Goal: Task Accomplishment & Management: Complete application form

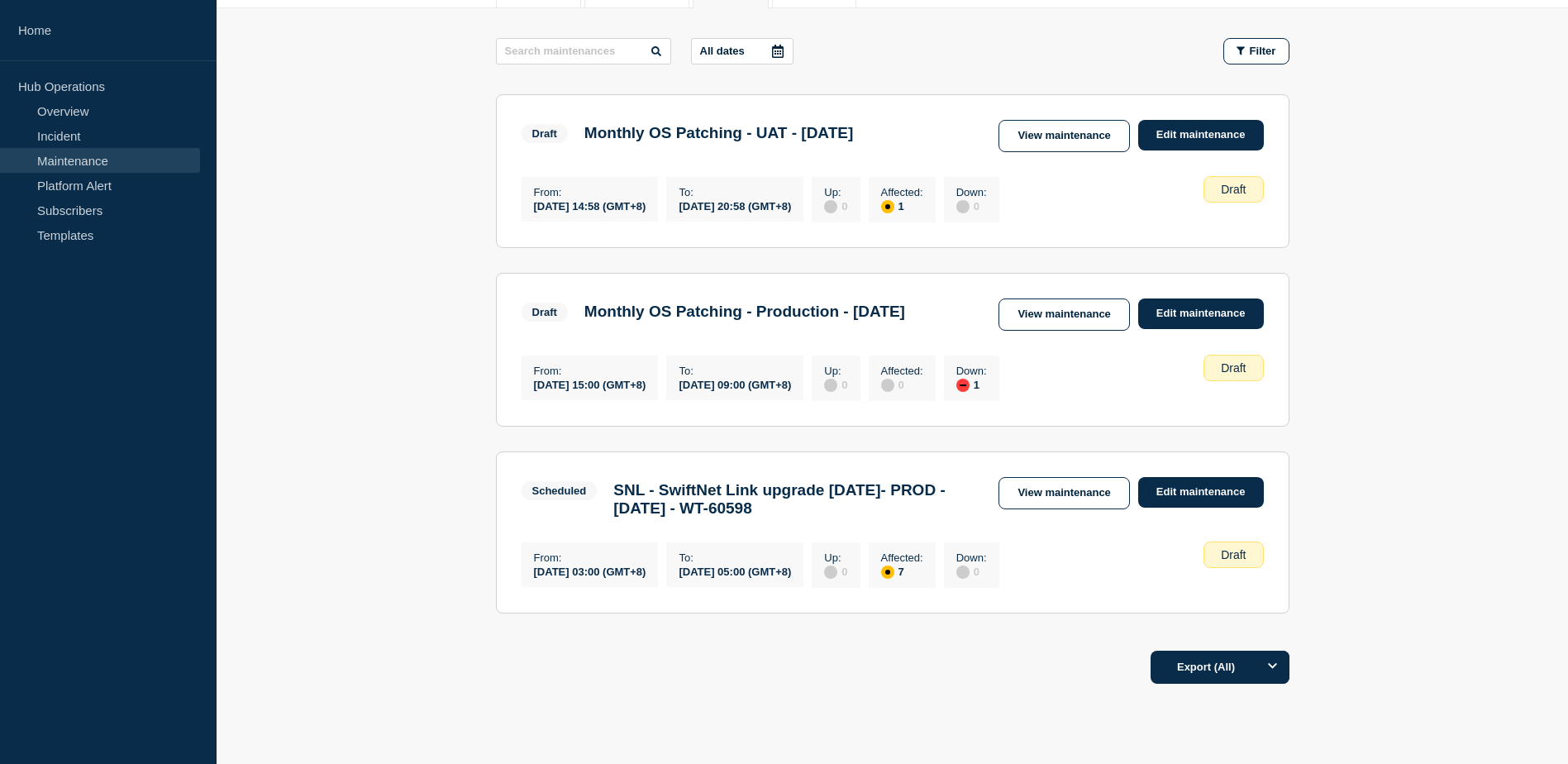
scroll to position [166, 0]
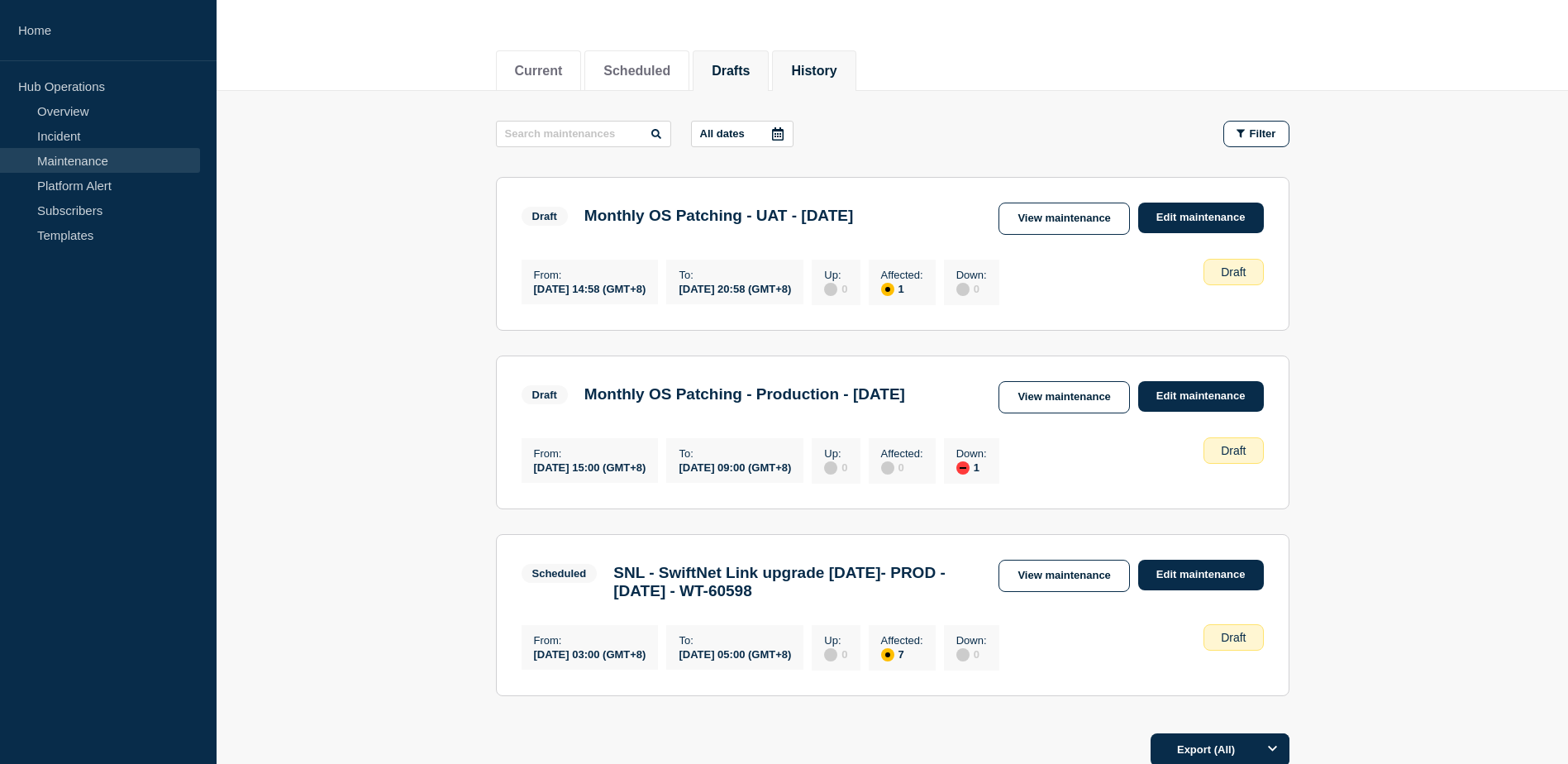
click at [837, 67] on button "History" at bounding box center [814, 71] width 45 height 15
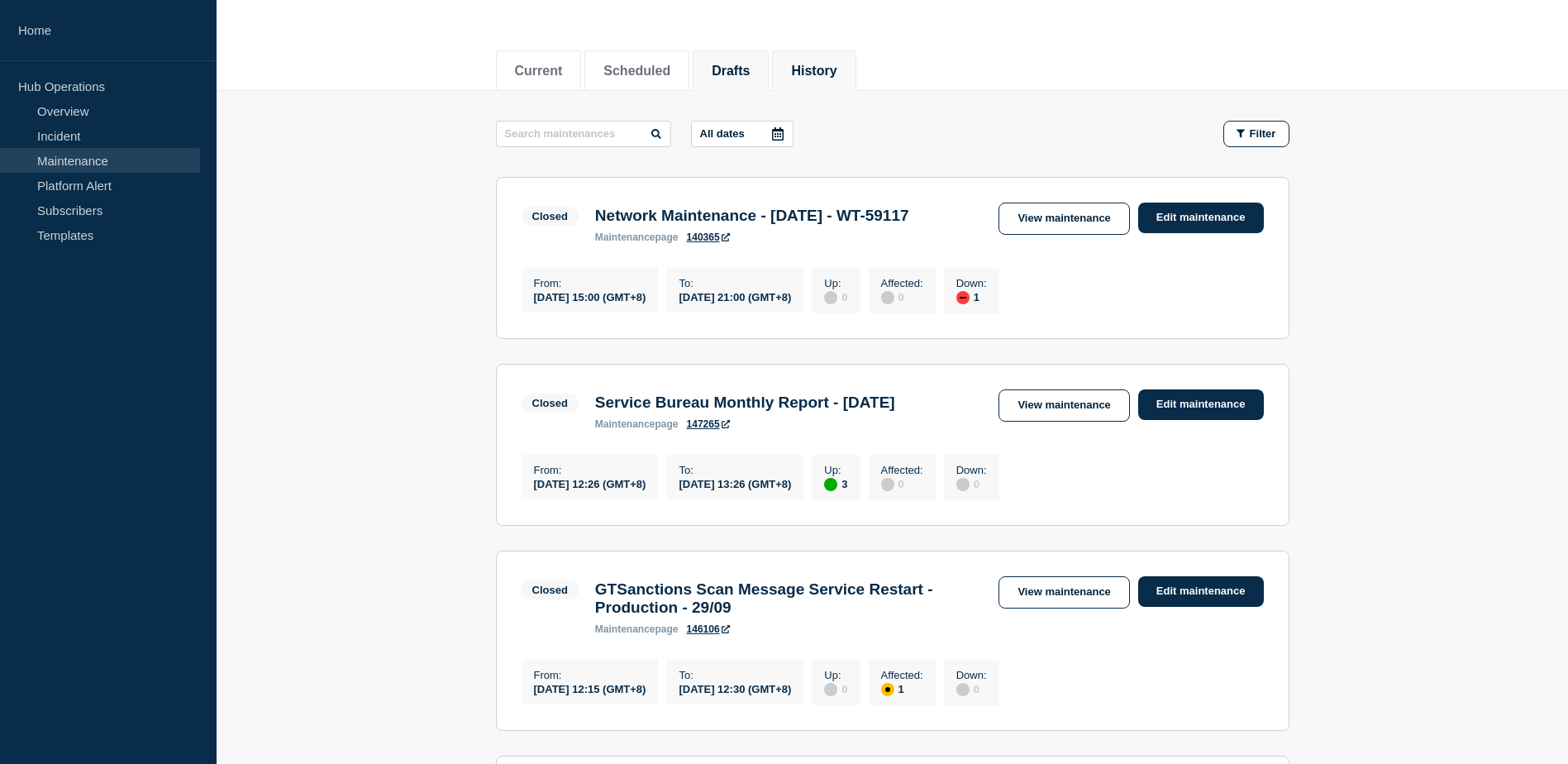
click at [750, 57] on li "Drafts" at bounding box center [730, 71] width 76 height 40
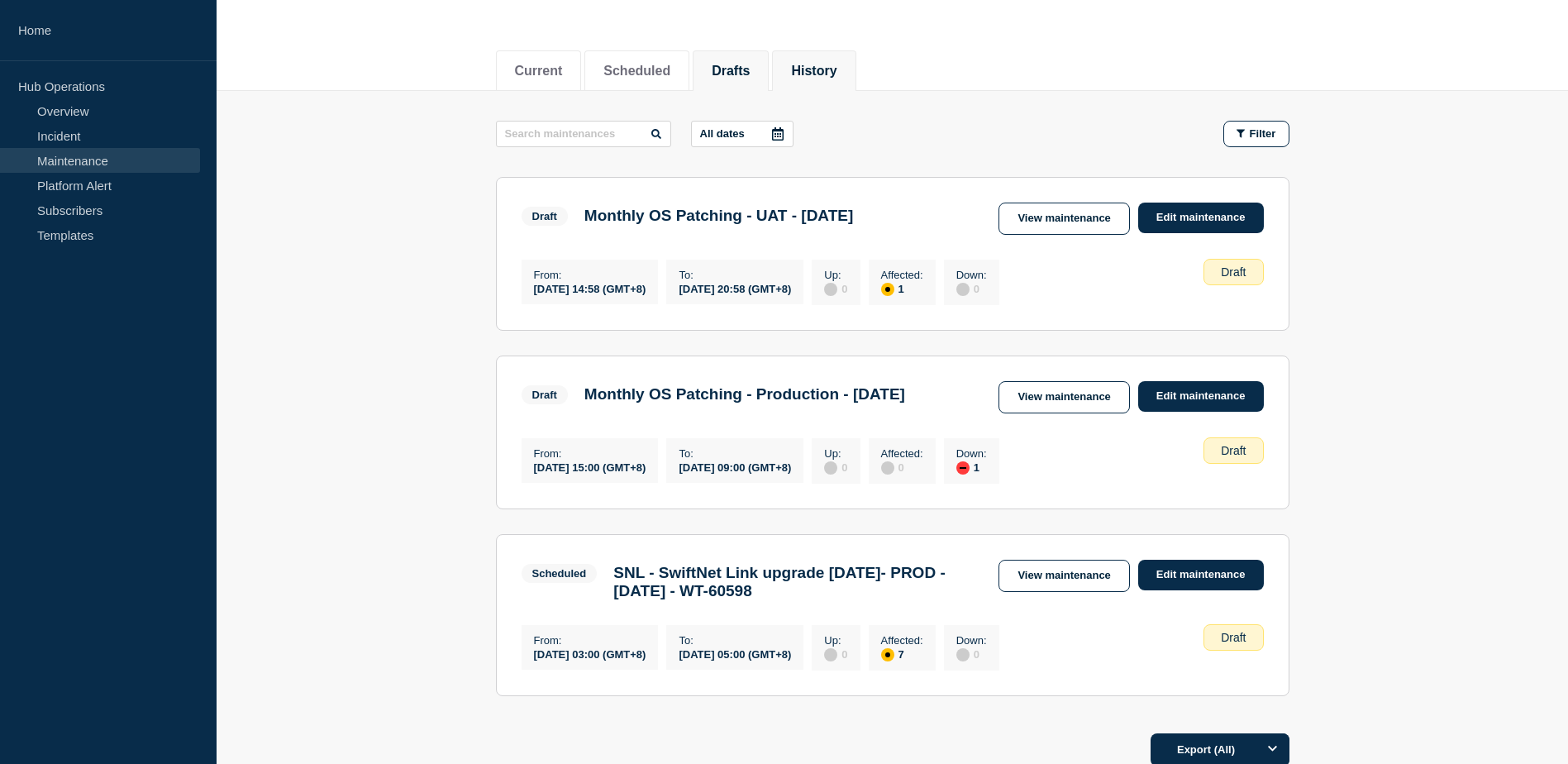
click at [826, 65] on button "History" at bounding box center [814, 71] width 45 height 15
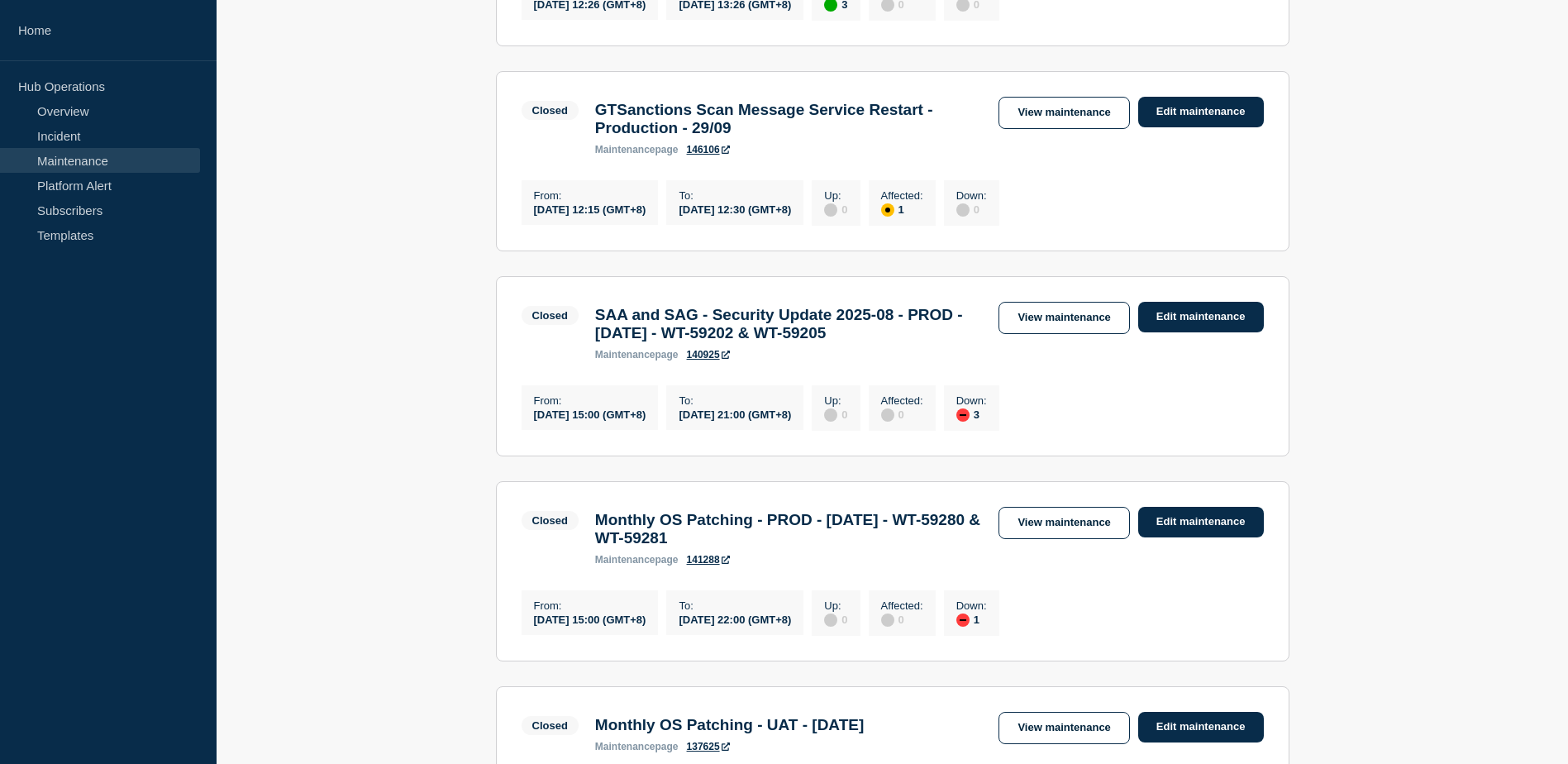
scroll to position [662, 0]
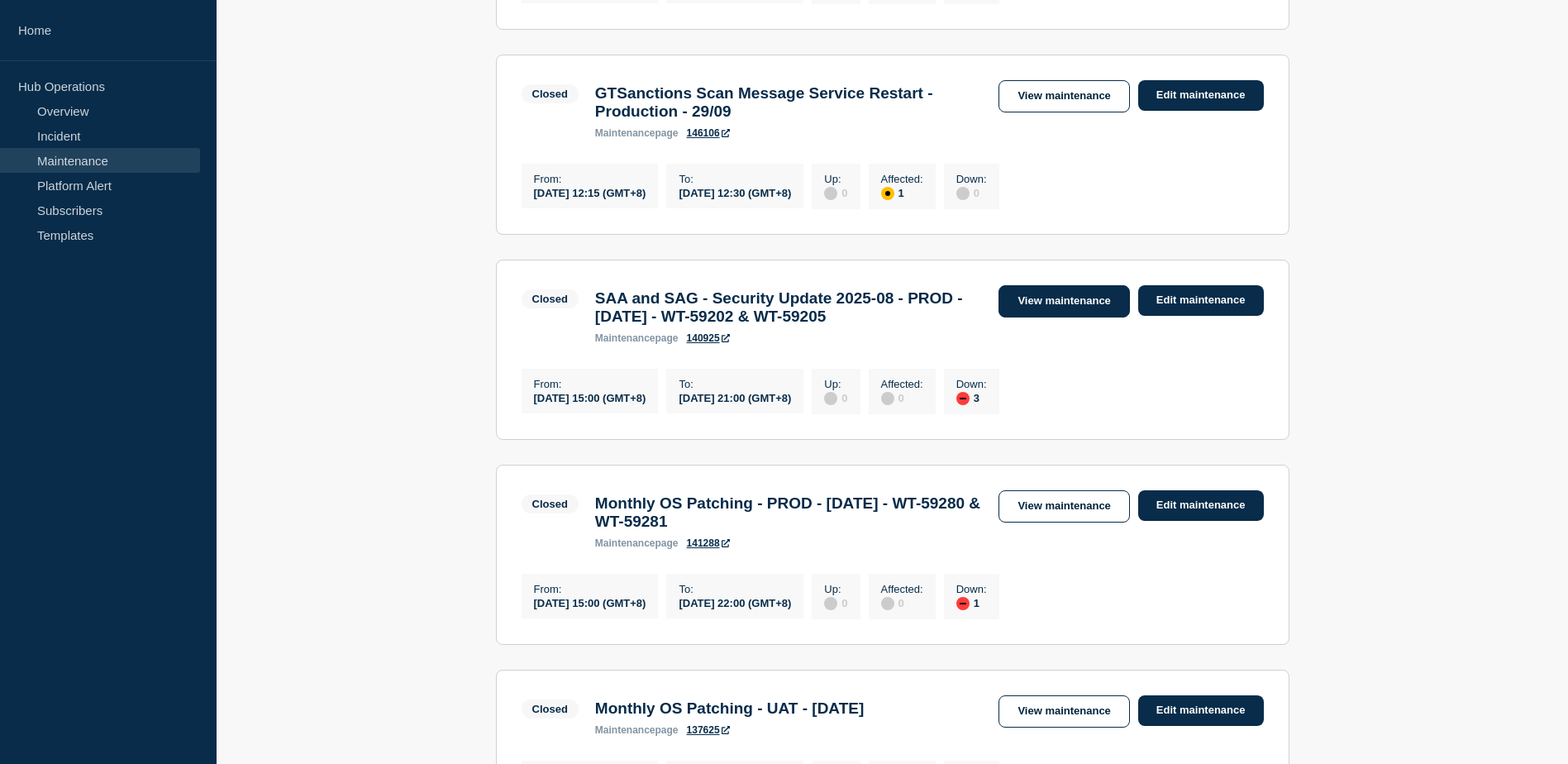
click at [1064, 317] on link "View maintenance" at bounding box center [1064, 301] width 131 height 32
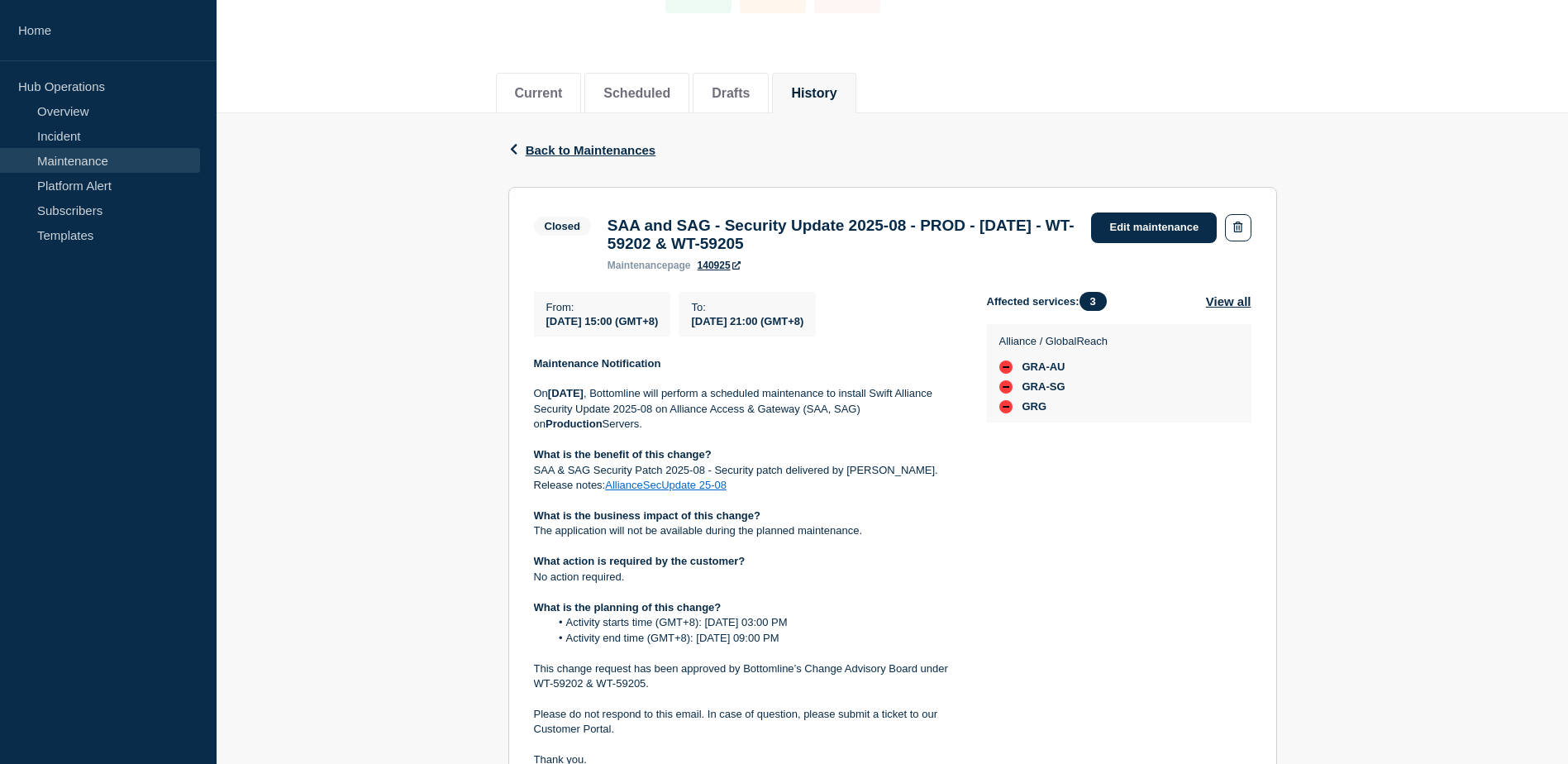
scroll to position [249, 0]
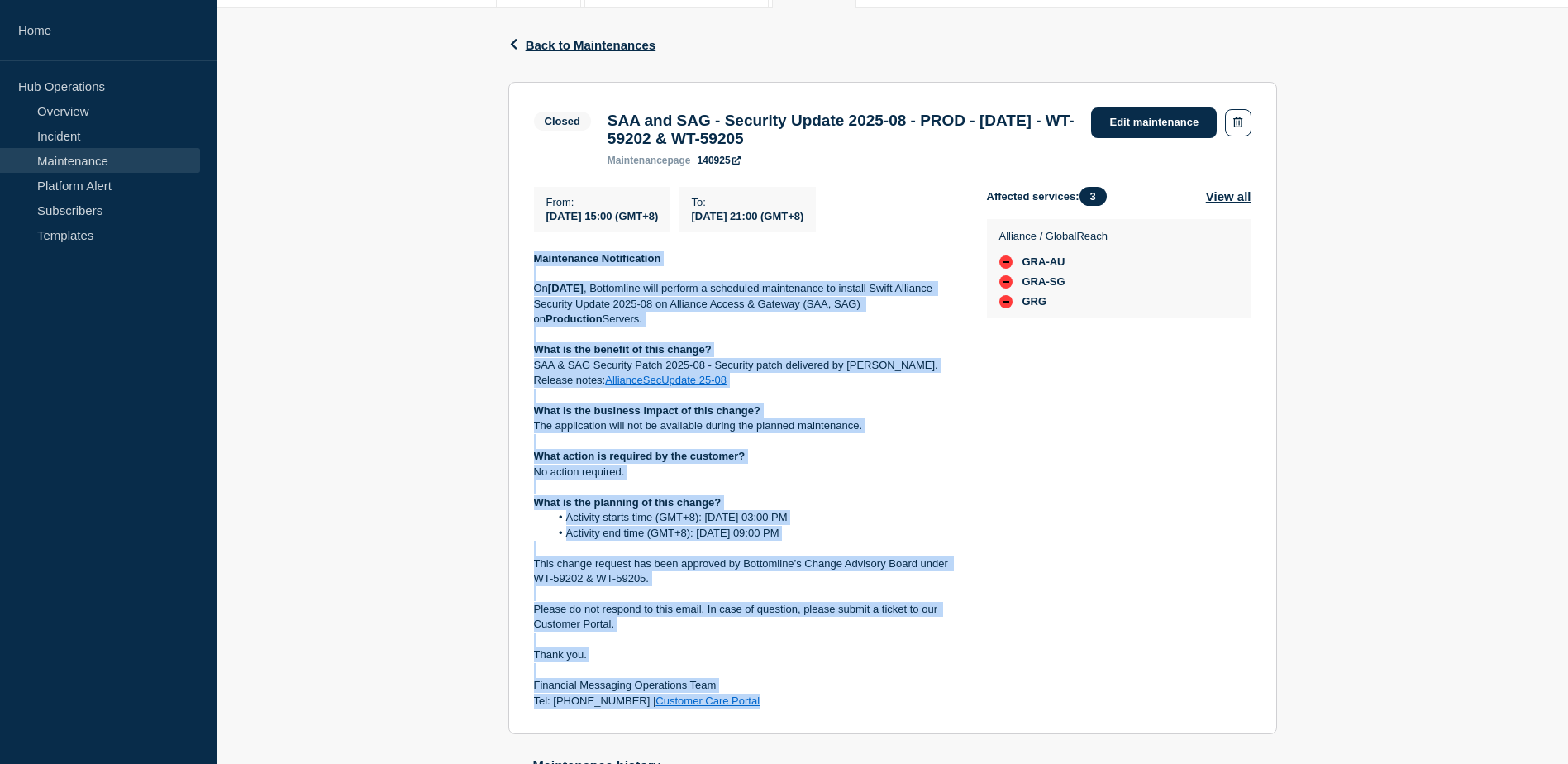
drag, startPoint x: 740, startPoint y: 710, endPoint x: 535, endPoint y: 264, distance: 490.9
click at [535, 264] on div "Maintenance Notification On Saturday 27th of September 2025 , Bottomline will p…" at bounding box center [747, 480] width 426 height 458
drag, startPoint x: 535, startPoint y: 264, endPoint x: 657, endPoint y: 304, distance: 128.4
copy div "Maintenance Notification On Saturday 27th of September 2025 , Bottomline will p…"
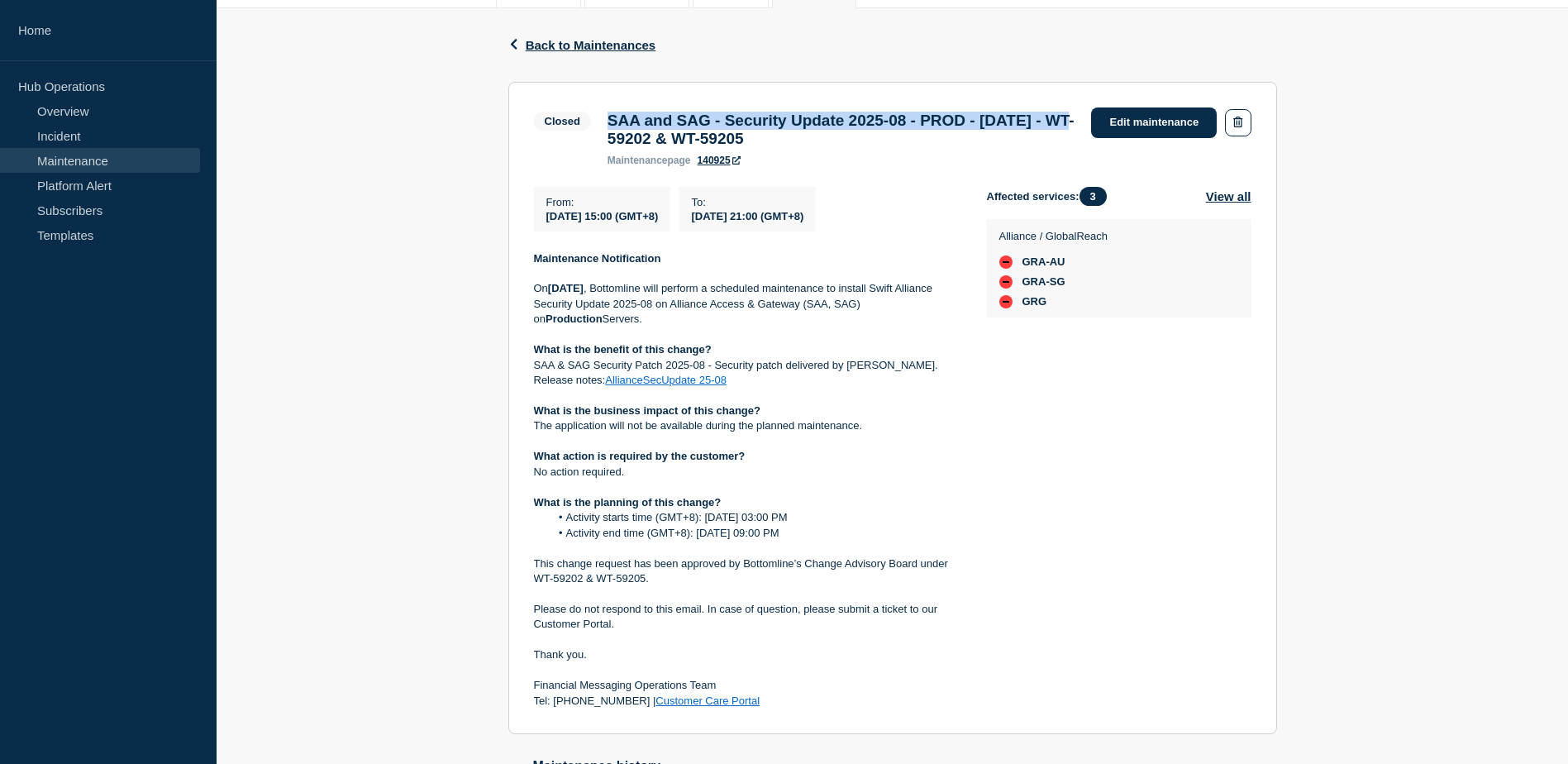
drag, startPoint x: 611, startPoint y: 114, endPoint x: 713, endPoint y: 138, distance: 104.8
click at [713, 138] on h3 "SAA and SAG - Security Update 2025-08 - PROD - [DATE] - WT-59202 & WT-59205" at bounding box center [841, 130] width 468 height 37
copy h3 "SAA and SAG - Security Update 2025-08 - PROD - [DATE]"
click at [1184, 484] on div "Affected services: 3 View all Alliance / GlobalReach GRA-AU GRA-SG GRG" at bounding box center [1118, 447] width 264 height 522
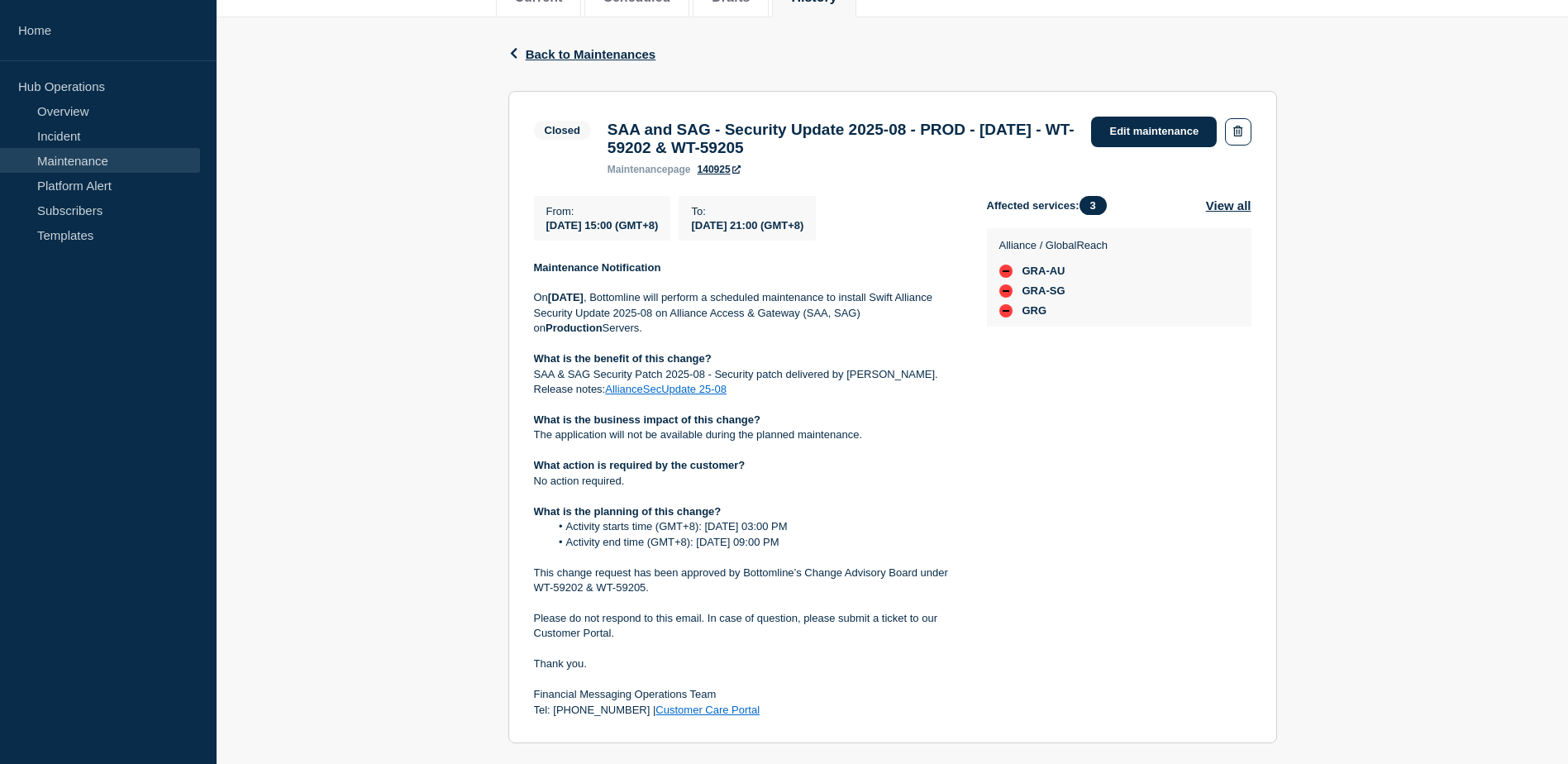
scroll to position [166, 0]
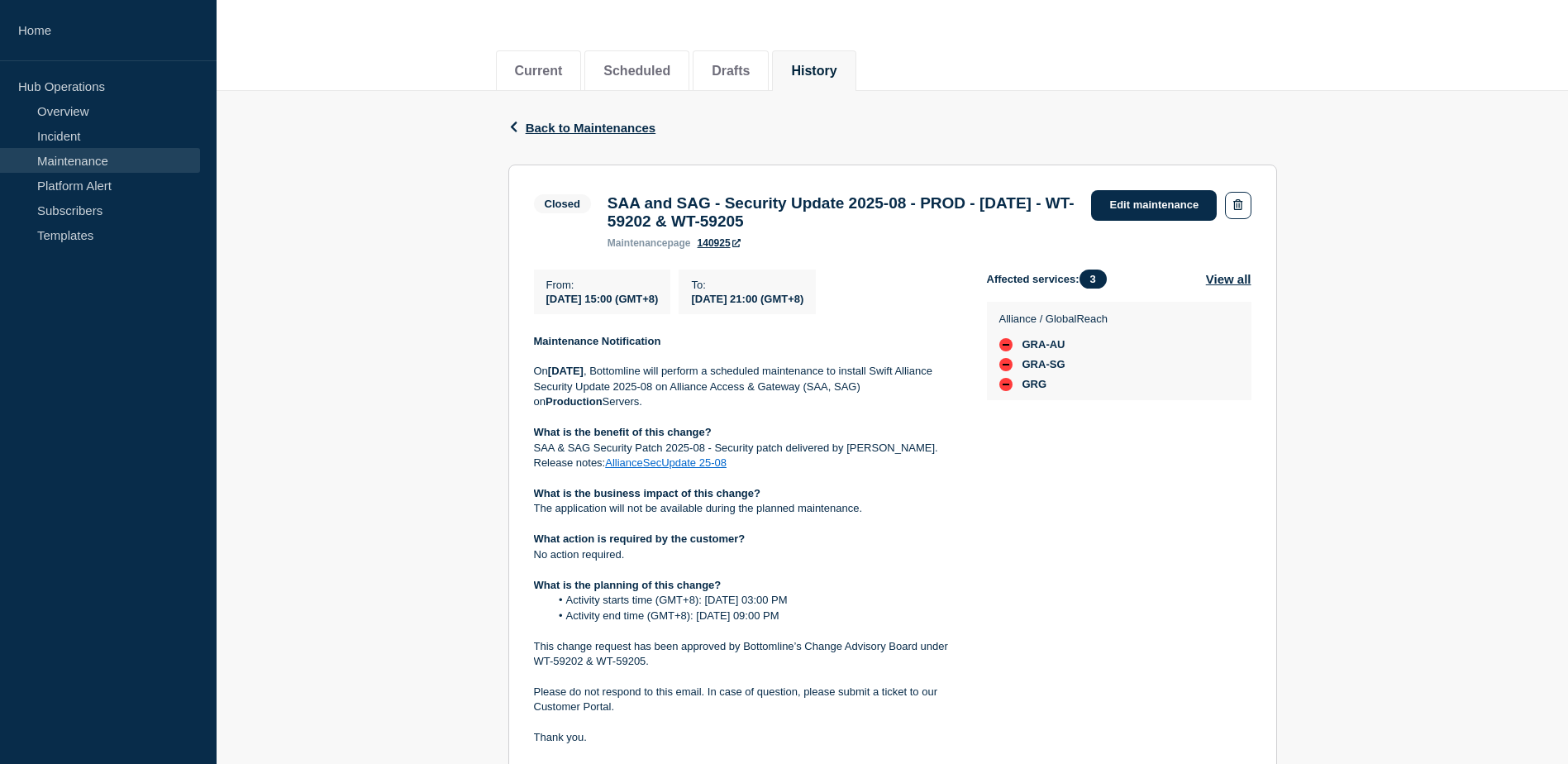
drag, startPoint x: 605, startPoint y: 201, endPoint x: 929, endPoint y: 231, distance: 325.4
click at [929, 231] on div "SAA and SAG - Security Update 2025-08 - PROD - 27/SEP/2025 - WT-59202 & WT-5920…" at bounding box center [842, 222] width 485 height 55
drag, startPoint x: 929, startPoint y: 231, endPoint x: 846, endPoint y: 216, distance: 84.3
copy h3 "SAA and SAG - Security Update 2025-08 - PROD - [DATE] - WT-59202 & WT-59205"
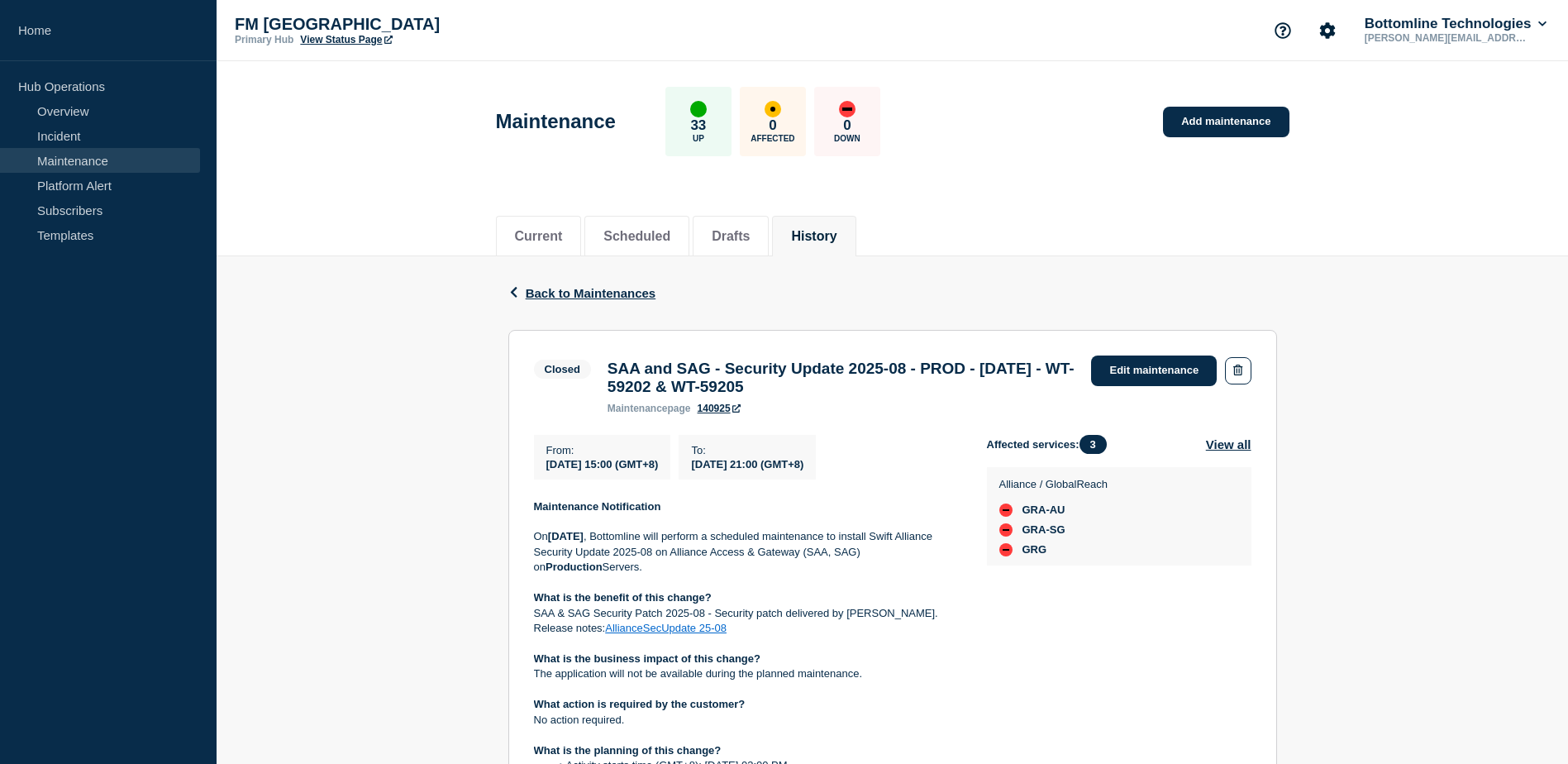
click at [90, 165] on link "Maintenance" at bounding box center [100, 160] width 200 height 24
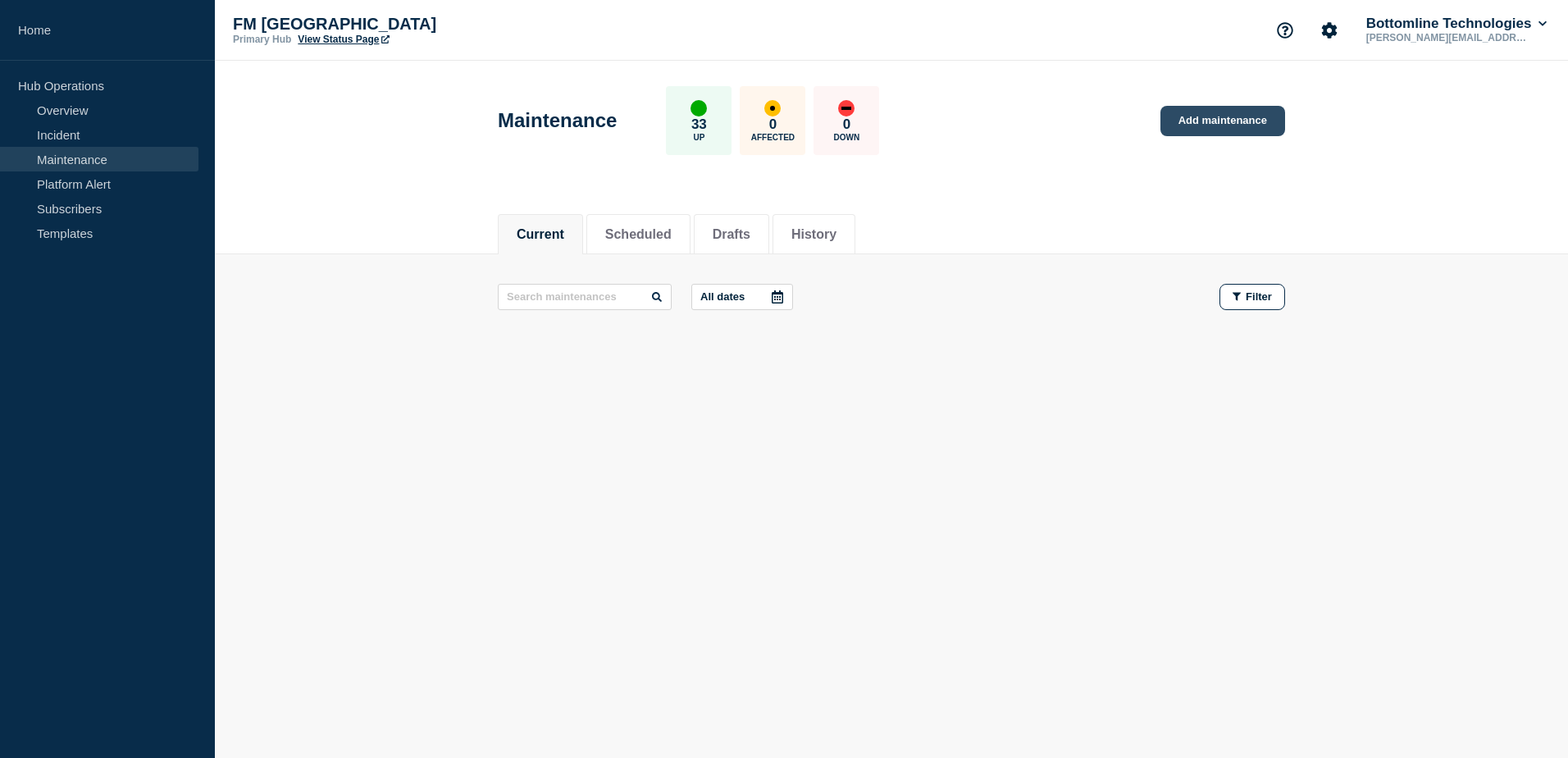
click at [1218, 120] on link "Add maintenance" at bounding box center [1223, 120] width 125 height 30
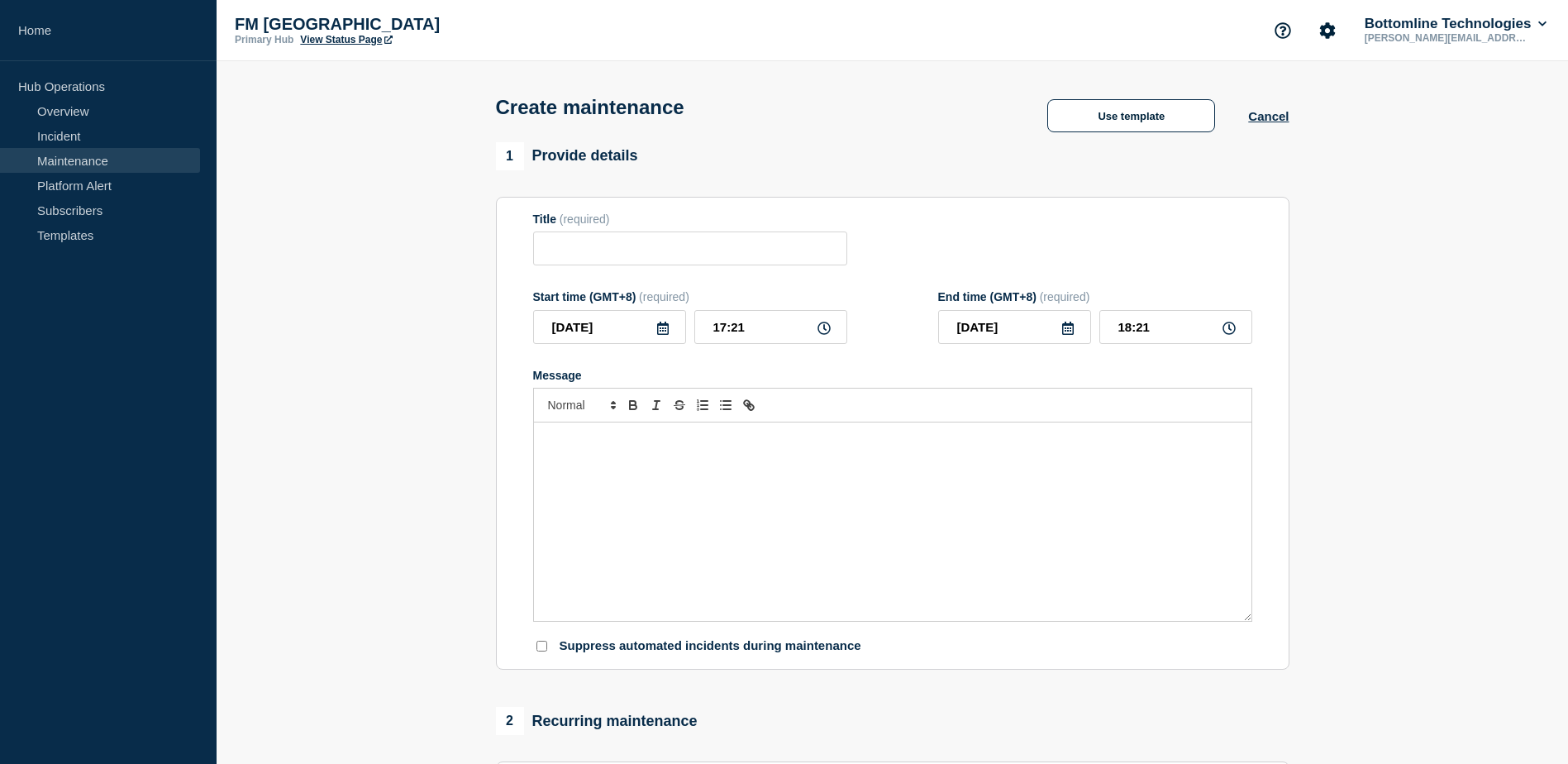
click at [656, 442] on p "Message" at bounding box center [893, 440] width 693 height 15
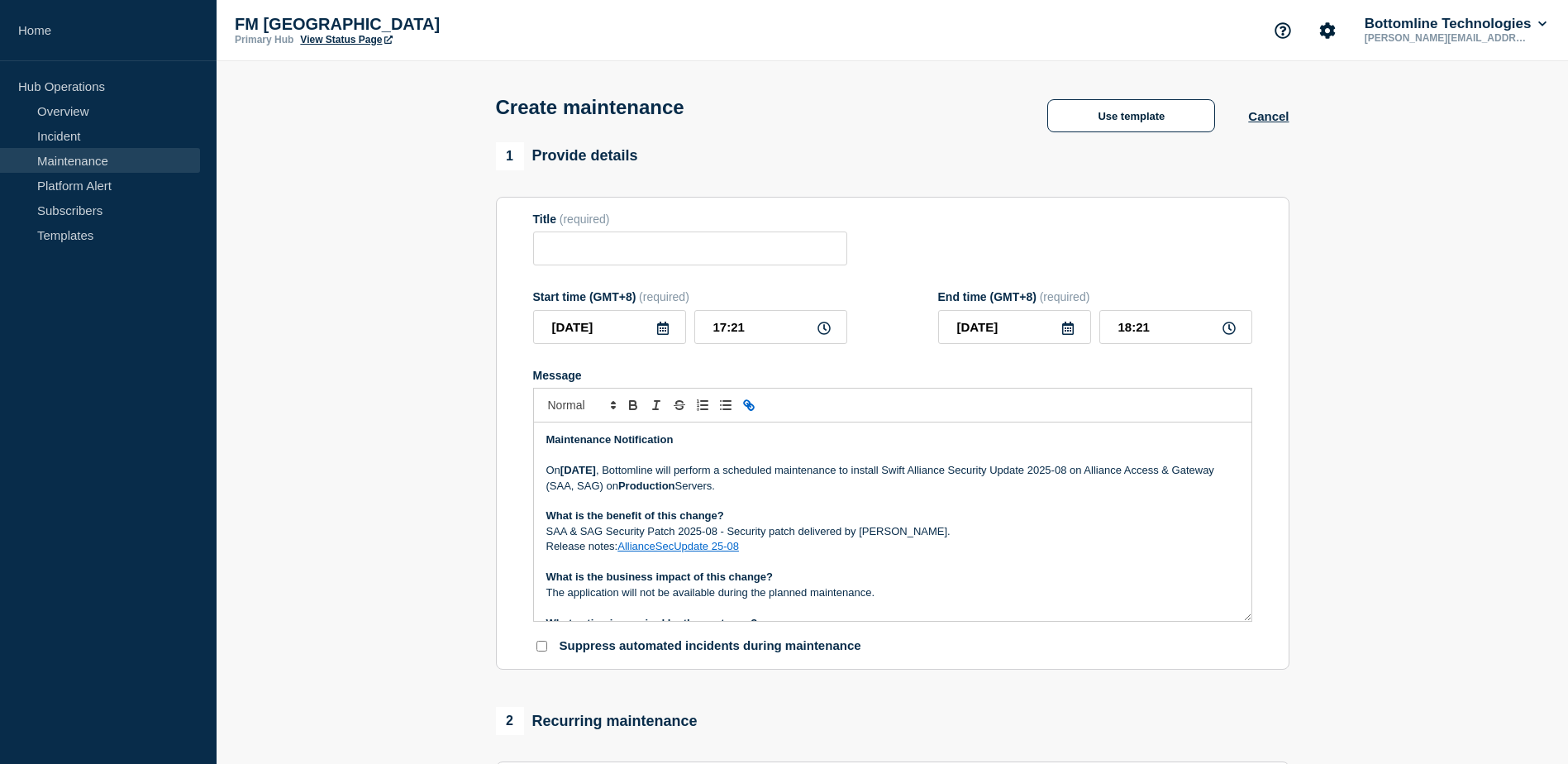
click at [624, 462] on p "Message" at bounding box center [893, 455] width 693 height 15
click at [631, 463] on p "Message" at bounding box center [893, 455] width 693 height 15
click at [596, 472] on strong "[DATE]" at bounding box center [578, 470] width 36 height 12
click at [596, 474] on strong "[DATE]" at bounding box center [578, 470] width 36 height 12
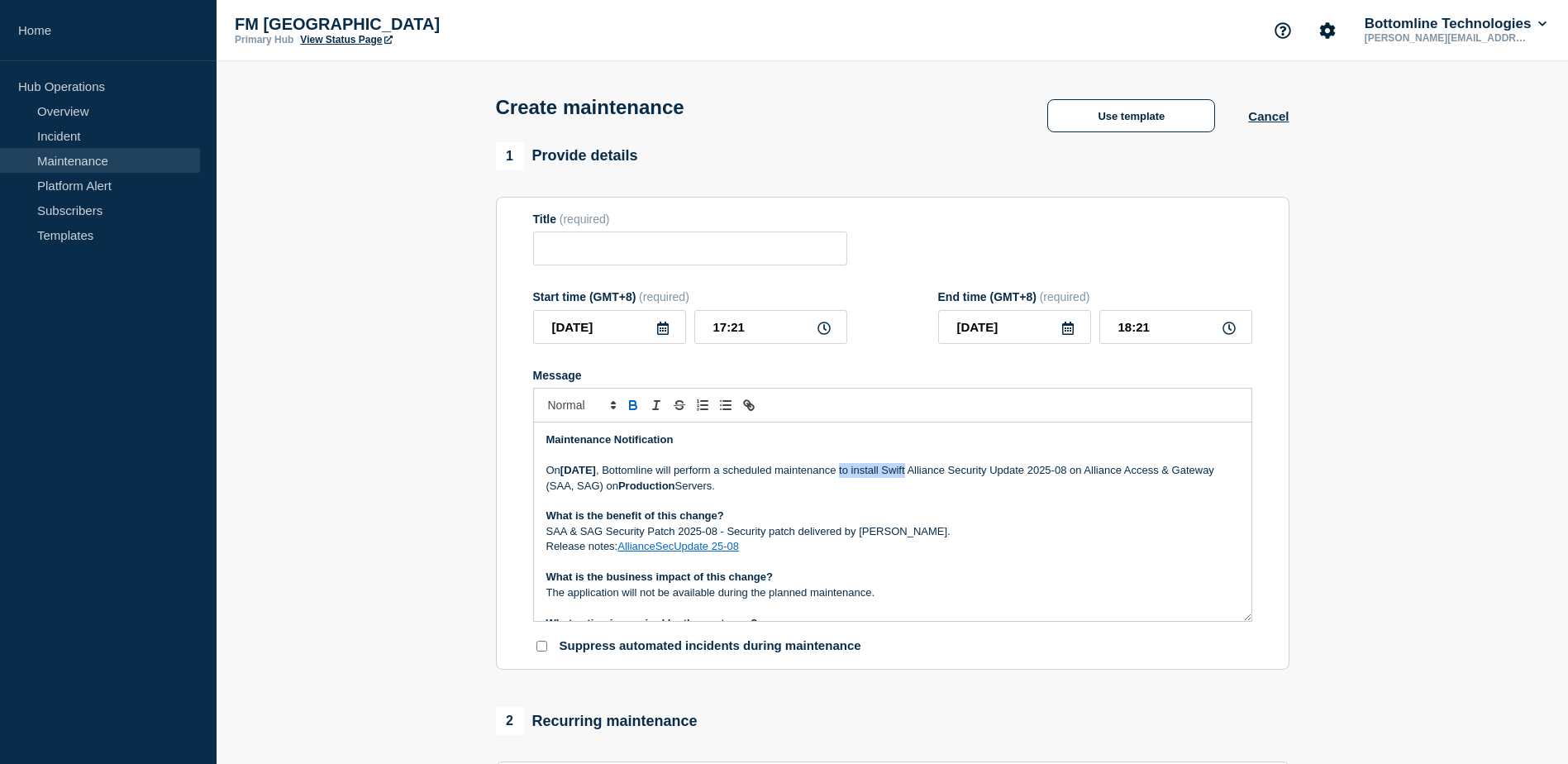
drag, startPoint x: 934, startPoint y: 474, endPoint x: 1003, endPoint y: 471, distance: 69.1
click at [1000, 470] on p "[DATE][DATE] , Bottomline will perform a scheduled maintenance to install Swift…" at bounding box center [893, 478] width 693 height 31
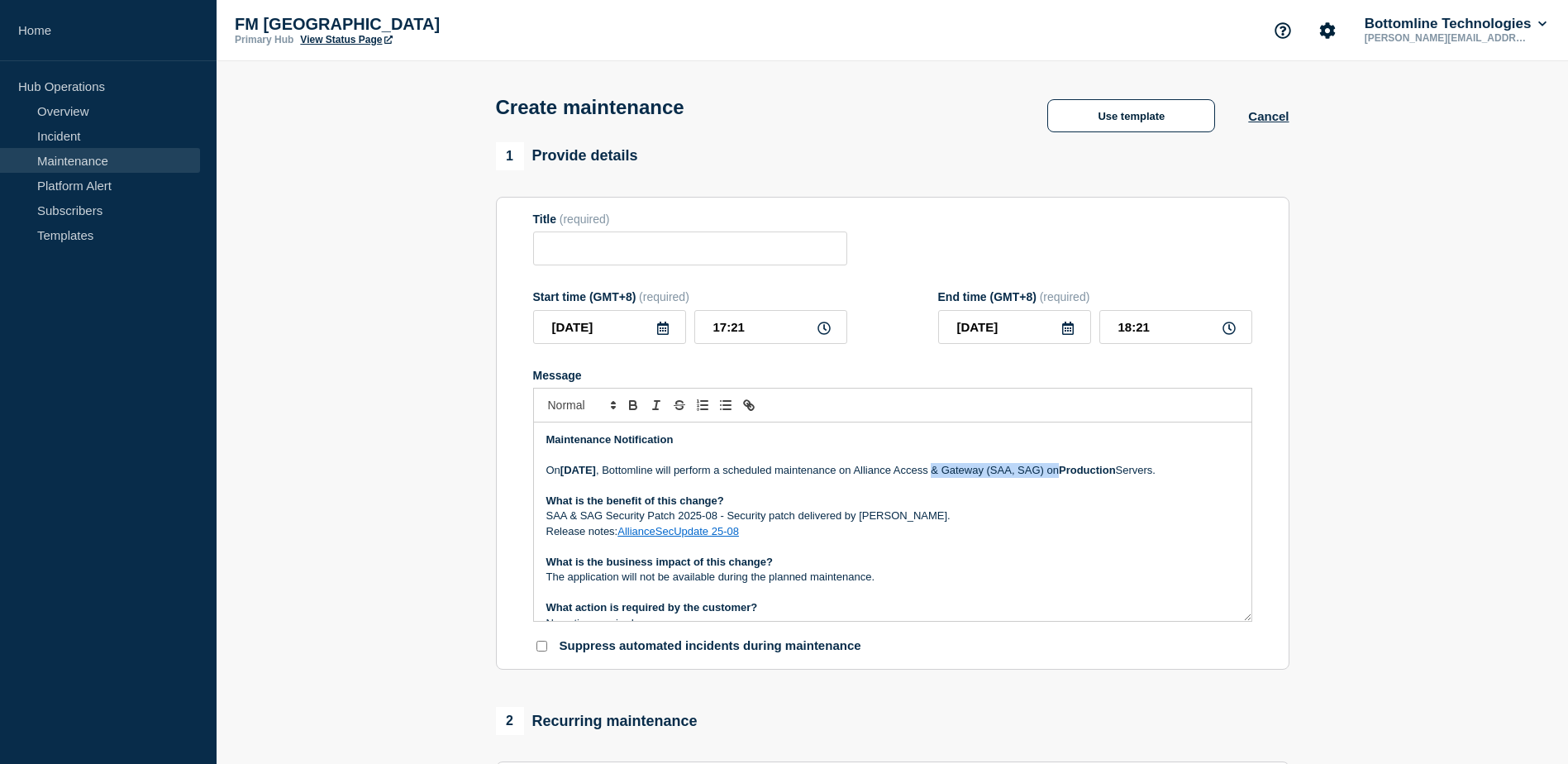
drag, startPoint x: 1025, startPoint y: 474, endPoint x: 1154, endPoint y: 474, distance: 129.0
click at [1154, 474] on p "[DATE][DATE] , Bottomline will perform a scheduled maintenance on Alliance Acce…" at bounding box center [893, 470] width 693 height 15
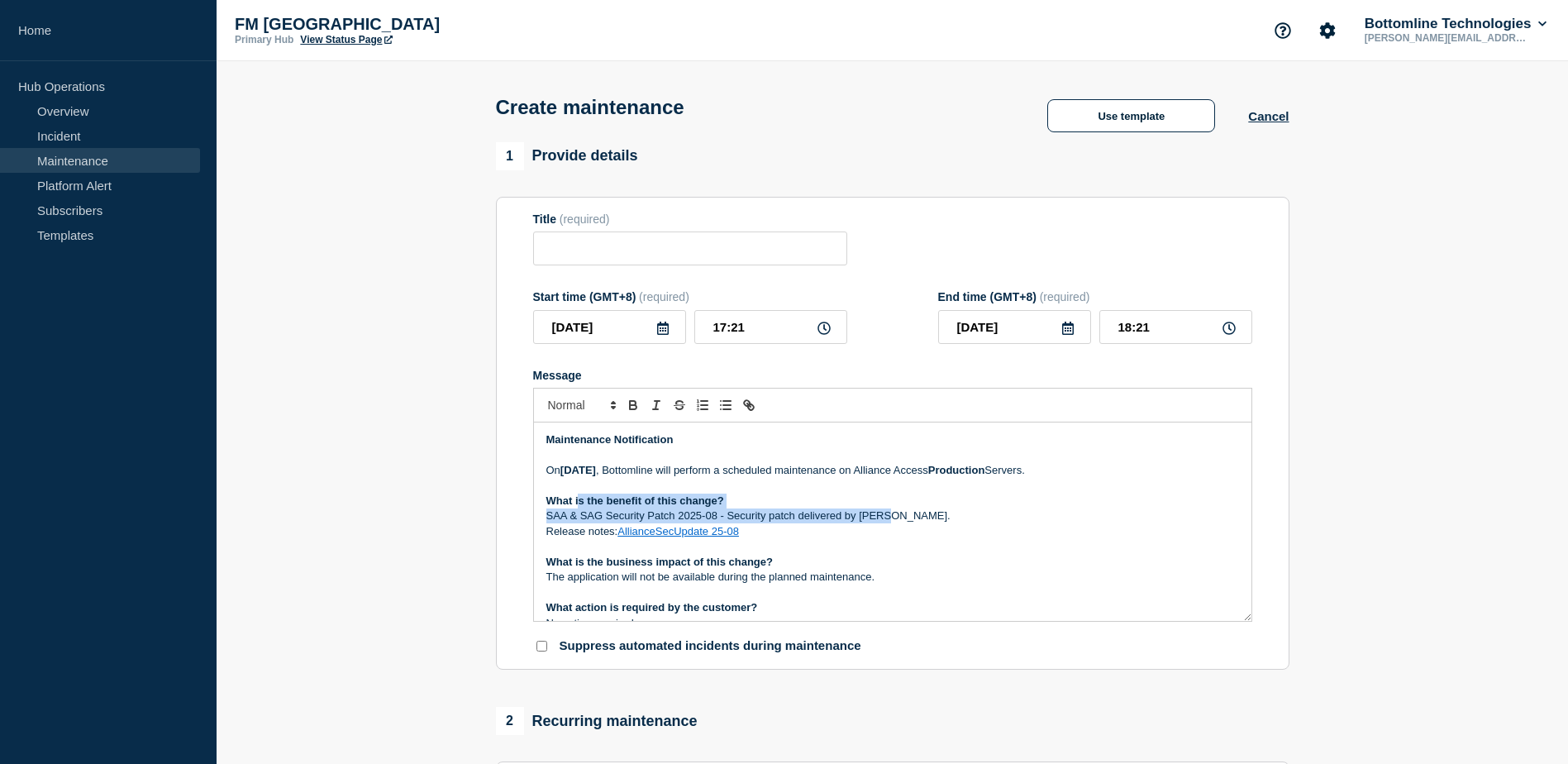
drag, startPoint x: 884, startPoint y: 522, endPoint x: 576, endPoint y: 502, distance: 308.6
click at [576, 502] on div "Maintenance Notification [DATE][DATE] , Bottomline will perform a scheduled mai…" at bounding box center [893, 522] width 717 height 199
click at [818, 537] on p "Release notes: AllianceSecUpdate 25-08" at bounding box center [893, 531] width 693 height 15
drag, startPoint x: 753, startPoint y: 533, endPoint x: 547, endPoint y: 509, distance: 207.4
click at [543, 504] on div "Maintenance Notification [DATE][DATE] , Bottomline will perform a scheduled mai…" at bounding box center [893, 522] width 717 height 199
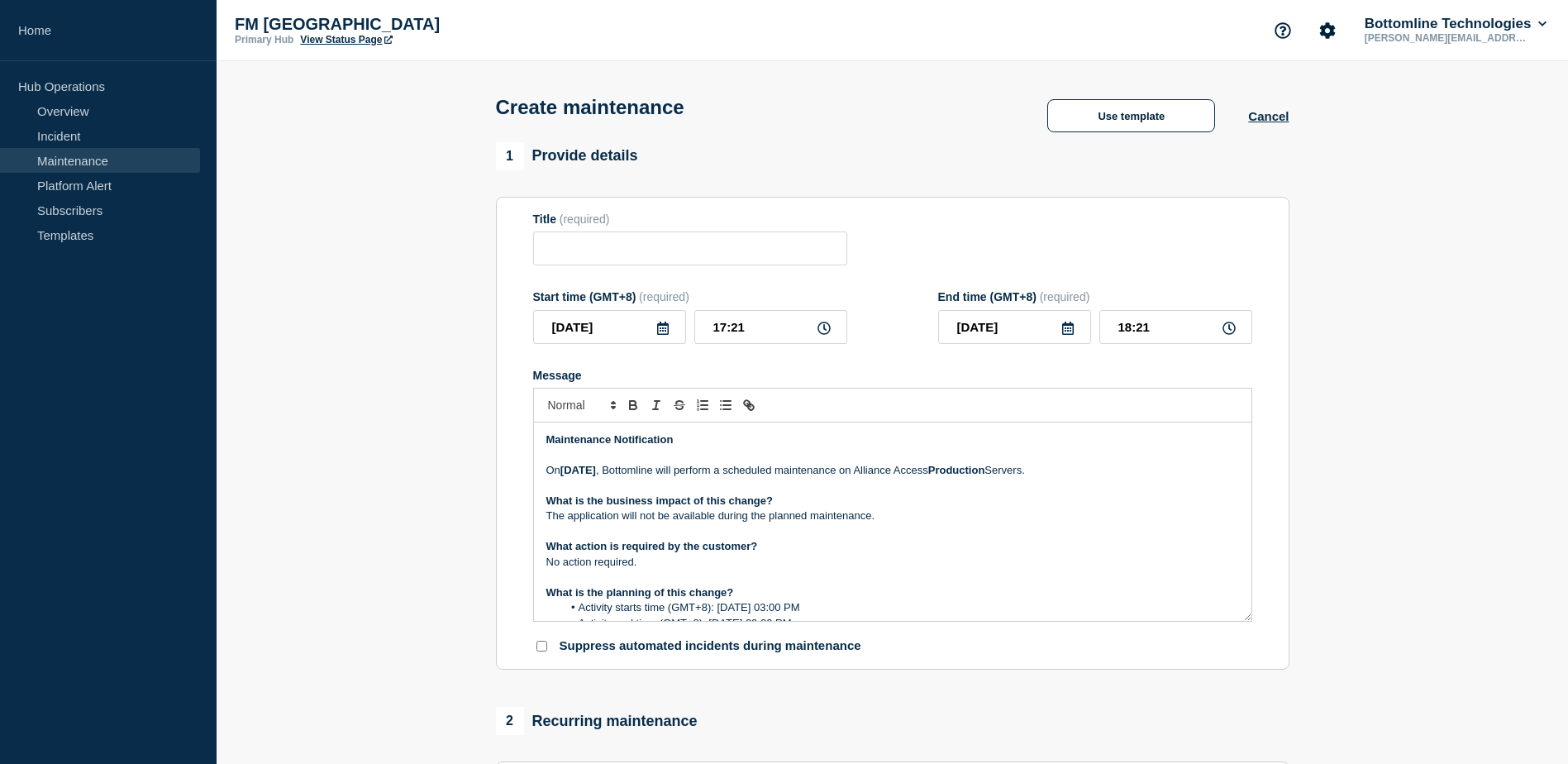
click at [635, 521] on p "The application will not be available during the planned maintenance." at bounding box center [893, 515] width 693 height 15
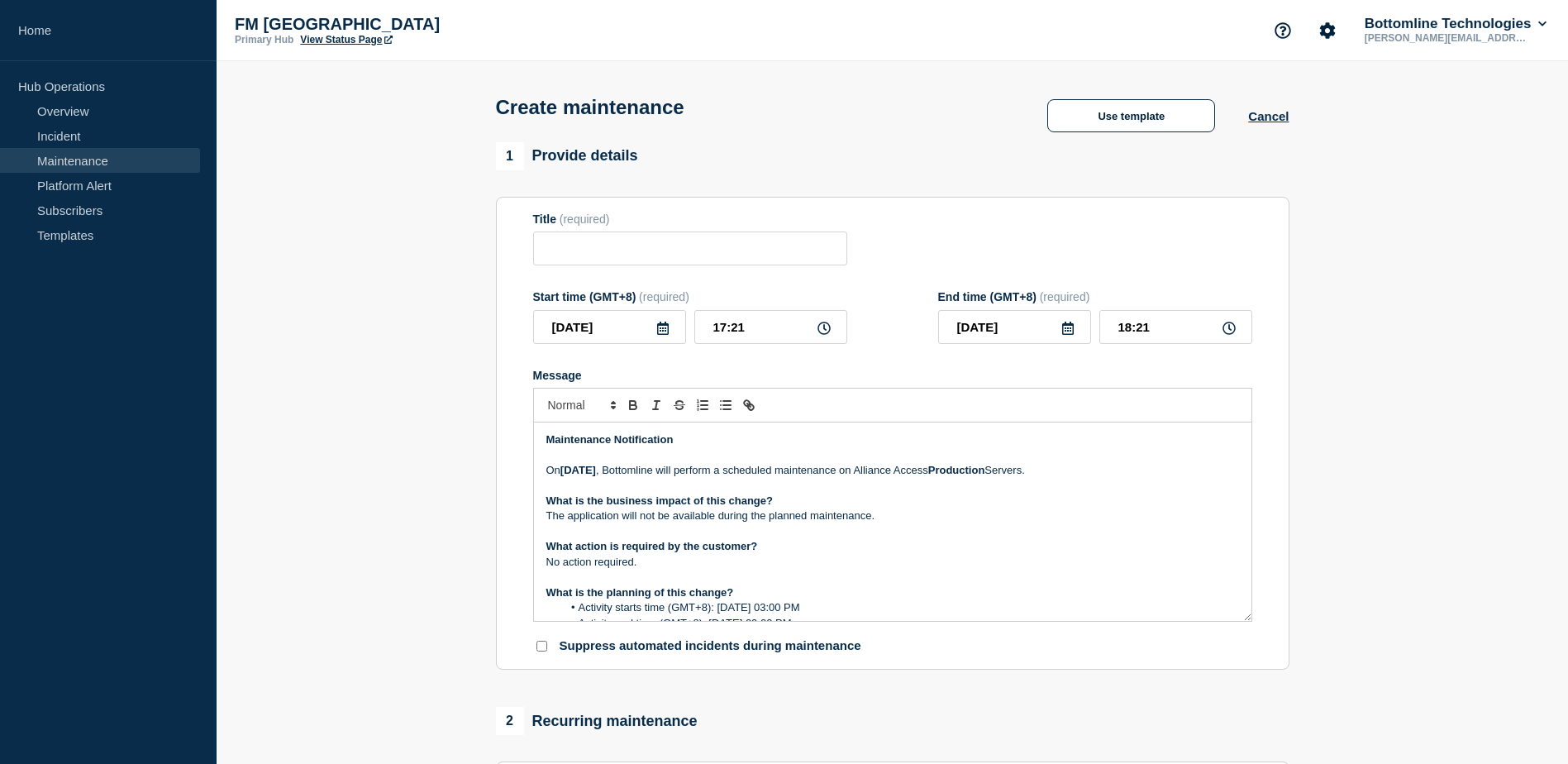
click at [608, 552] on strong "What action is required by the customer?" at bounding box center [652, 546] width 212 height 12
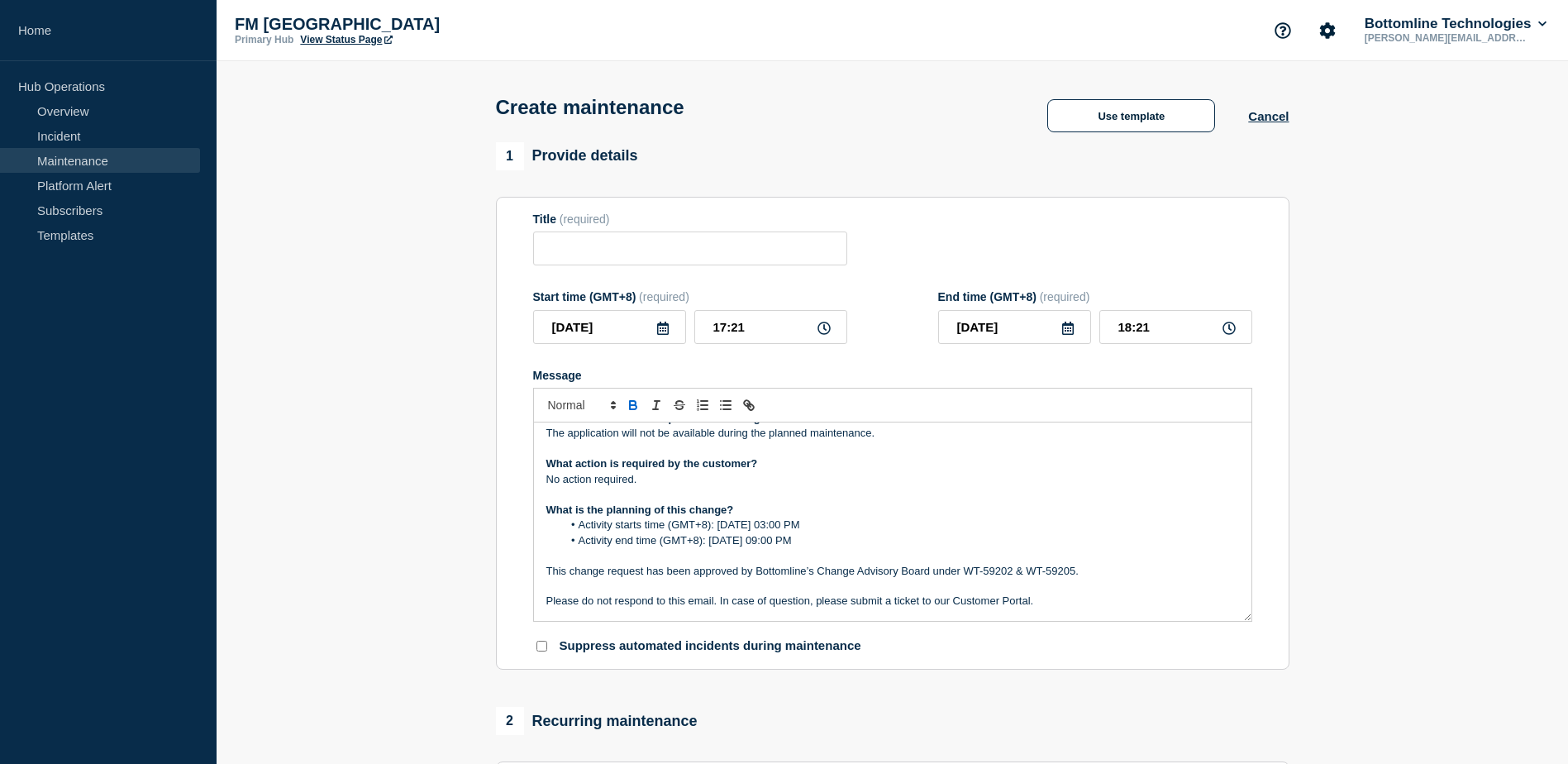
click at [773, 531] on li "Activity starts time (GMT+8): [DATE] 03:00 PM" at bounding box center [900, 525] width 677 height 15
click at [851, 532] on li "Activity starts time (GMT+8): [DATE] 03:00 PM" at bounding box center [900, 525] width 677 height 15
click at [800, 569] on p "This change request has been approved by Bottomline’s Change Advisory Board und…" at bounding box center [893, 571] width 693 height 15
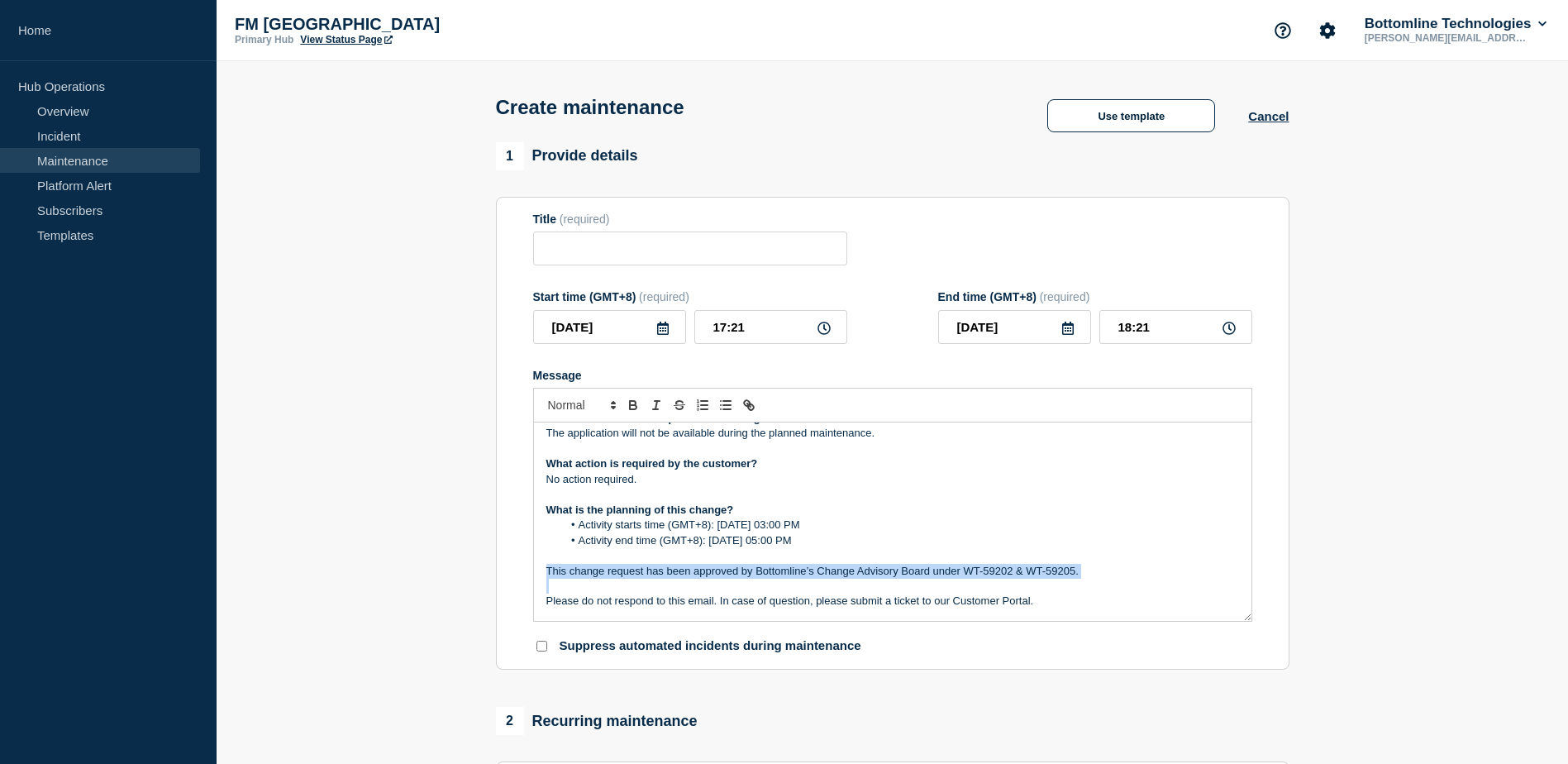
click at [800, 569] on p "This change request has been approved by Bottomline’s Change Advisory Board und…" at bounding box center [893, 571] width 693 height 15
click at [1112, 583] on p "Message" at bounding box center [893, 586] width 693 height 15
drag, startPoint x: 1075, startPoint y: 571, endPoint x: 959, endPoint y: 574, distance: 116.0
click at [959, 574] on p "This change request has been approved by Bottomline’s Change Advisory Board und…" at bounding box center [893, 571] width 693 height 15
click at [1083, 590] on p "Message" at bounding box center [893, 586] width 693 height 15
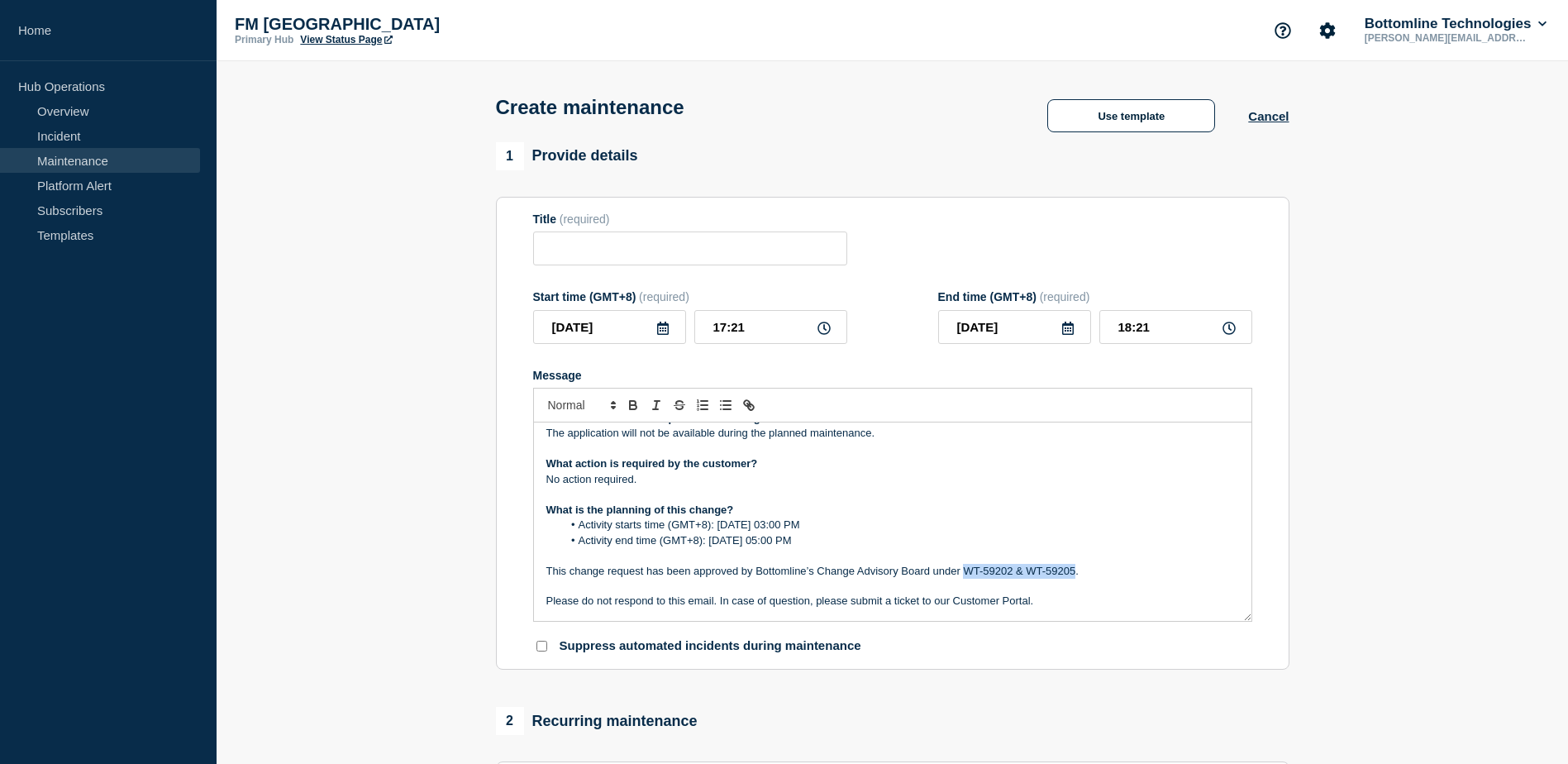
drag, startPoint x: 1075, startPoint y: 576, endPoint x: 967, endPoint y: 570, distance: 108.2
click at [967, 570] on p "This change request has been approved by Bottomline’s Change Advisory Board und…" at bounding box center [893, 571] width 693 height 15
click at [1039, 585] on p "Message" at bounding box center [893, 586] width 693 height 15
click at [1007, 572] on link "WT-60516" at bounding box center [985, 571] width 50 height 12
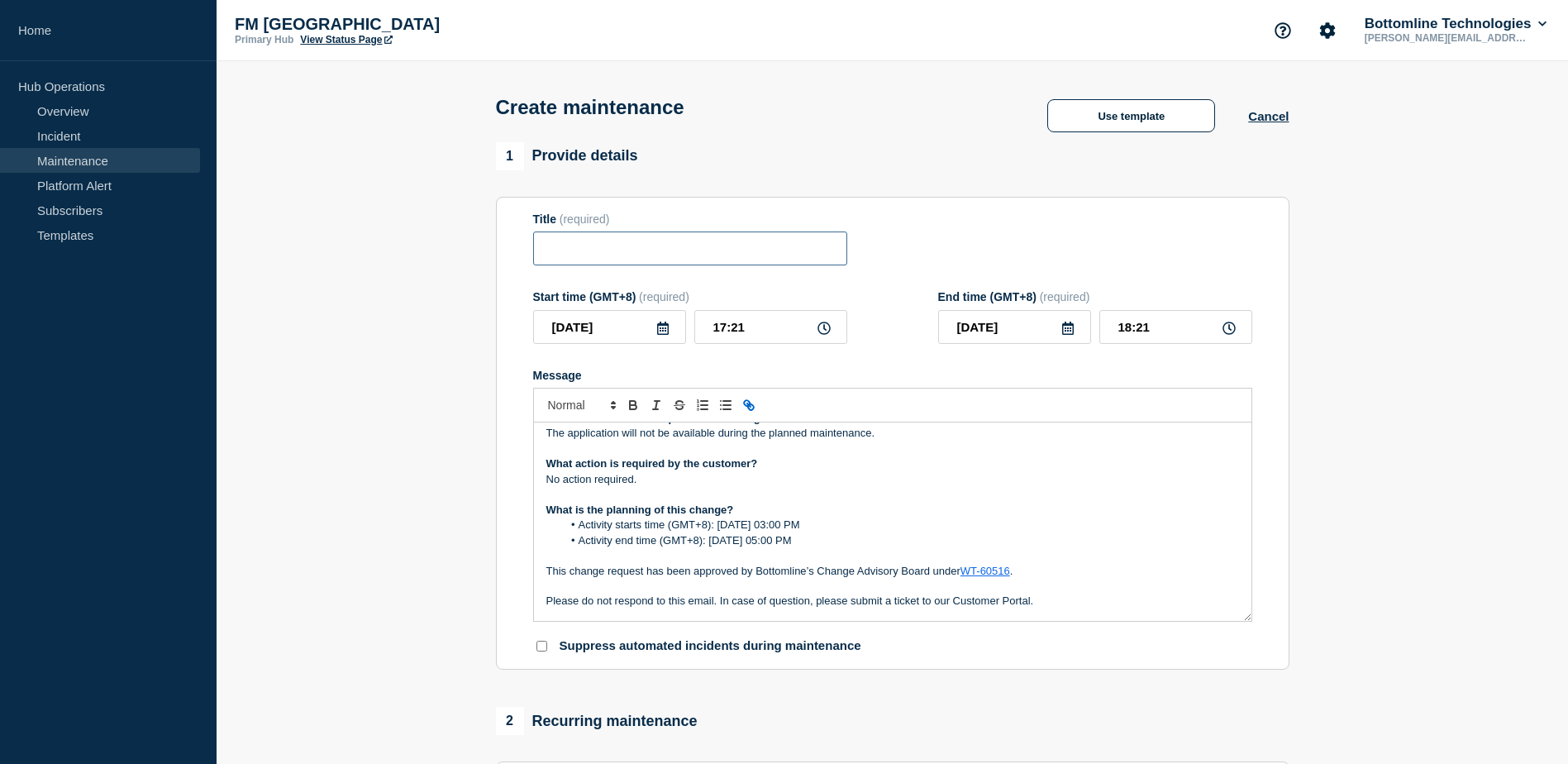
click at [582, 253] on input "Title" at bounding box center [690, 249] width 314 height 34
click at [675, 256] on input "Title" at bounding box center [690, 249] width 314 height 34
paste input "WT-60516"
click at [675, 256] on input "WT-60516" at bounding box center [690, 249] width 314 height 34
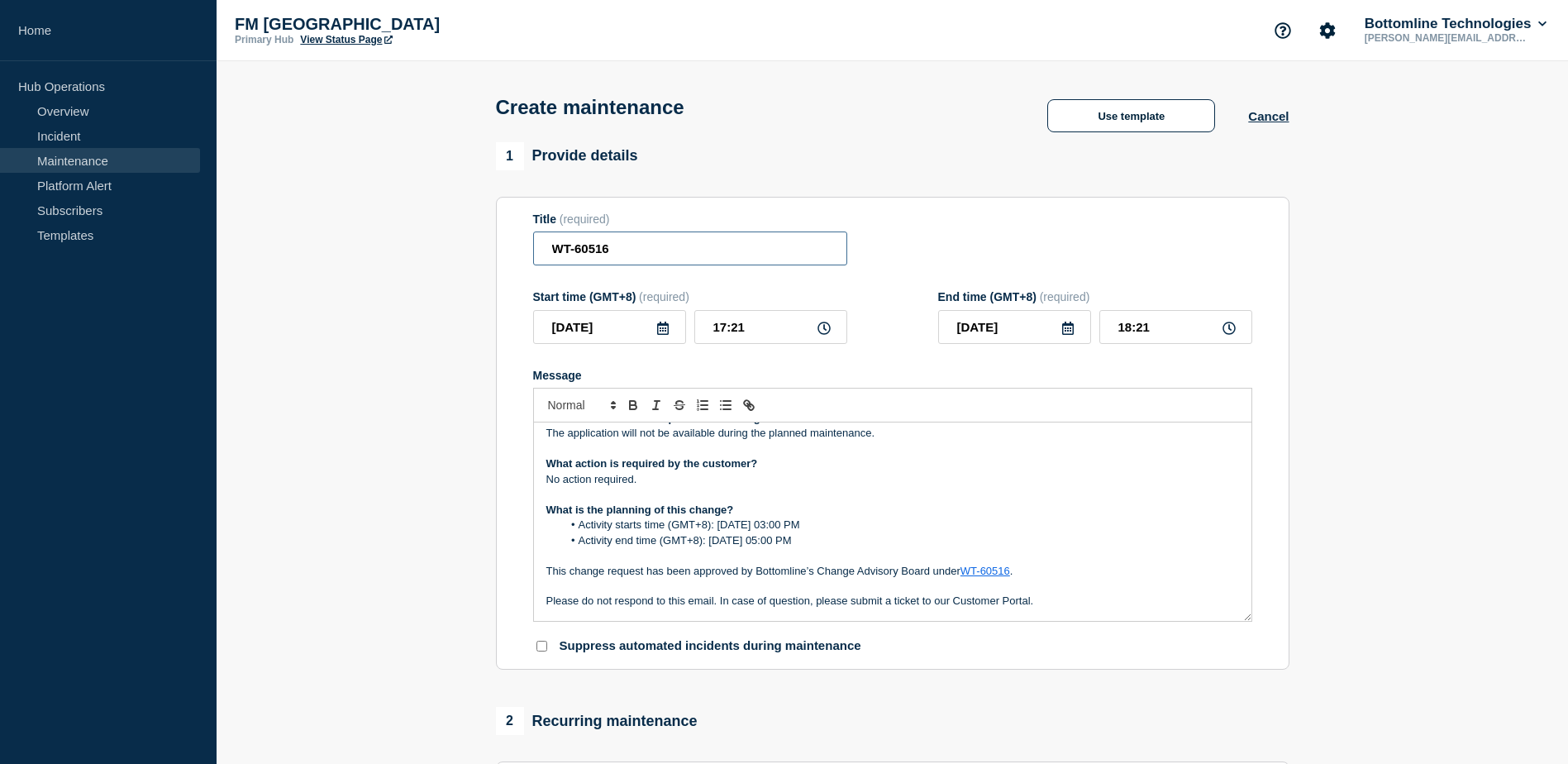
click at [675, 256] on input "WT-60516" at bounding box center [690, 249] width 314 height 34
type input "WT-60516"
click at [1070, 579] on p "This change request has been approved by Bottomline’s Change Advisory Board und…" at bounding box center [893, 571] width 693 height 15
drag, startPoint x: 1013, startPoint y: 573, endPoint x: 967, endPoint y: 572, distance: 46.0
click at [967, 572] on p "This change request has been approved by Bottomline’s Change Advisory Board und…" at bounding box center [893, 571] width 693 height 15
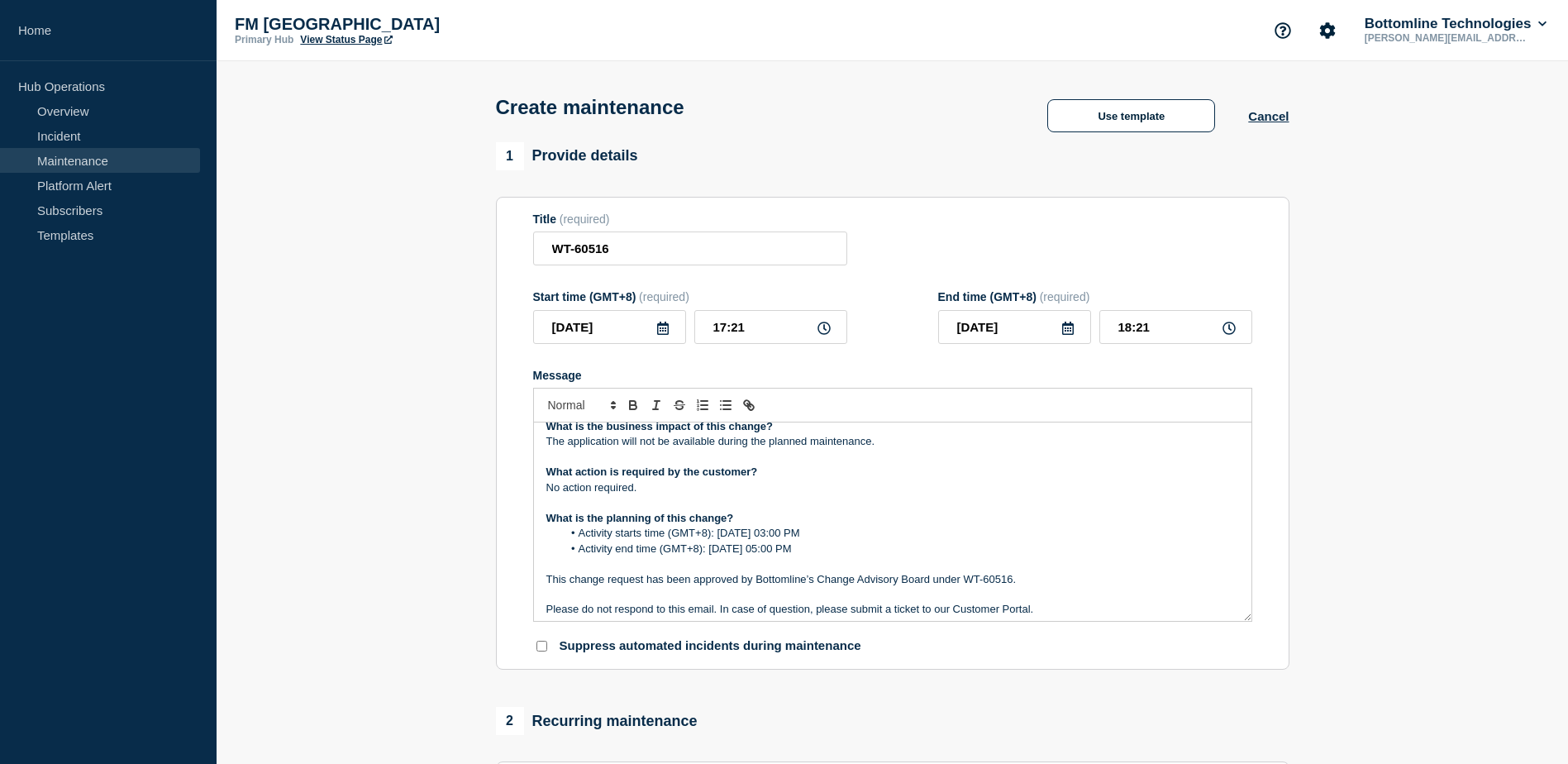
scroll to position [0, 0]
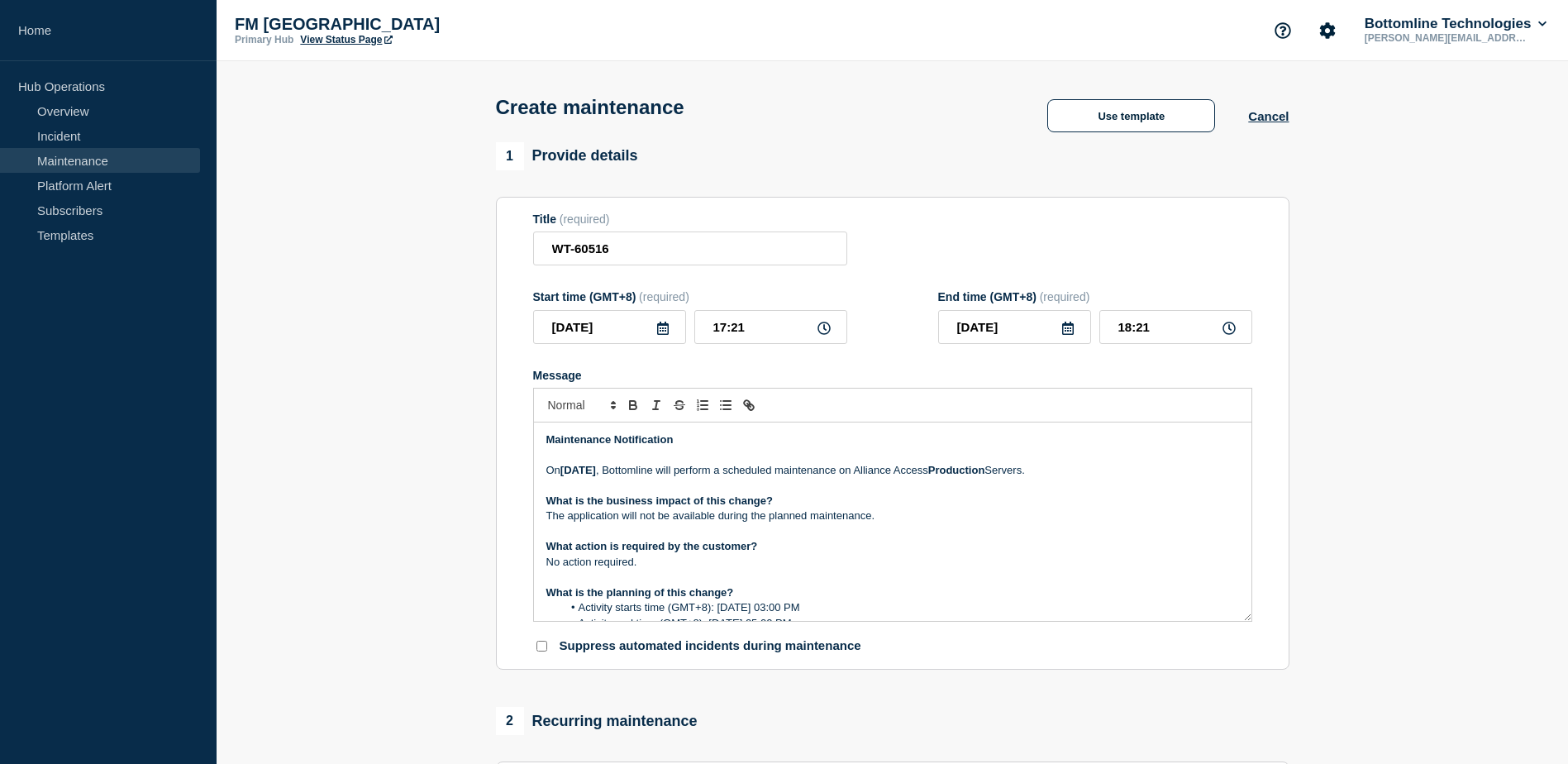
click at [660, 330] on icon at bounding box center [662, 328] width 13 height 13
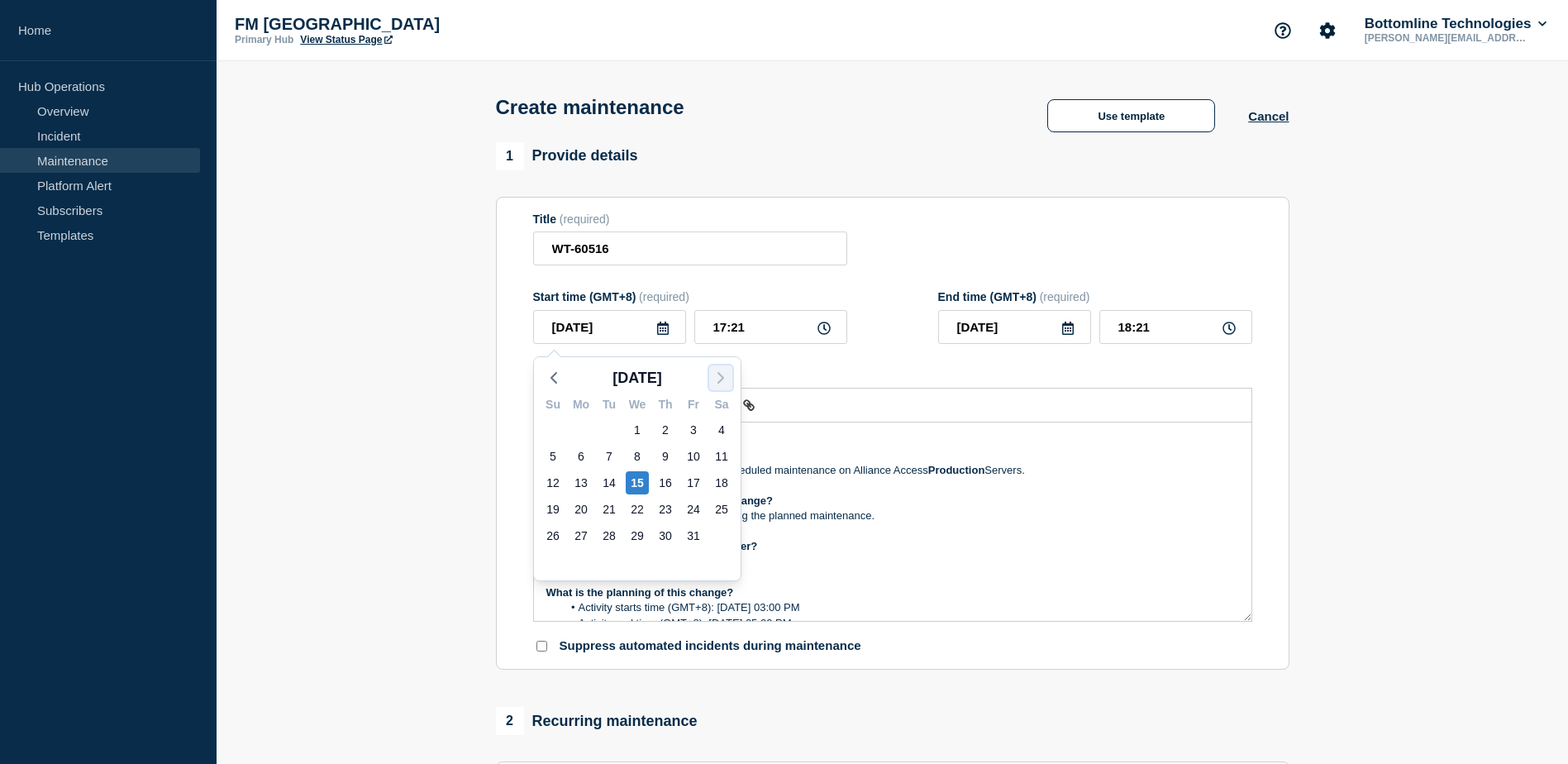
click at [726, 380] on icon "button" at bounding box center [721, 378] width 20 height 20
click at [722, 423] on div "1" at bounding box center [722, 430] width 24 height 24
type input "[DATE]"
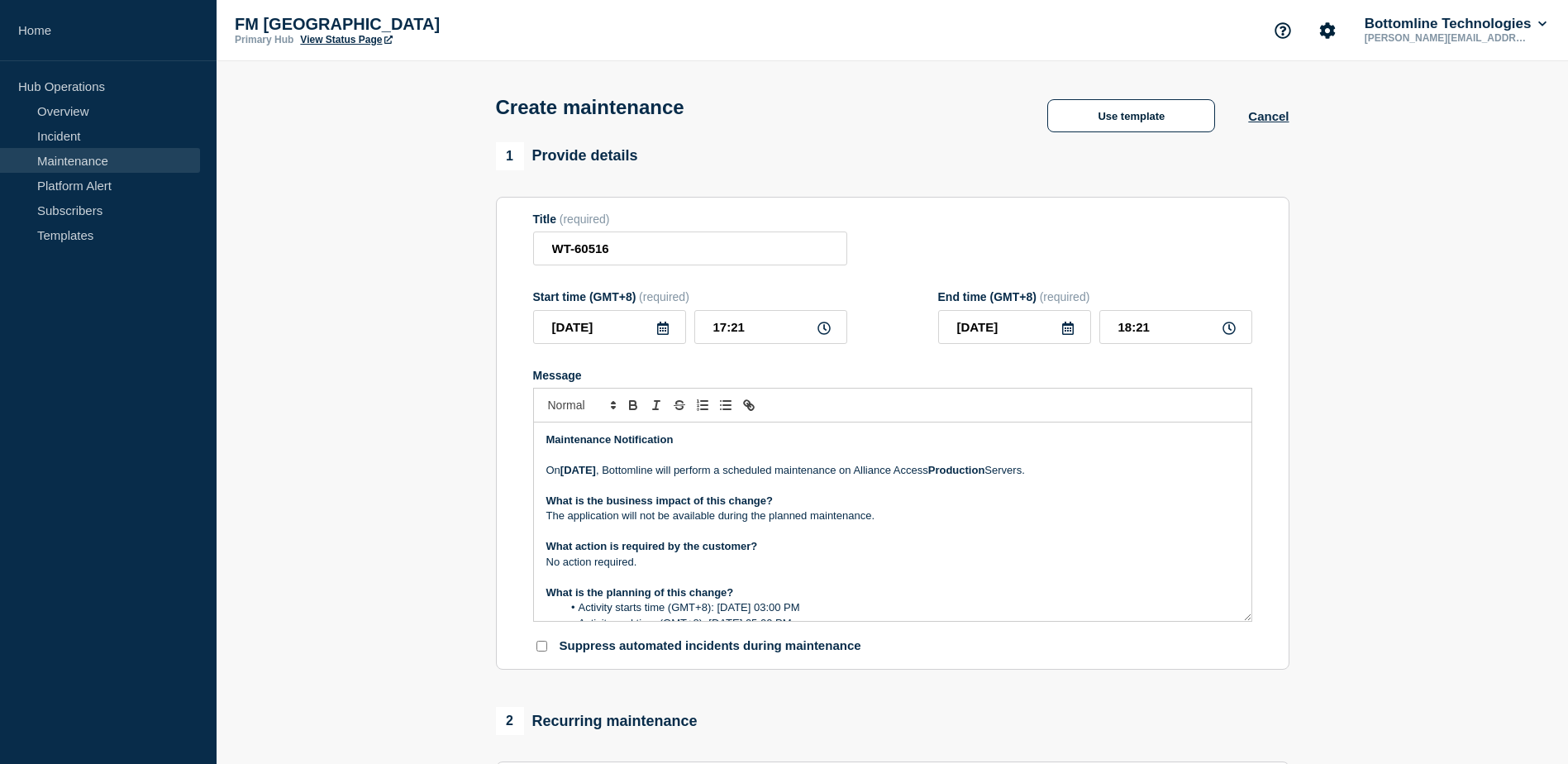
click at [820, 334] on icon at bounding box center [824, 328] width 13 height 13
click at [802, 331] on input "17:21" at bounding box center [770, 327] width 153 height 34
click at [725, 329] on input "17:21" at bounding box center [770, 327] width 153 height 34
type input "03:21"
type input "04:21"
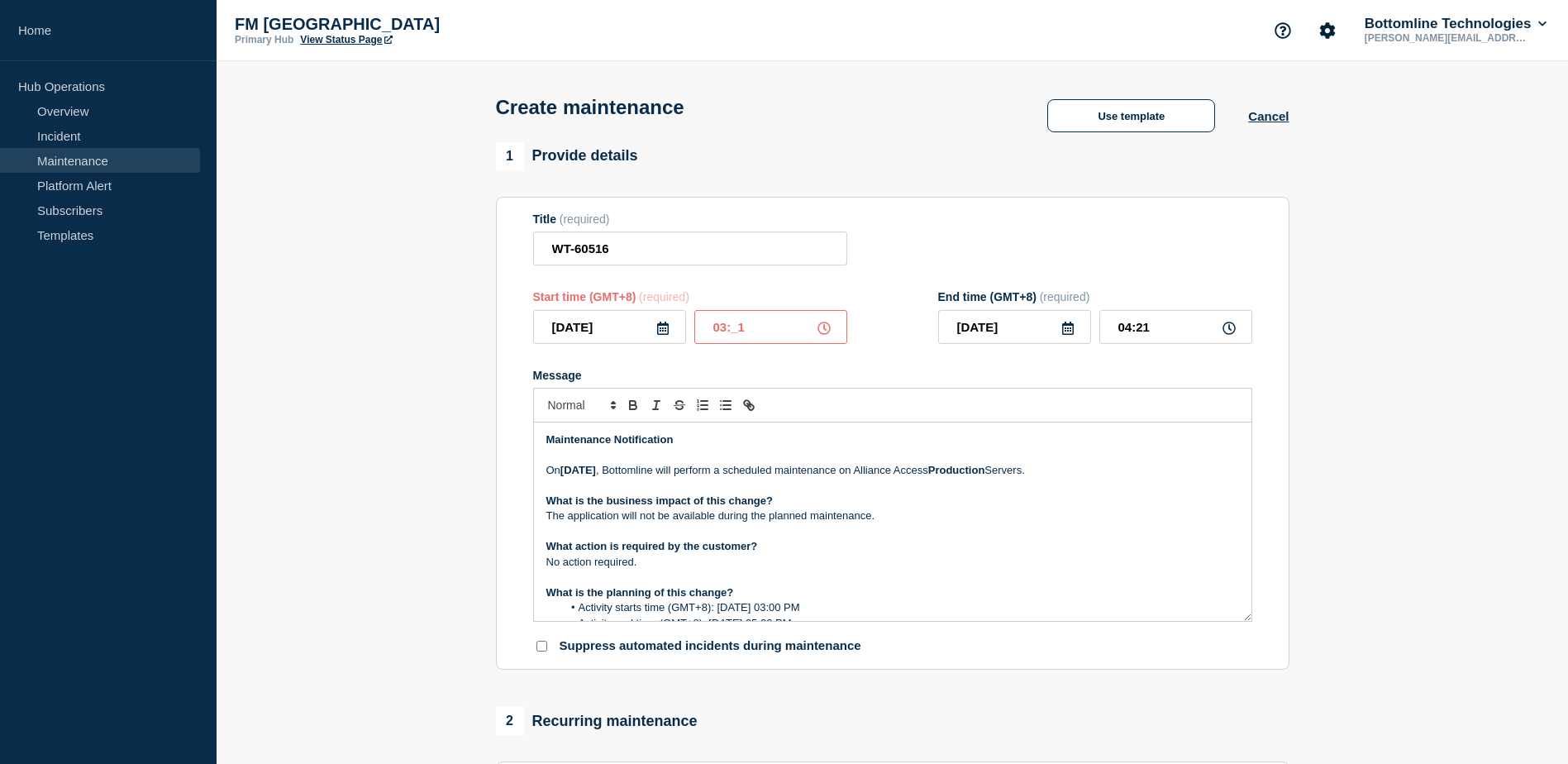
type input "03:01"
type input "04:01"
type input "03:00"
click at [1134, 331] on input "04:00" at bounding box center [1175, 327] width 153 height 34
type input "05:00"
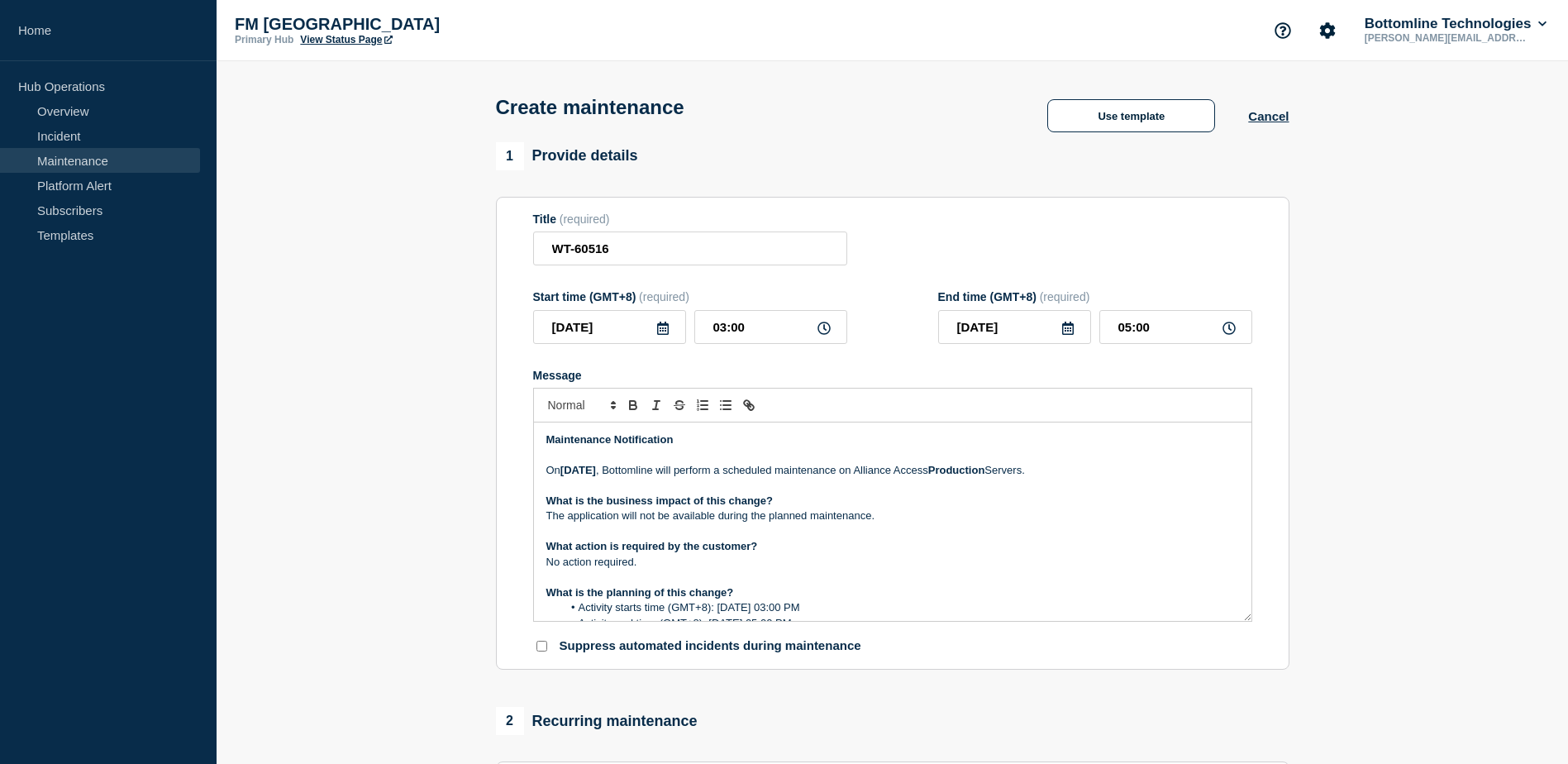
click at [1003, 473] on p "[DATE][DATE] , Bottomline will perform a scheduled maintenance on Alliance Acce…" at bounding box center [893, 470] width 693 height 15
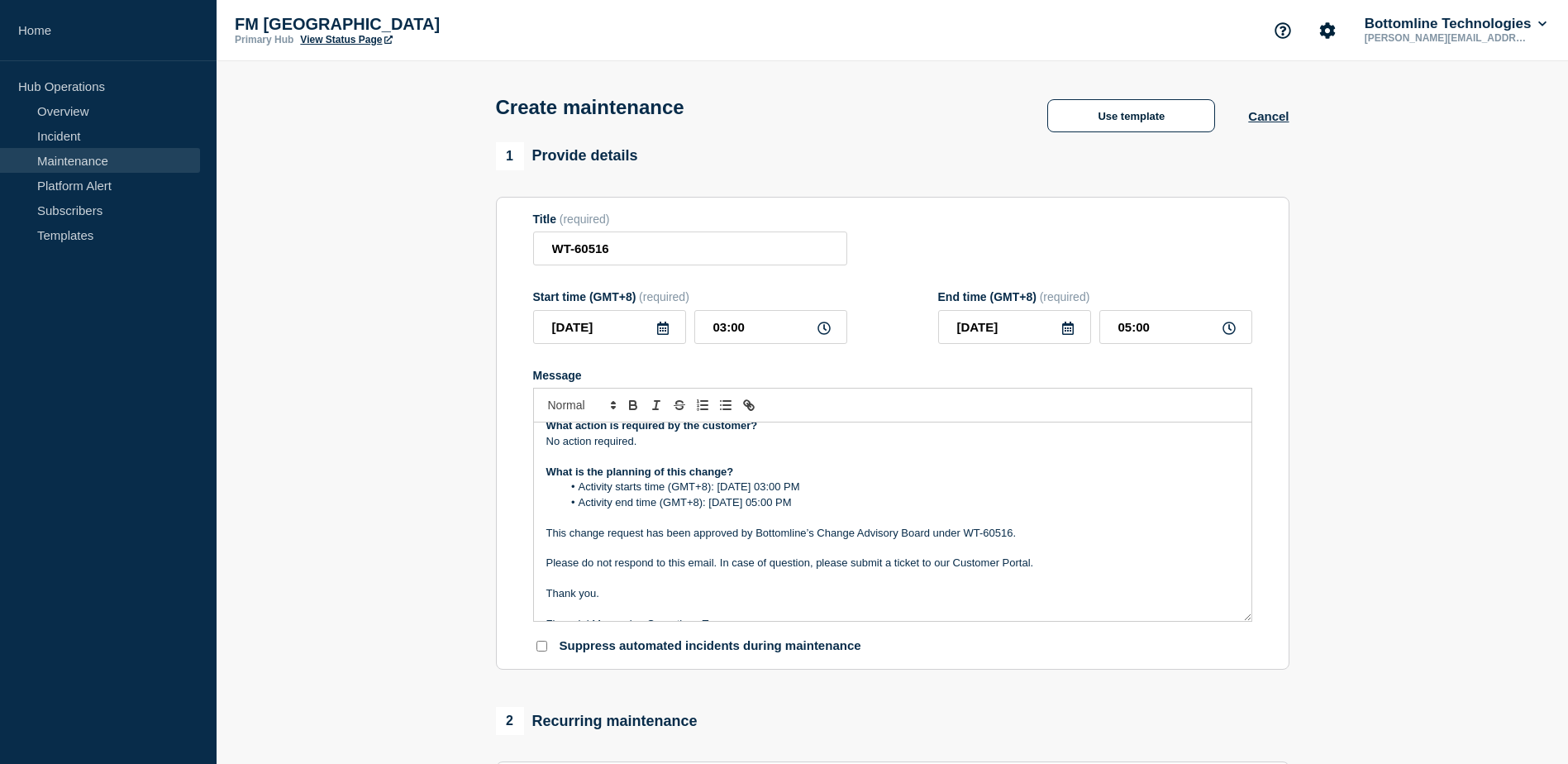
scroll to position [157, 0]
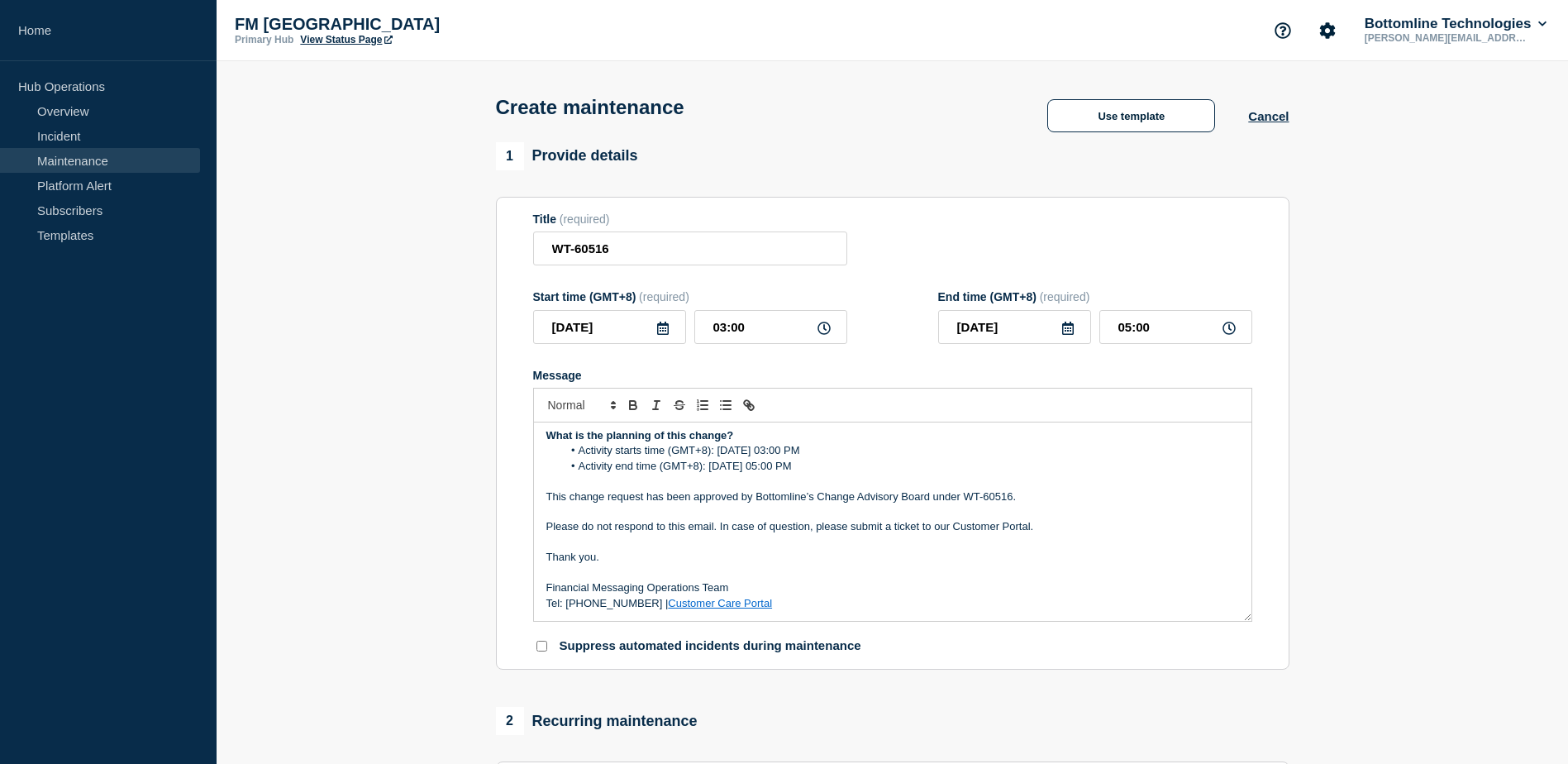
click at [691, 535] on p "Please do not respond to this email. In case of question, please submit a ticke…" at bounding box center [893, 527] width 693 height 15
click at [569, 564] on p "Thank you." at bounding box center [893, 557] width 693 height 15
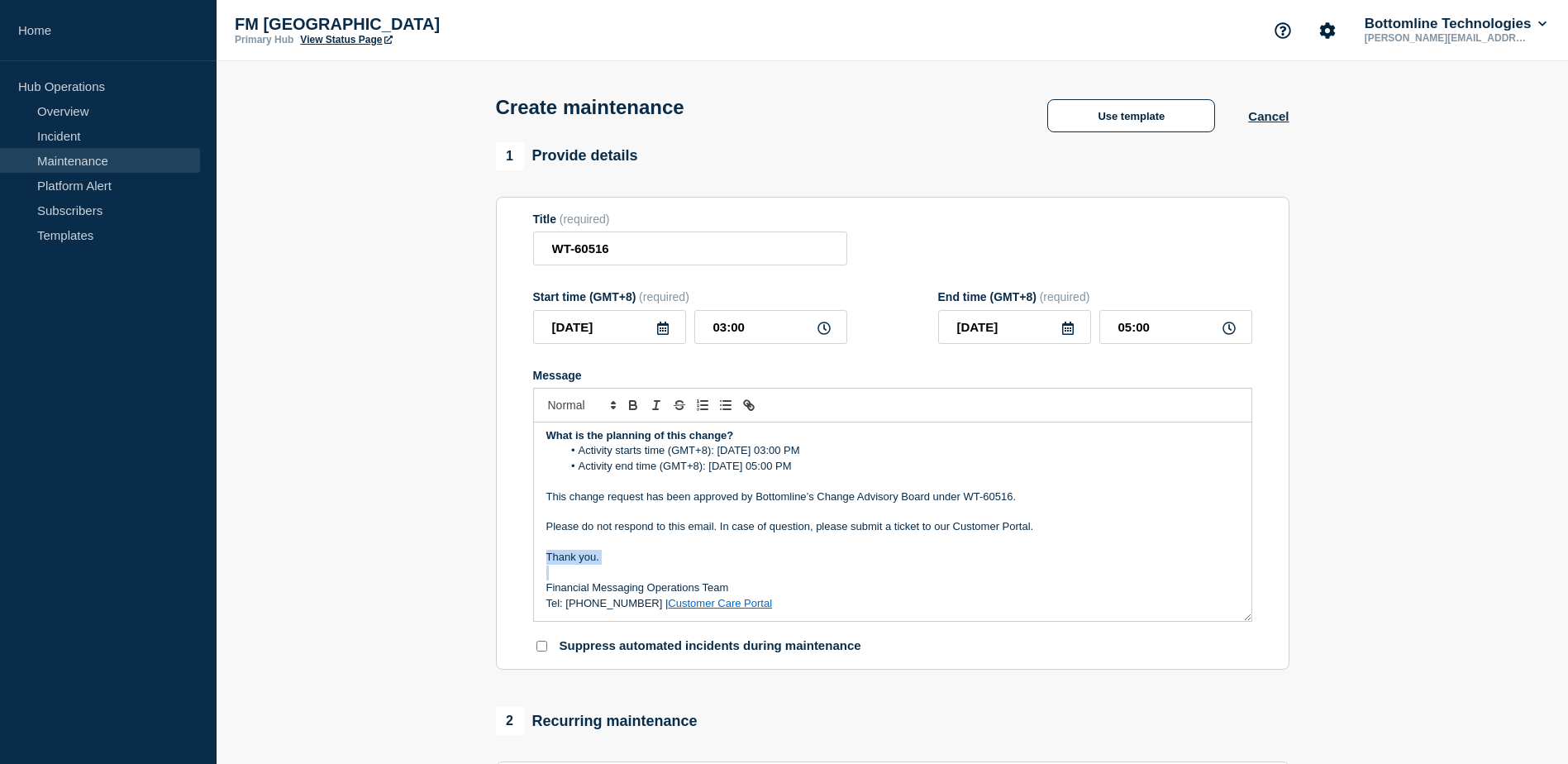
click at [569, 564] on p "Thank you." at bounding box center [893, 557] width 693 height 15
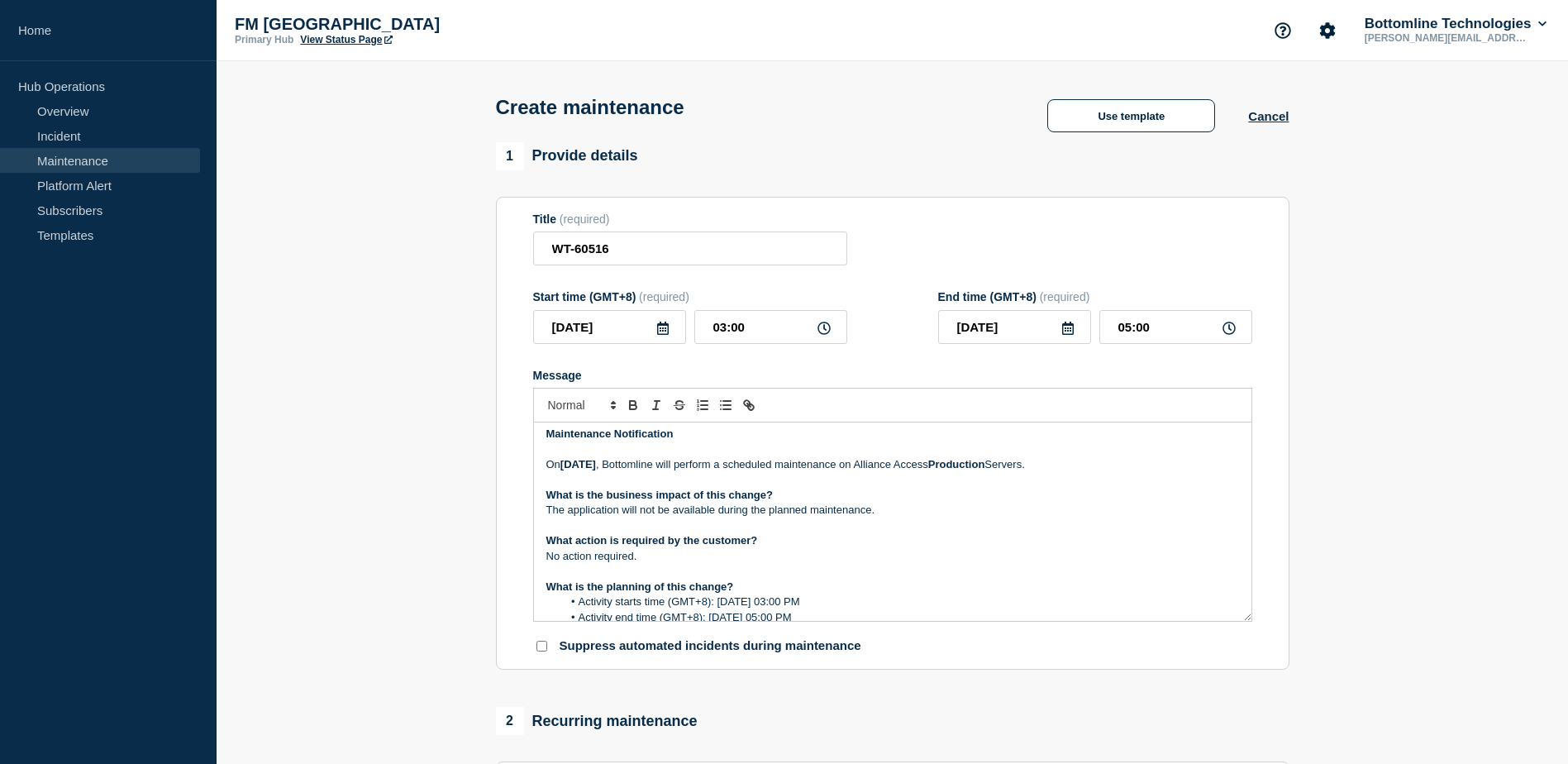
scroll to position [0, 0]
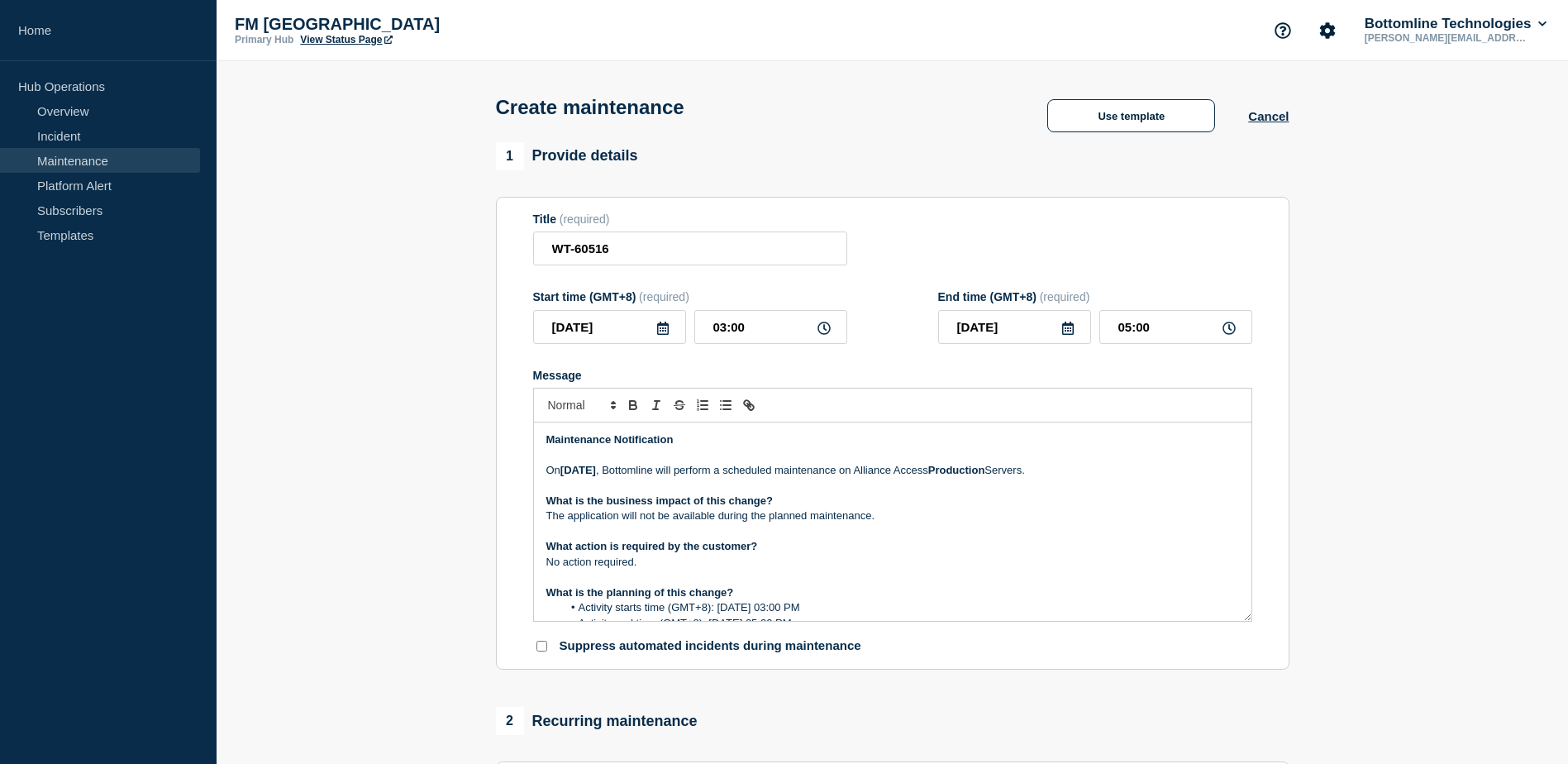
click at [758, 478] on p "[DATE][DATE] , Bottomline will perform a scheduled maintenance on Alliance Acce…" at bounding box center [893, 470] width 693 height 15
click at [654, 255] on input "WT-60516" at bounding box center [690, 249] width 314 height 34
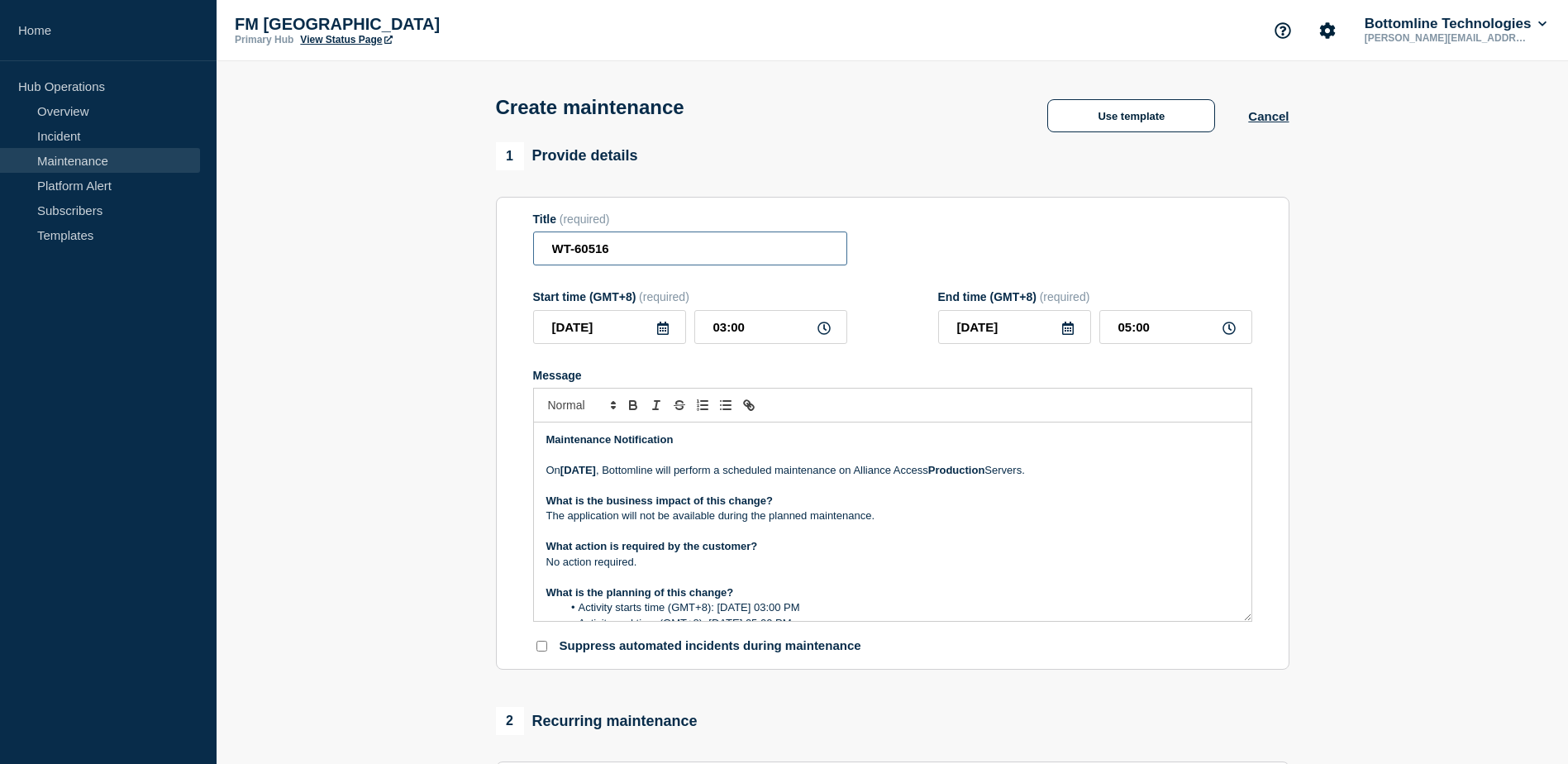
click at [547, 247] on input "WT-60516" at bounding box center [690, 249] width 314 height 34
paste input "SAA and SAG - Security Update 2025-08 - PROD - [DATE]"
drag, startPoint x: 818, startPoint y: 247, endPoint x: 856, endPoint y: 249, distance: 38.1
click at [856, 249] on div "Title (required) SAA and SAG - Security Update 2025-08 - PROD - [DATE] WT-60516" at bounding box center [893, 240] width 719 height 54
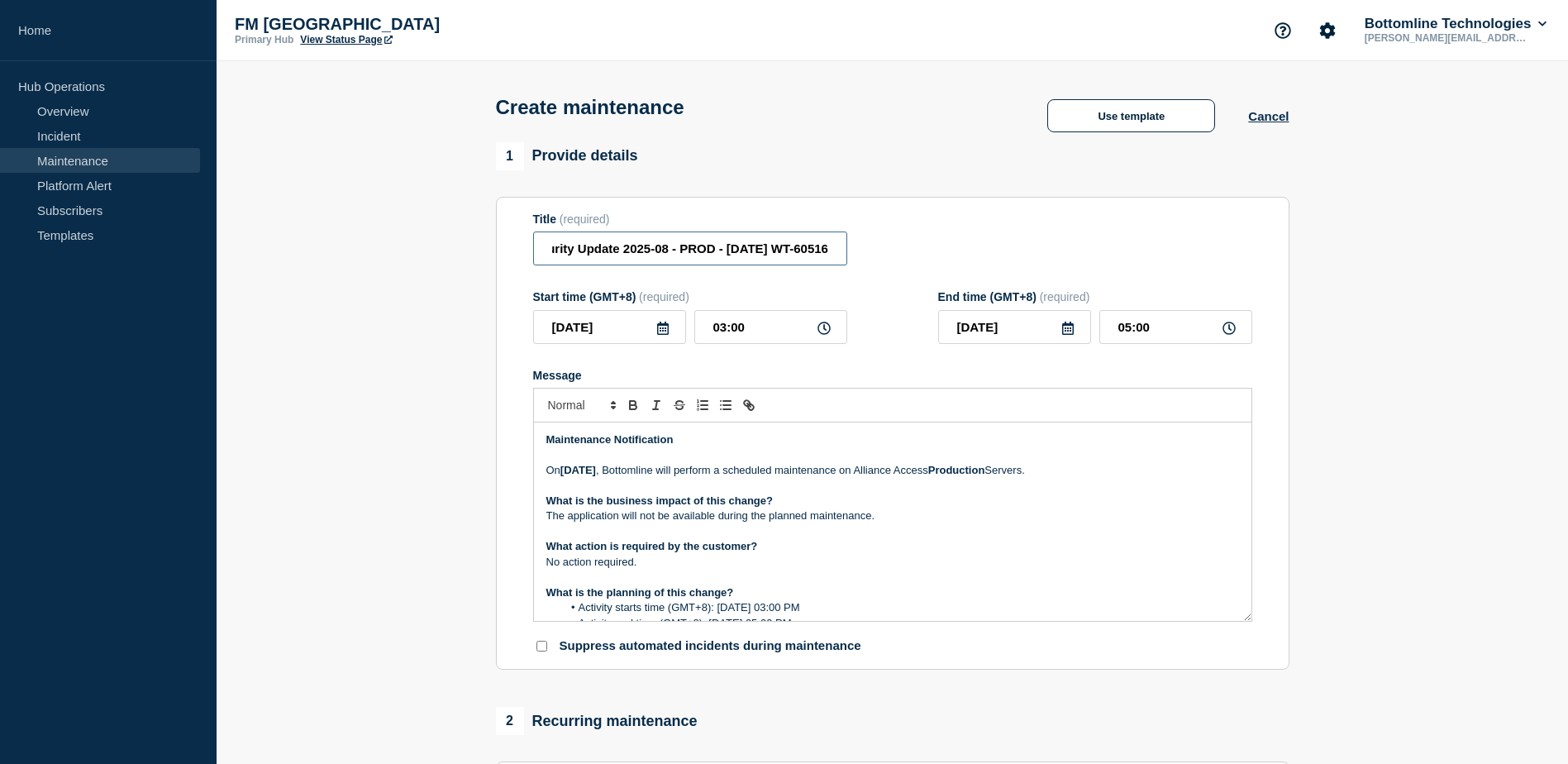
click at [741, 255] on input "SAA and SAG - Security Update 2025-08 - PROD - [DATE] WT-60516" at bounding box center [690, 249] width 314 height 34
click at [771, 256] on input "SAA and SAG - Security Update 2025-08 - PROD - [DATE] WT-60516" at bounding box center [690, 249] width 314 height 34
click at [708, 252] on input "SAA and SAG - Security Update 2025-08 - PROD - [DATE] - WT-60516" at bounding box center [690, 249] width 314 height 34
drag, startPoint x: 713, startPoint y: 251, endPoint x: 491, endPoint y: 249, distance: 222.0
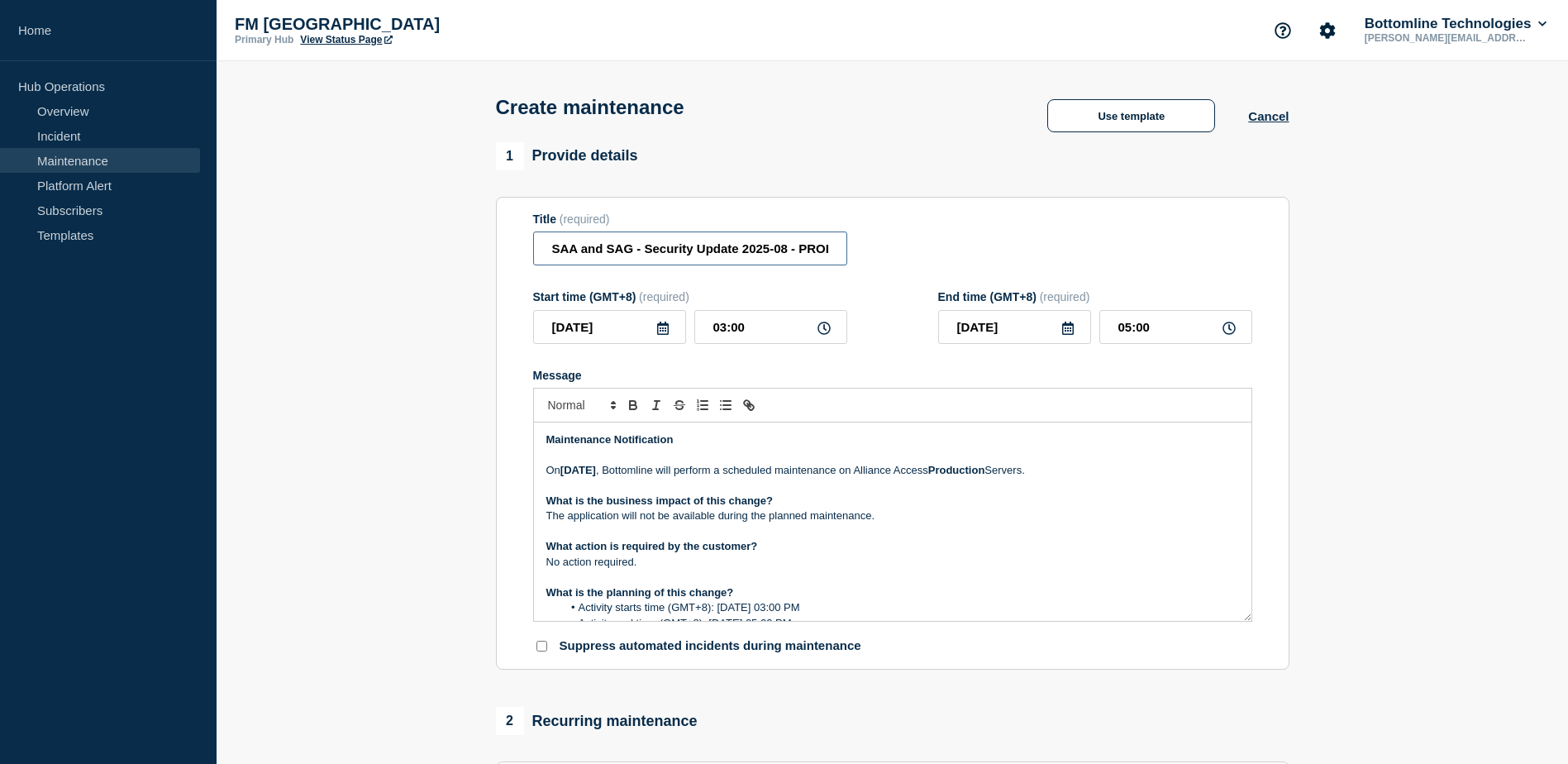
click at [489, 249] on div "1 Provide details Title (required) SAA and SAG - Security Update 2025-08 - PROD…" at bounding box center [893, 716] width 812 height 1148
click at [663, 249] on input "SAA and SAG - Security Update 2025-08 - PROD - [DATE] - WT-60516" at bounding box center [690, 249] width 314 height 34
drag, startPoint x: 623, startPoint y: 251, endPoint x: 587, endPoint y: 254, distance: 36.1
click at [581, 249] on input "SAA and SAG - Security Update 2025-08 - PROD - [DATE] - WT-60516" at bounding box center [690, 249] width 314 height 34
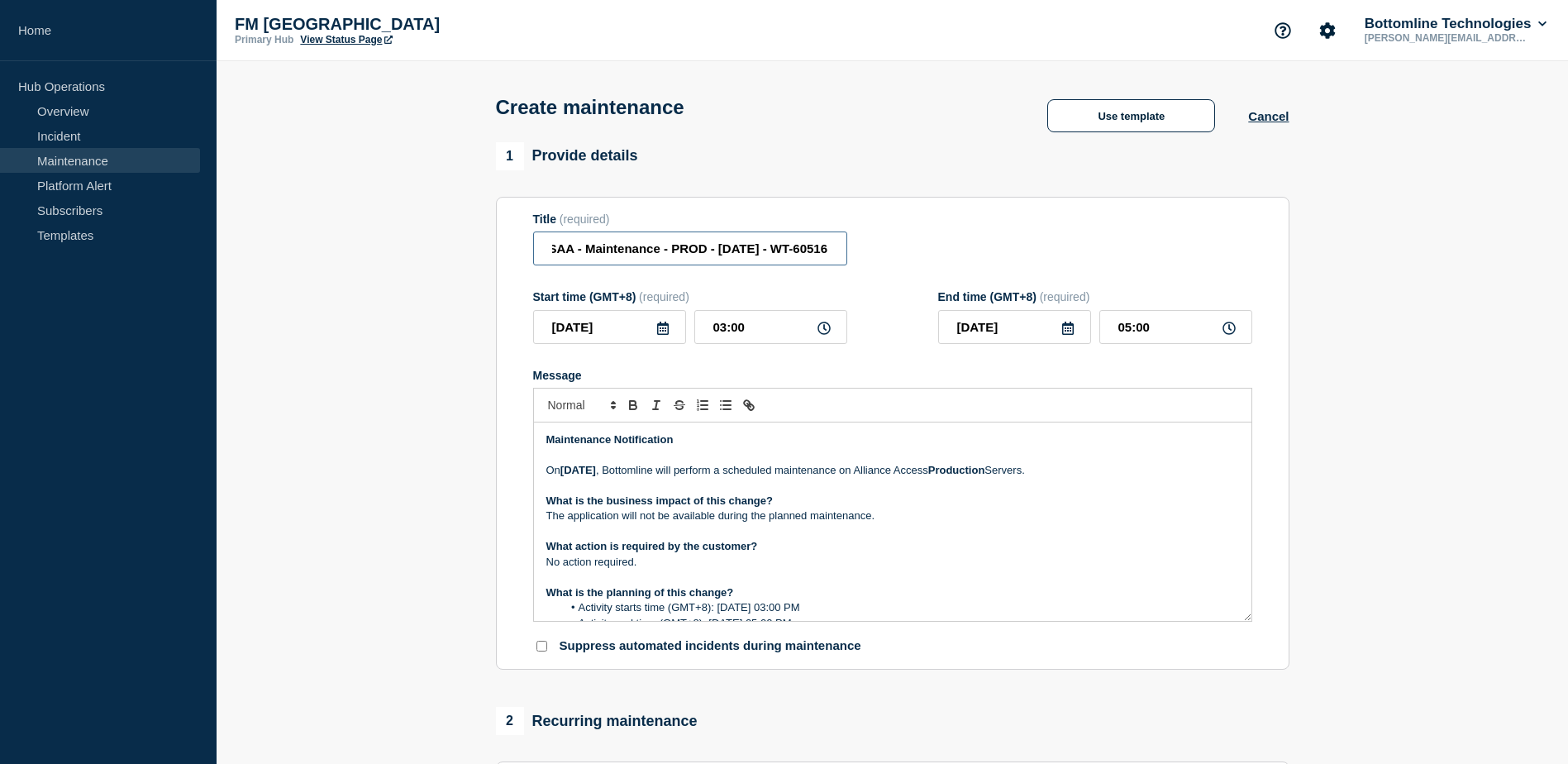
drag, startPoint x: 662, startPoint y: 249, endPoint x: 835, endPoint y: 222, distance: 175.1
click at [835, 222] on div "Title (required) SAA - Maintenance - PROD - [DATE] - WT-60516" at bounding box center [690, 240] width 314 height 54
click at [709, 252] on input "SAA - Maintenance - PROD - [DATE] - WT-60516" at bounding box center [690, 249] width 314 height 34
click at [702, 249] on input "SAA - Maintenance - PROD - [DATE] - WT-60516" at bounding box center [690, 249] width 314 height 34
click at [697, 249] on input "SAA - Maintenance - PROD - [DATE] - WT-60516" at bounding box center [690, 249] width 314 height 34
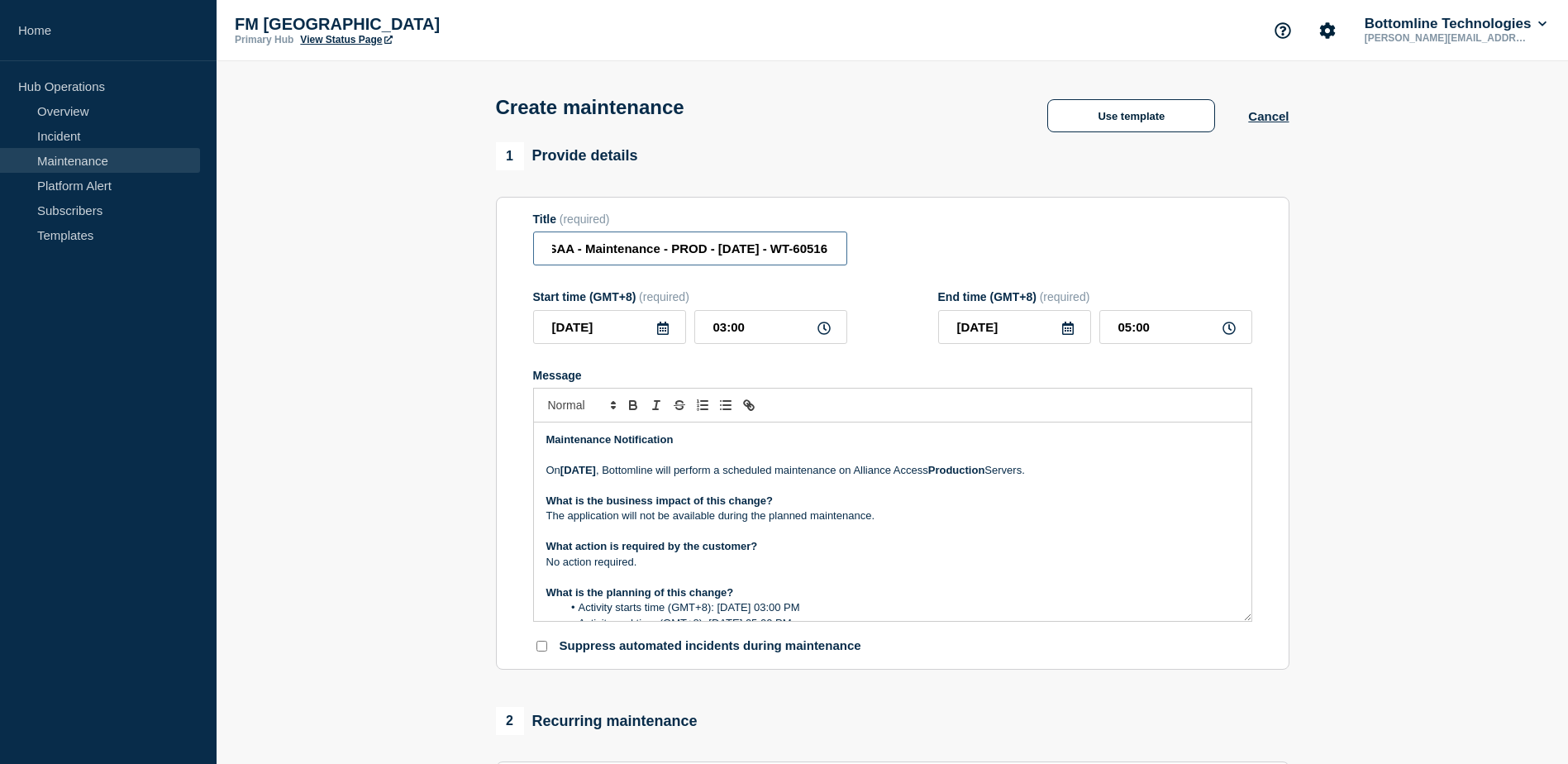
scroll to position [0, 34]
drag, startPoint x: 765, startPoint y: 259, endPoint x: 874, endPoint y: 258, distance: 109.0
click at [873, 258] on div "Title (required) SAA - Maintenance - PROD - [DATE] - WT-60516" at bounding box center [893, 240] width 719 height 54
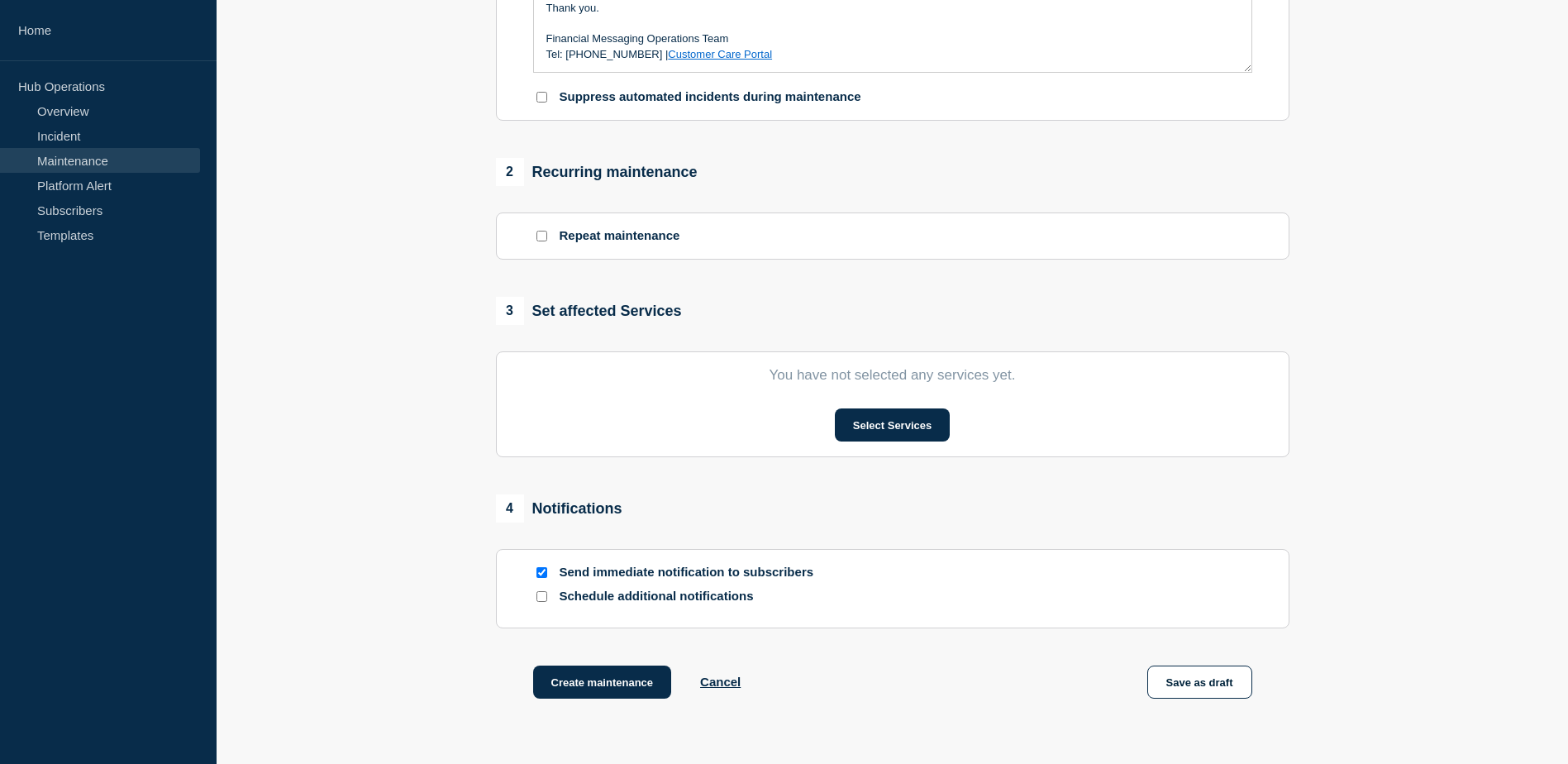
scroll to position [579, 0]
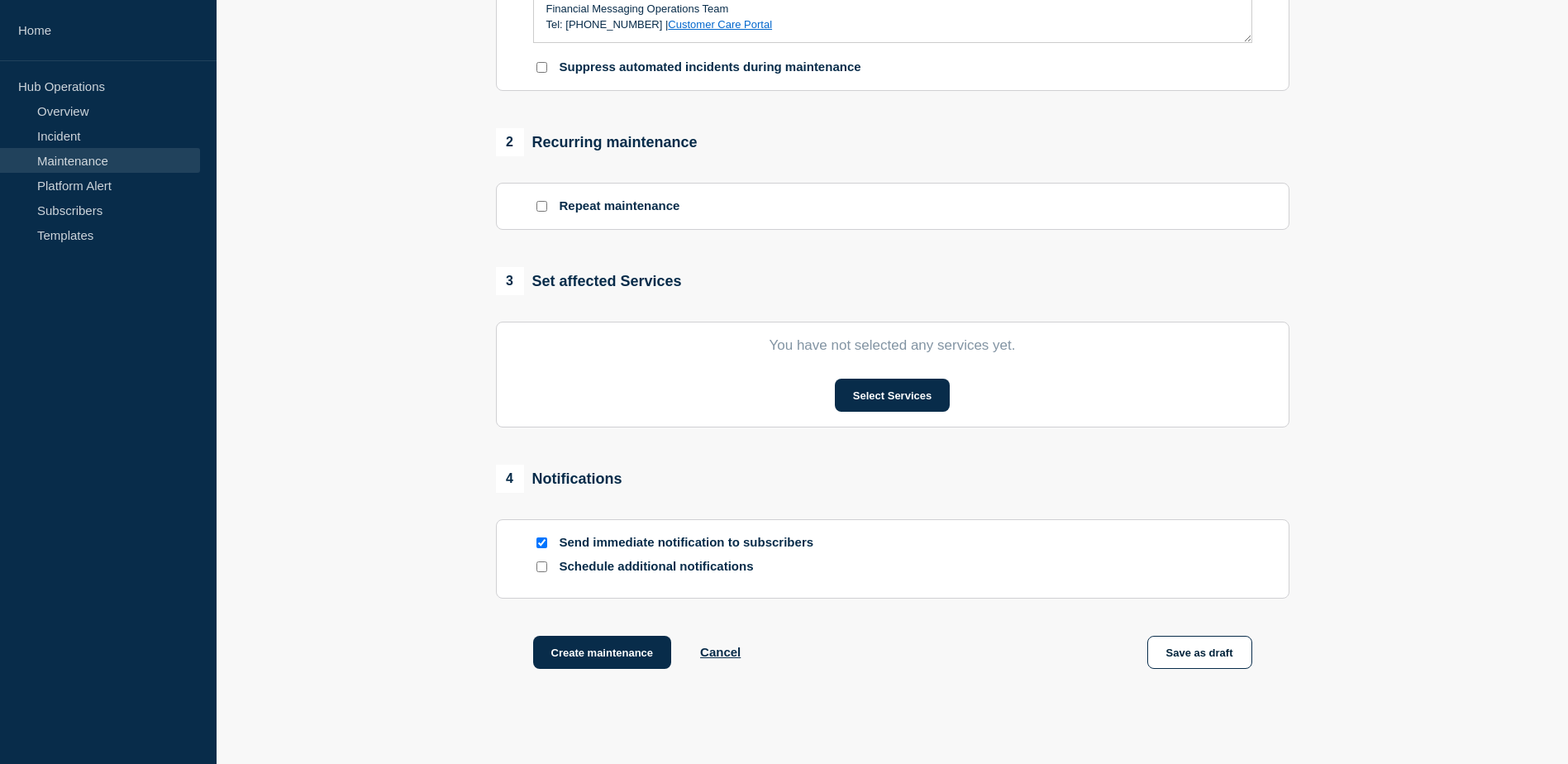
type input "SAA - Maintenance - PROD - [DATE] - WT-60516"
click at [540, 542] on input "Send immediate notification to subscribers" at bounding box center [542, 542] width 10 height 10
checkbox input "false"
click at [1186, 651] on button "Save as draft" at bounding box center [1199, 652] width 105 height 33
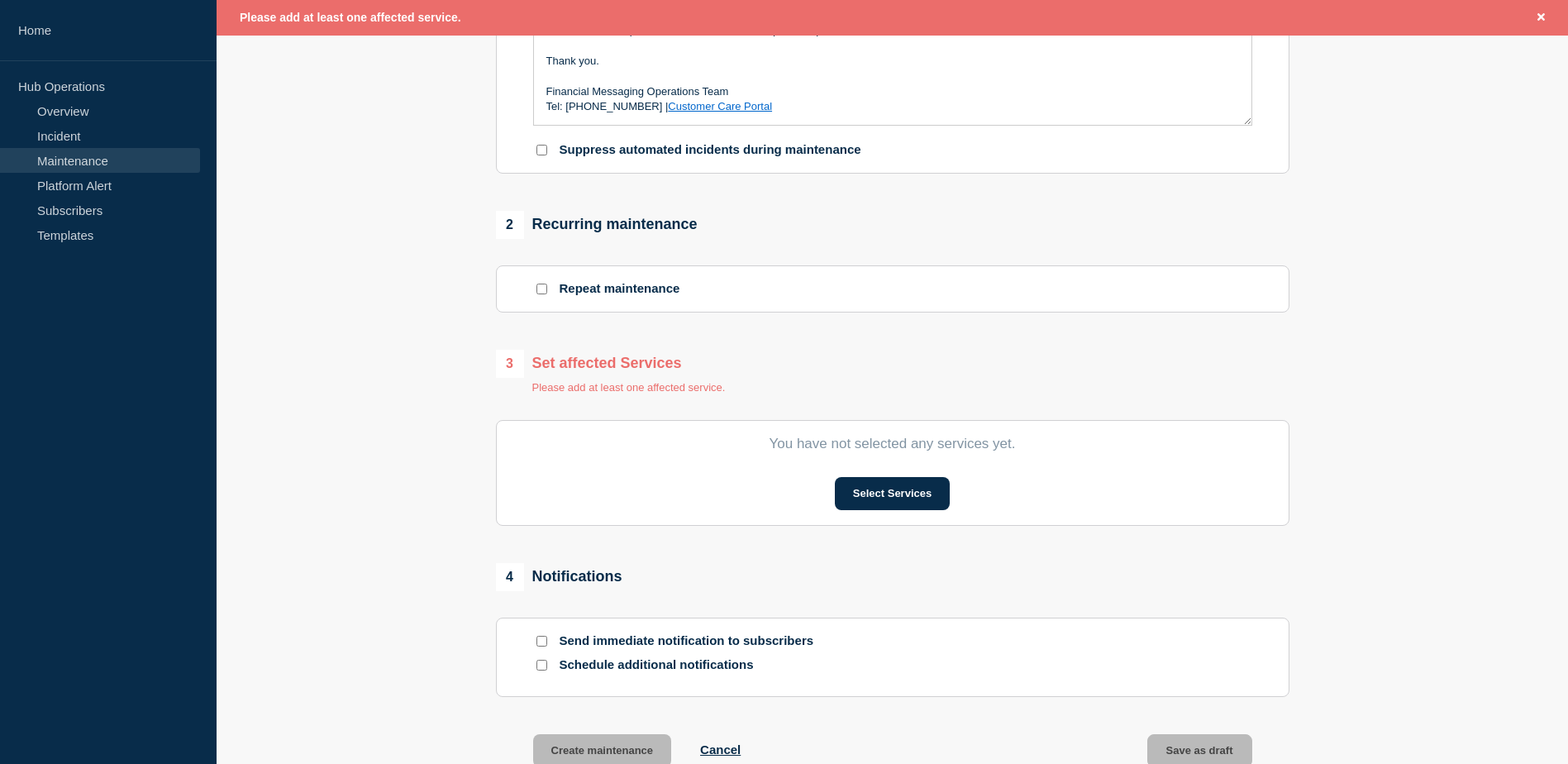
scroll to position [531, 0]
click at [902, 495] on button "Select Services" at bounding box center [893, 495] width 115 height 33
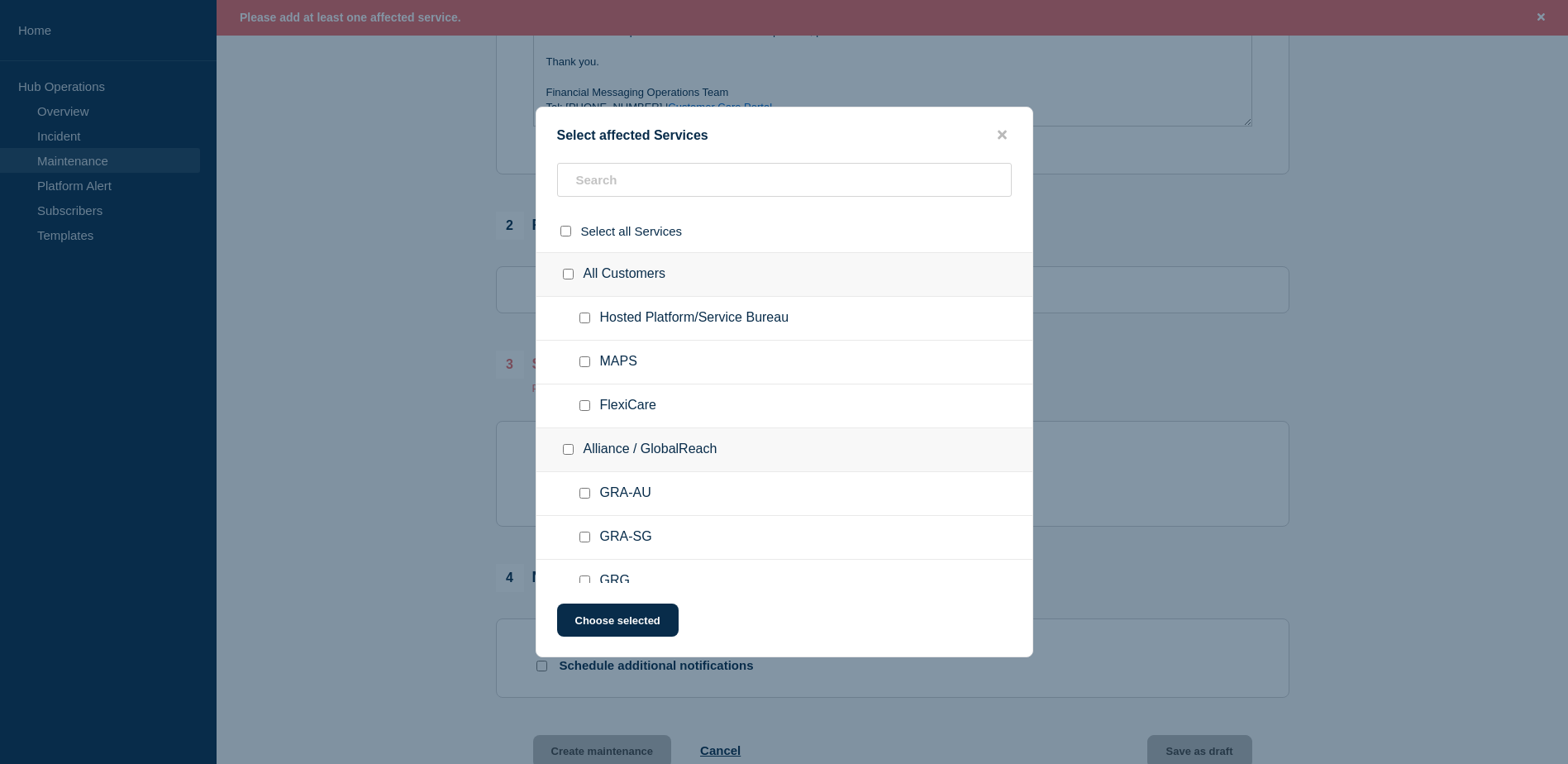
click at [904, 341] on ul "Hosted Platform/Service Bureau" at bounding box center [784, 318] width 496 height 44
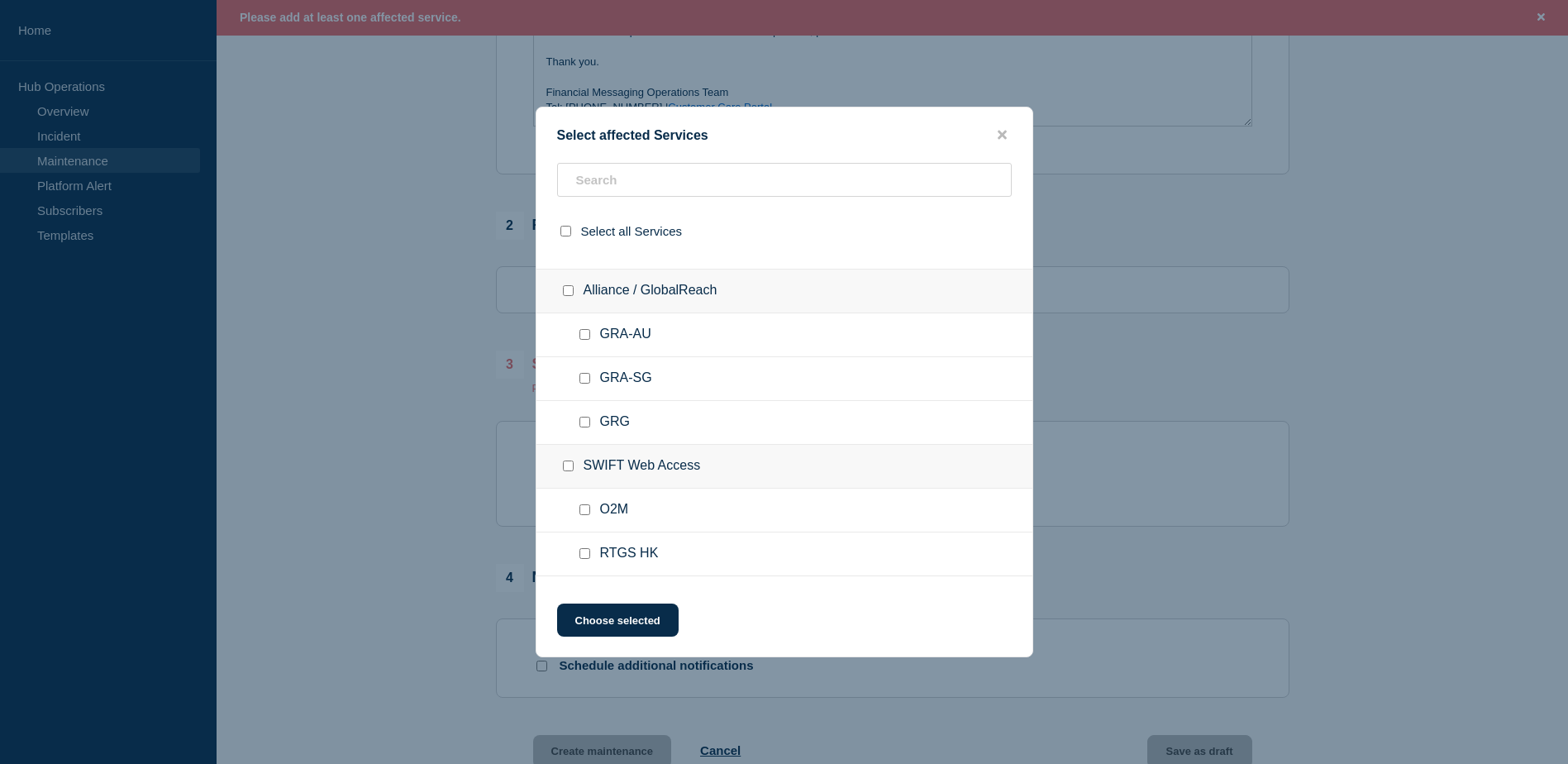
scroll to position [166, 0]
click at [585, 324] on div at bounding box center [588, 328] width 24 height 17
click at [584, 324] on div at bounding box center [588, 328] width 24 height 17
click at [585, 327] on input "GRA-AU checkbox" at bounding box center [585, 328] width 10 height 10
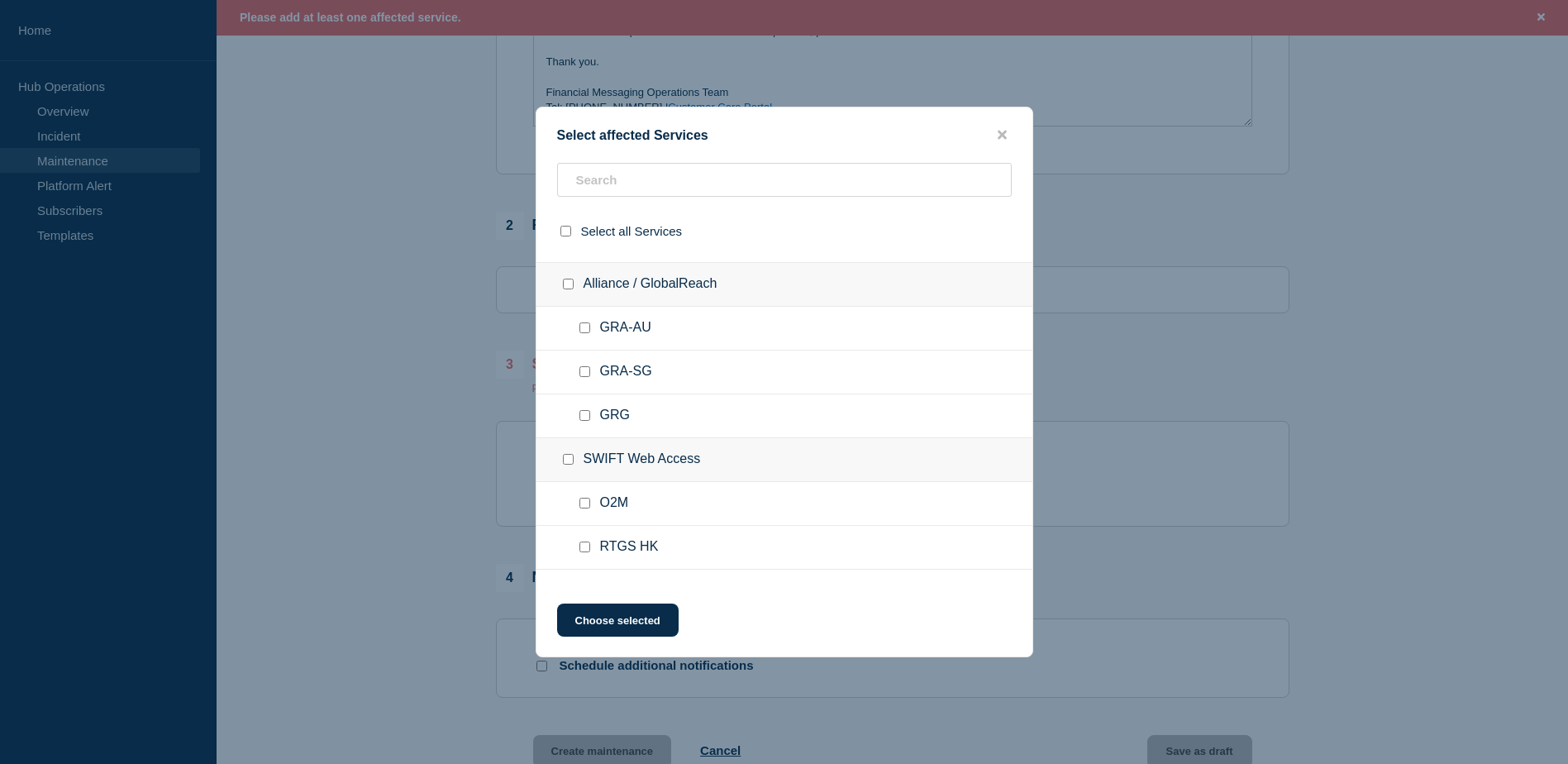
checkbox input "true"
click at [588, 370] on input "GRA-SG checkbox" at bounding box center [585, 372] width 10 height 10
checkbox input "true"
click at [637, 609] on button "Choose selected" at bounding box center [617, 620] width 121 height 33
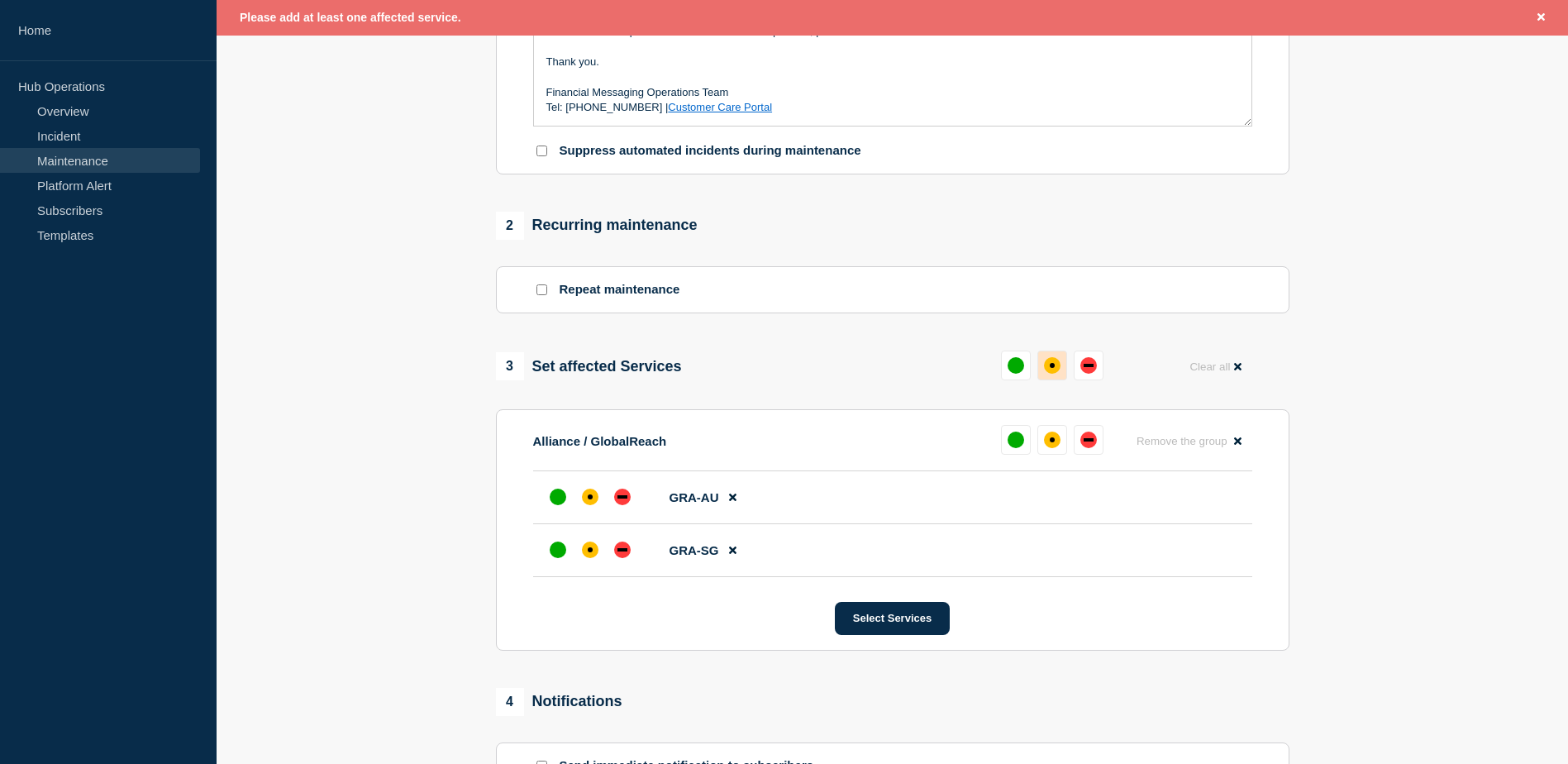
click at [1046, 368] on div "affected" at bounding box center [1052, 365] width 17 height 17
click at [736, 555] on icon at bounding box center [733, 550] width 8 height 10
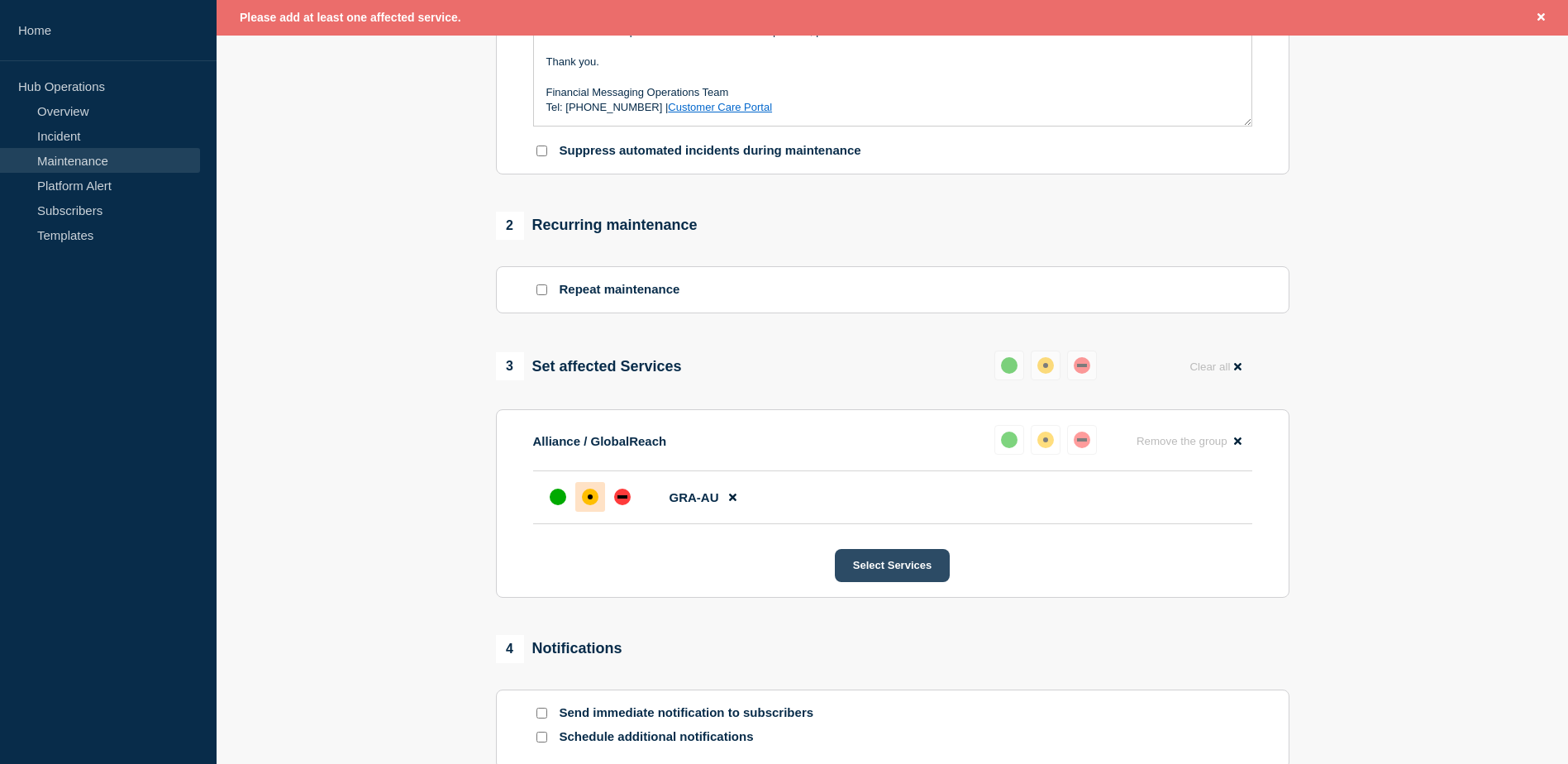
click at [909, 576] on button "Select Services" at bounding box center [893, 566] width 115 height 33
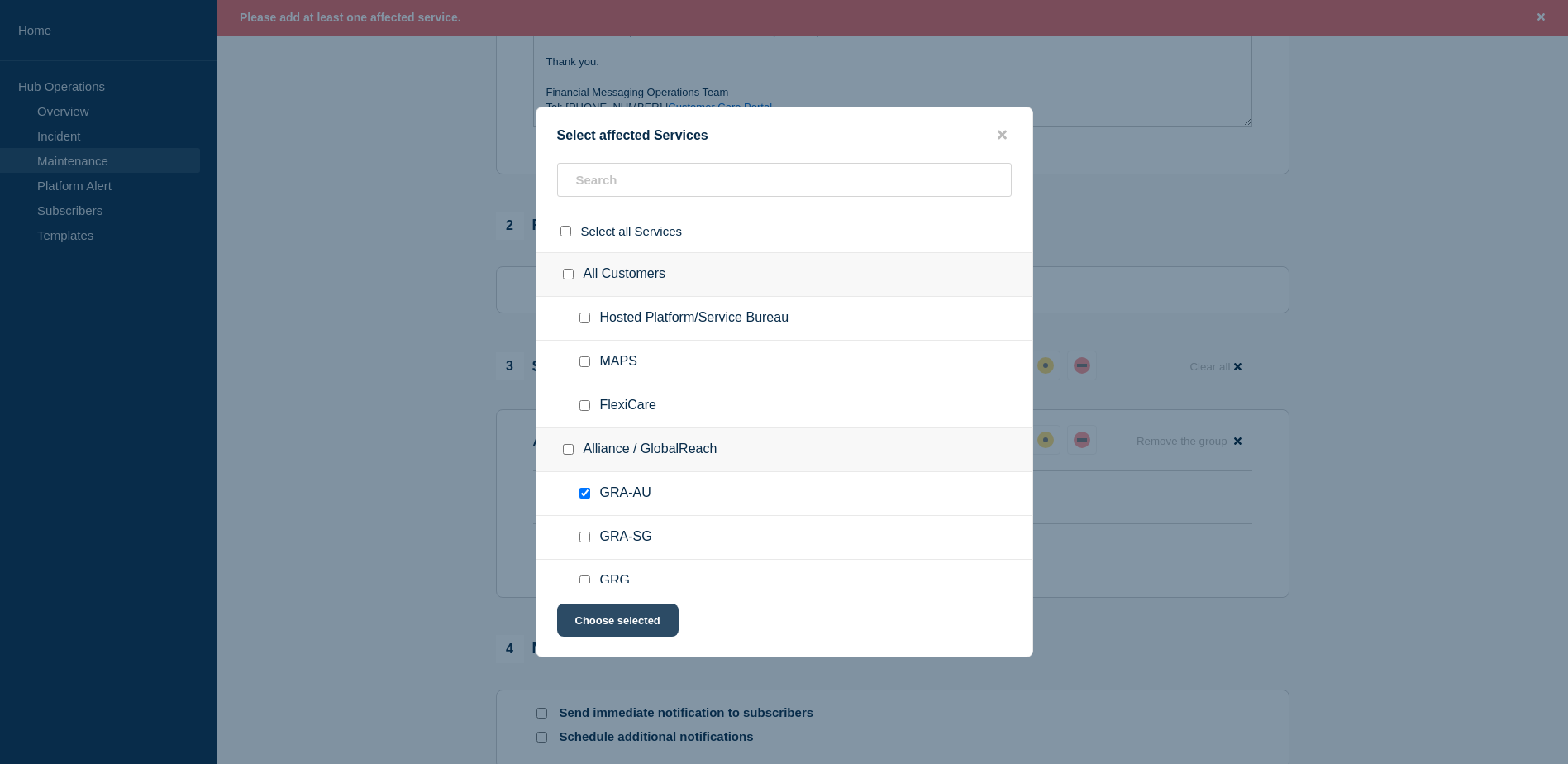
click at [673, 619] on button "Choose selected" at bounding box center [617, 620] width 121 height 33
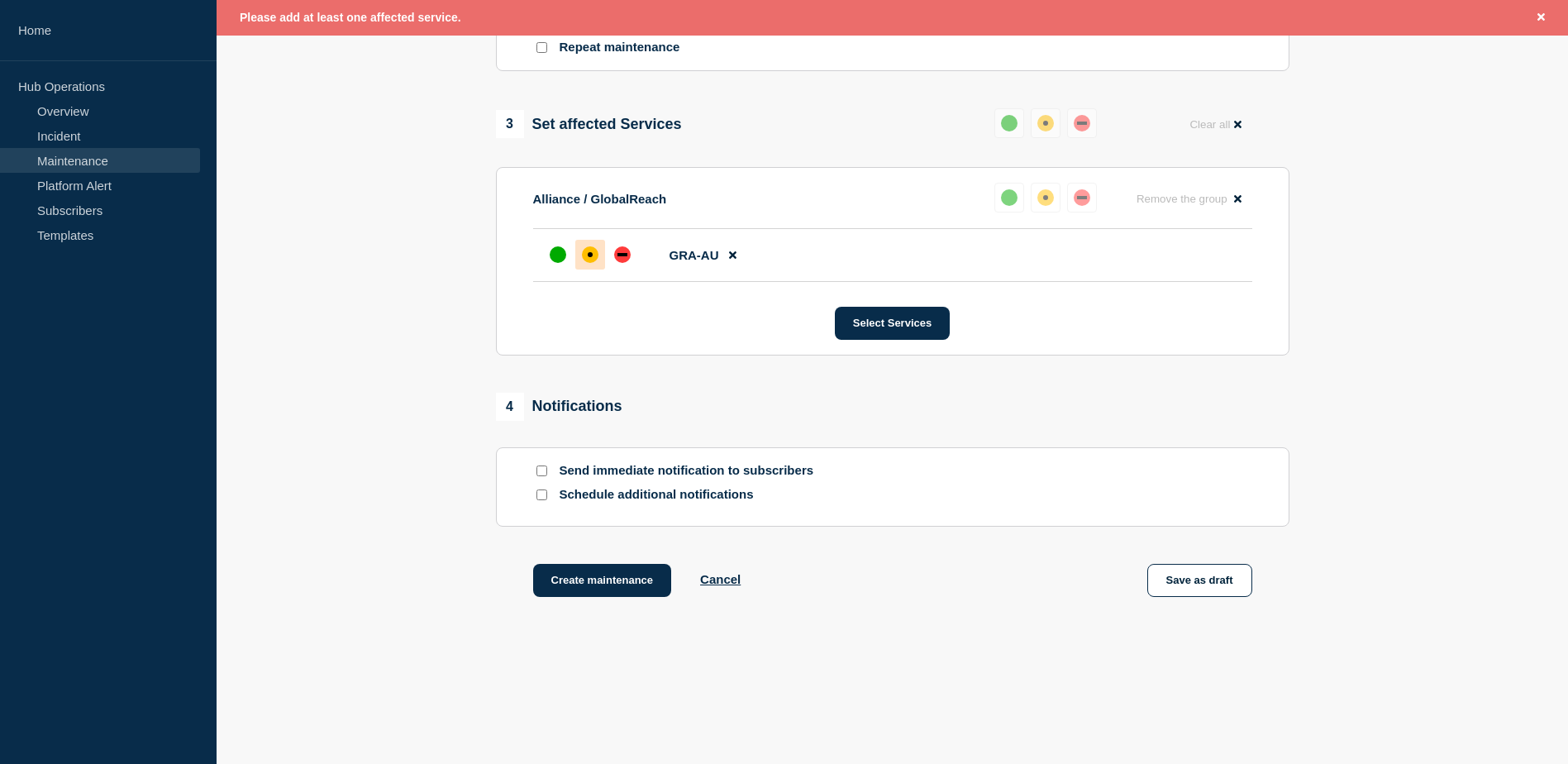
scroll to position [779, 0]
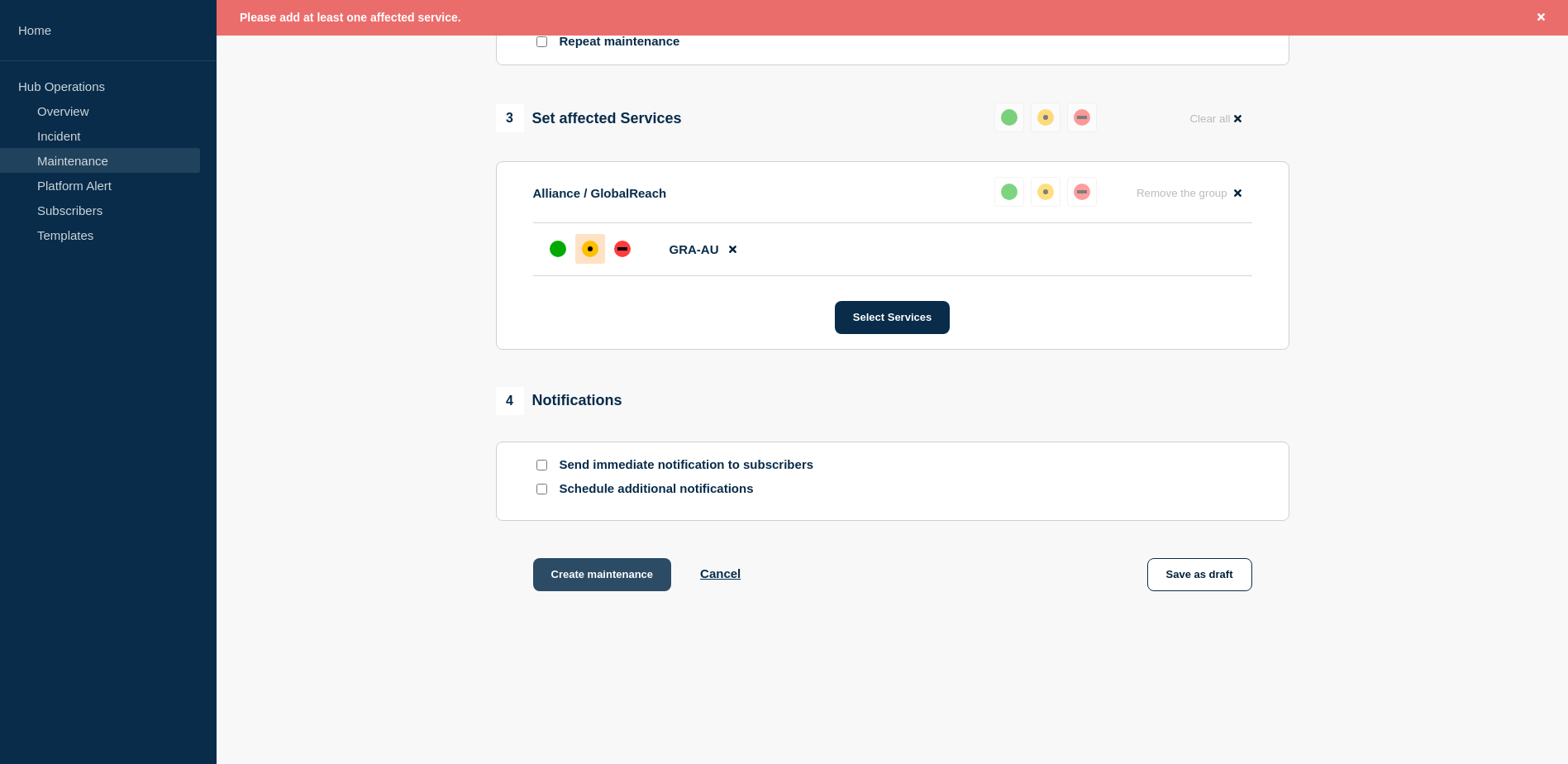
click at [598, 576] on button "Create maintenance" at bounding box center [602, 575] width 139 height 33
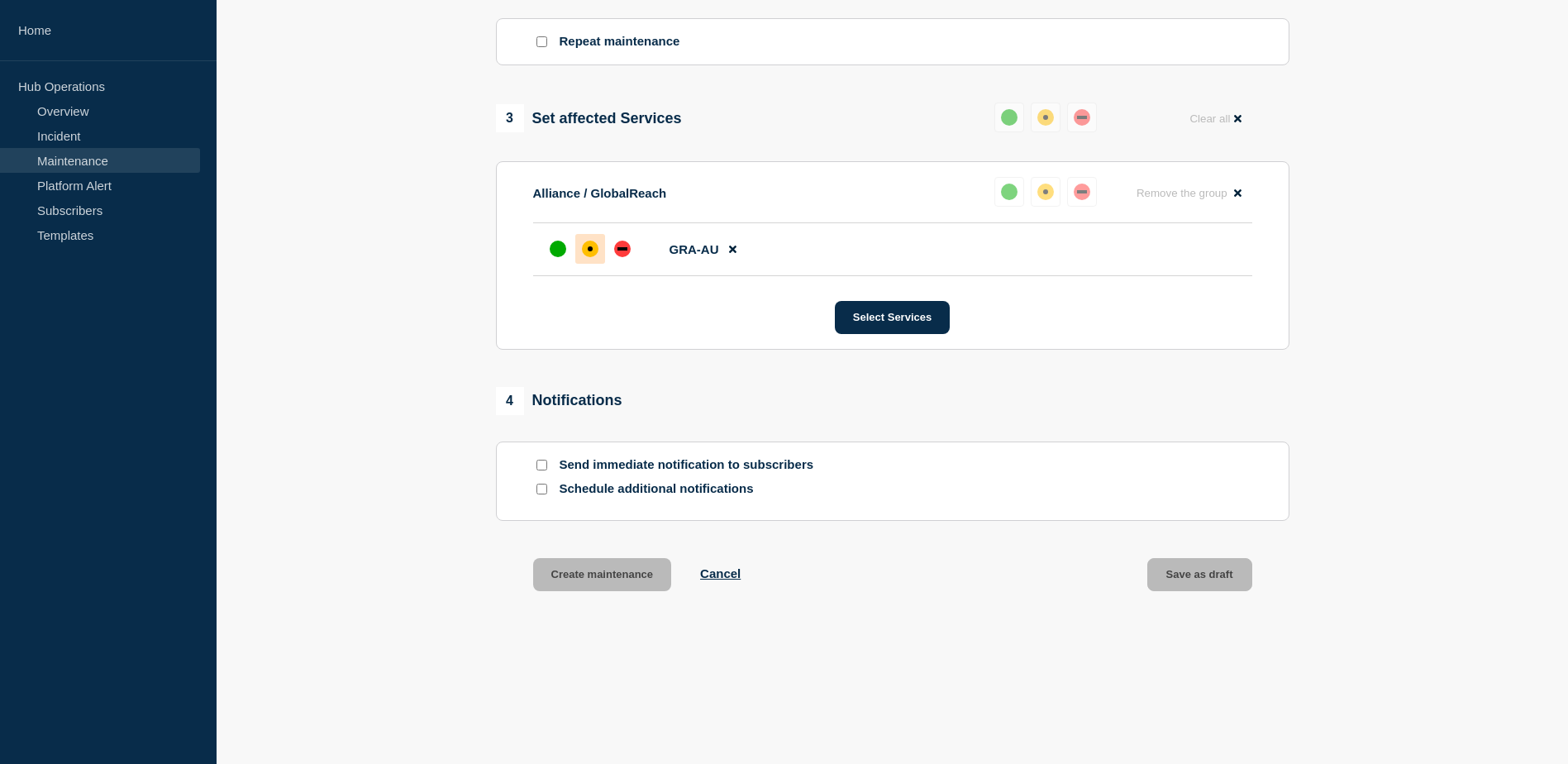
scroll to position [744, 0]
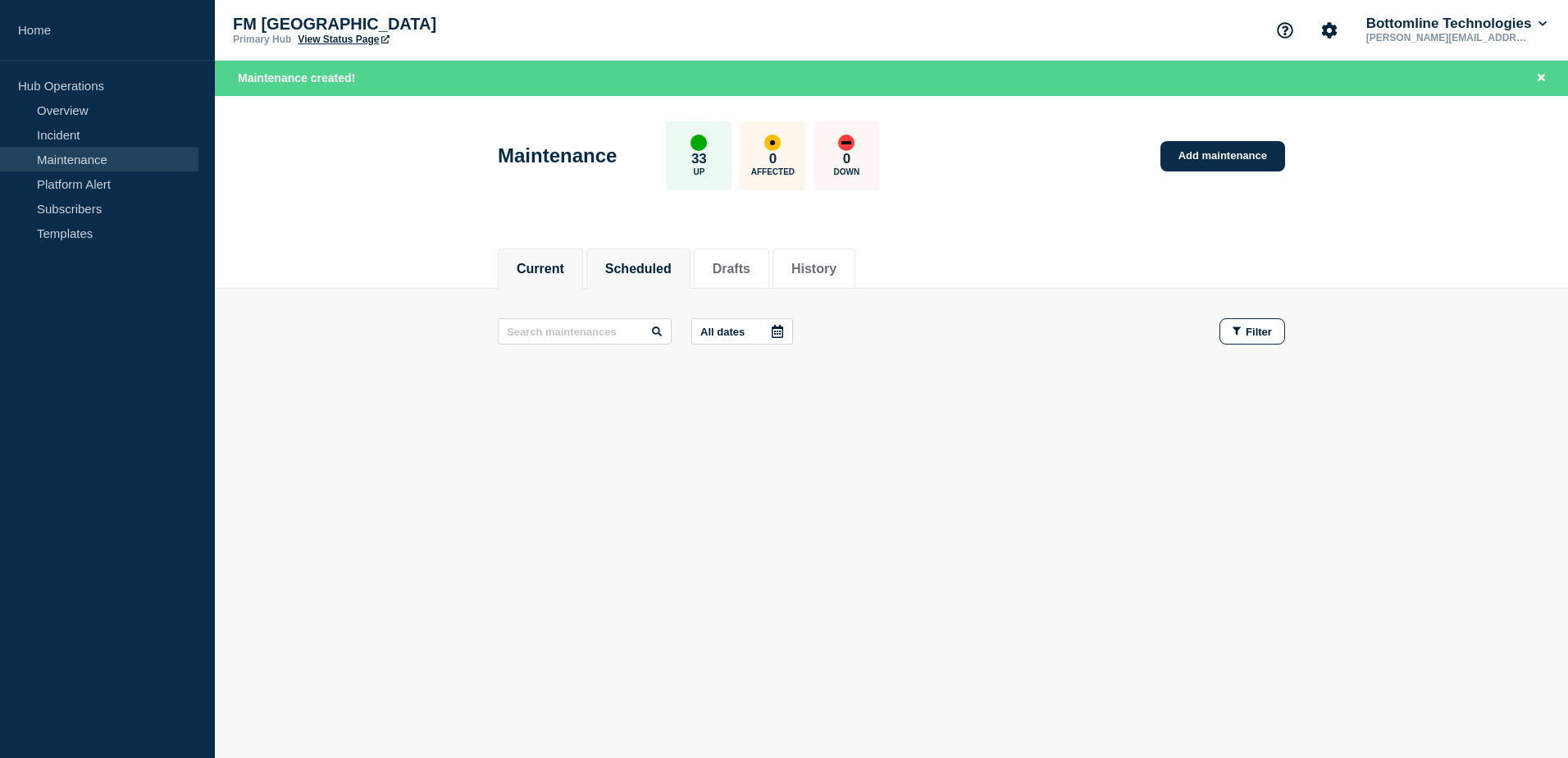
click at [655, 262] on button "Scheduled" at bounding box center [638, 269] width 67 height 15
click at [731, 267] on button "Drafts" at bounding box center [732, 269] width 38 height 15
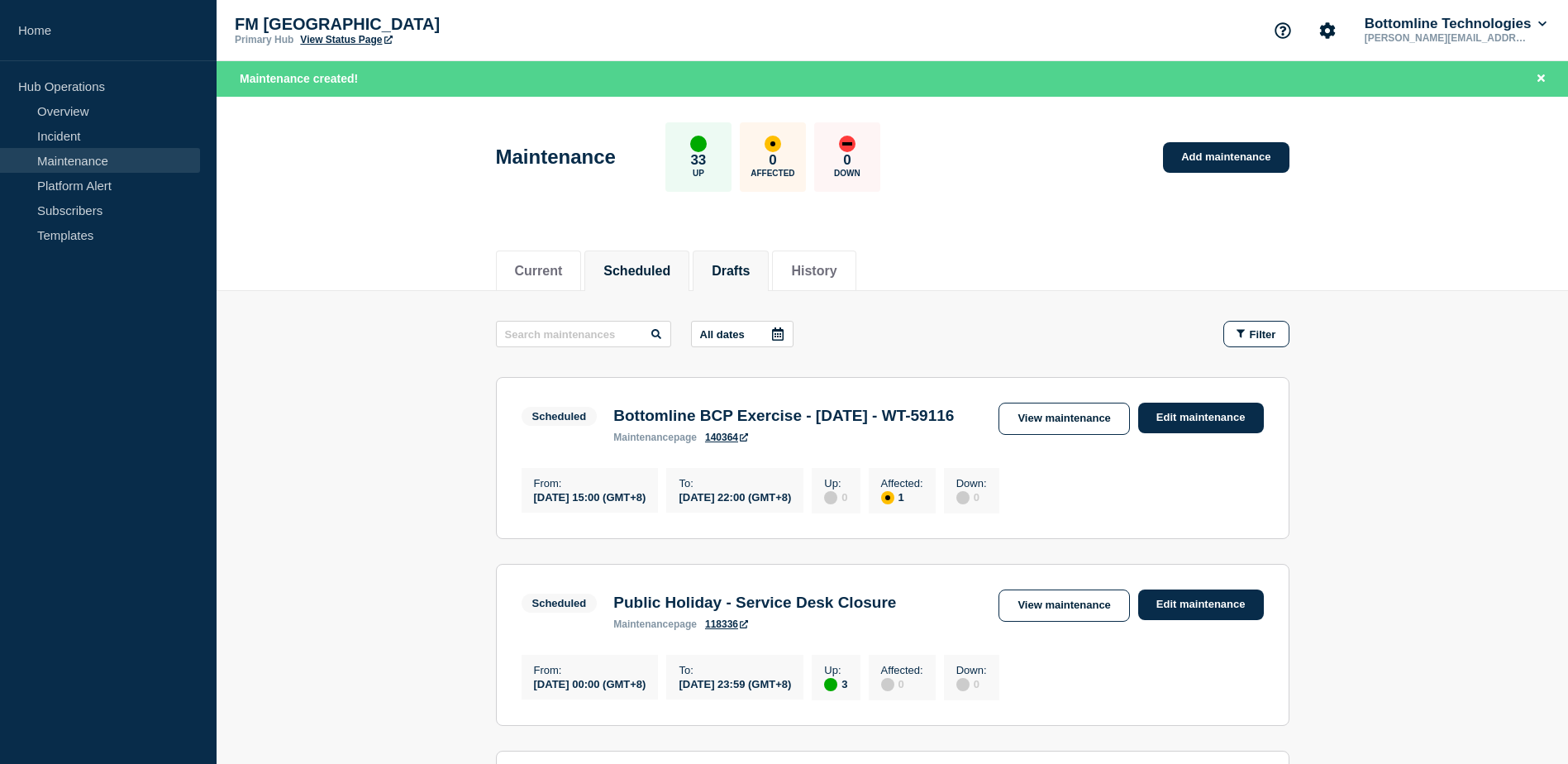
click at [750, 269] on button "Drafts" at bounding box center [731, 271] width 38 height 15
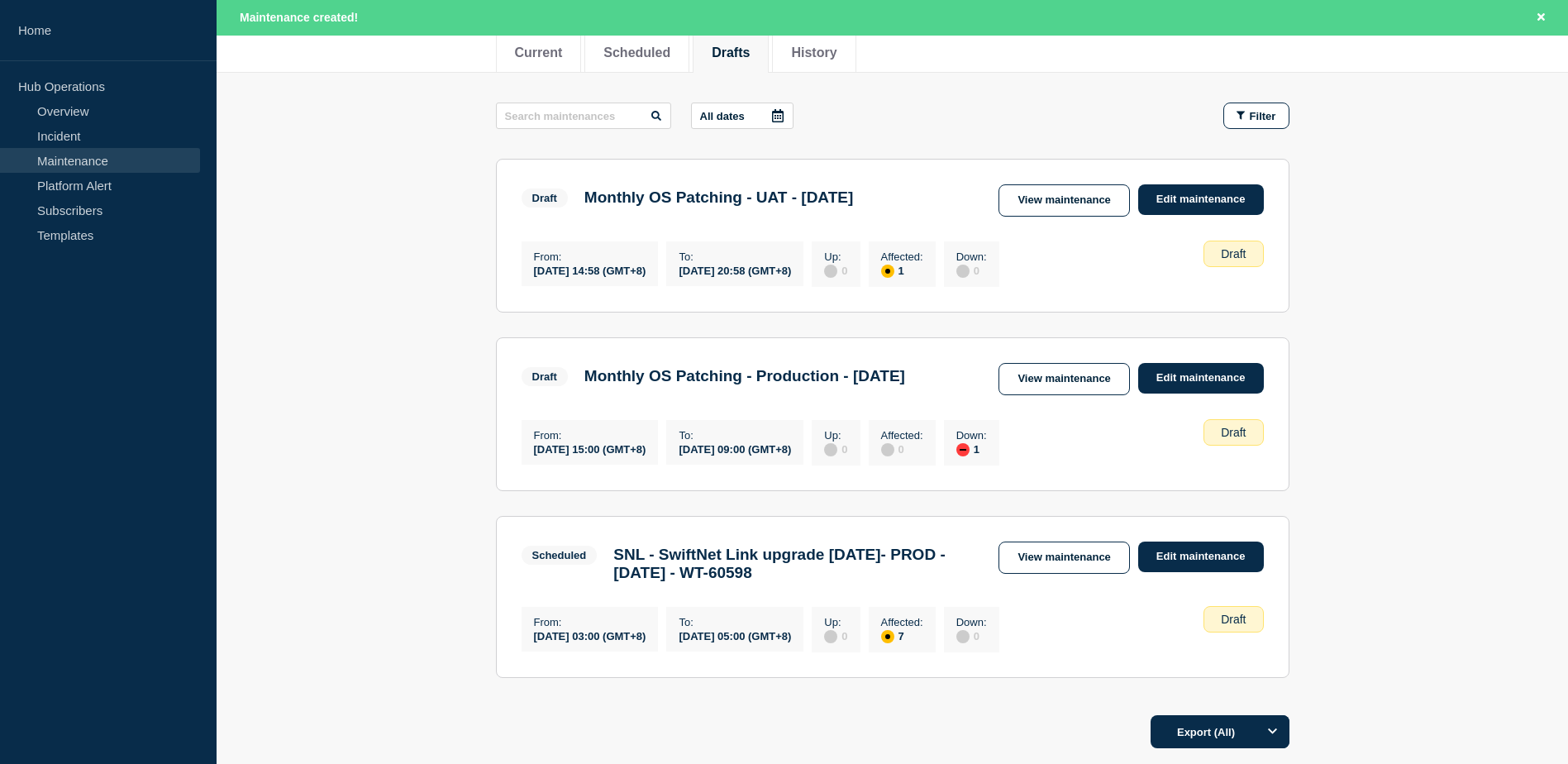
scroll to position [217, 0]
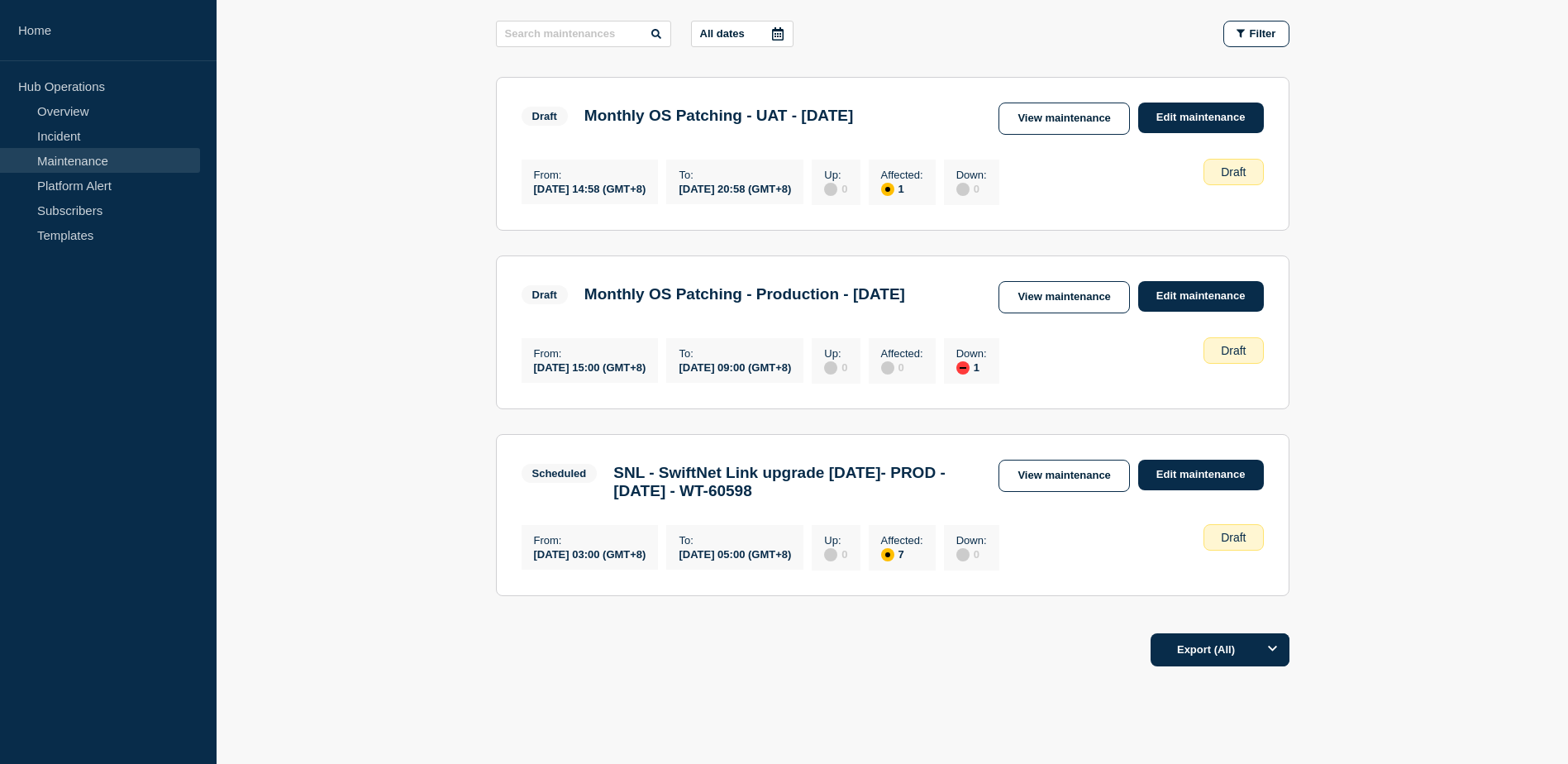
scroll to position [17, 0]
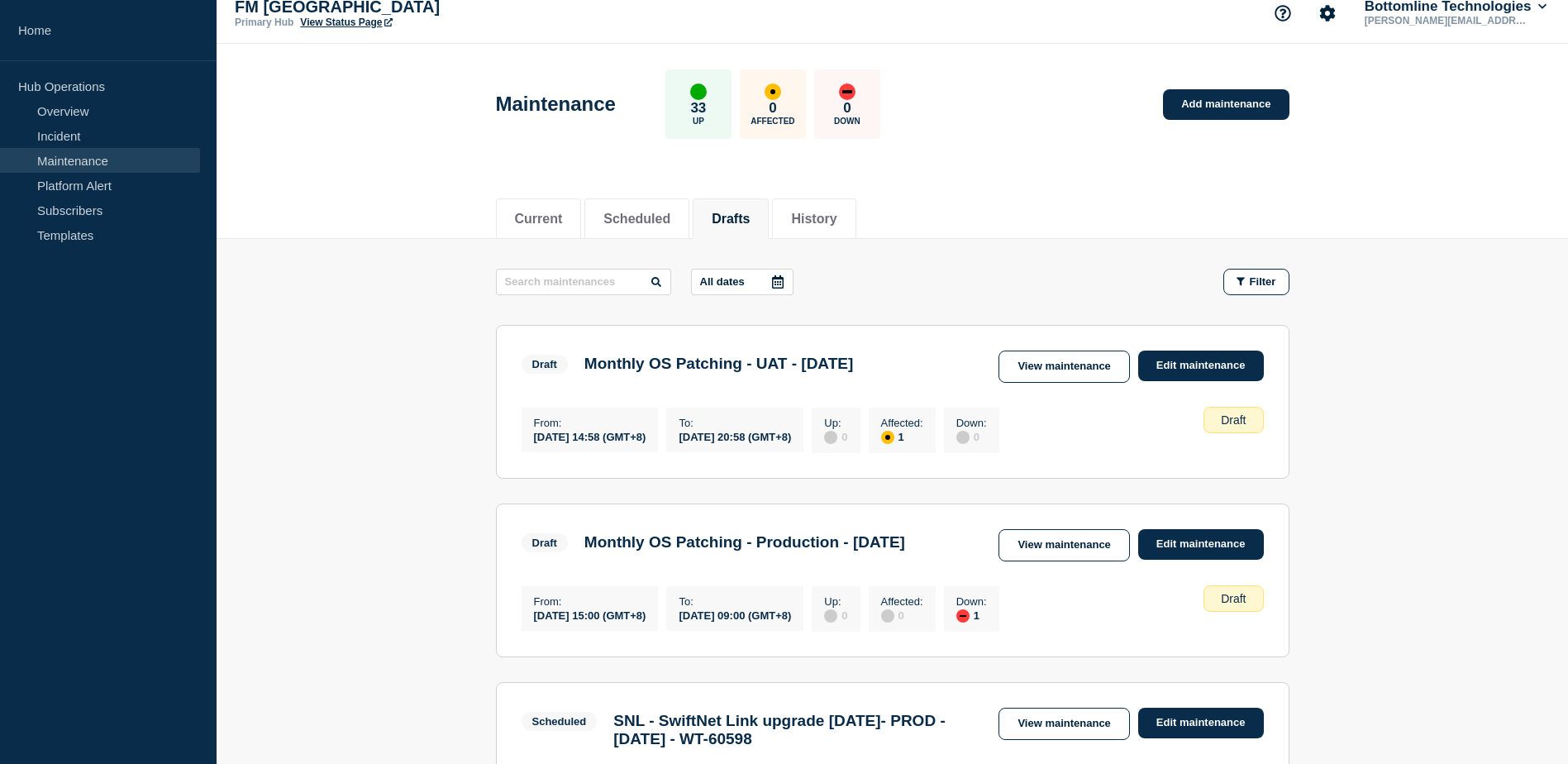
click at [754, 229] on li "Drafts" at bounding box center [730, 219] width 76 height 40
click at [829, 212] on button "History" at bounding box center [814, 219] width 45 height 15
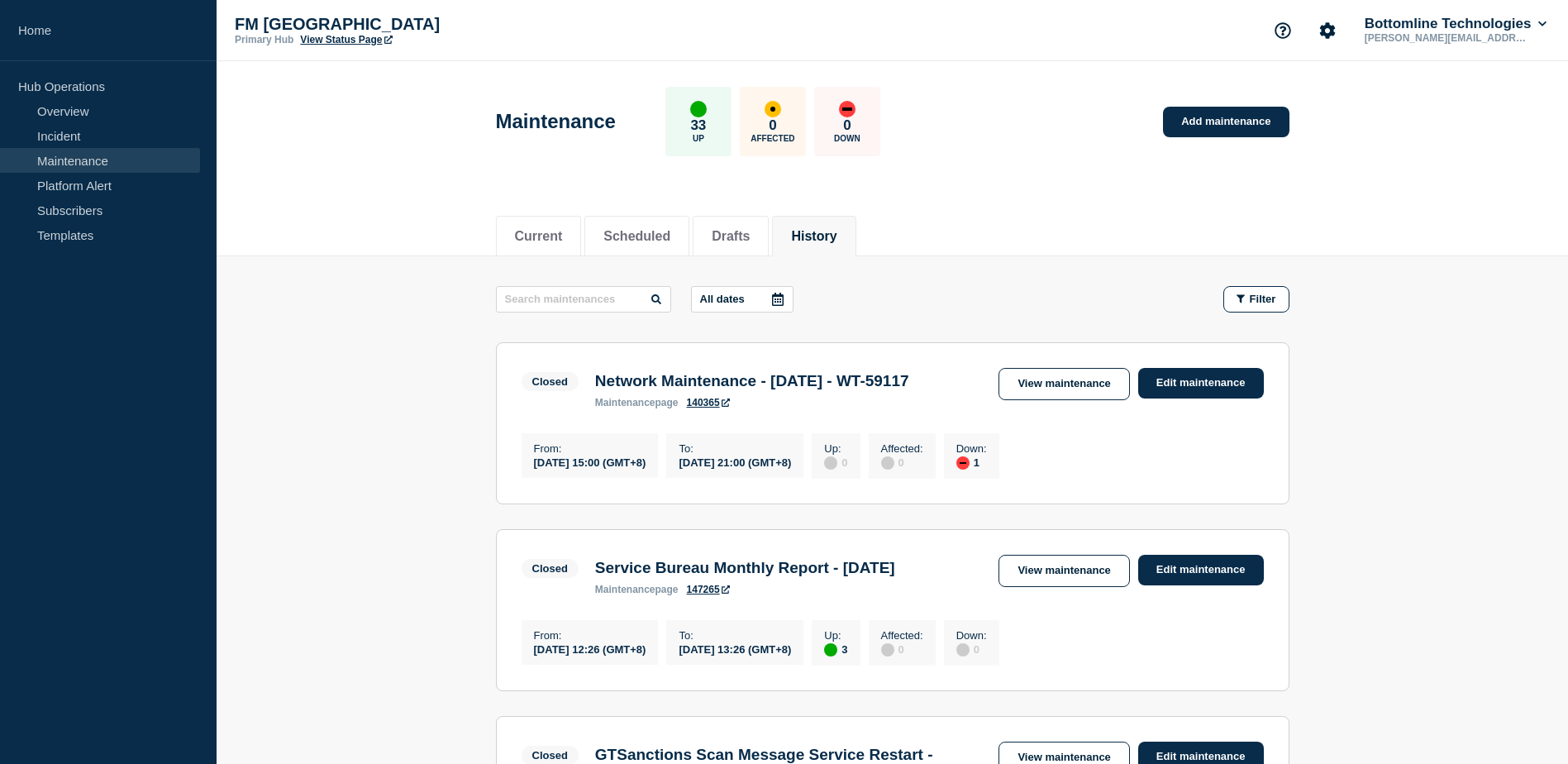
scroll to position [83, 0]
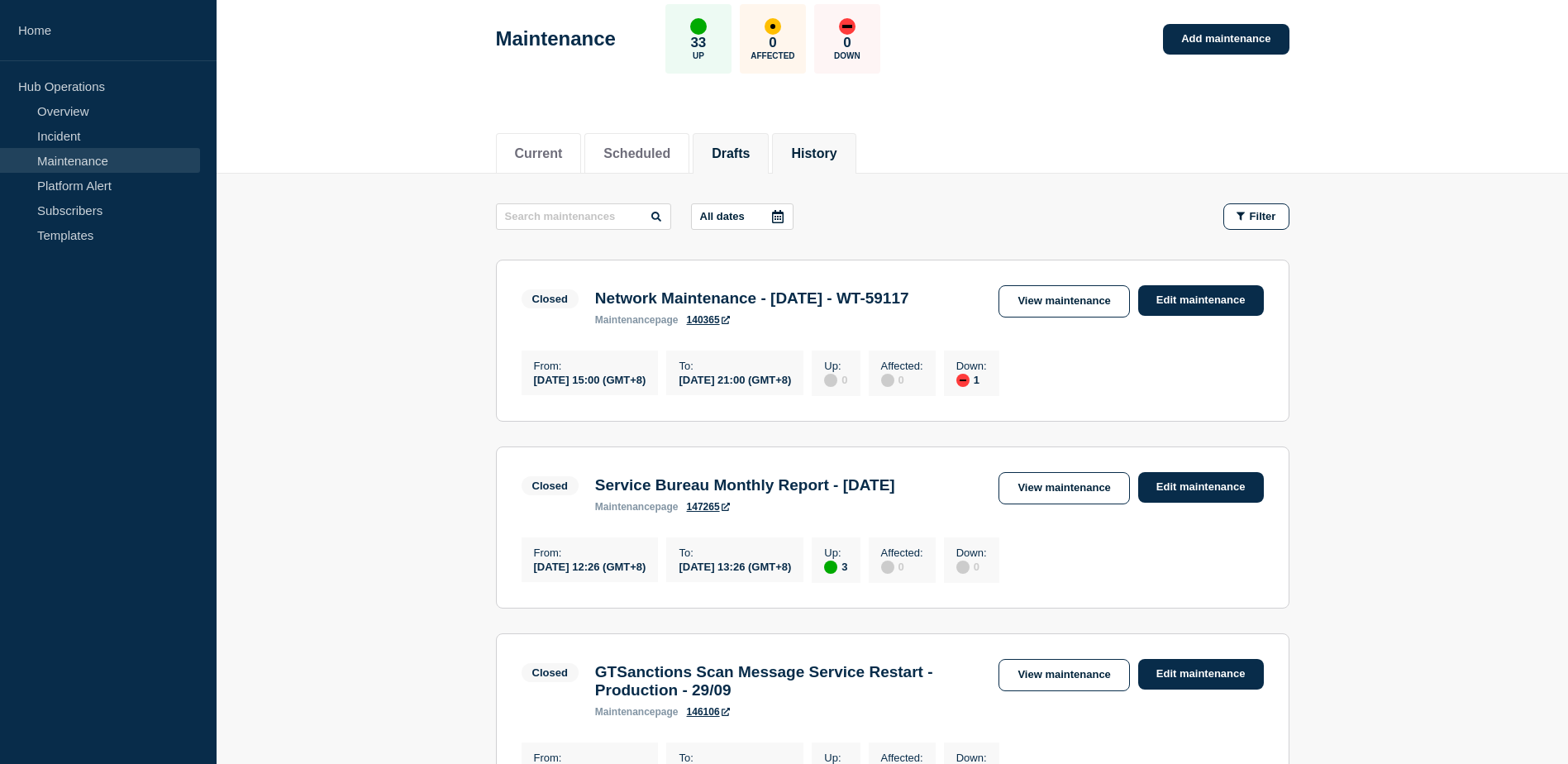
click at [730, 147] on button "Drafts" at bounding box center [731, 153] width 38 height 15
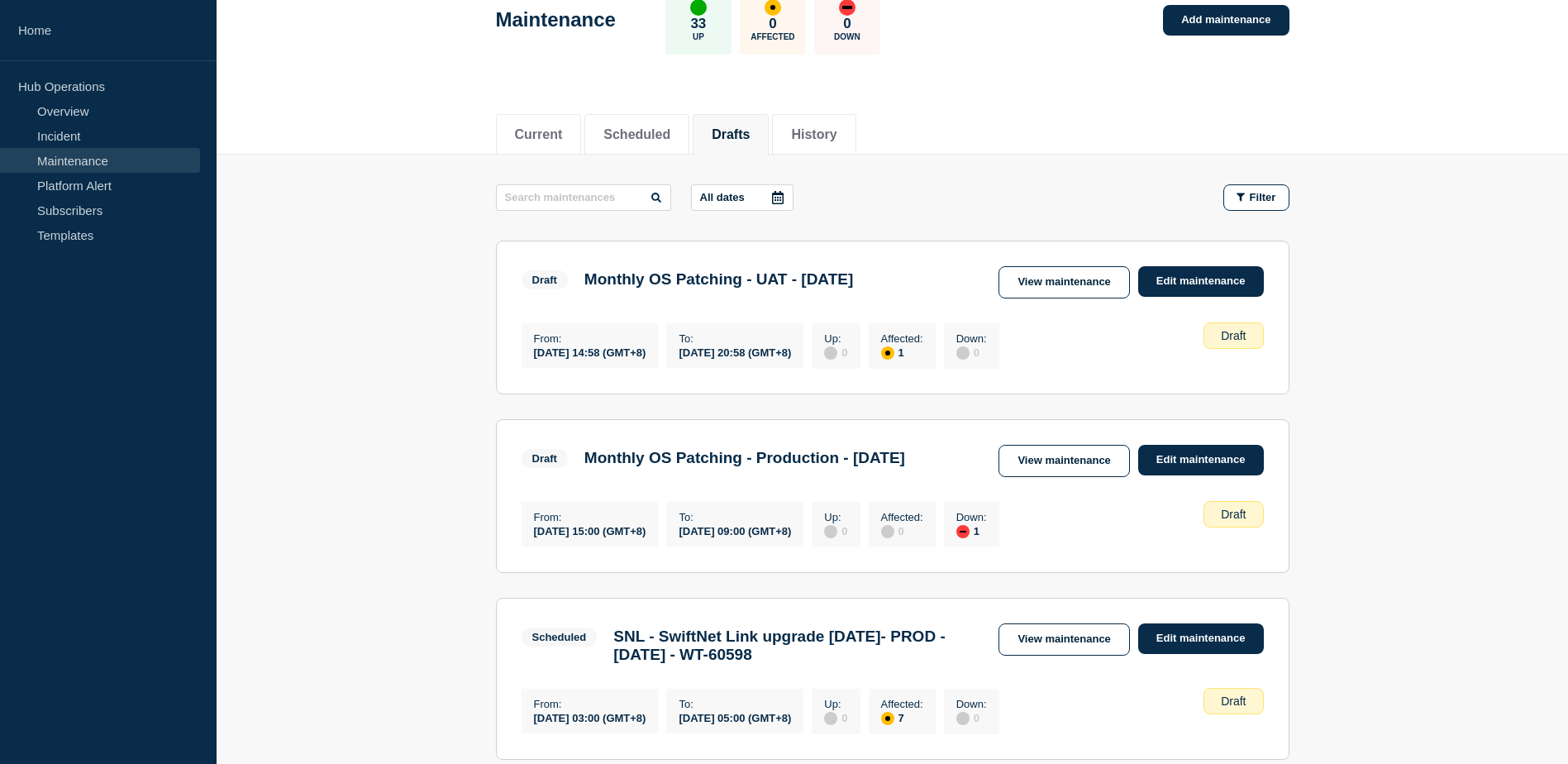
scroll to position [83, 0]
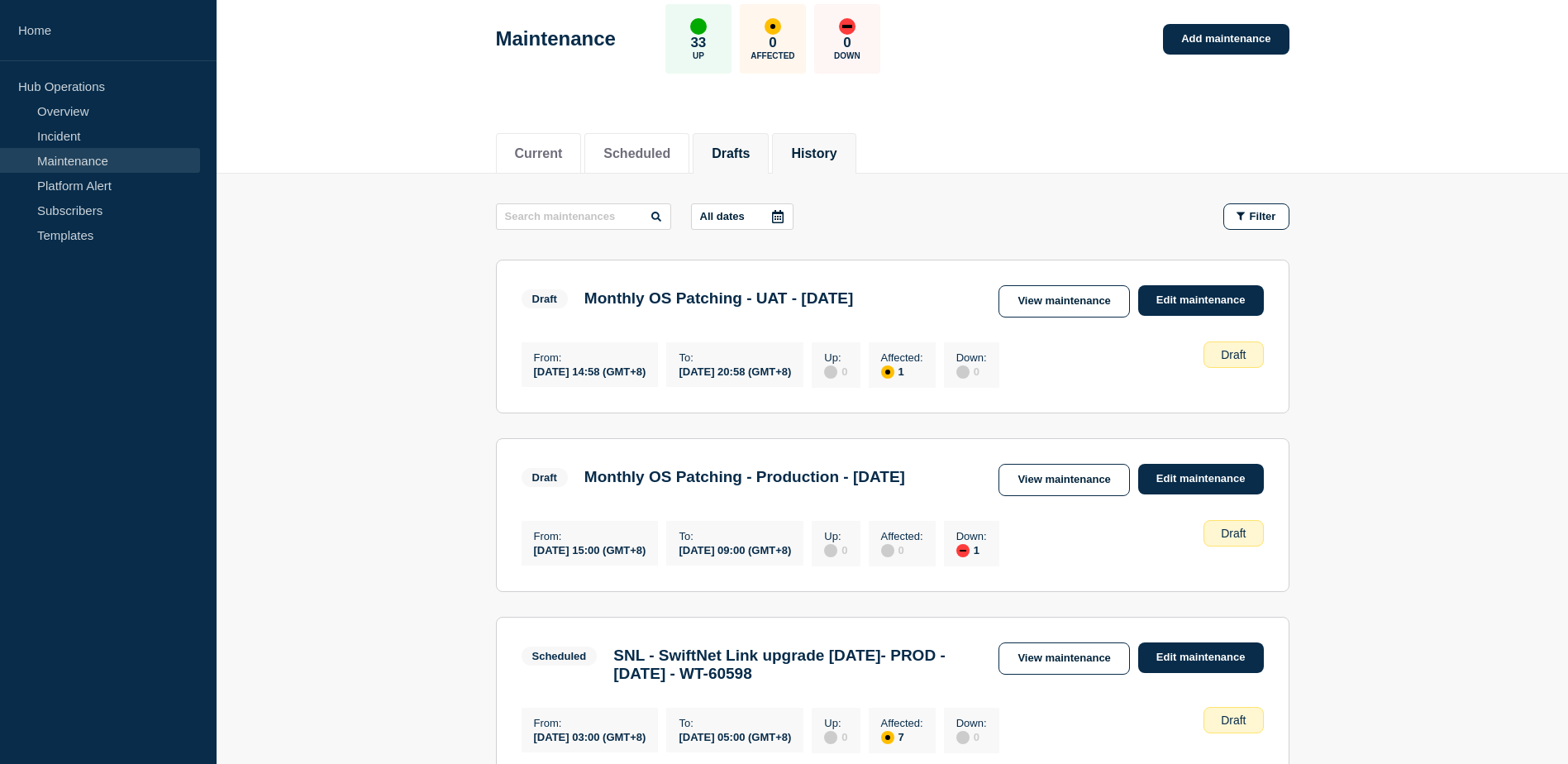
click at [836, 153] on button "History" at bounding box center [814, 153] width 45 height 15
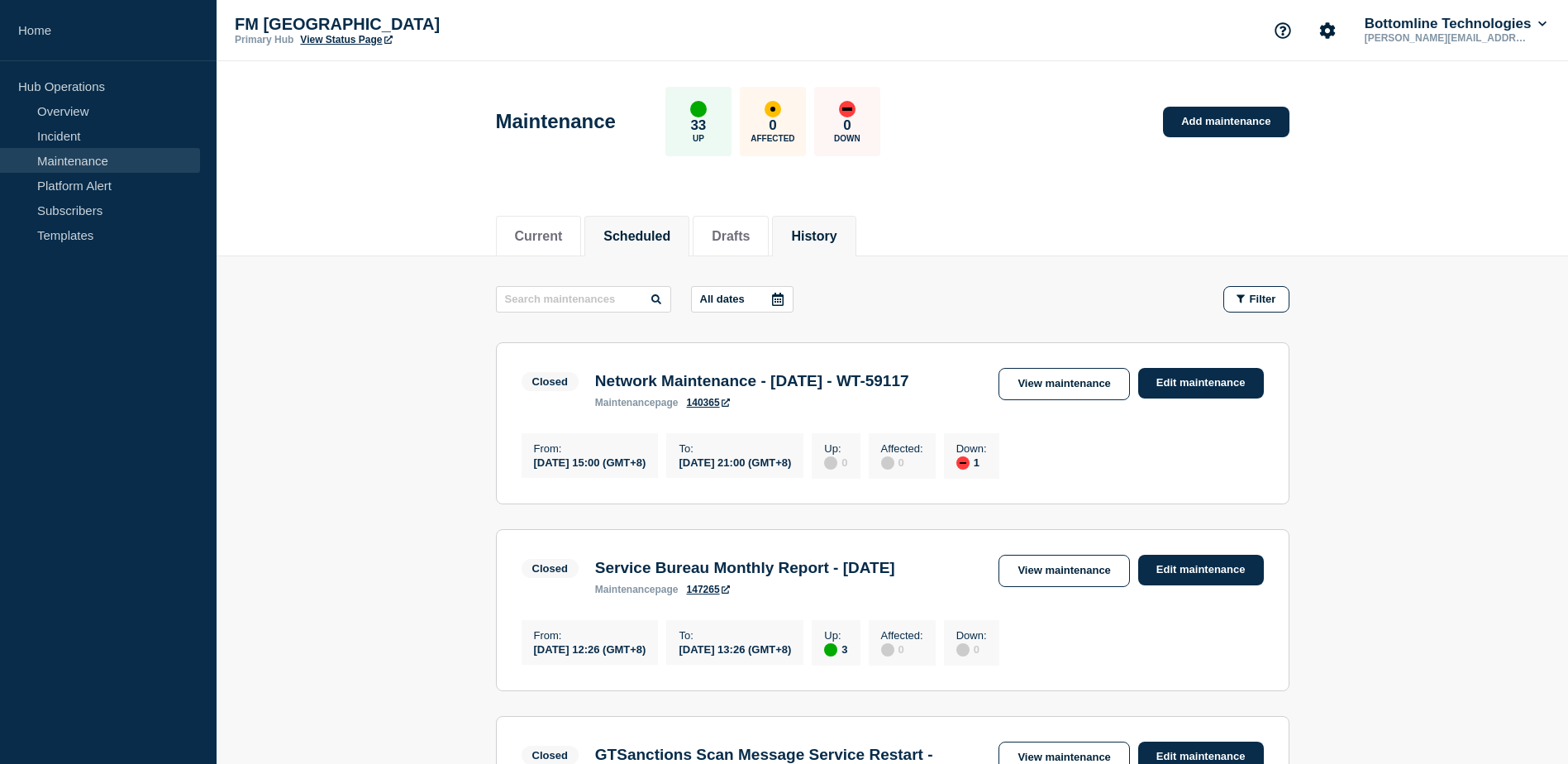
click at [675, 251] on li "Scheduled" at bounding box center [637, 236] width 105 height 40
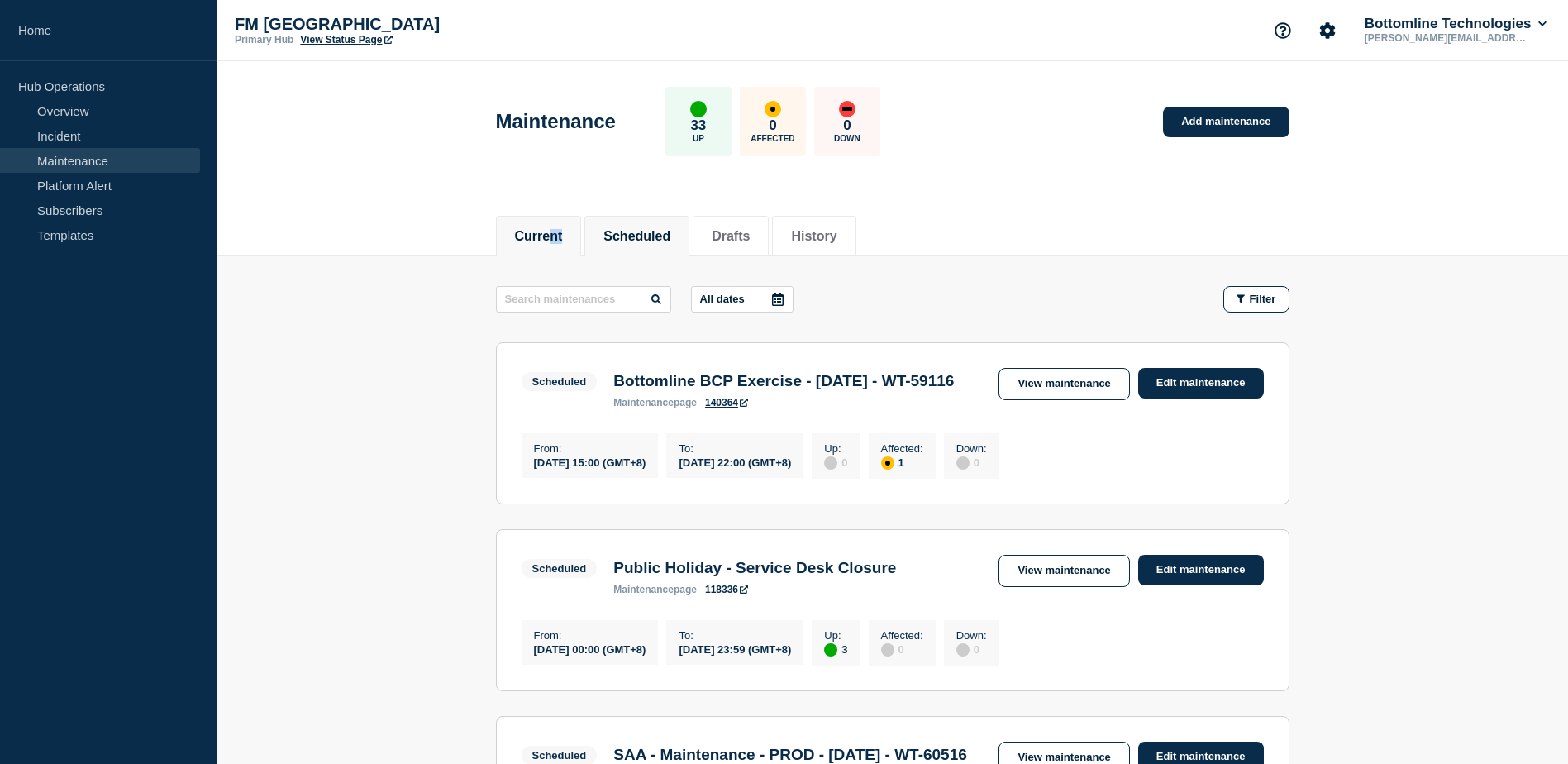
click at [553, 243] on li "Current" at bounding box center [539, 236] width 86 height 40
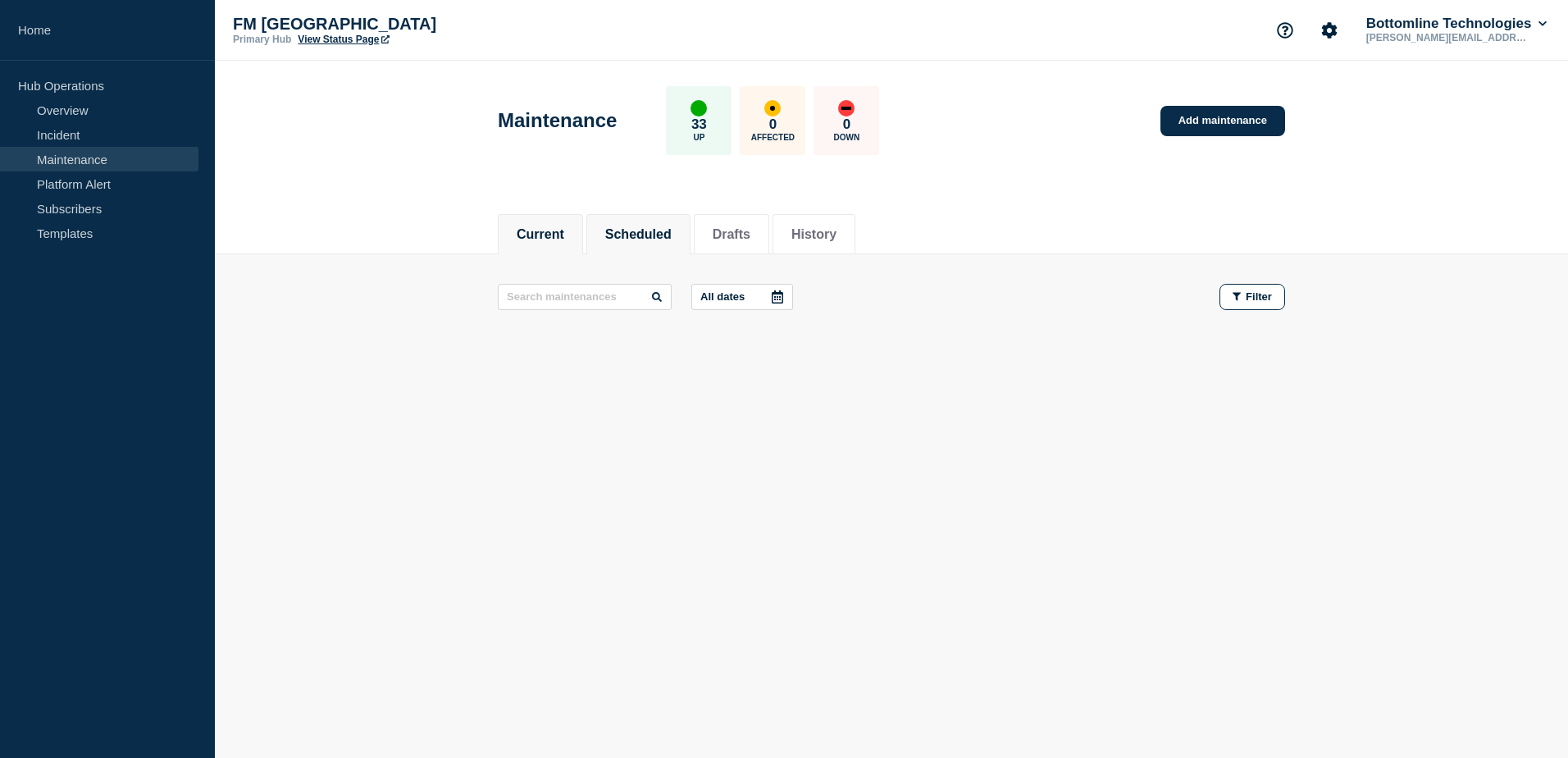
drag, startPoint x: 549, startPoint y: 241, endPoint x: 611, endPoint y: 238, distance: 62.1
click at [611, 238] on li "Scheduled" at bounding box center [638, 234] width 104 height 40
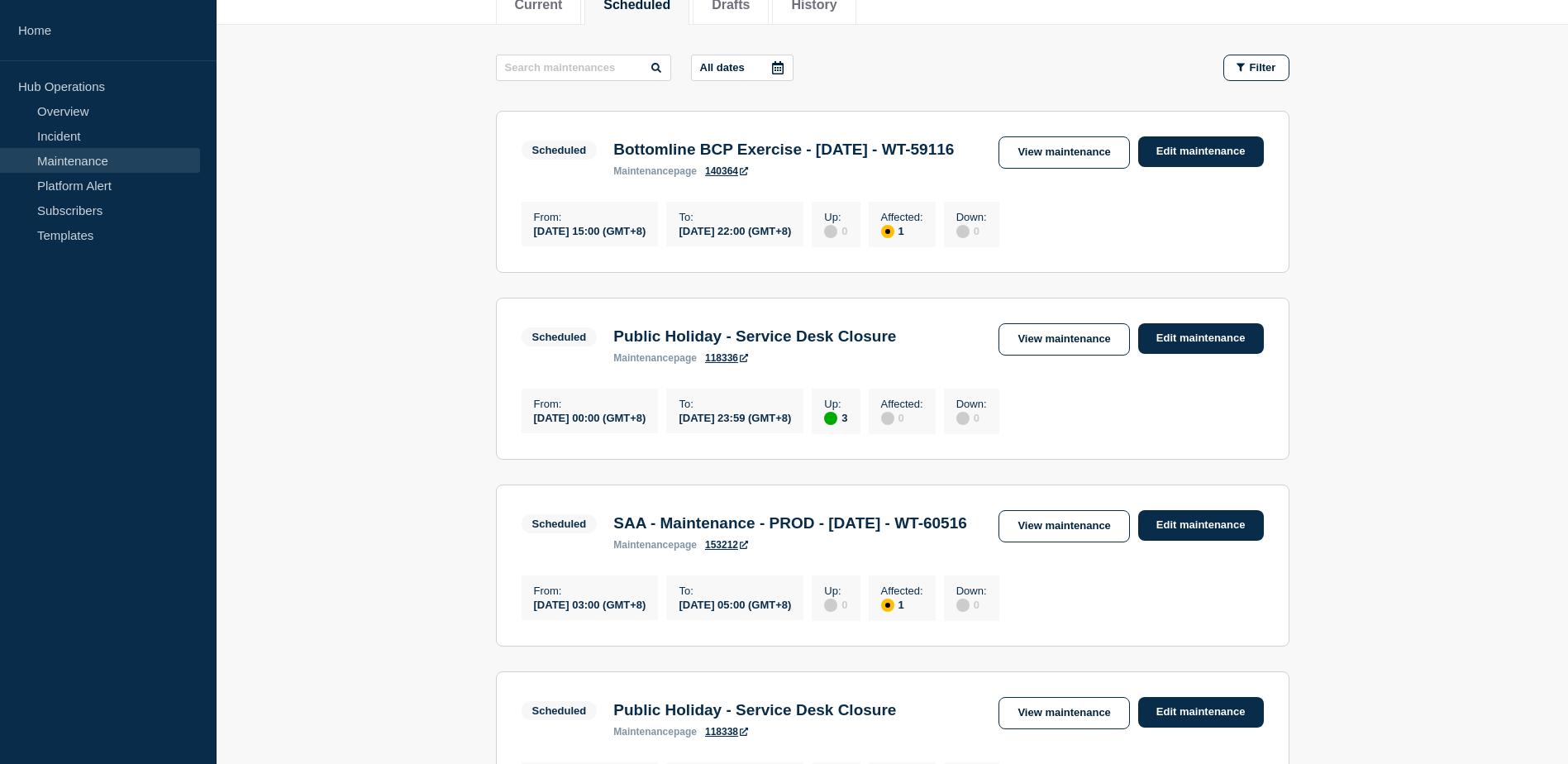
scroll to position [331, 0]
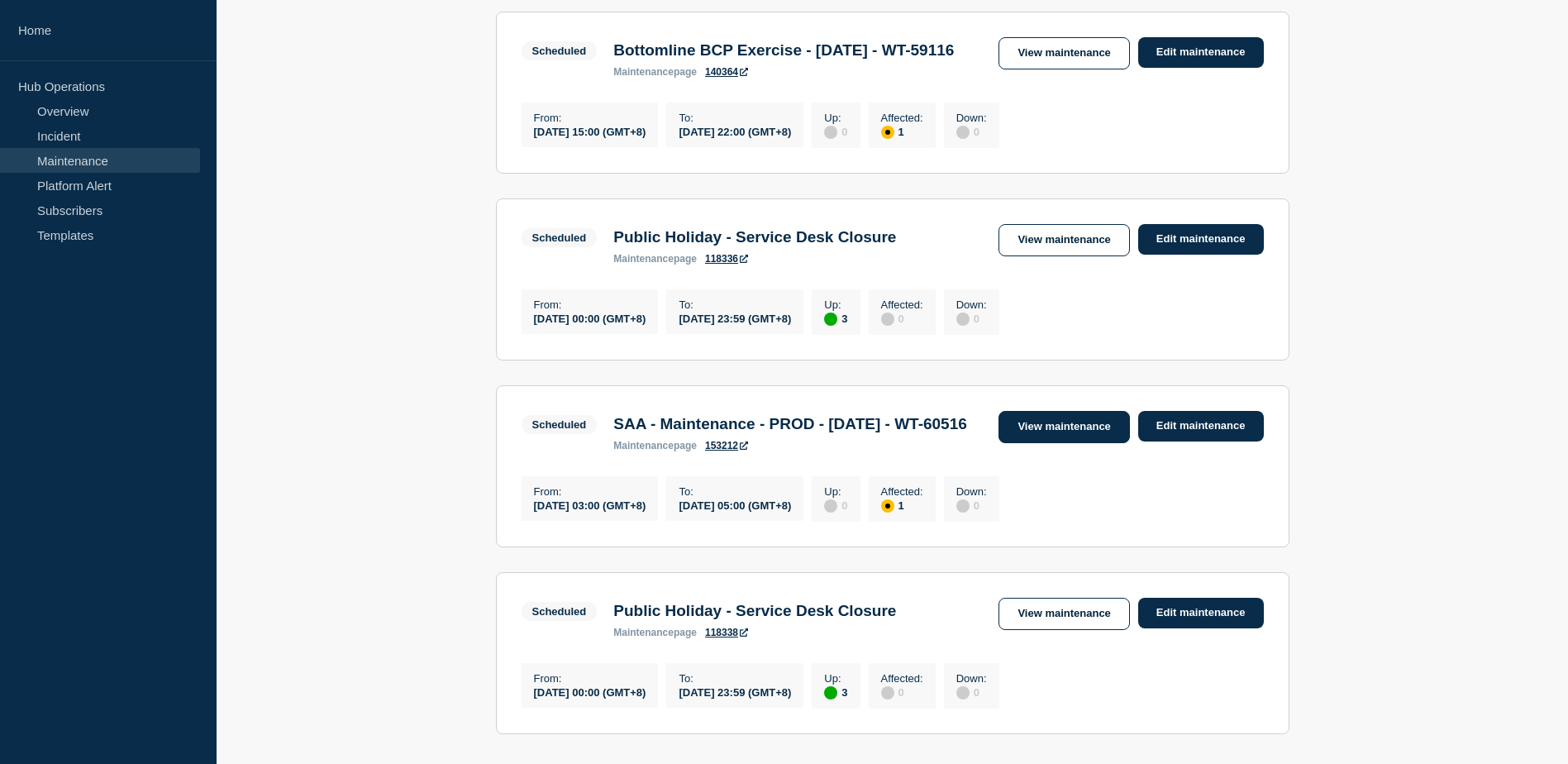
click at [1033, 443] on link "View maintenance" at bounding box center [1064, 426] width 131 height 32
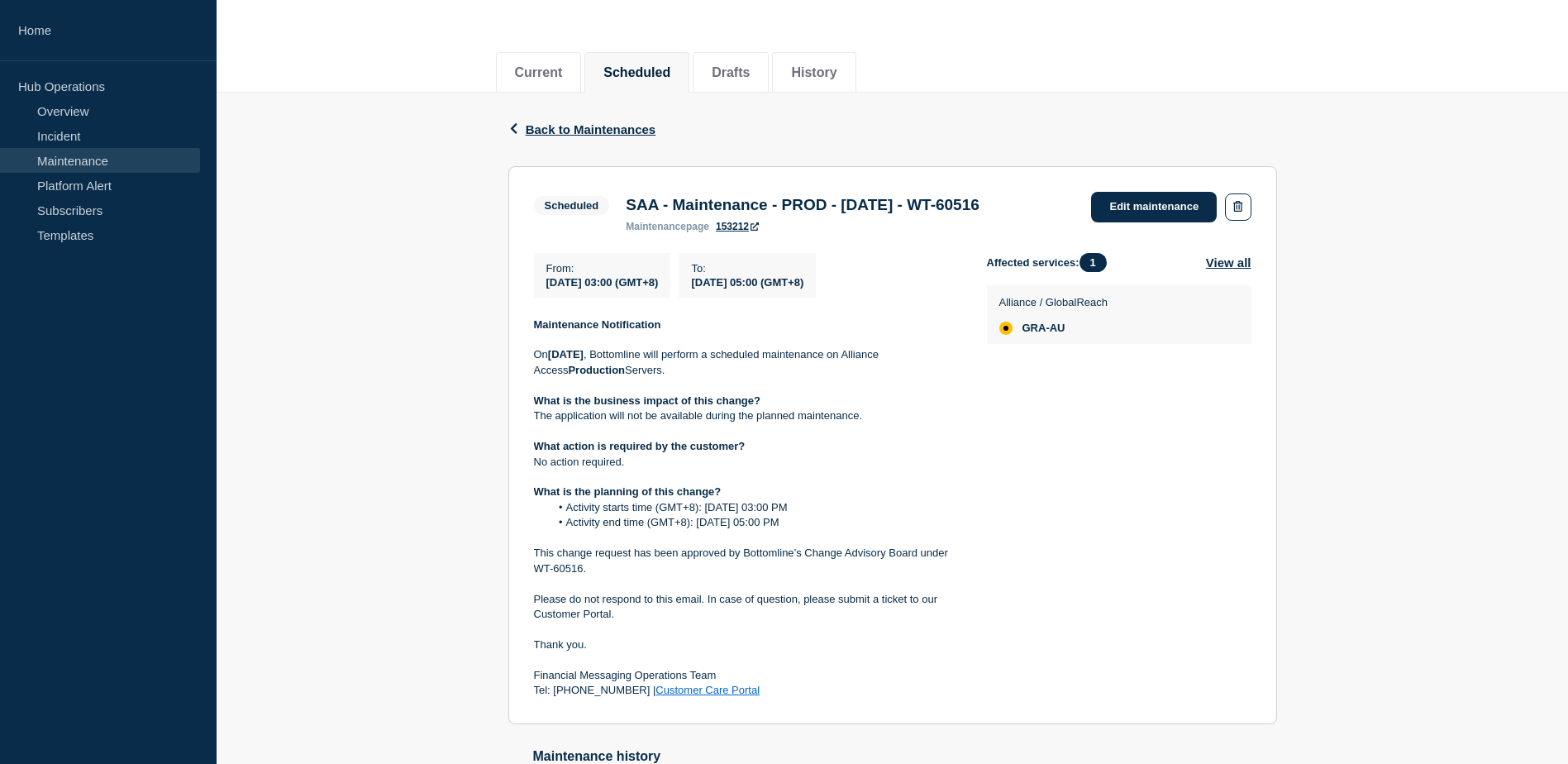
scroll to position [166, 0]
drag, startPoint x: 547, startPoint y: 350, endPoint x: 767, endPoint y: 367, distance: 220.7
click at [767, 367] on div "Maintenance Notification On Saturday 1st of Nov 2025 , Bottomline will perform …" at bounding box center [747, 506] width 426 height 381
drag, startPoint x: 767, startPoint y: 367, endPoint x: 804, endPoint y: 382, distance: 39.9
click at [804, 377] on p "On Saturday 1st of Nov 2025 , Bottomline will perform a scheduled maintenance o…" at bounding box center [747, 360] width 426 height 31
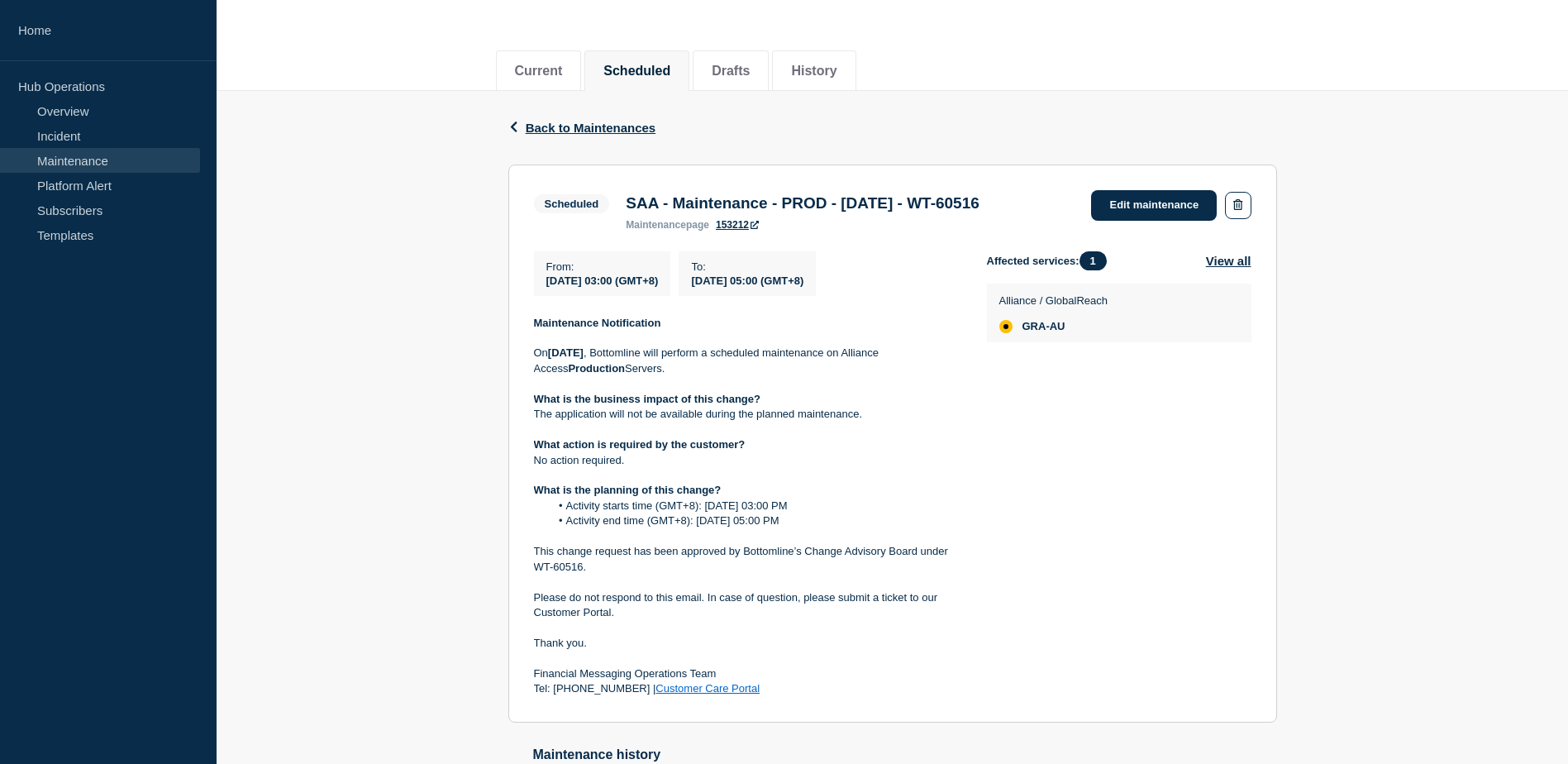
click at [804, 364] on p "On Saturday 1st of Nov 2025 , Bottomline will perform a scheduled maintenance o…" at bounding box center [747, 360] width 426 height 31
click at [804, 364] on p "[DATE][DATE] , Bottomline will perform a scheduled maintenance on Alliance Acce…" at bounding box center [747, 360] width 426 height 31
click at [544, 400] on strong "What is the business impact of this change?" at bounding box center [648, 399] width 227 height 12
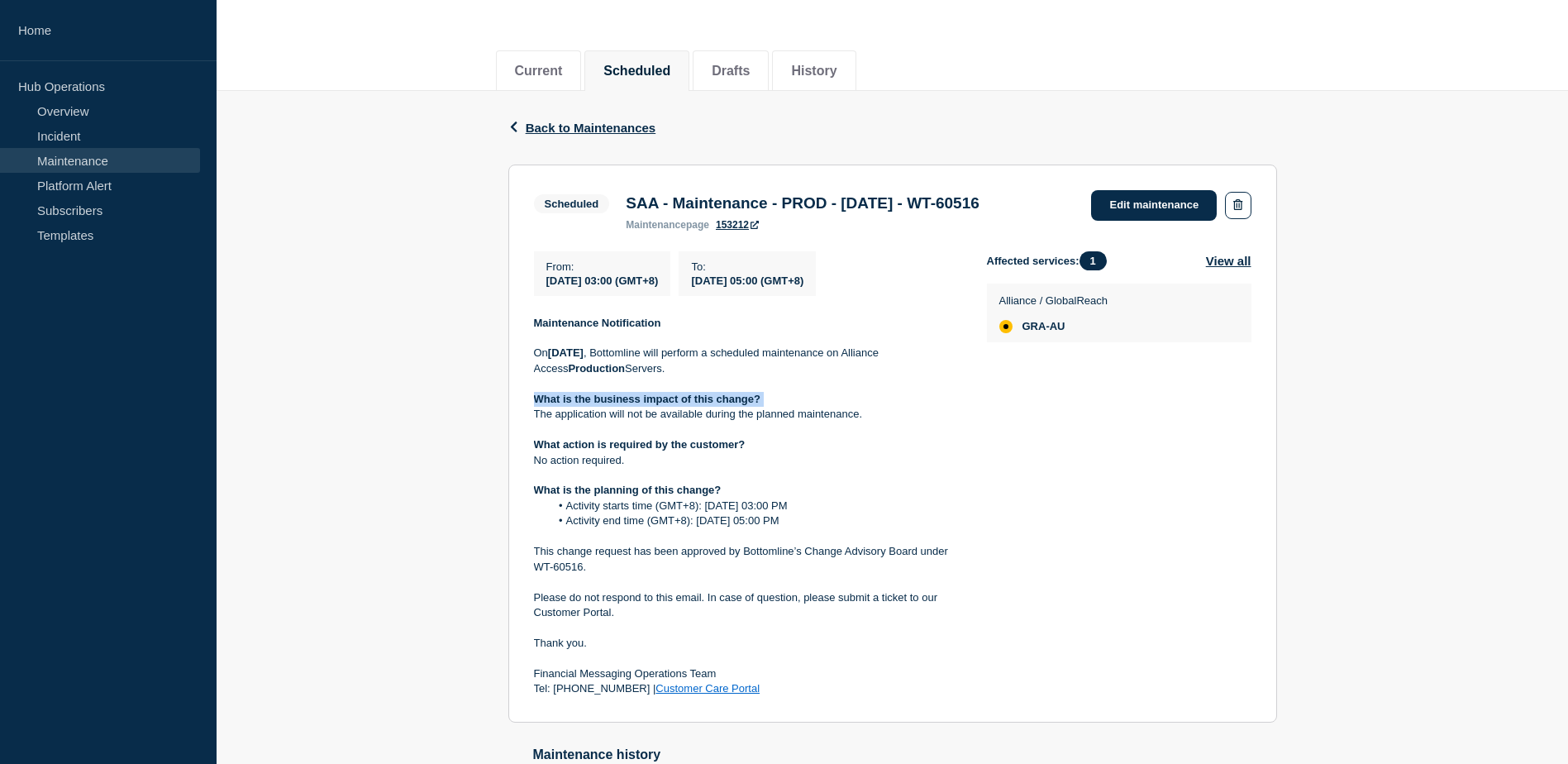
click at [544, 400] on strong "What is the business impact of this change?" at bounding box center [648, 399] width 227 height 12
drag, startPoint x: 544, startPoint y: 400, endPoint x: 551, endPoint y: 446, distance: 46.5
click at [551, 446] on strong "What action is required by the customer?" at bounding box center [640, 445] width 212 height 12
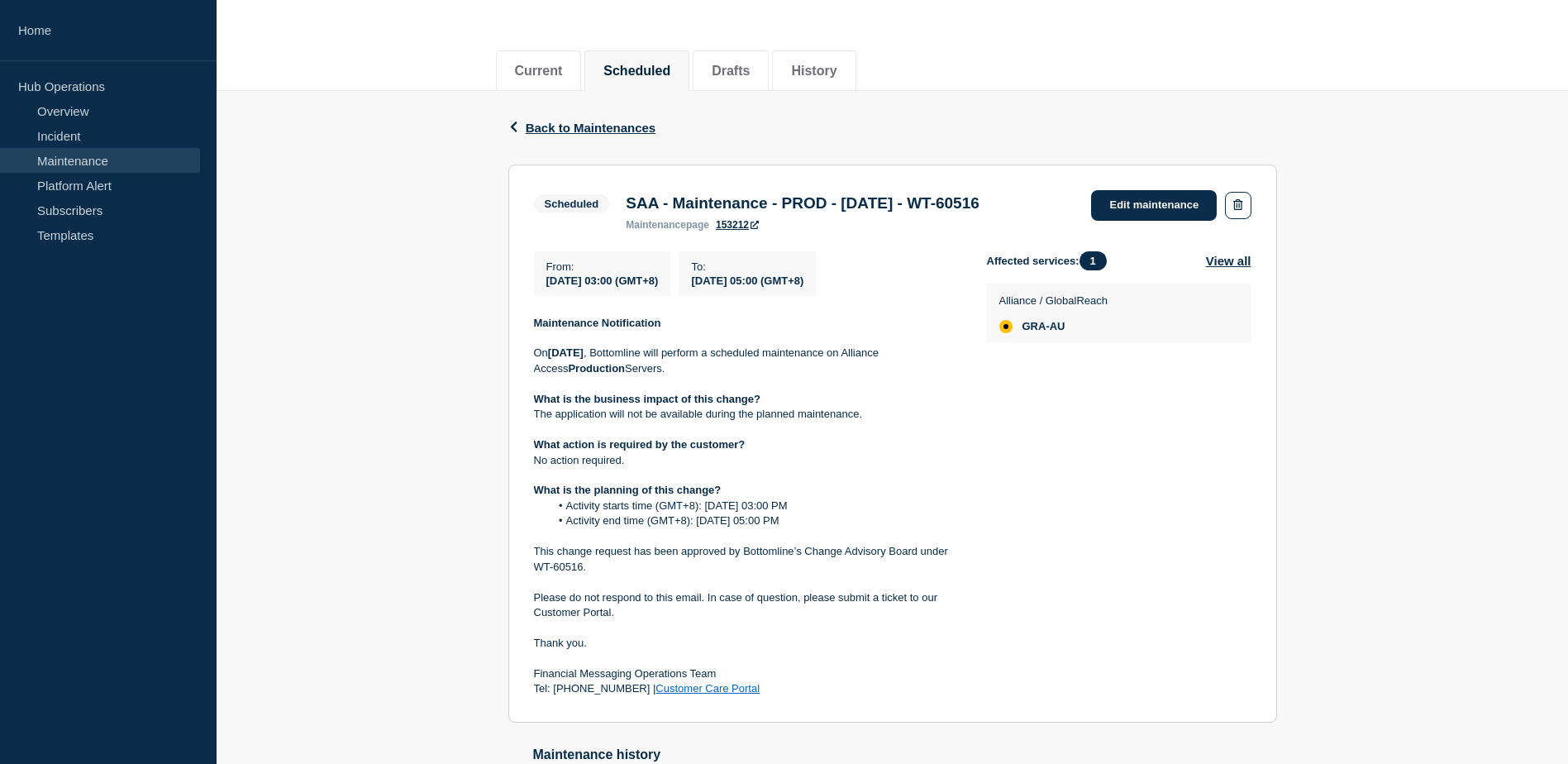
drag, startPoint x: 551, startPoint y: 446, endPoint x: 561, endPoint y: 497, distance: 52.0
click at [561, 496] on strong "What is the planning of this change?" at bounding box center [628, 490] width 187 height 12
drag, startPoint x: 561, startPoint y: 497, endPoint x: 628, endPoint y: 512, distance: 68.7
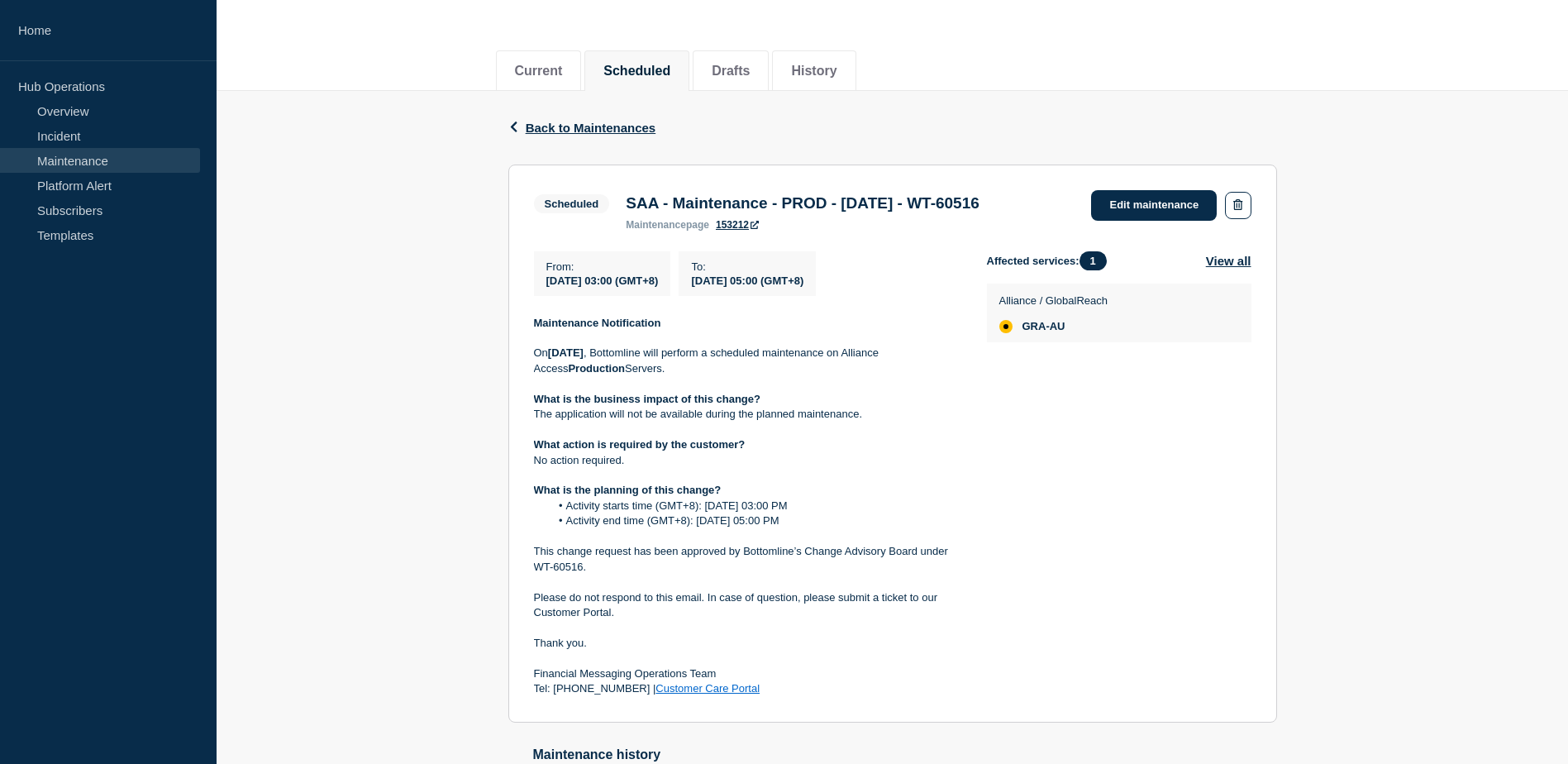
click at [628, 512] on li "Activity starts time (GMT+8): [DATE] 03:00 PM" at bounding box center [755, 506] width 411 height 15
drag, startPoint x: 628, startPoint y: 512, endPoint x: 855, endPoint y: 299, distance: 311.3
click at [855, 297] on div "From : 2025-11-01 03:00 (GMT+8) To : 2025-11-01 05:00 (GMT+8)" at bounding box center [761, 273] width 453 height 44
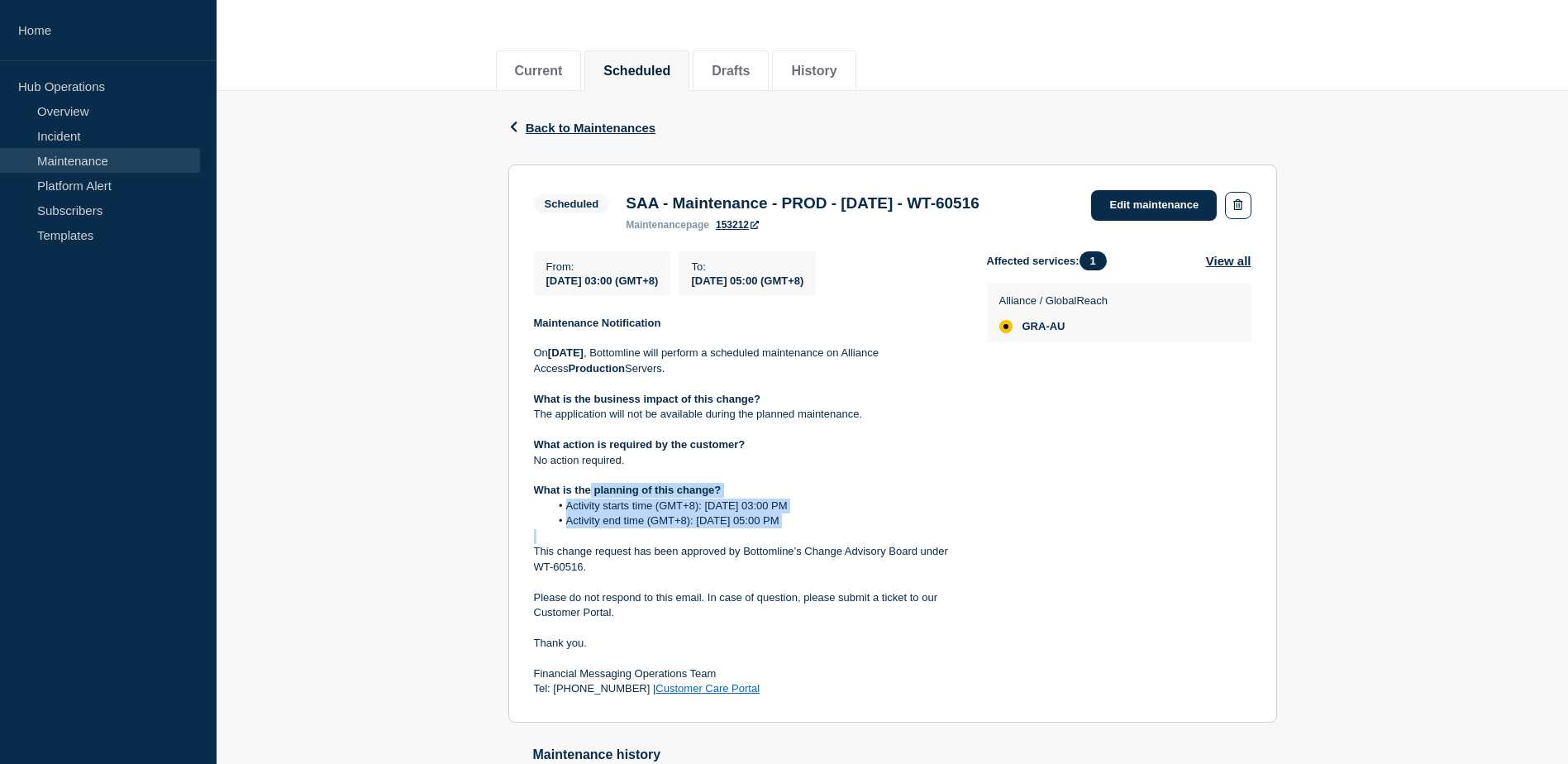
drag, startPoint x: 634, startPoint y: 517, endPoint x: 750, endPoint y: 555, distance: 122.1
click at [750, 555] on div "Maintenance Notification [DATE][DATE] , Bottomline will perform a scheduled mai…" at bounding box center [747, 506] width 426 height 381
drag, startPoint x: 750, startPoint y: 555, endPoint x: 1015, endPoint y: 563, distance: 265.1
click at [1011, 563] on div "Affected services: 1 View all Alliance / GlobalReach GRA-AU" at bounding box center [1118, 474] width 264 height 446
drag, startPoint x: 627, startPoint y: 201, endPoint x: 746, endPoint y: 208, distance: 119.2
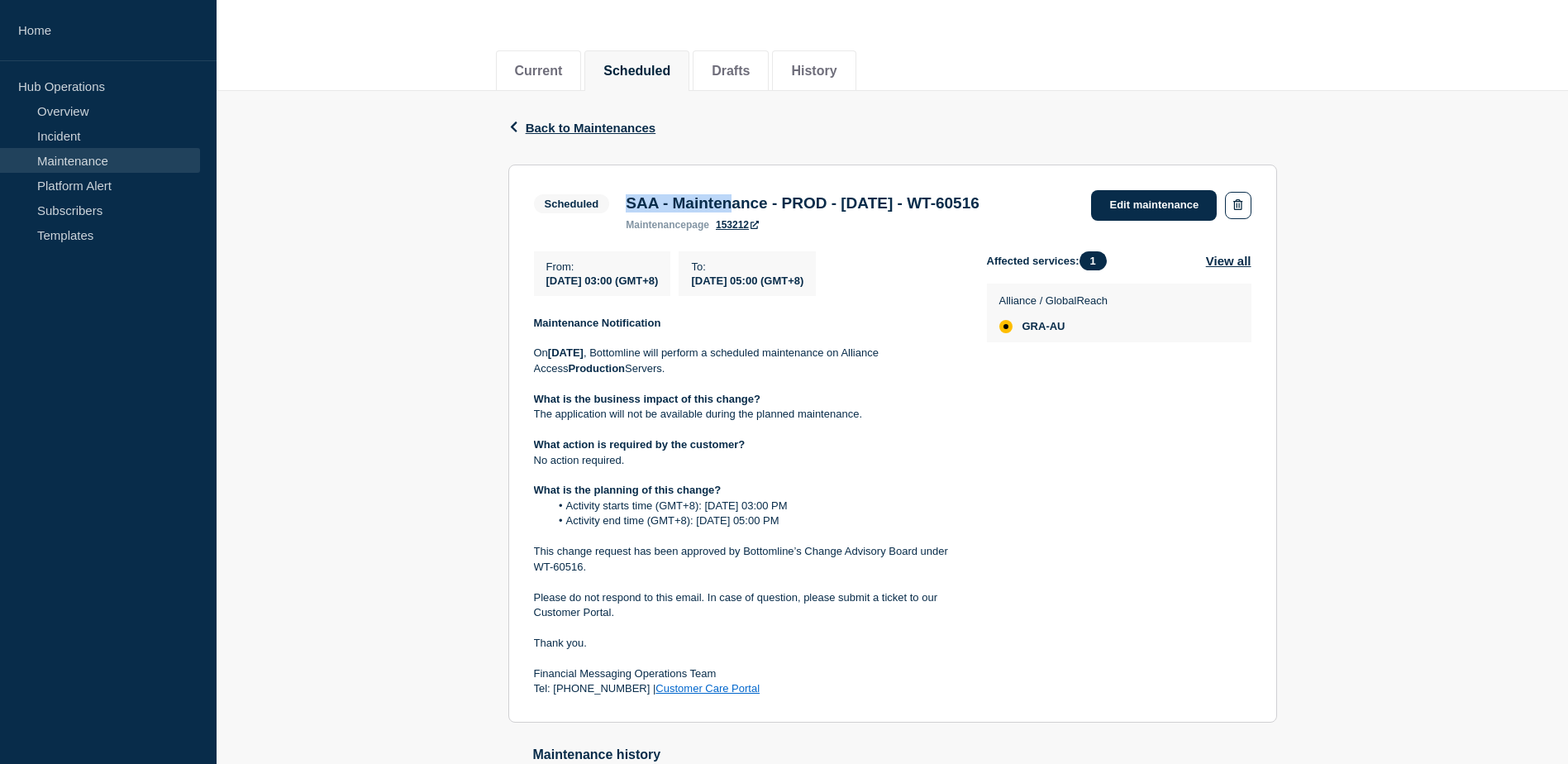
click at [746, 208] on h3 "SAA - Maintenance - PROD - [DATE] - WT-60516" at bounding box center [803, 203] width 354 height 18
drag, startPoint x: 746, startPoint y: 208, endPoint x: 743, endPoint y: 58, distance: 150.0
click at [743, 64] on button "Drafts" at bounding box center [731, 71] width 38 height 15
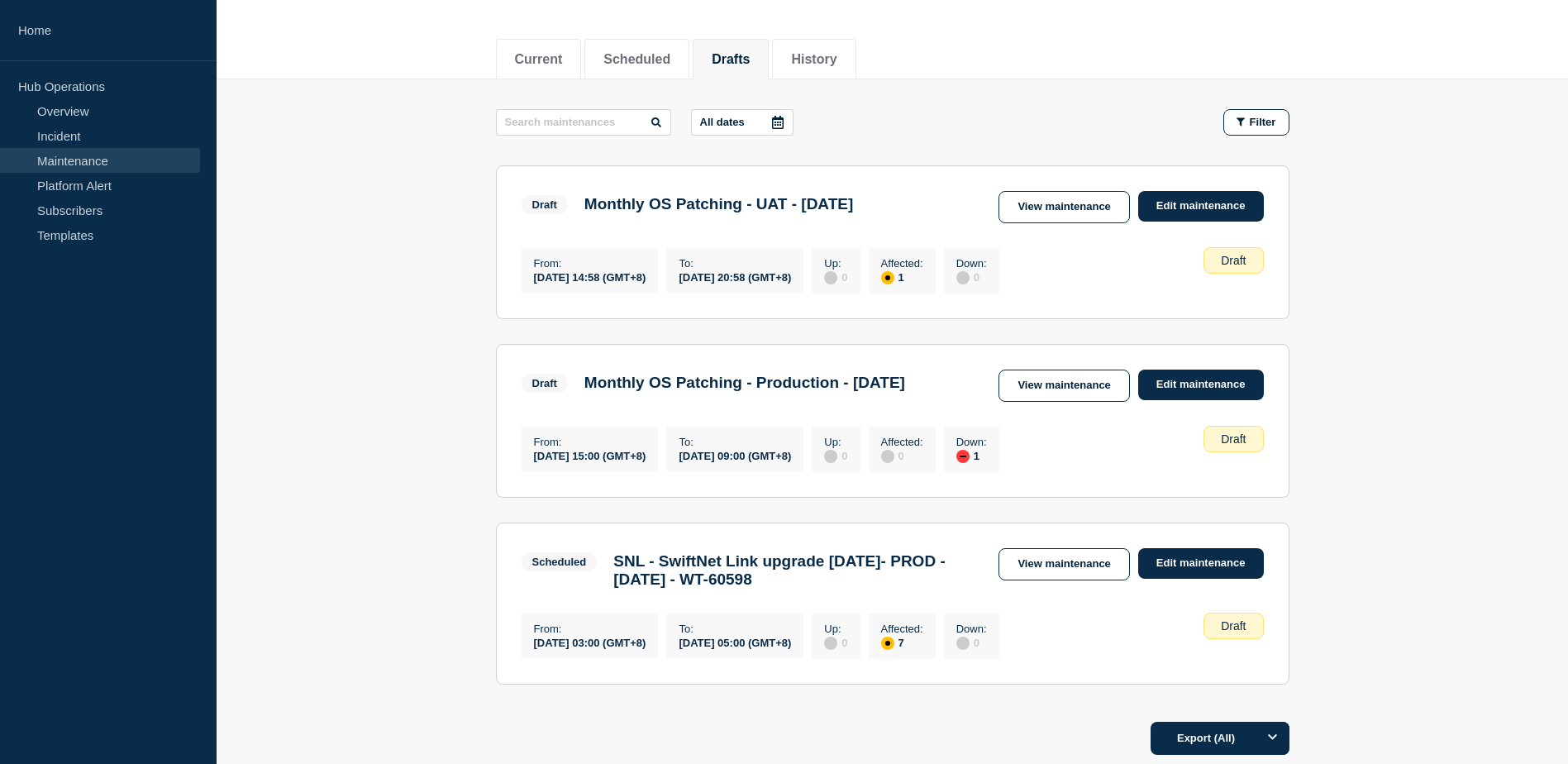
scroll to position [166, 0]
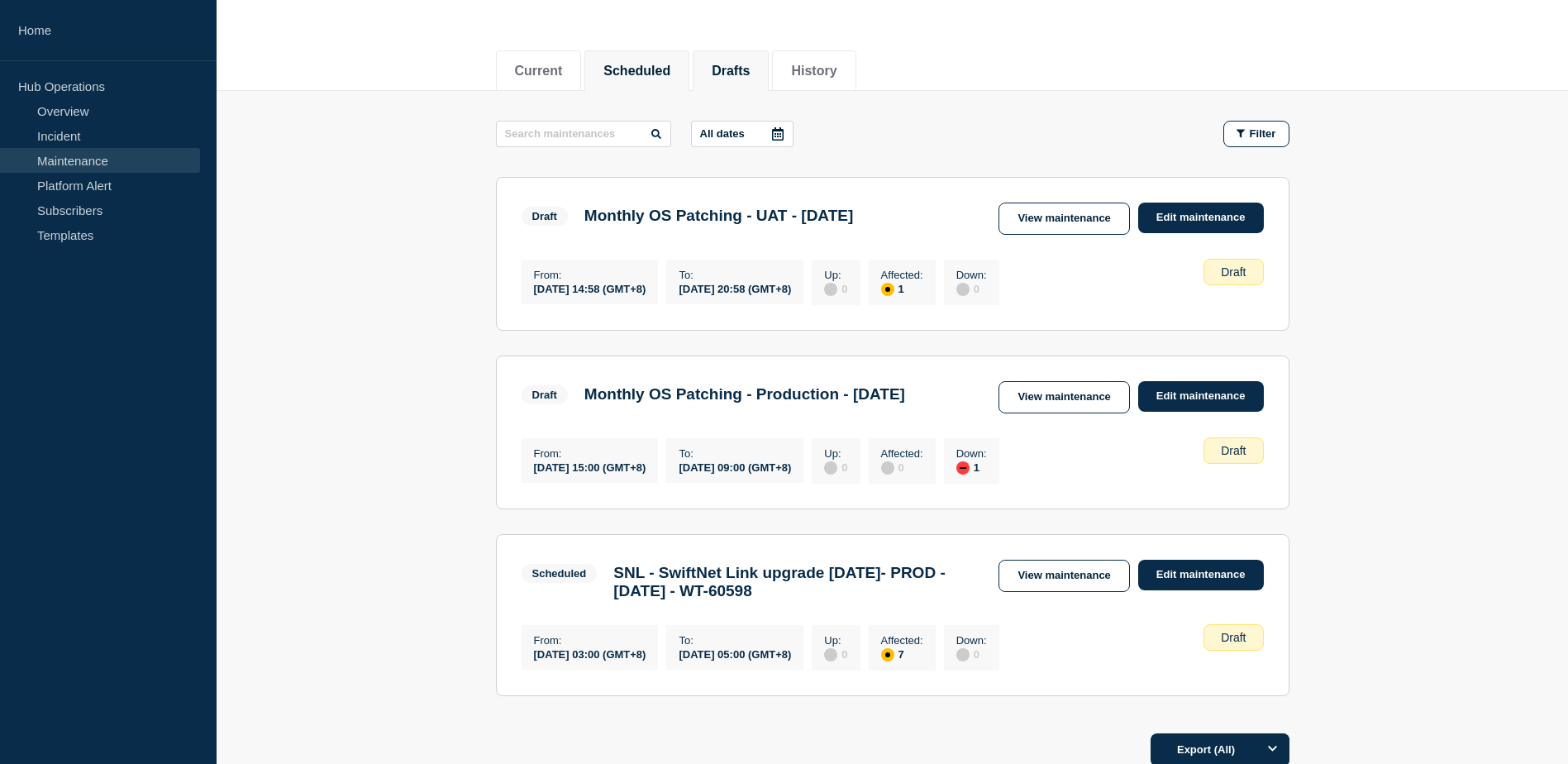
click at [648, 64] on button "Scheduled" at bounding box center [636, 71] width 67 height 15
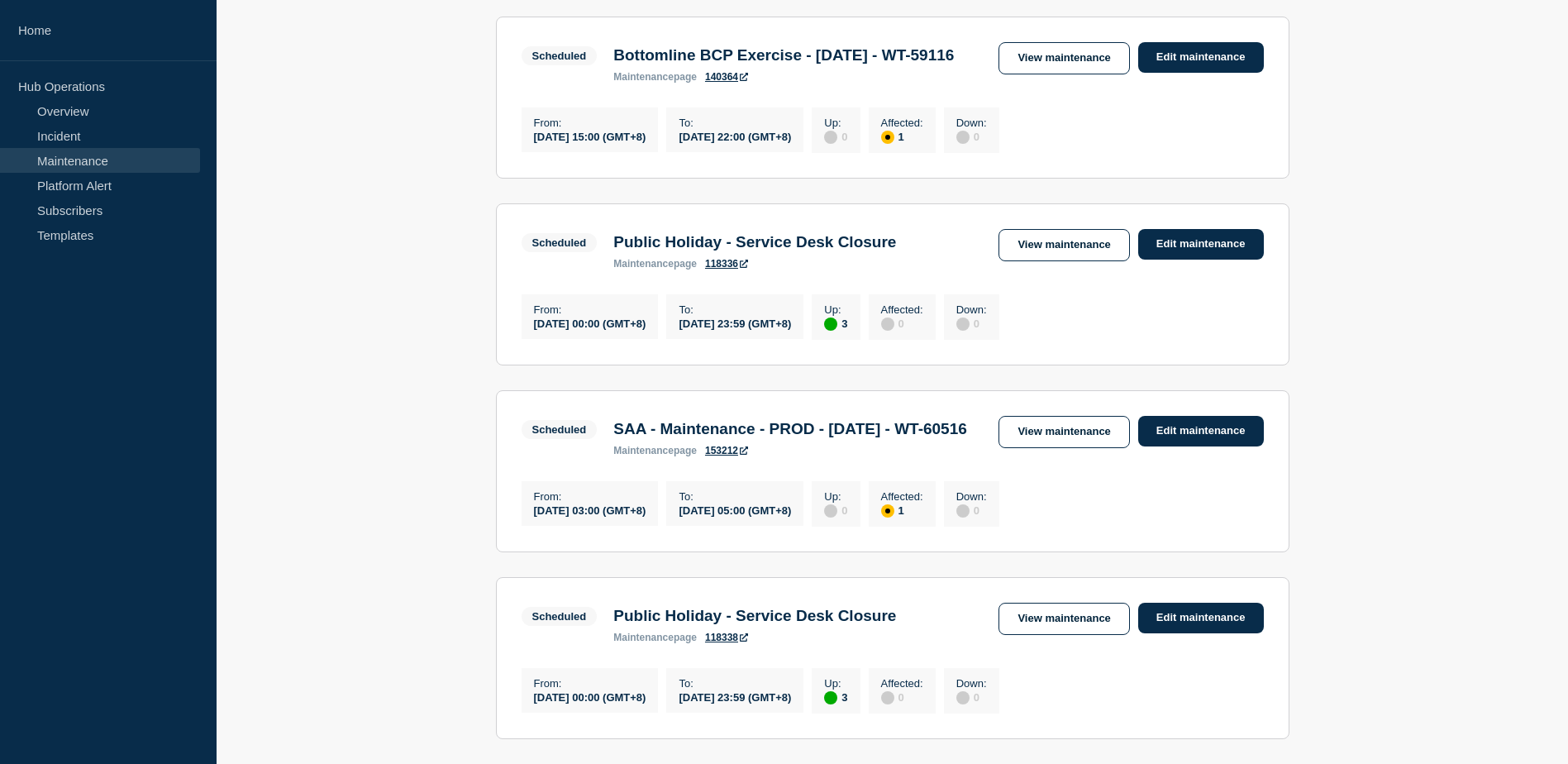
scroll to position [331, 0]
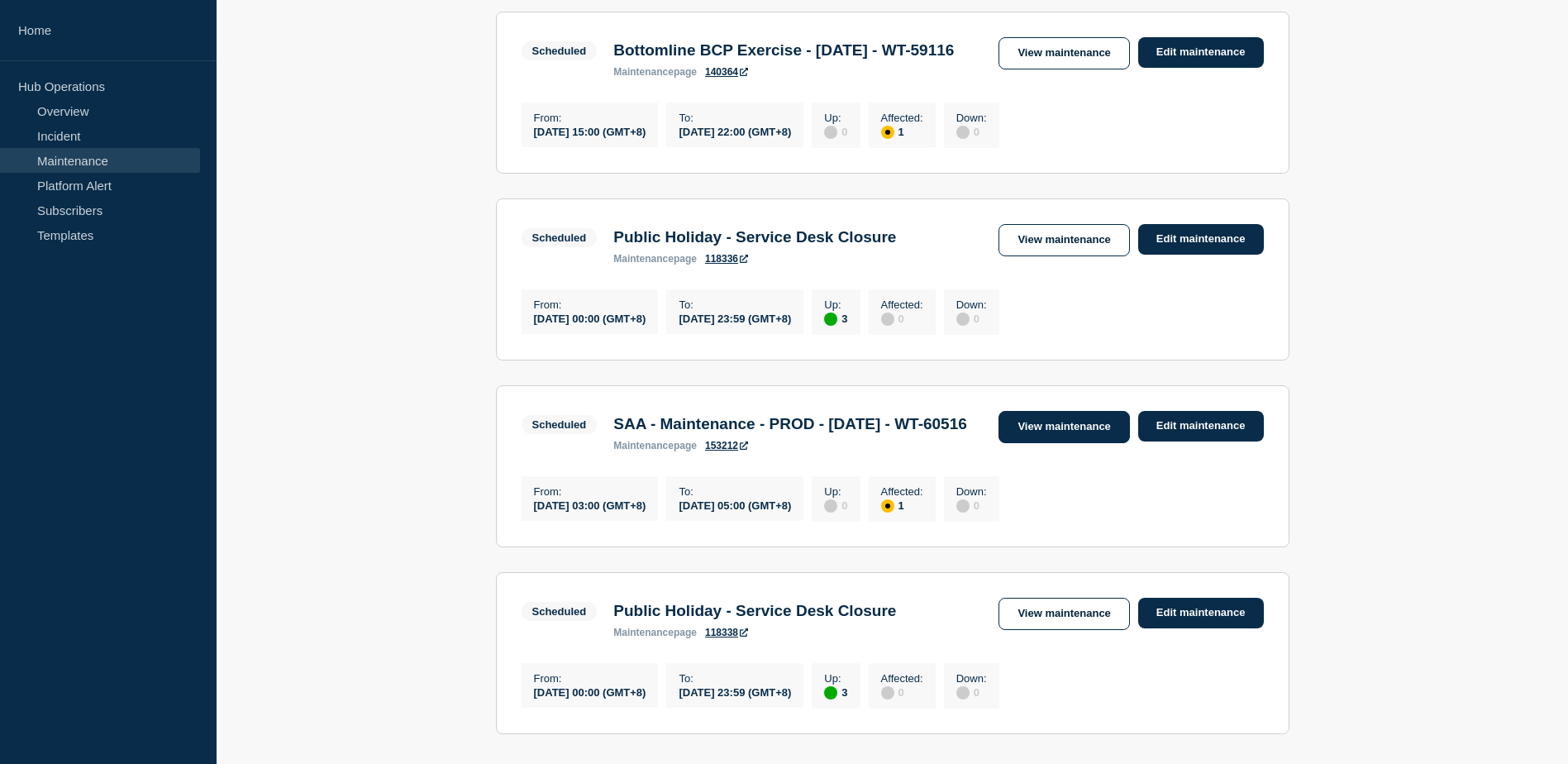
click at [1031, 443] on link "View maintenance" at bounding box center [1064, 426] width 131 height 32
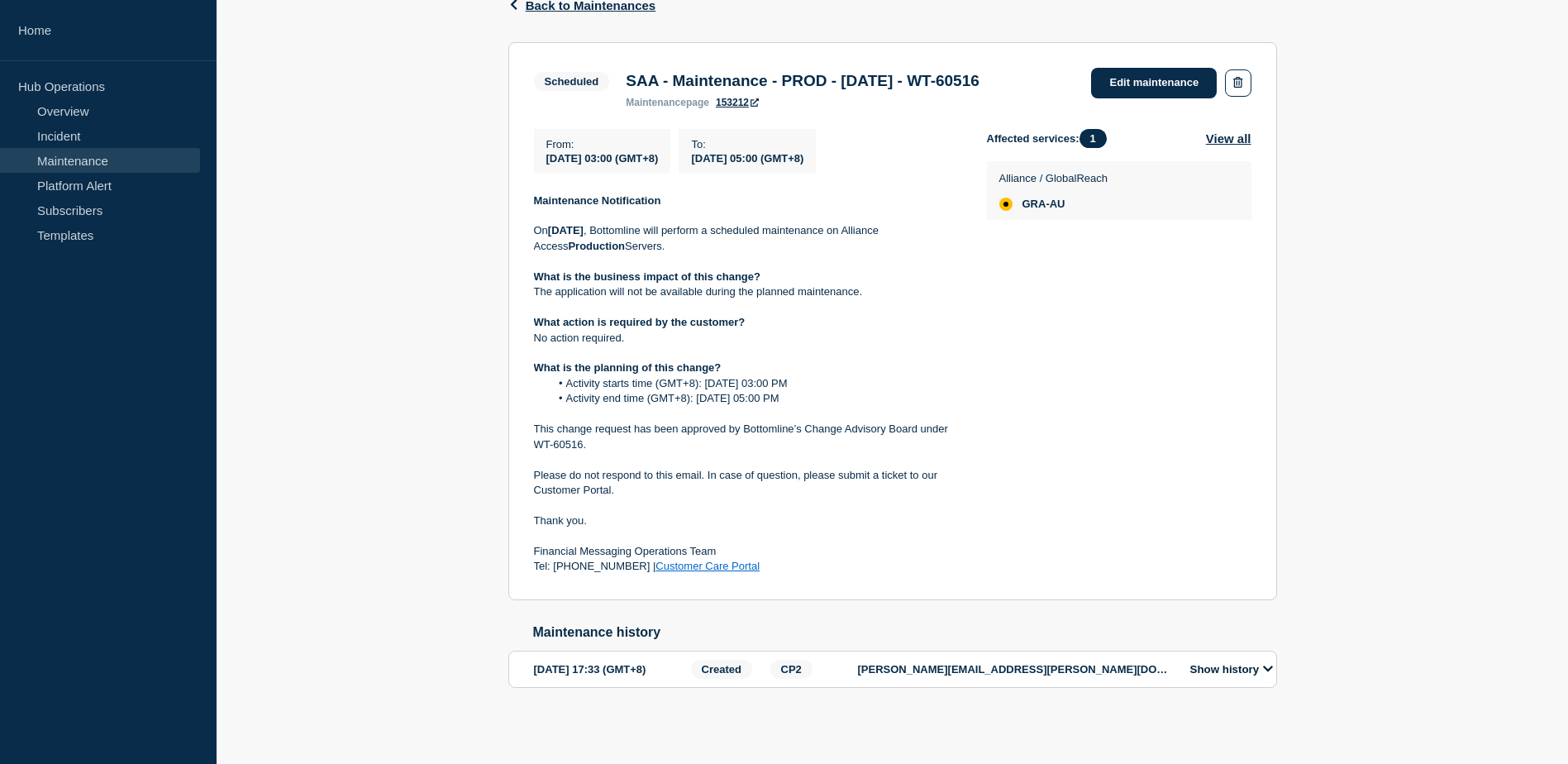
scroll to position [310, 0]
click at [1224, 659] on div "Show history" at bounding box center [1228, 669] width 101 height 19
drag, startPoint x: 1227, startPoint y: 648, endPoint x: 1236, endPoint y: 659, distance: 14.2
click at [1229, 650] on section "2025-10-15 17:33 (GMT+8) Created CP2 vikrant.bhavsar@bottomline.com Show history" at bounding box center [893, 668] width 769 height 38
click at [1236, 662] on button "Show history" at bounding box center [1232, 669] width 92 height 14
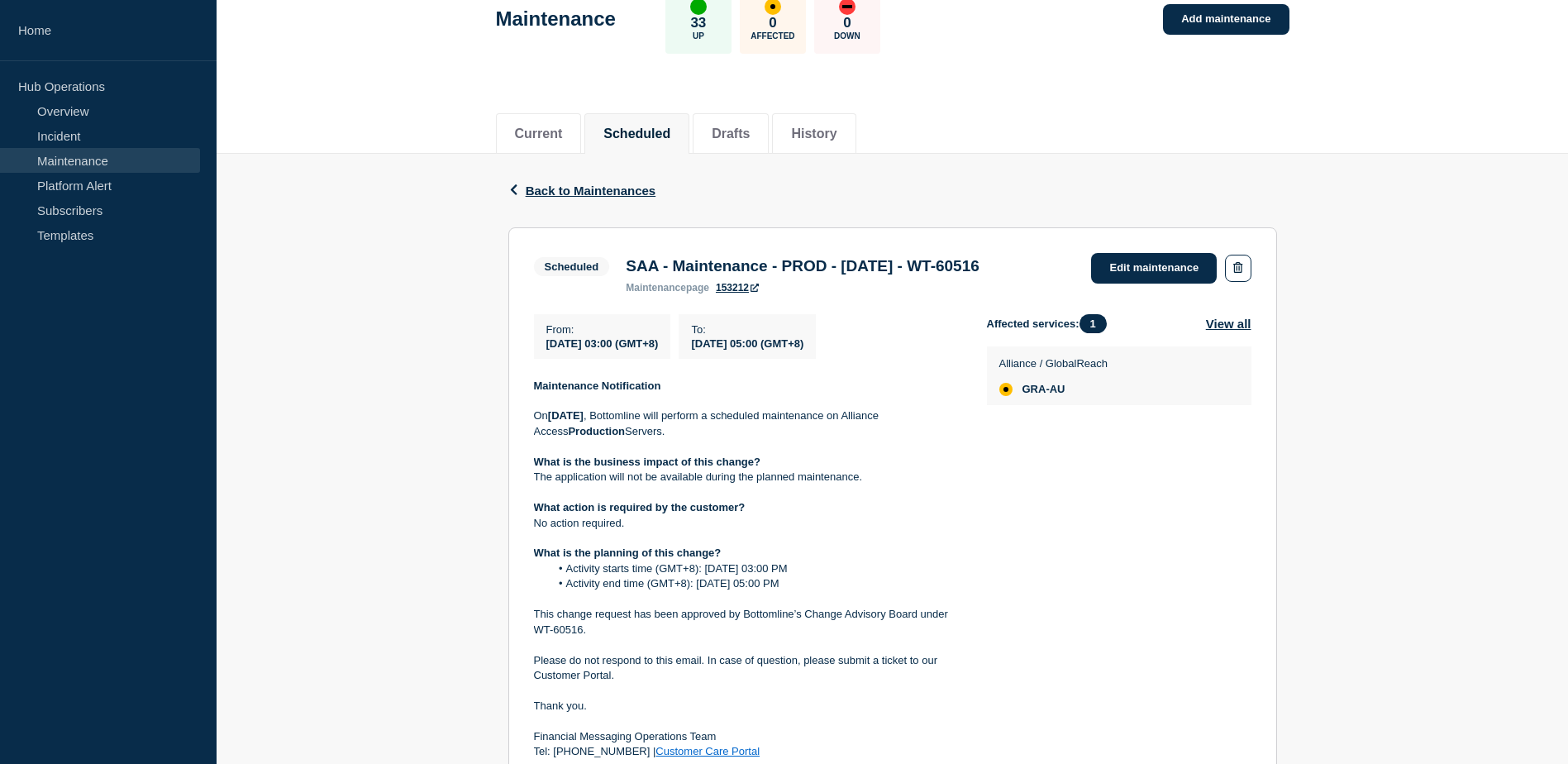
scroll to position [166, 0]
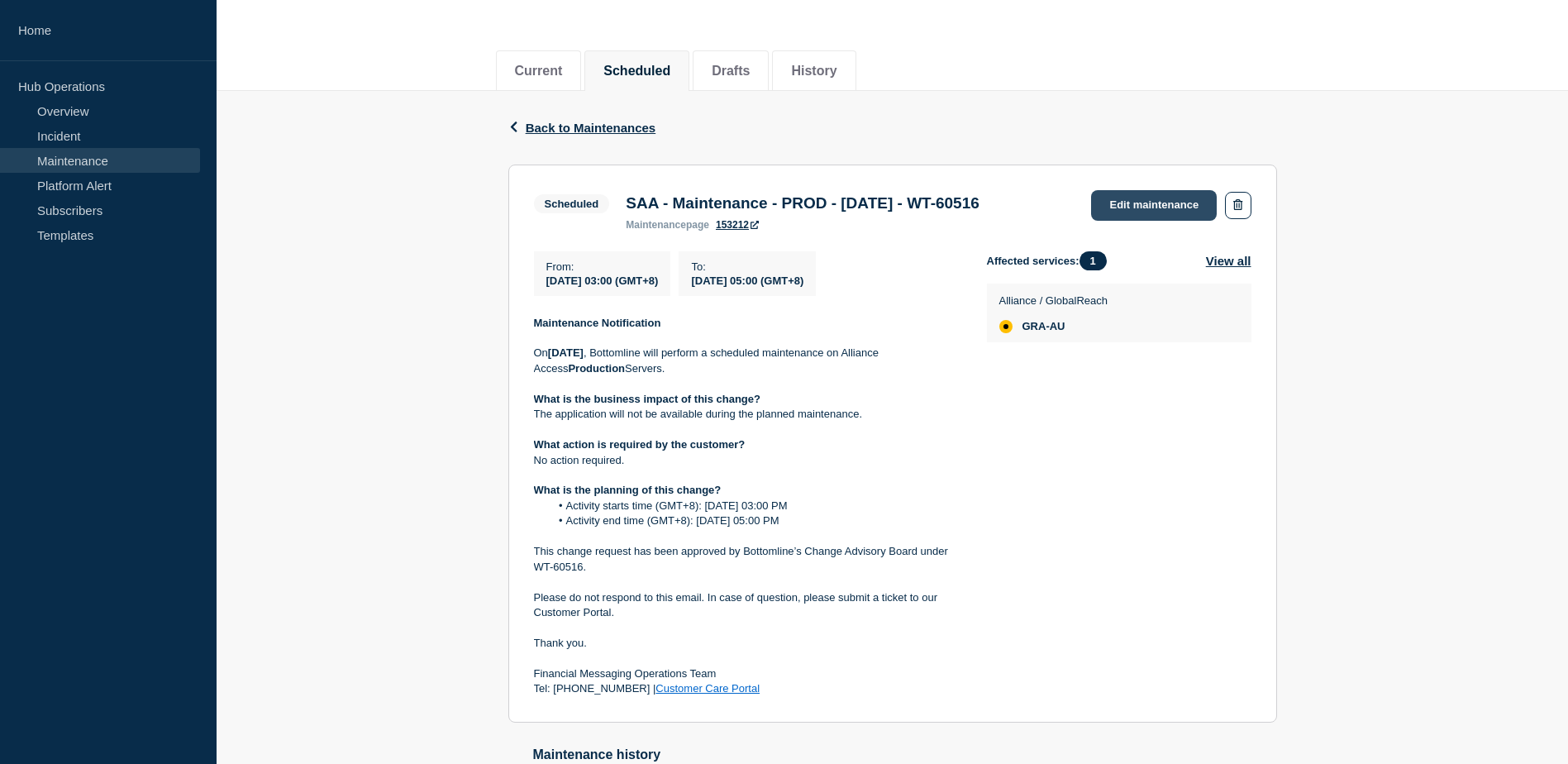
click at [1164, 206] on link "Edit maintenance" at bounding box center [1154, 205] width 126 height 31
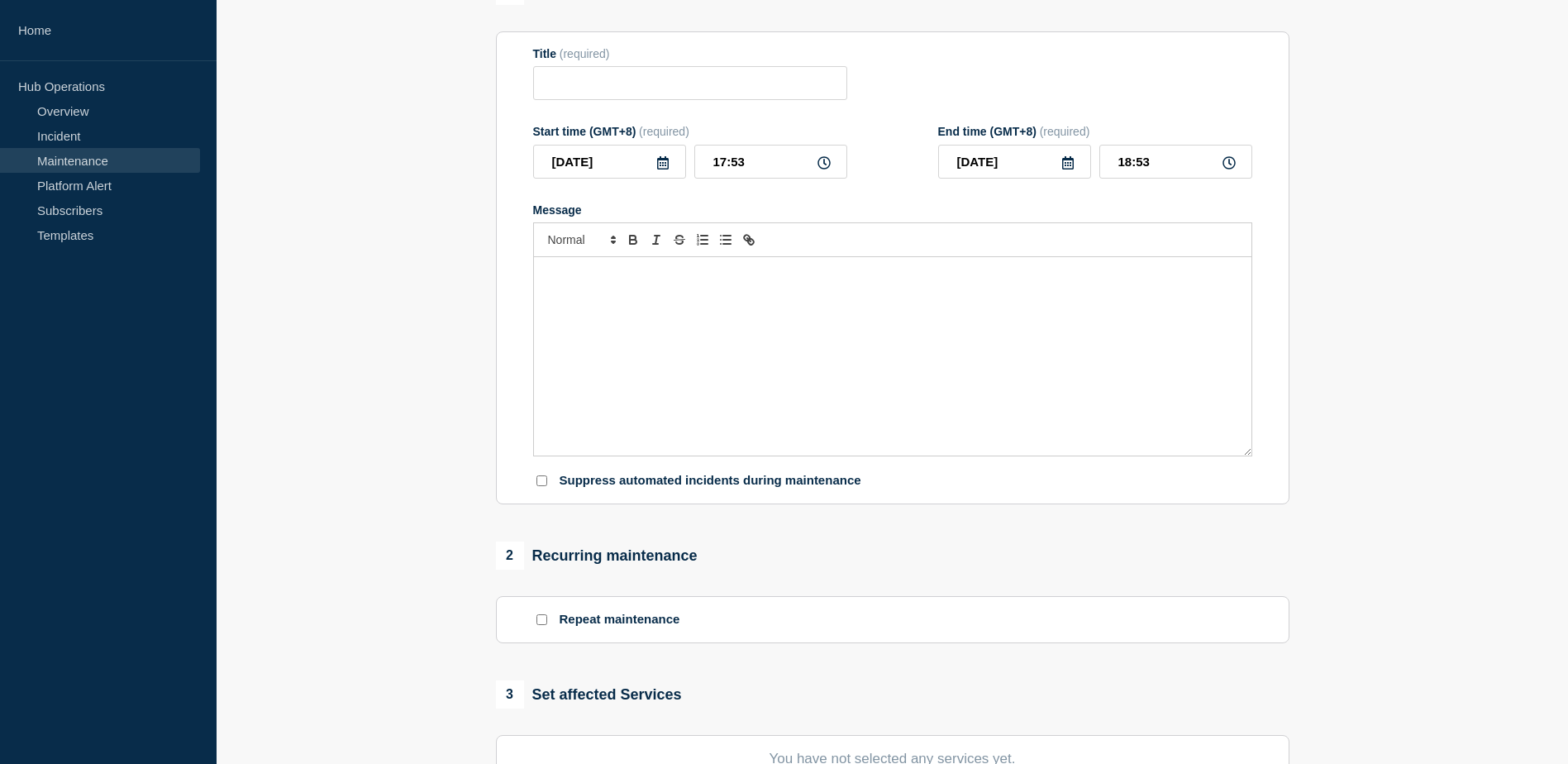
type input "SAA - Maintenance - PROD - [DATE] - WT-60516"
type input "[DATE]"
type input "03:00"
type input "[DATE]"
type input "05:00"
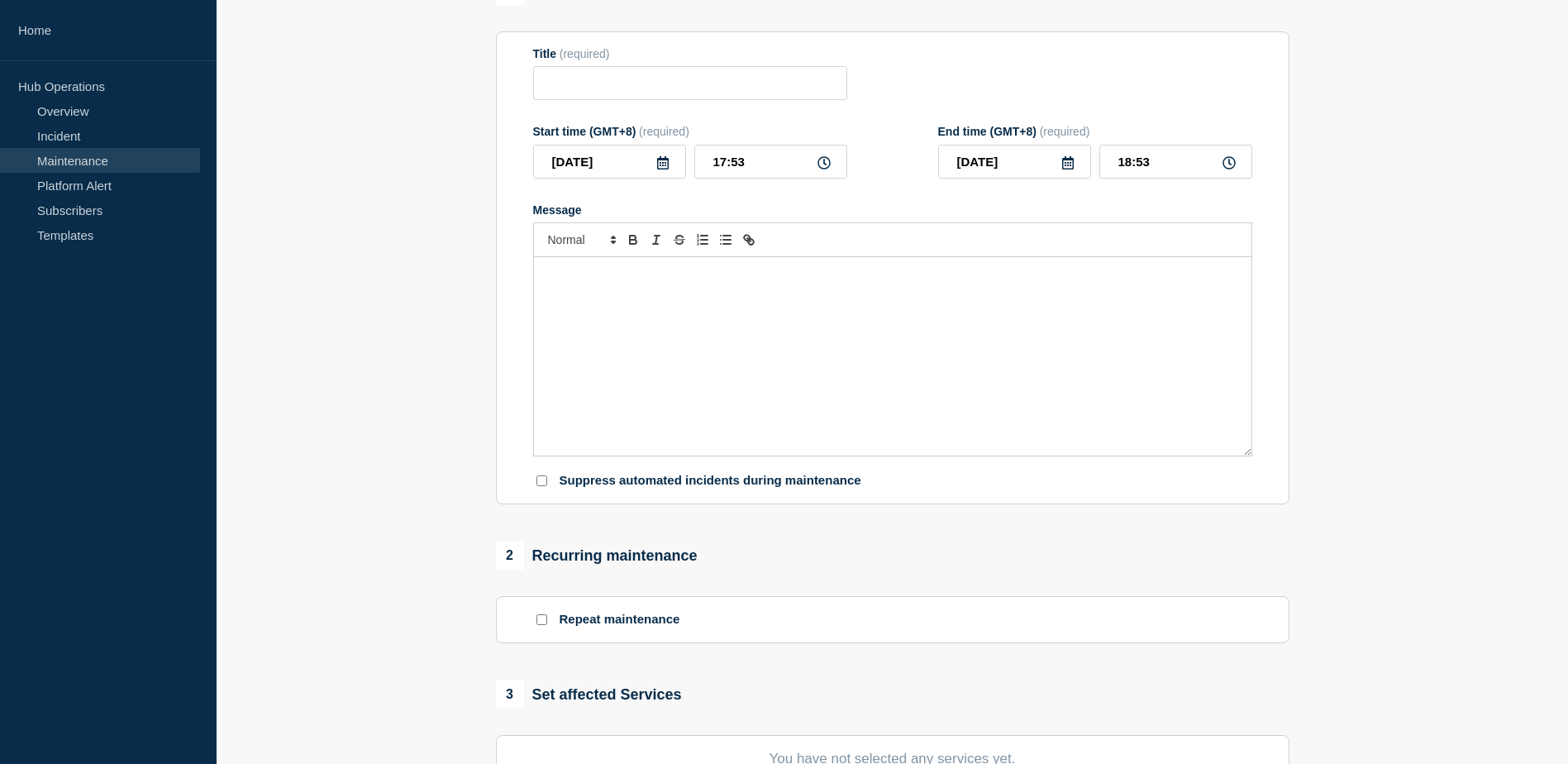
checkbox input "false"
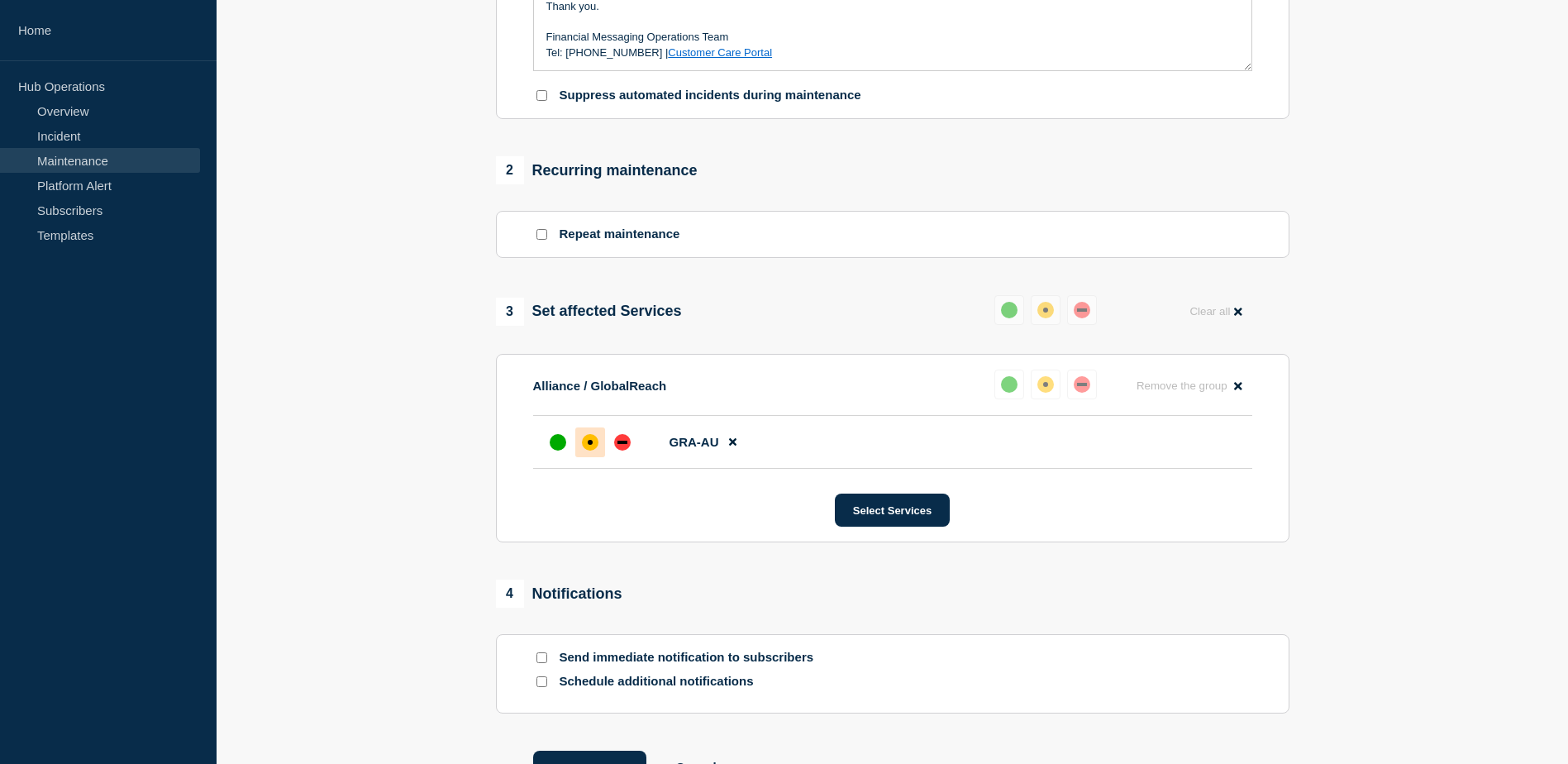
scroll to position [710, 0]
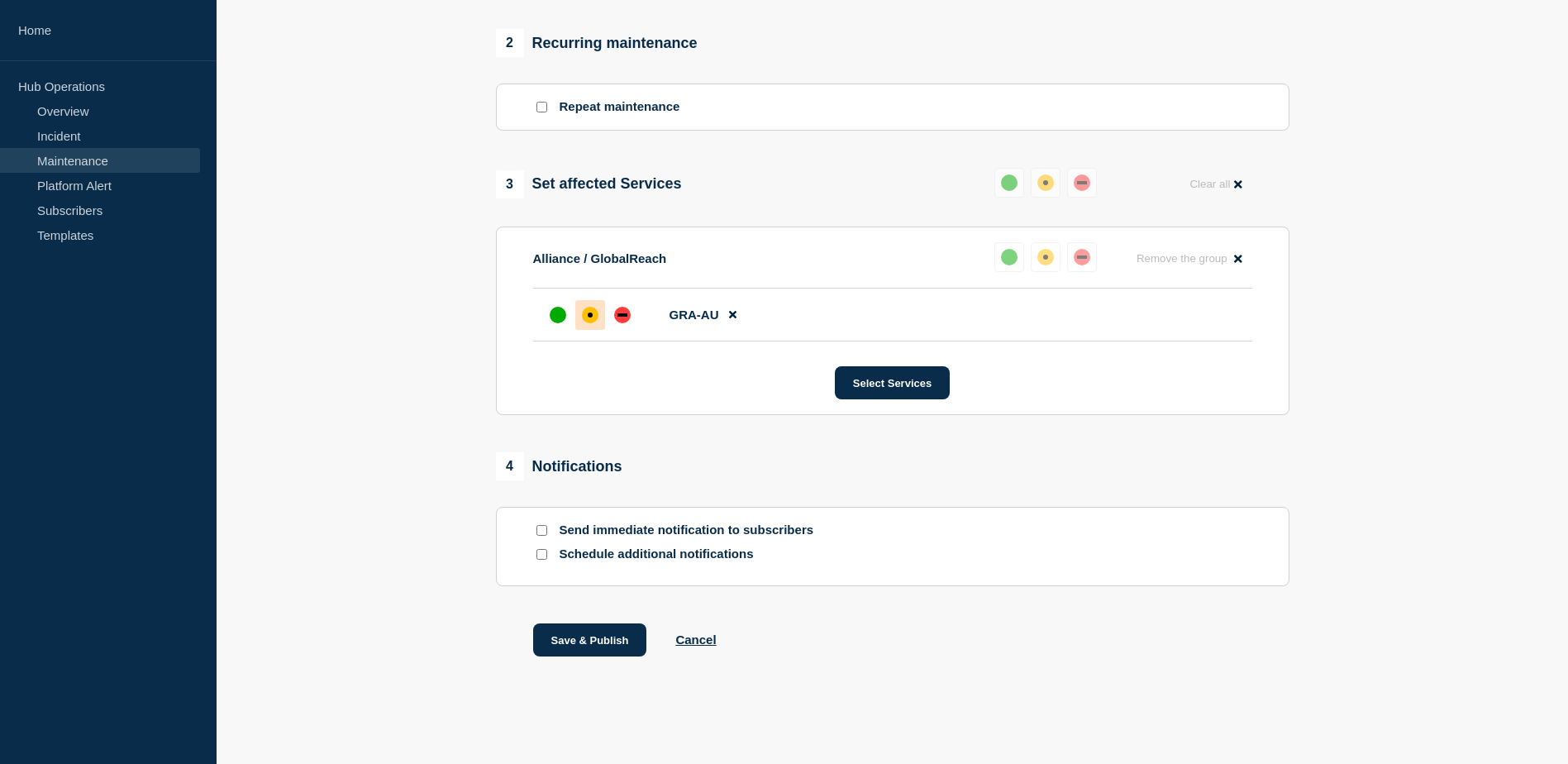
click at [537, 552] on input "Schedule additional notifications" at bounding box center [542, 555] width 10 height 10
checkbox input "true"
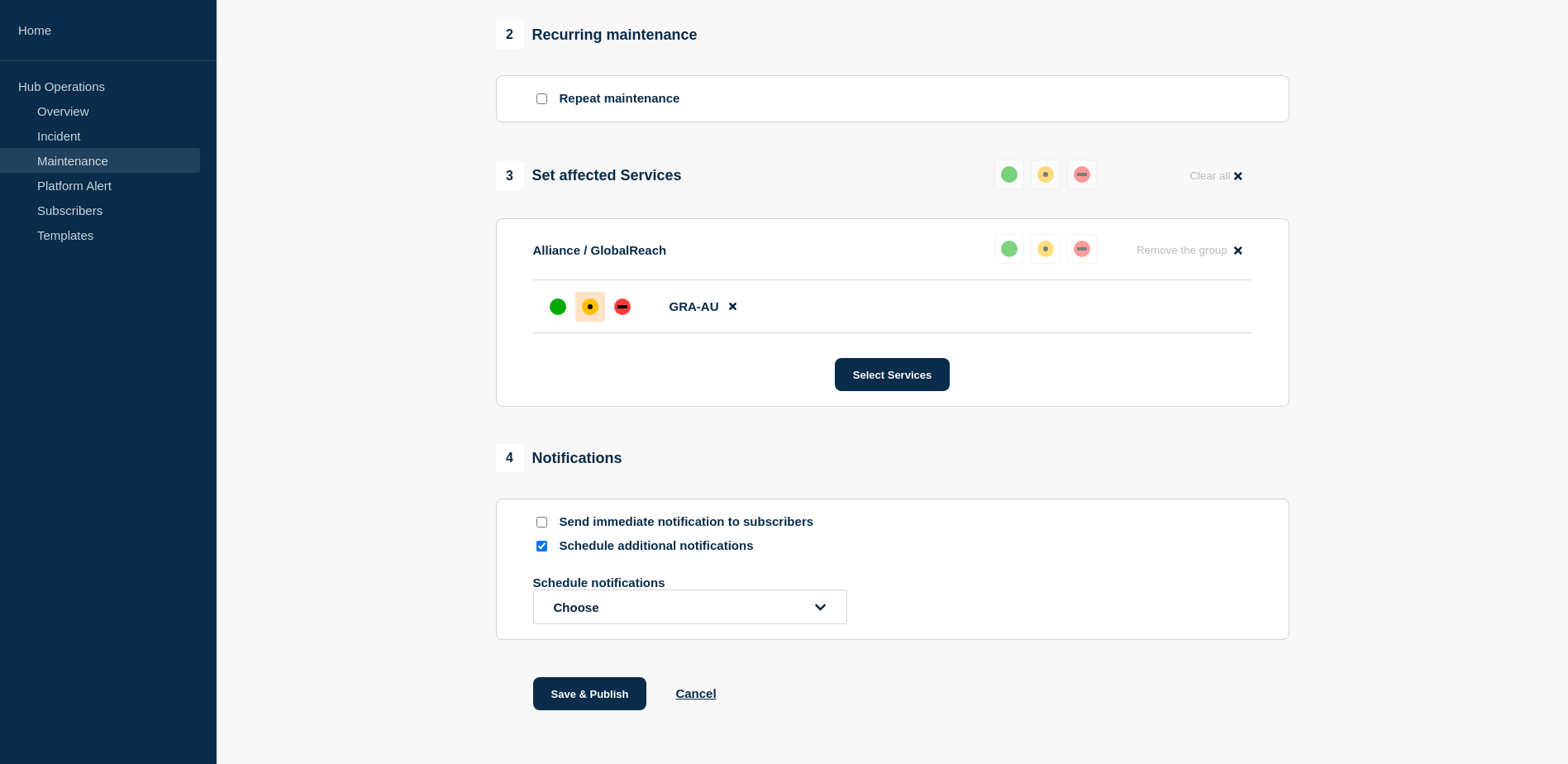
click at [766, 636] on section "Send immediate notification to subscribers Schedule additional notifications Sc…" at bounding box center [893, 570] width 793 height 141
click at [780, 624] on button "Choose" at bounding box center [690, 607] width 314 height 35
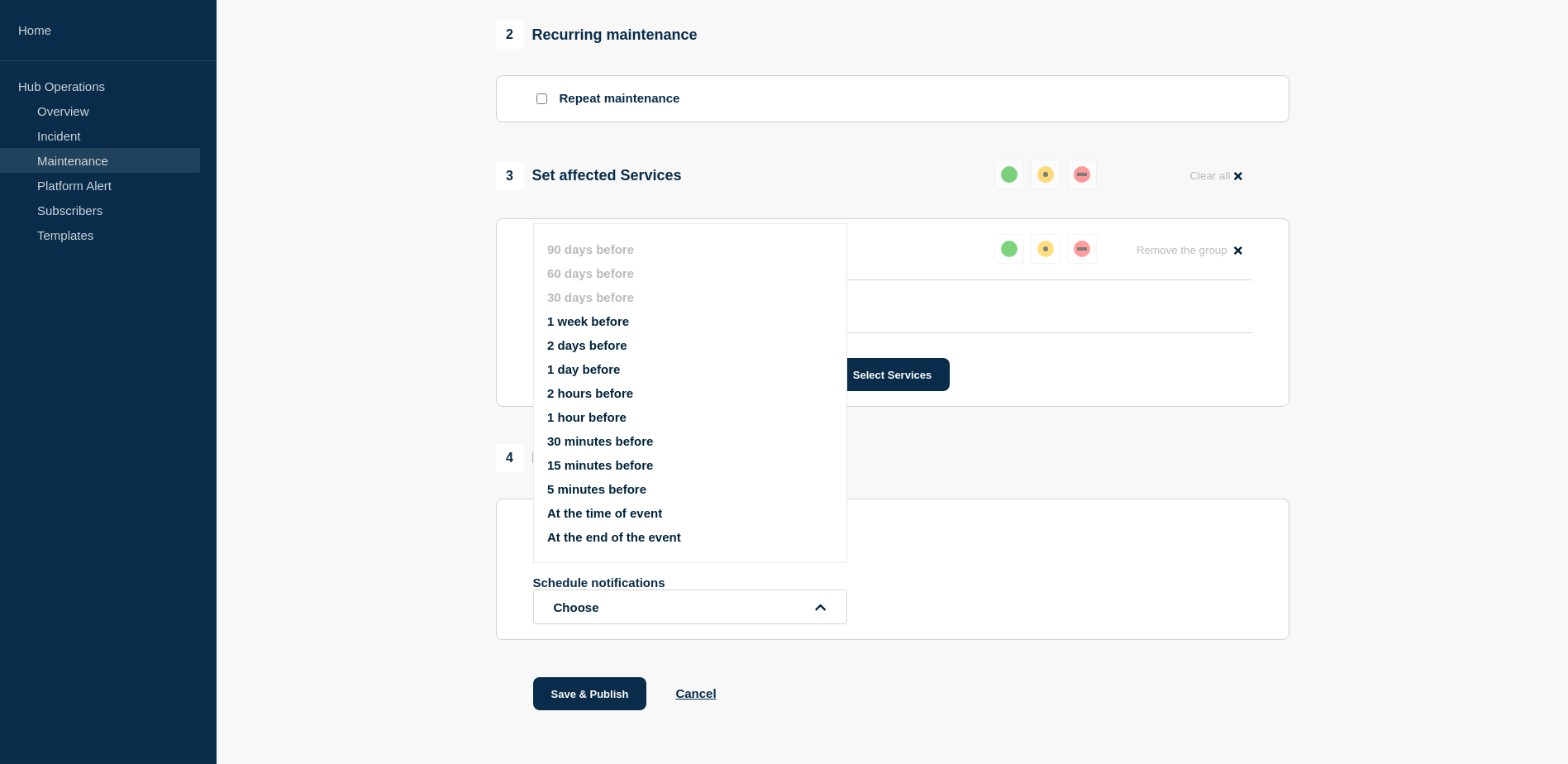
click at [616, 345] on button "2 days before" at bounding box center [587, 345] width 80 height 14
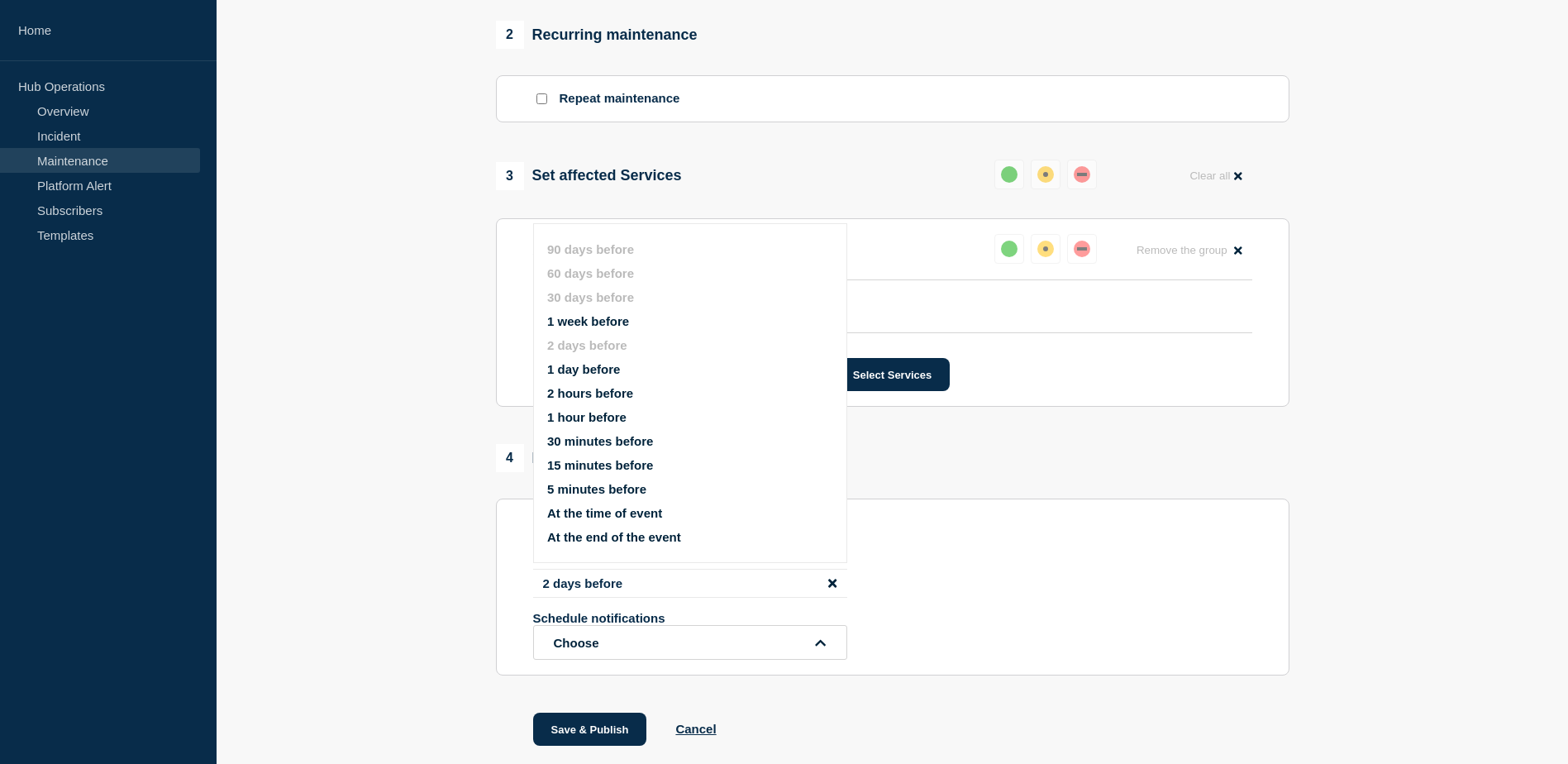
click at [999, 660] on div "Schedule notifications Choose" at bounding box center [893, 636] width 719 height 49
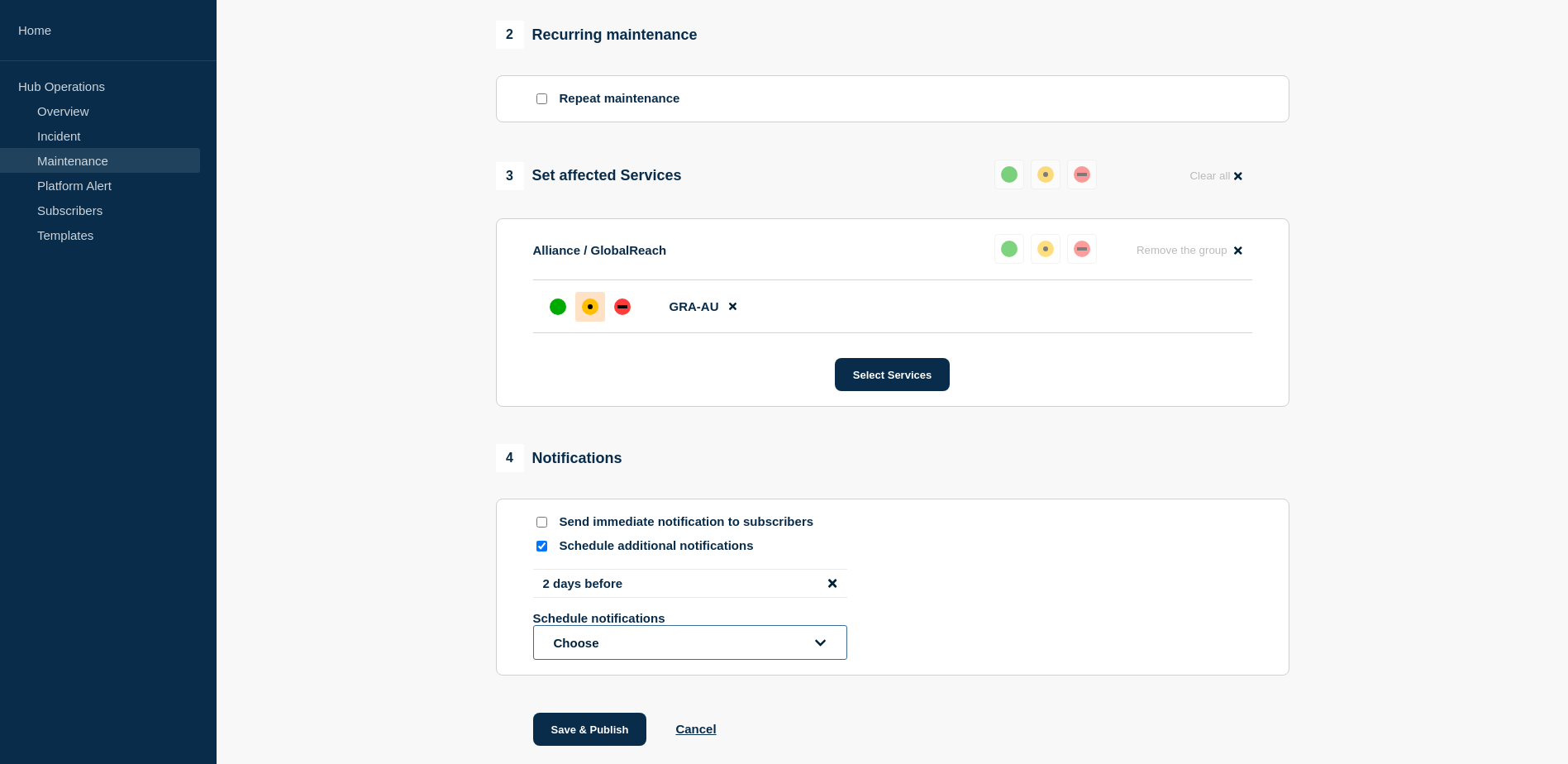
click at [793, 645] on button "Choose" at bounding box center [690, 643] width 314 height 35
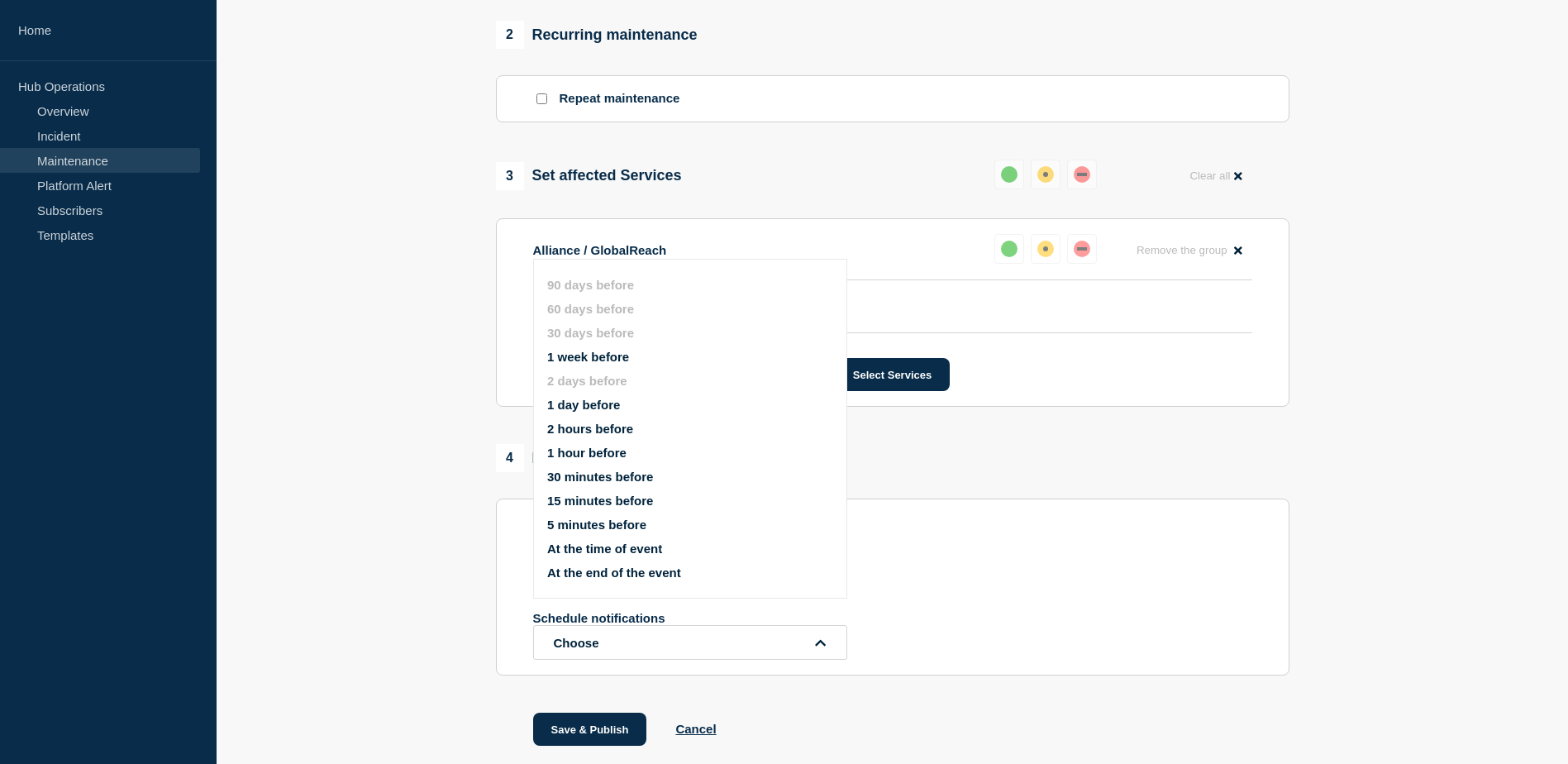
click at [1216, 621] on div "Schedule notifications Choose" at bounding box center [893, 636] width 719 height 49
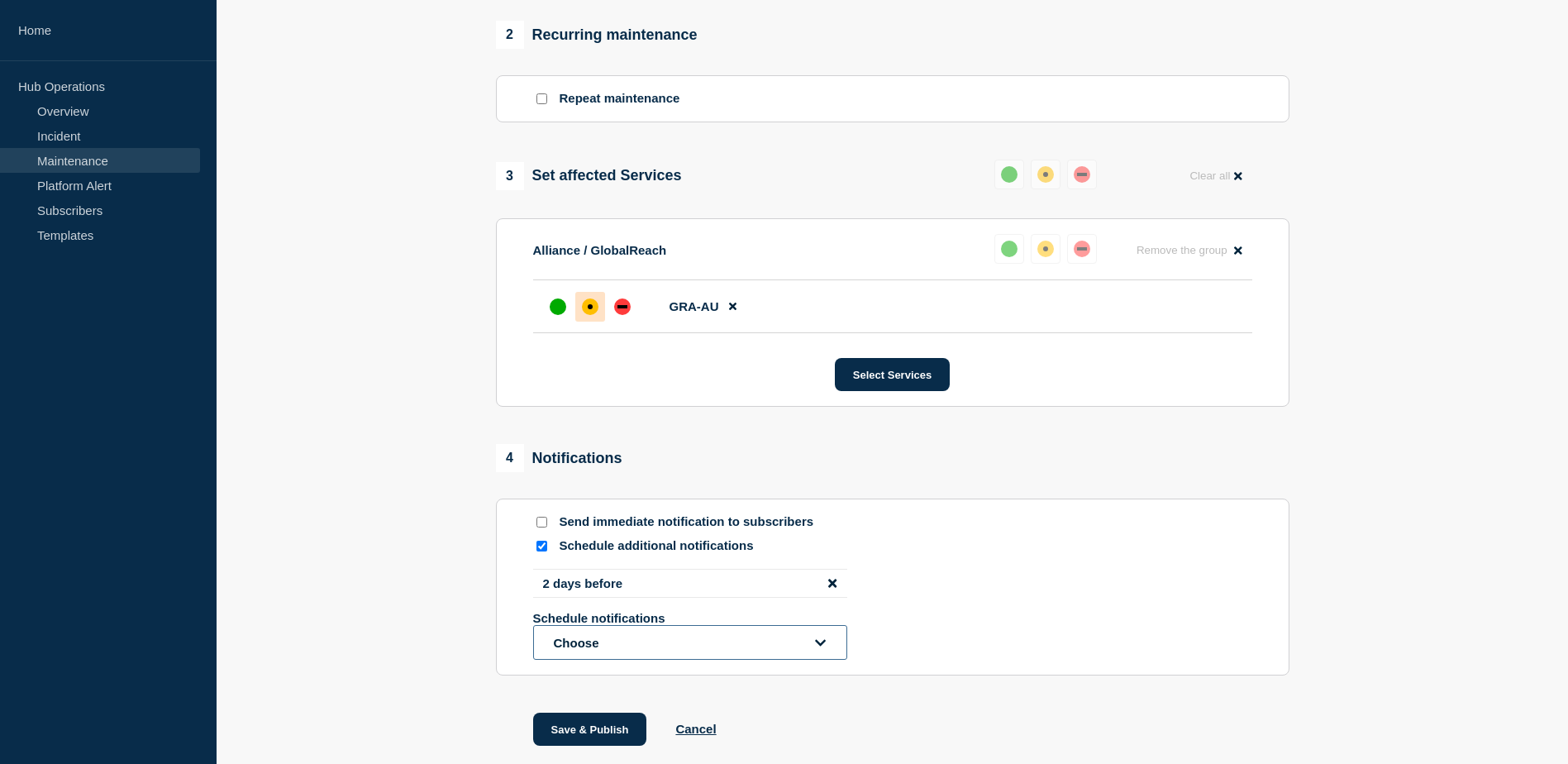
click at [831, 645] on button "Choose" at bounding box center [690, 643] width 314 height 35
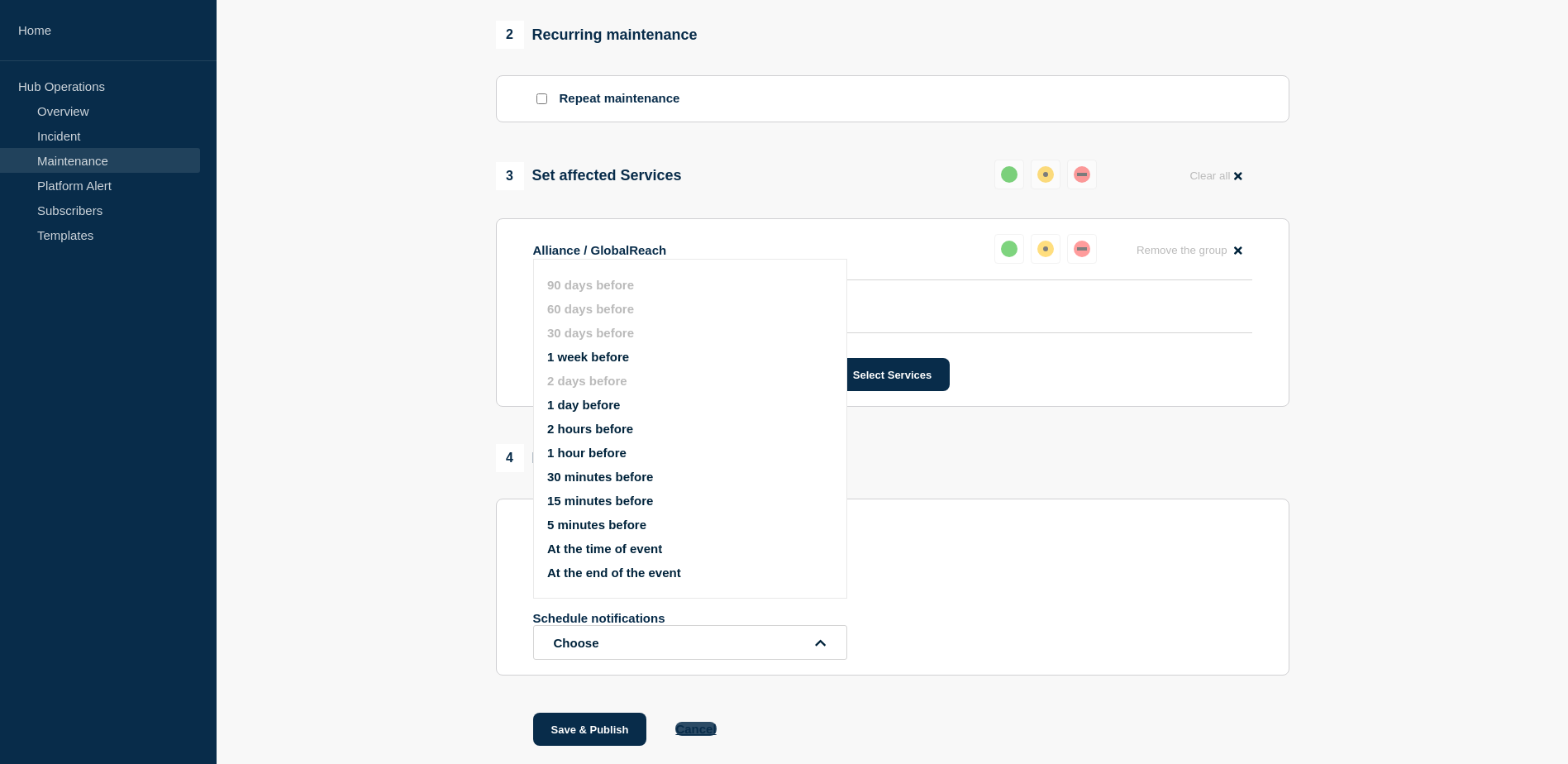
click at [687, 735] on button "Cancel" at bounding box center [696, 729] width 40 height 14
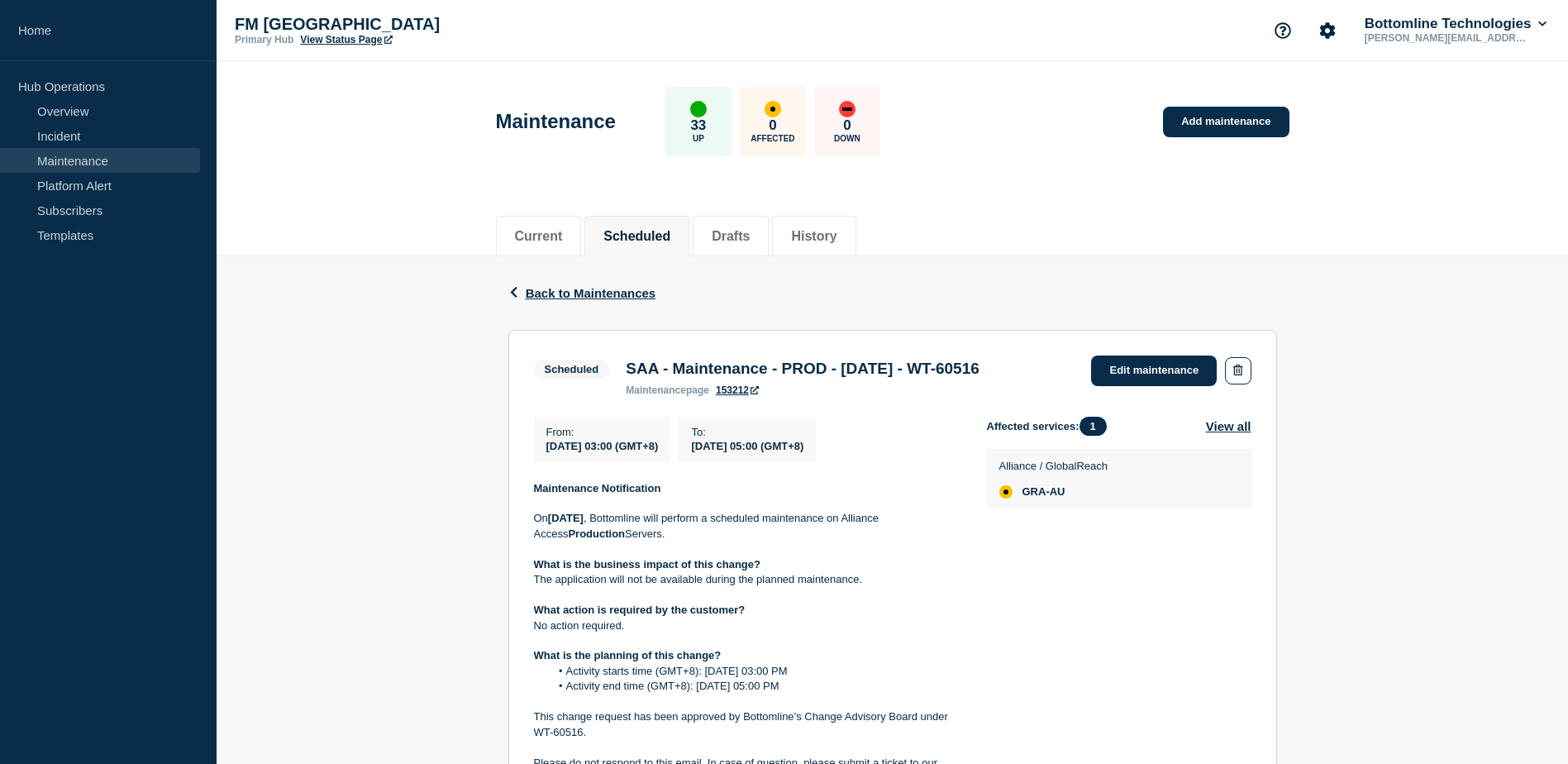
scroll to position [83, 0]
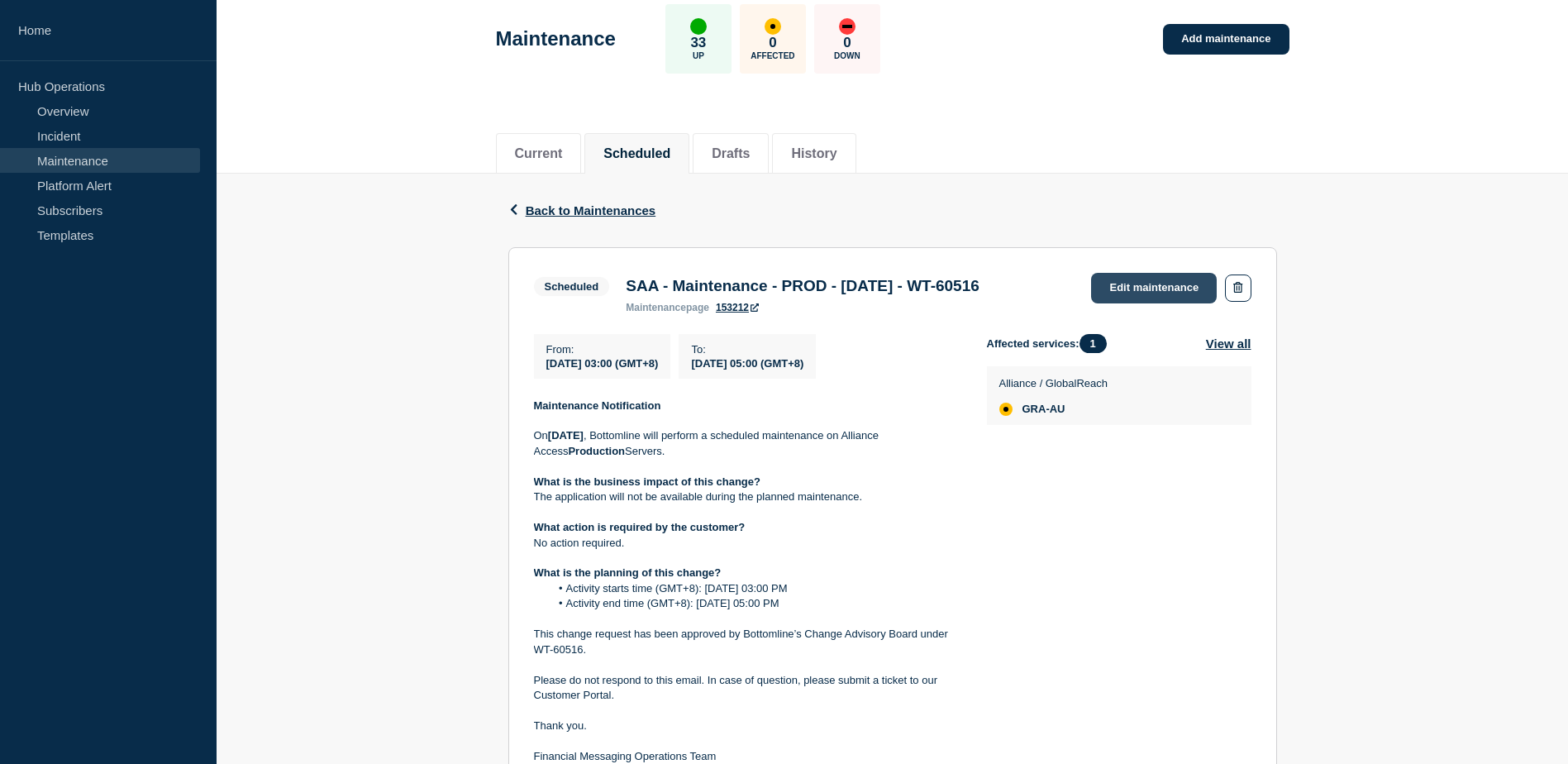
click at [1163, 291] on link "Edit maintenance" at bounding box center [1154, 288] width 126 height 31
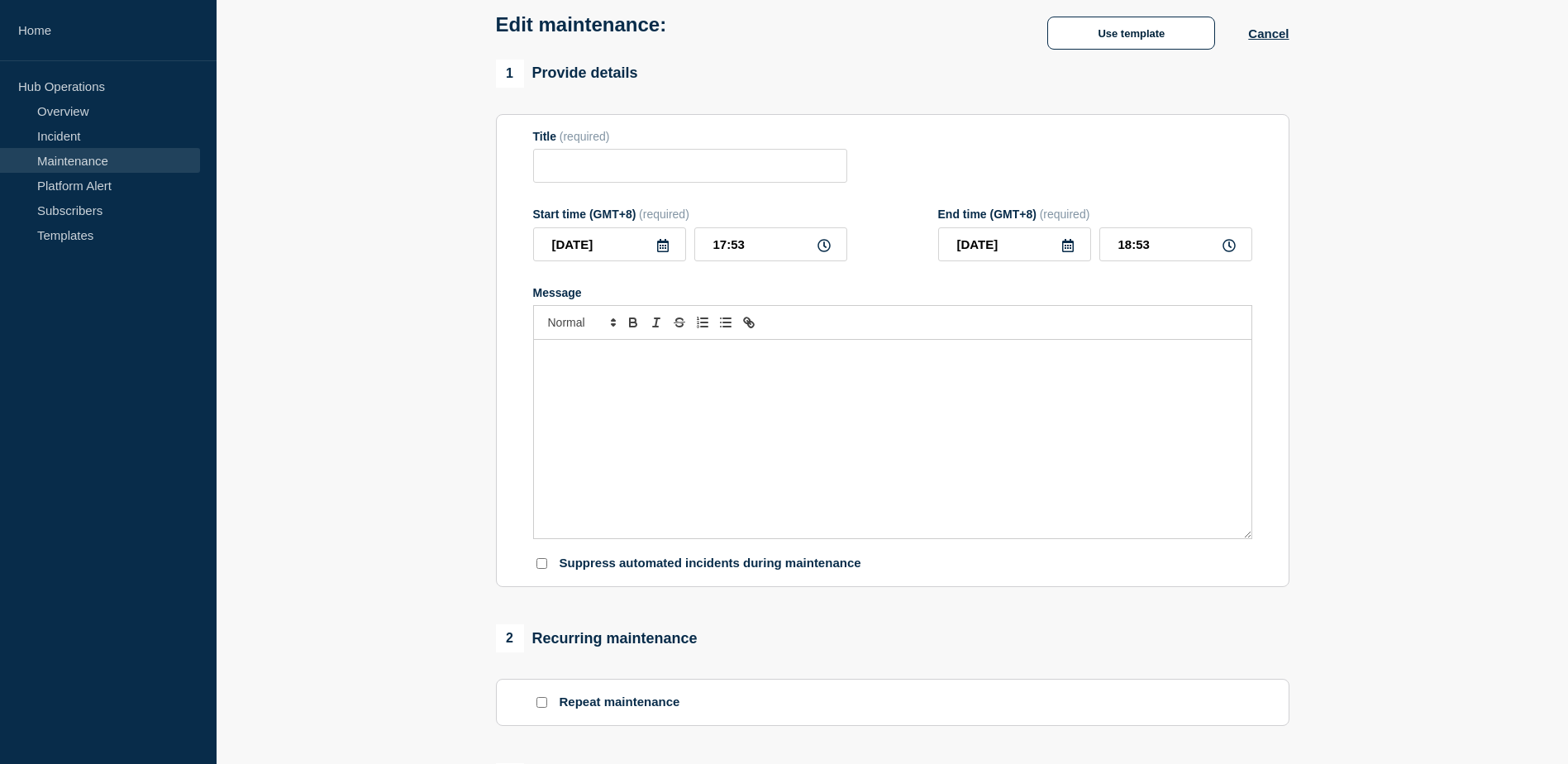
type input "SAA - Maintenance - PROD - [DATE] - WT-60516"
type input "[DATE]"
type input "03:00"
type input "[DATE]"
type input "05:00"
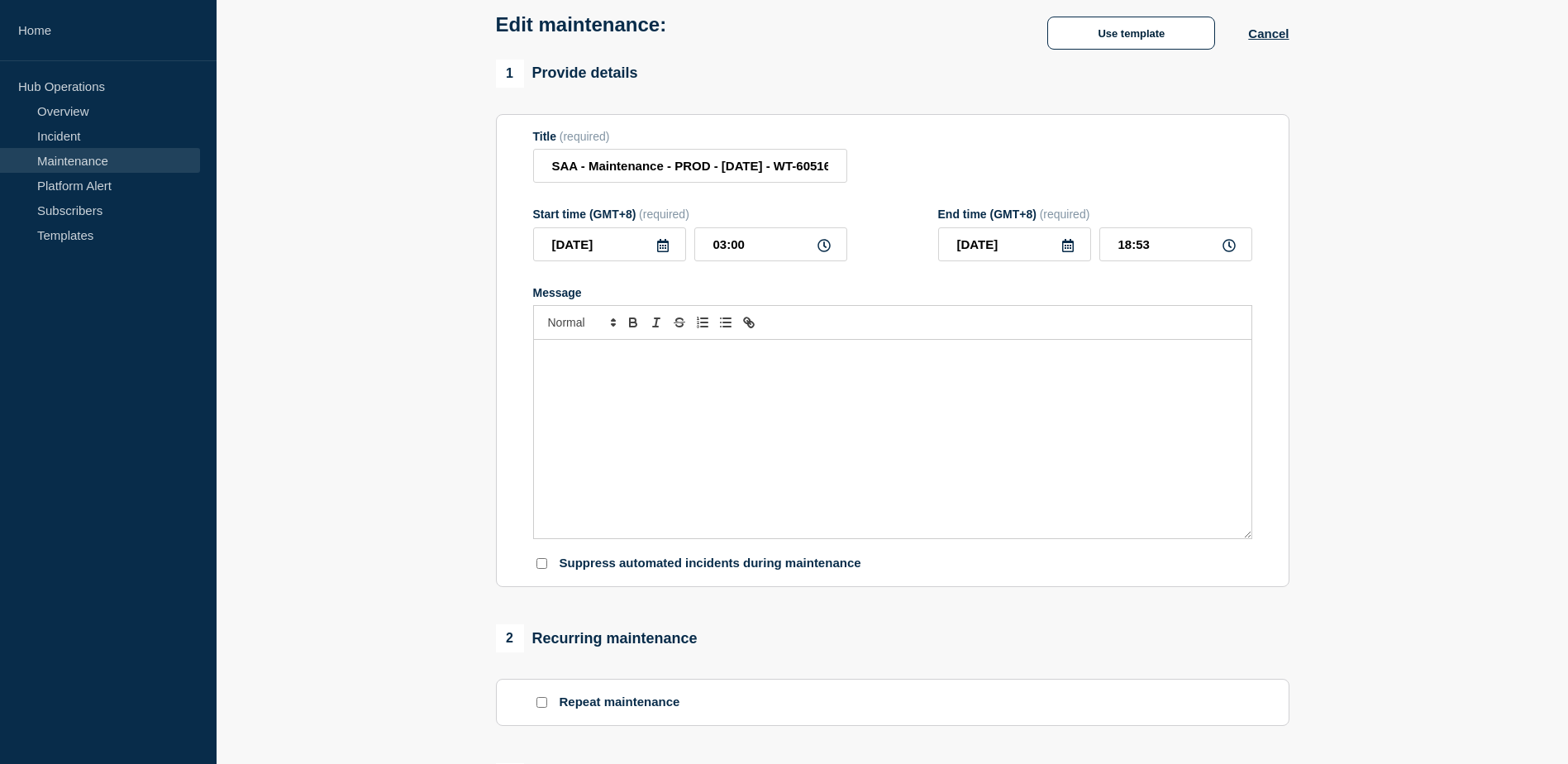
checkbox input "false"
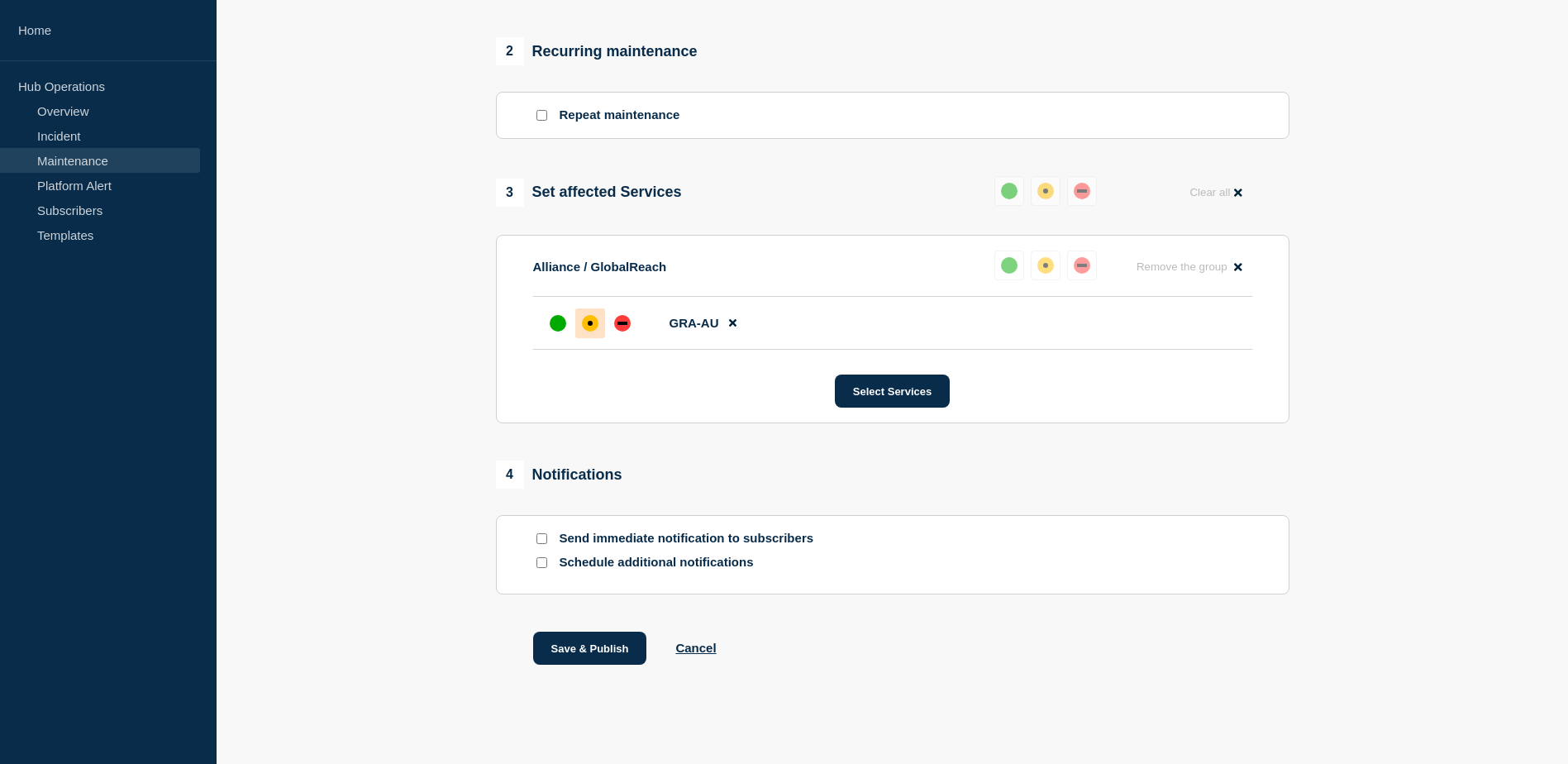
scroll to position [710, 0]
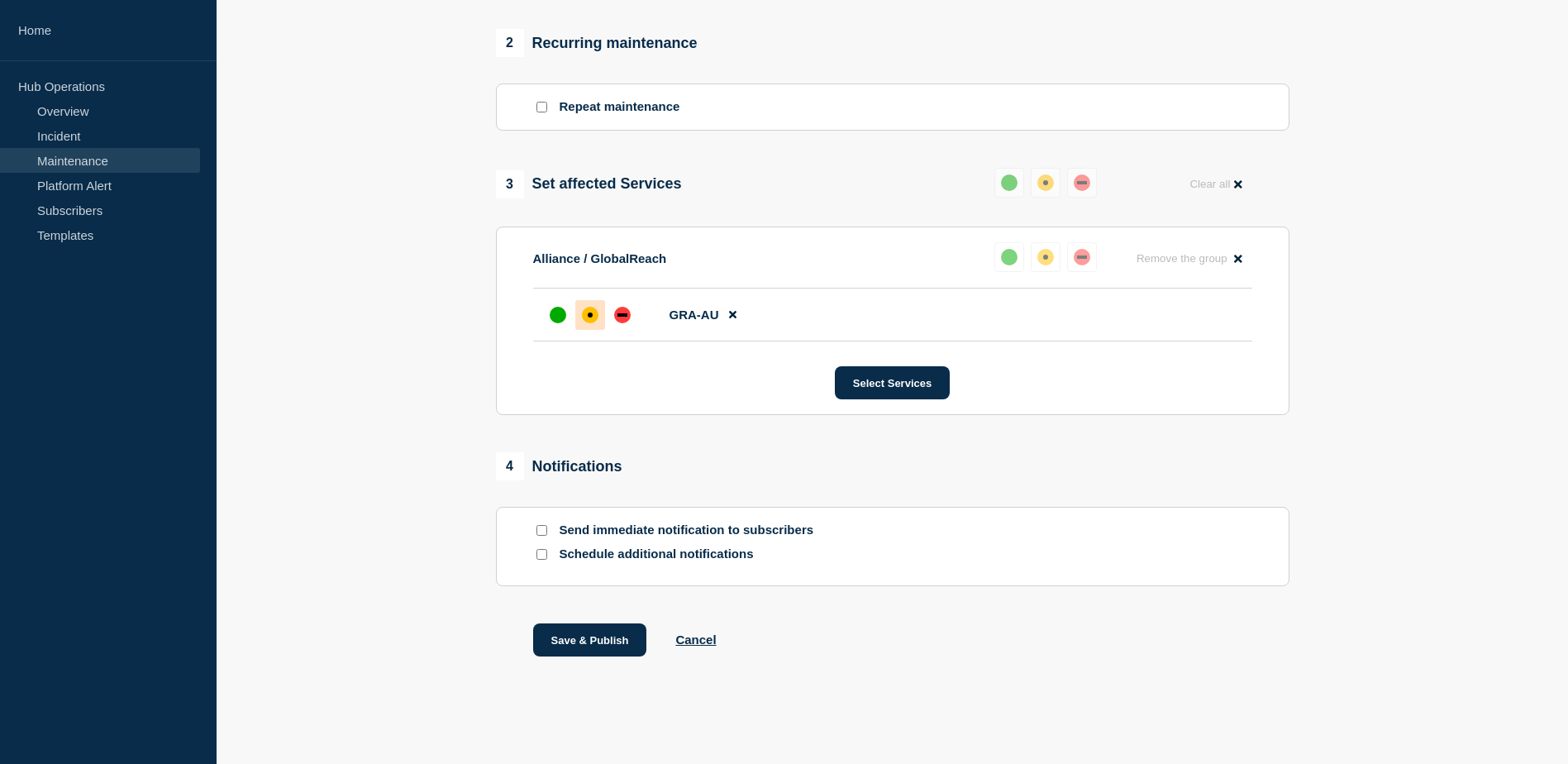
click at [543, 553] on input "Schedule additional notifications" at bounding box center [542, 555] width 10 height 10
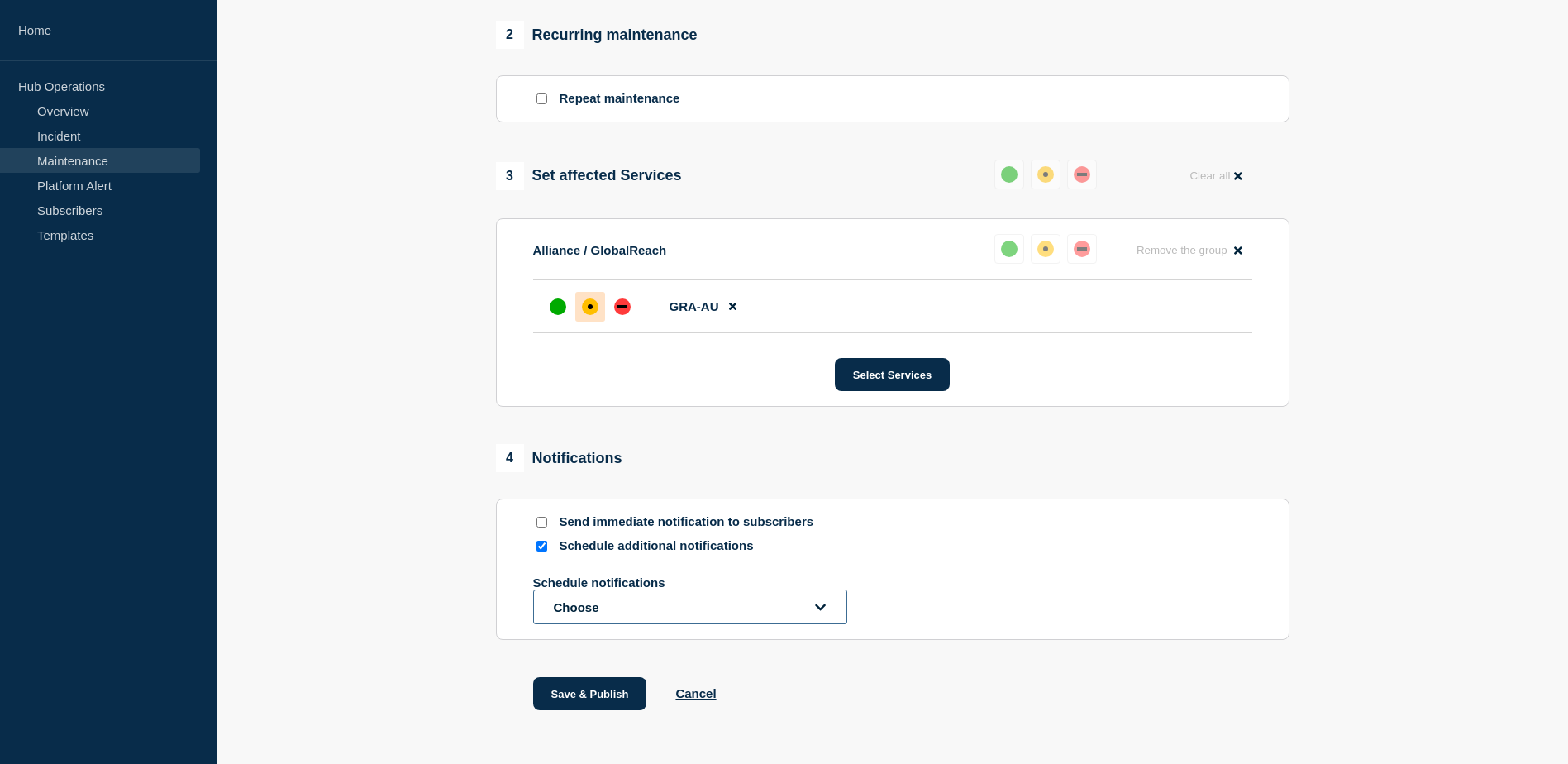
click at [678, 624] on button "Choose" at bounding box center [690, 607] width 314 height 35
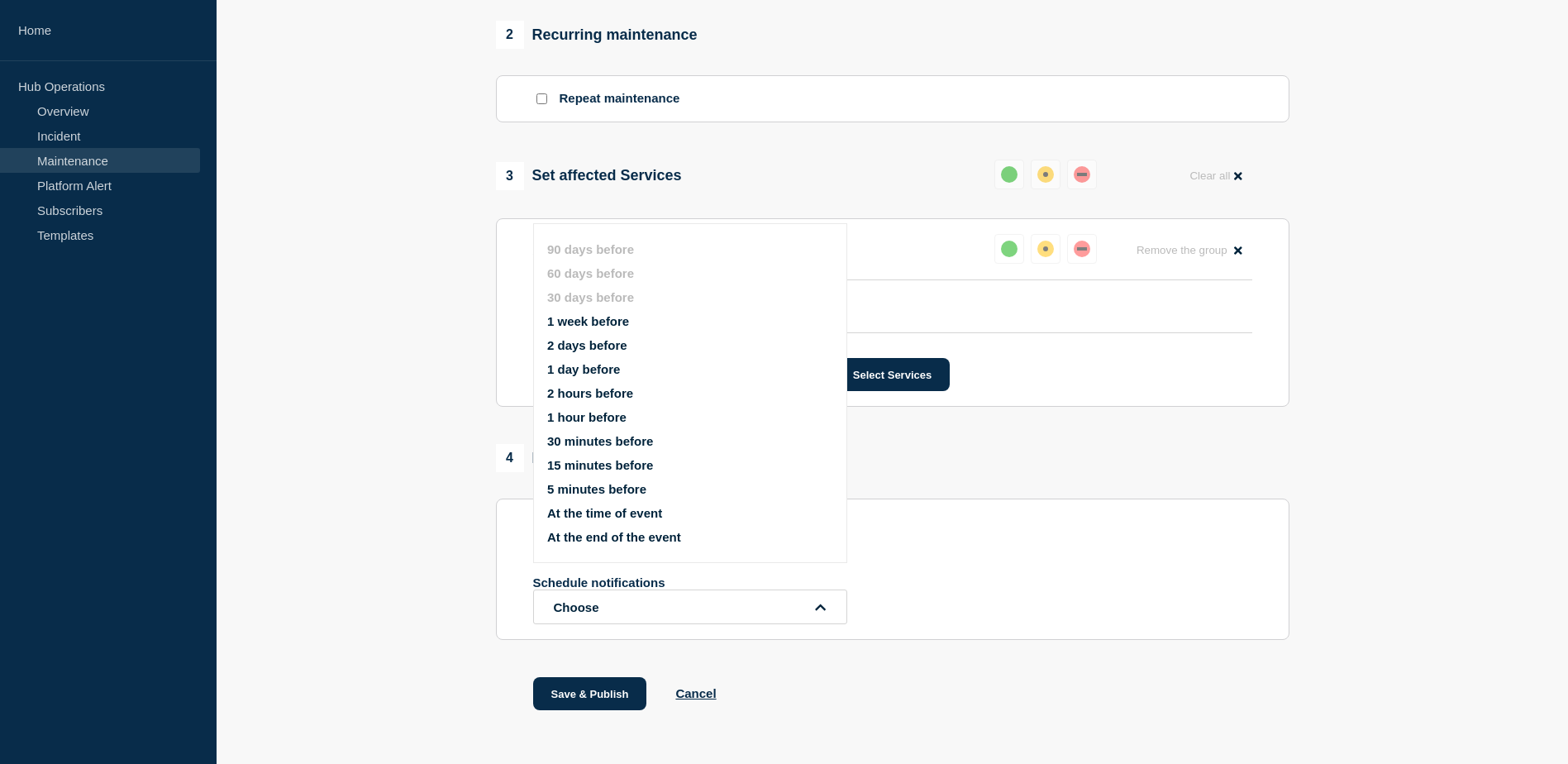
click at [608, 347] on button "2 days before" at bounding box center [587, 345] width 80 height 14
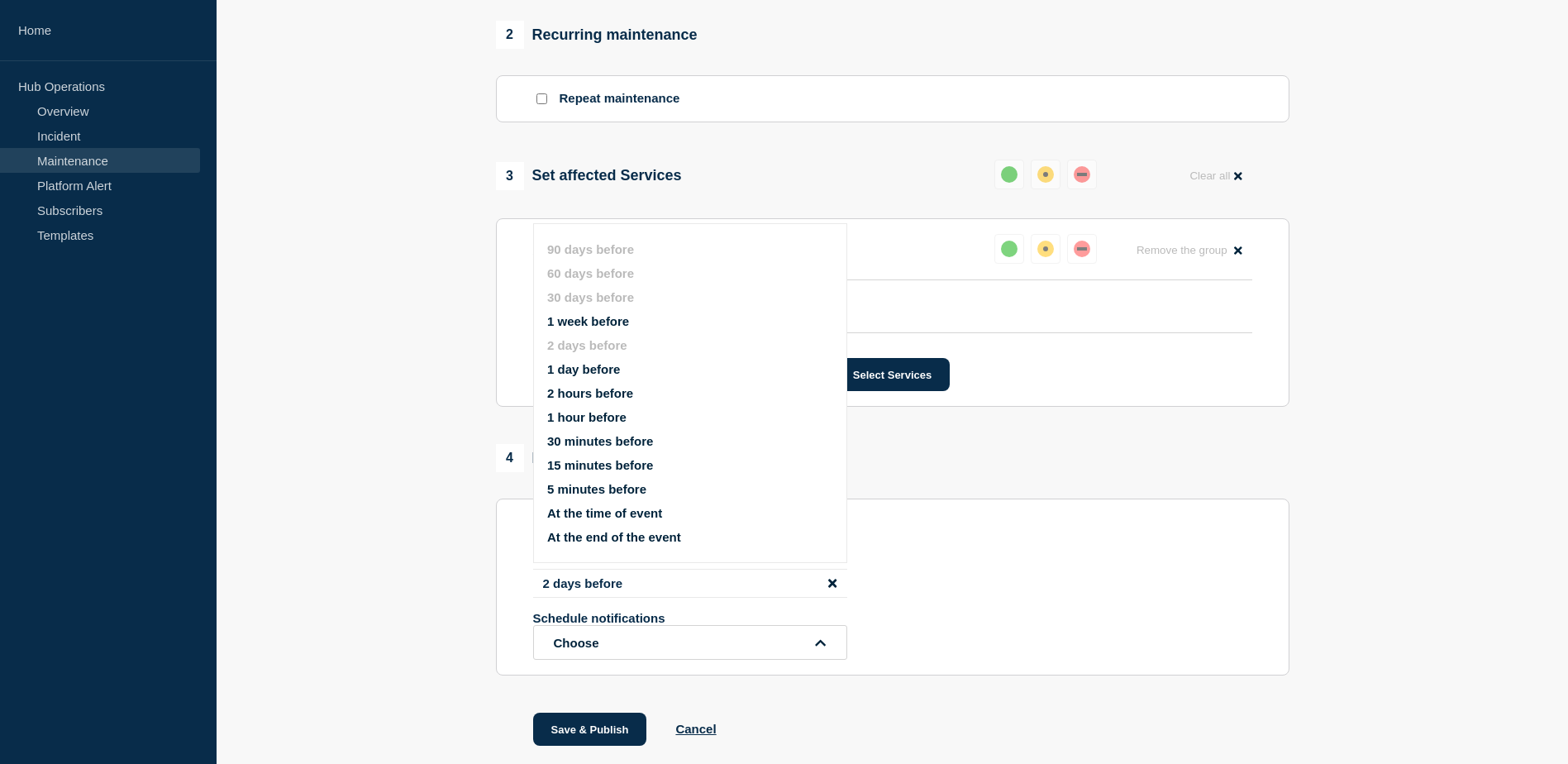
click at [893, 694] on div "1 Provide details Title (required) SAA - Maintenance - PROD - 01/Nov/2025 - WT-…" at bounding box center [893, 122] width 812 height 1333
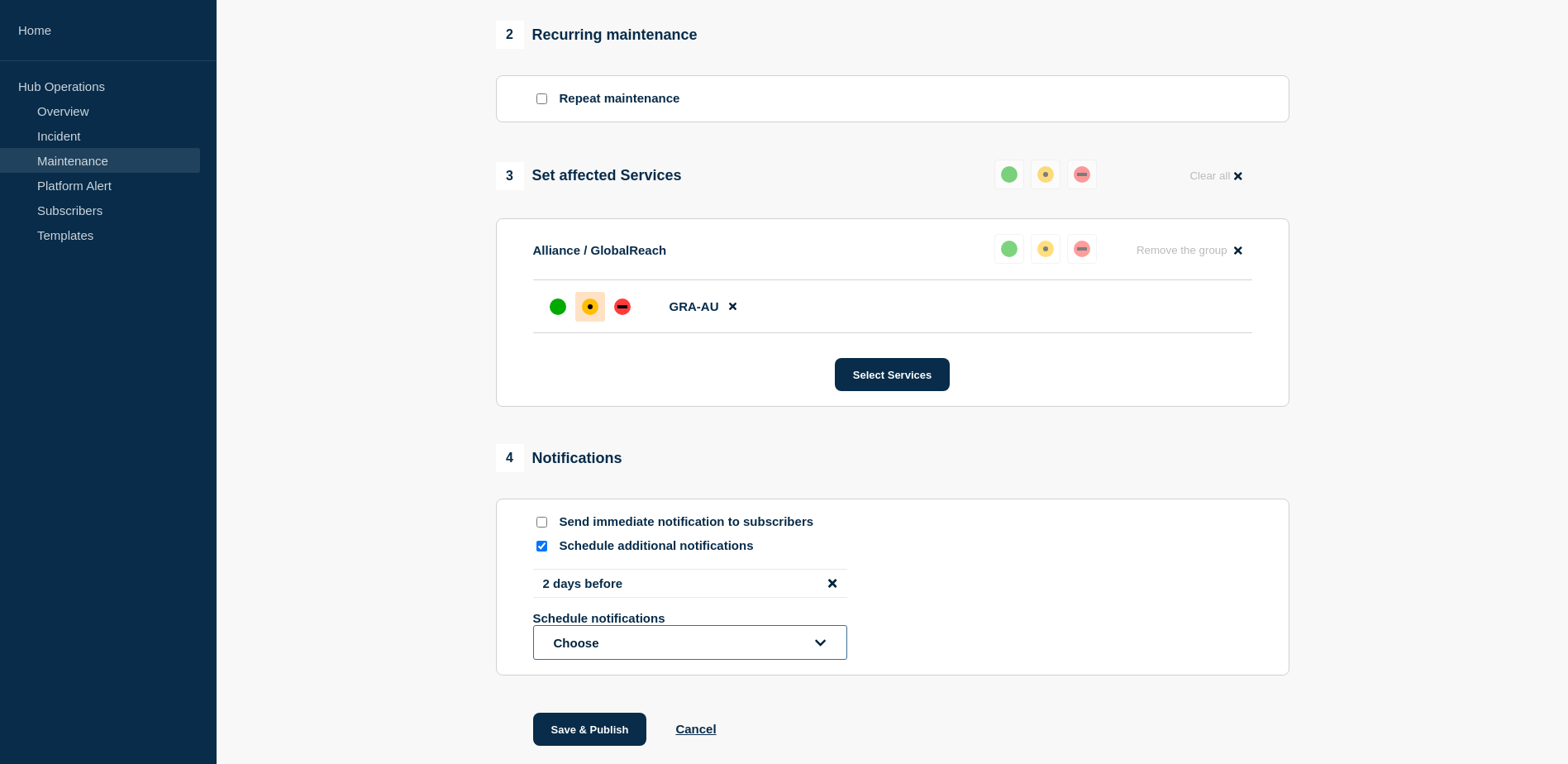
click at [827, 646] on button "Choose" at bounding box center [690, 643] width 314 height 35
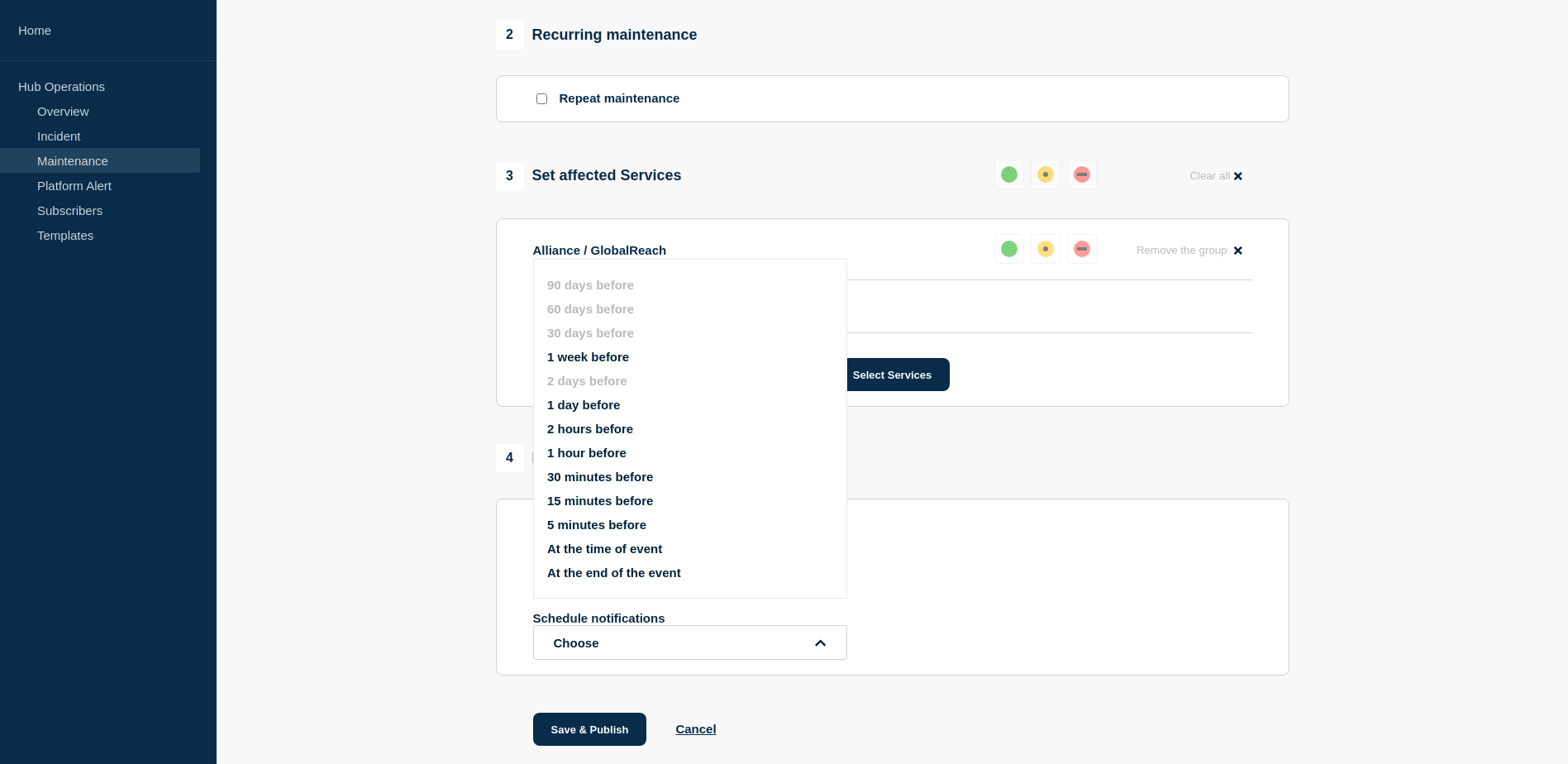
click at [621, 410] on li "1 day before" at bounding box center [704, 405] width 314 height 14
click at [587, 397] on ul "90 days before 60 days before 30 days before 1 week before 2 days before 1 day …" at bounding box center [704, 428] width 314 height 322
click at [588, 409] on button "1 day before" at bounding box center [583, 405] width 72 height 14
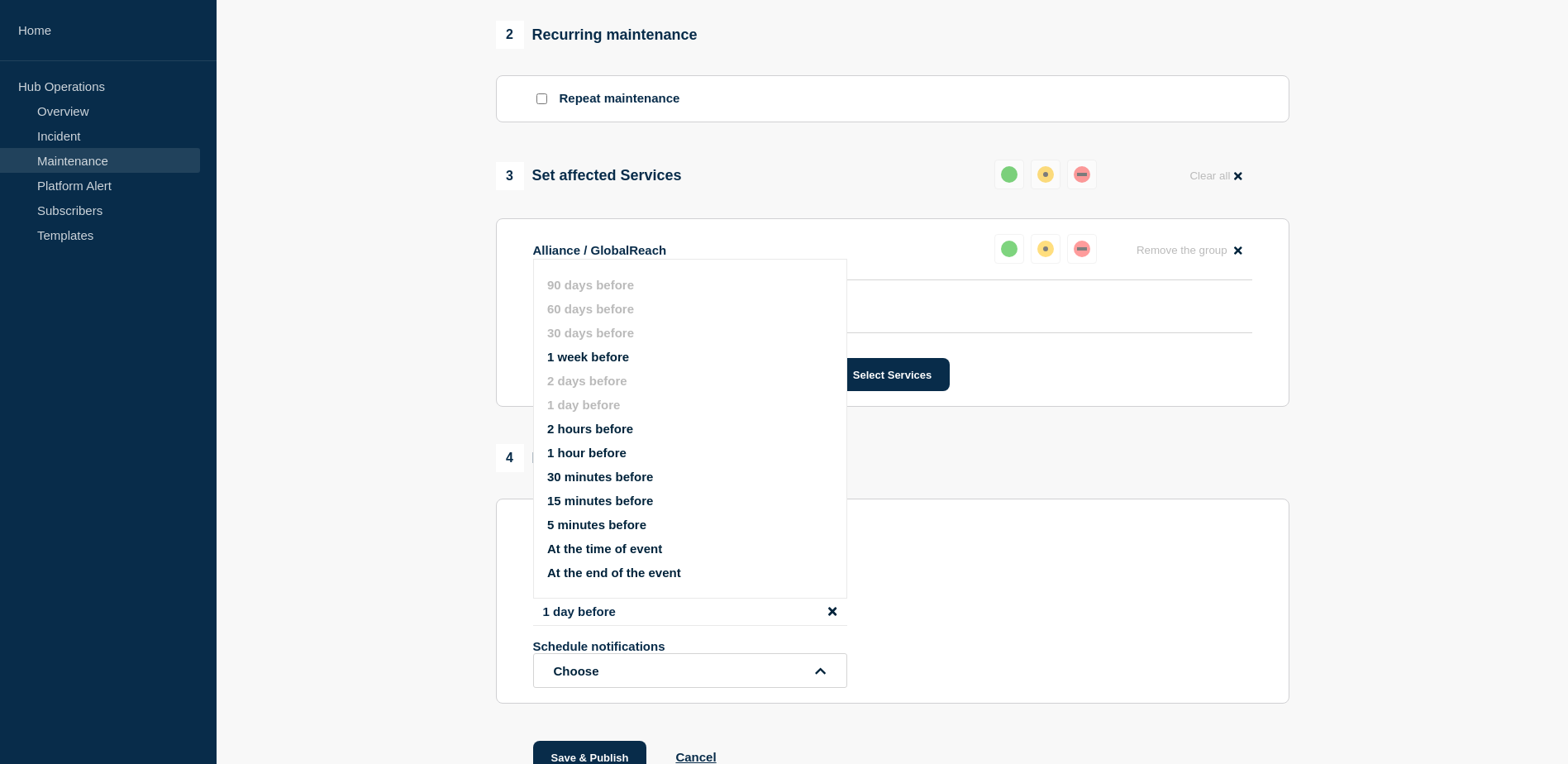
click at [973, 660] on div "Schedule notifications Choose" at bounding box center [893, 664] width 719 height 49
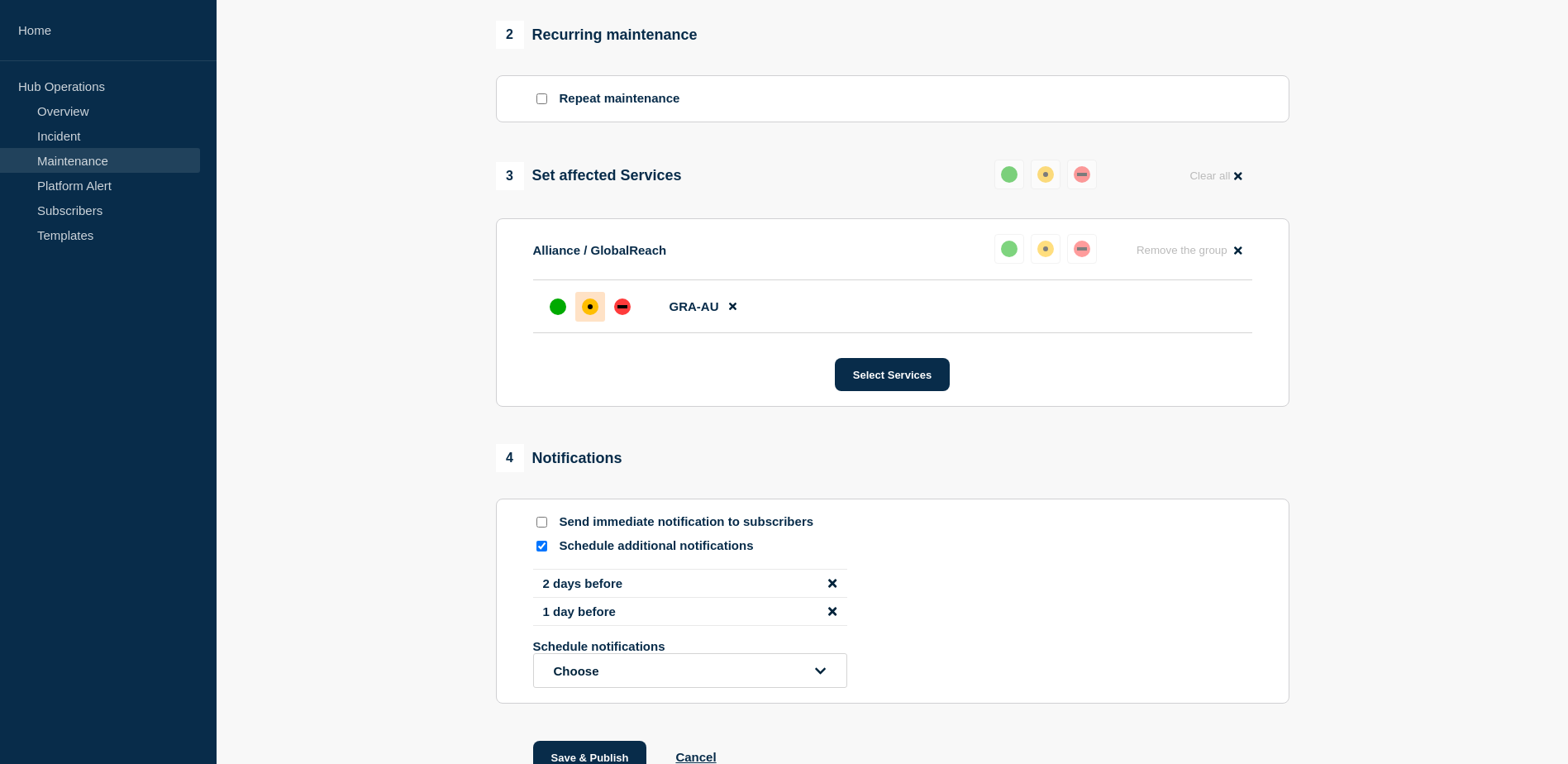
click at [833, 616] on icon "disable notification 1 day before" at bounding box center [832, 611] width 8 height 8
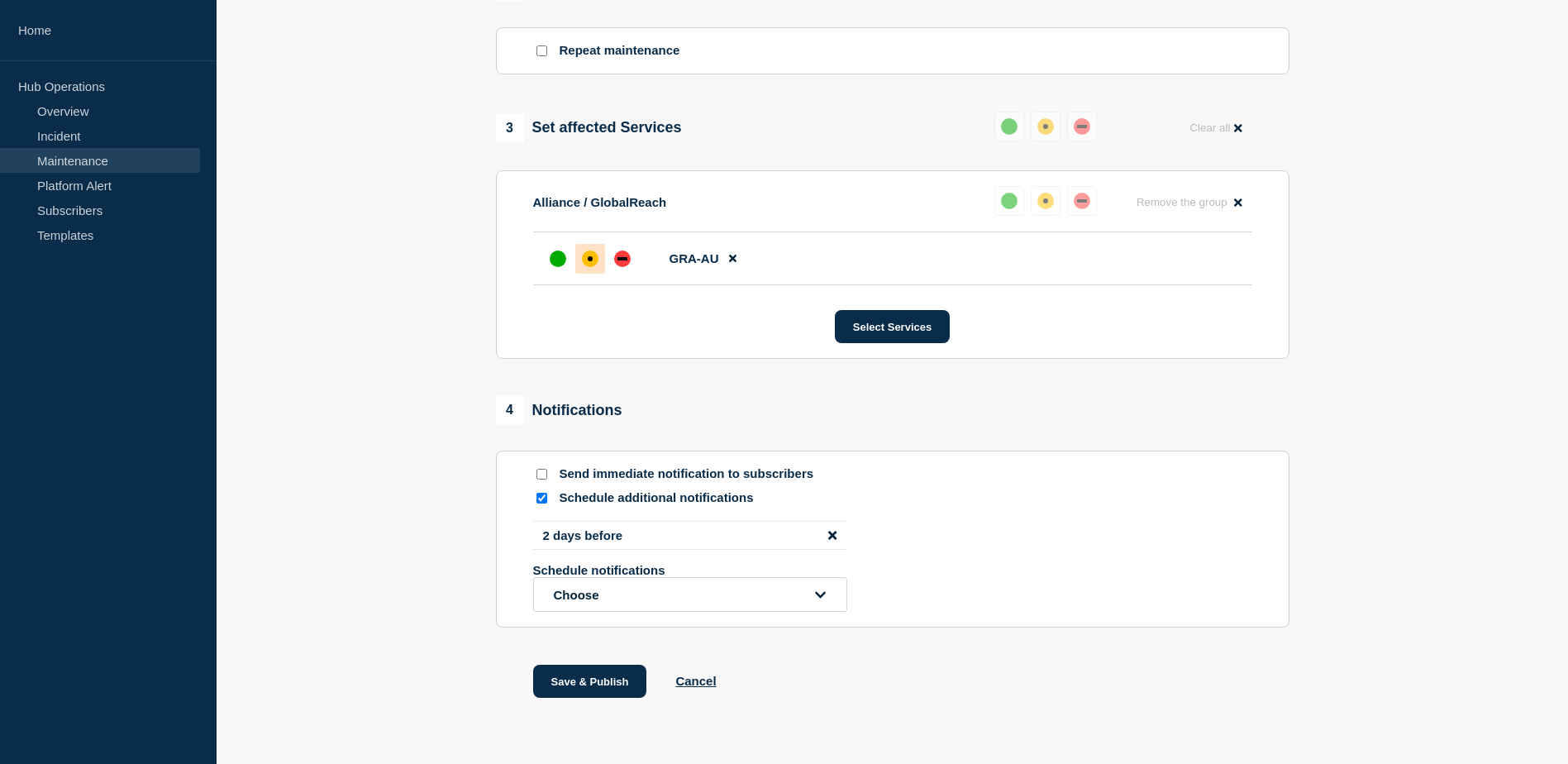
scroll to position [808, 0]
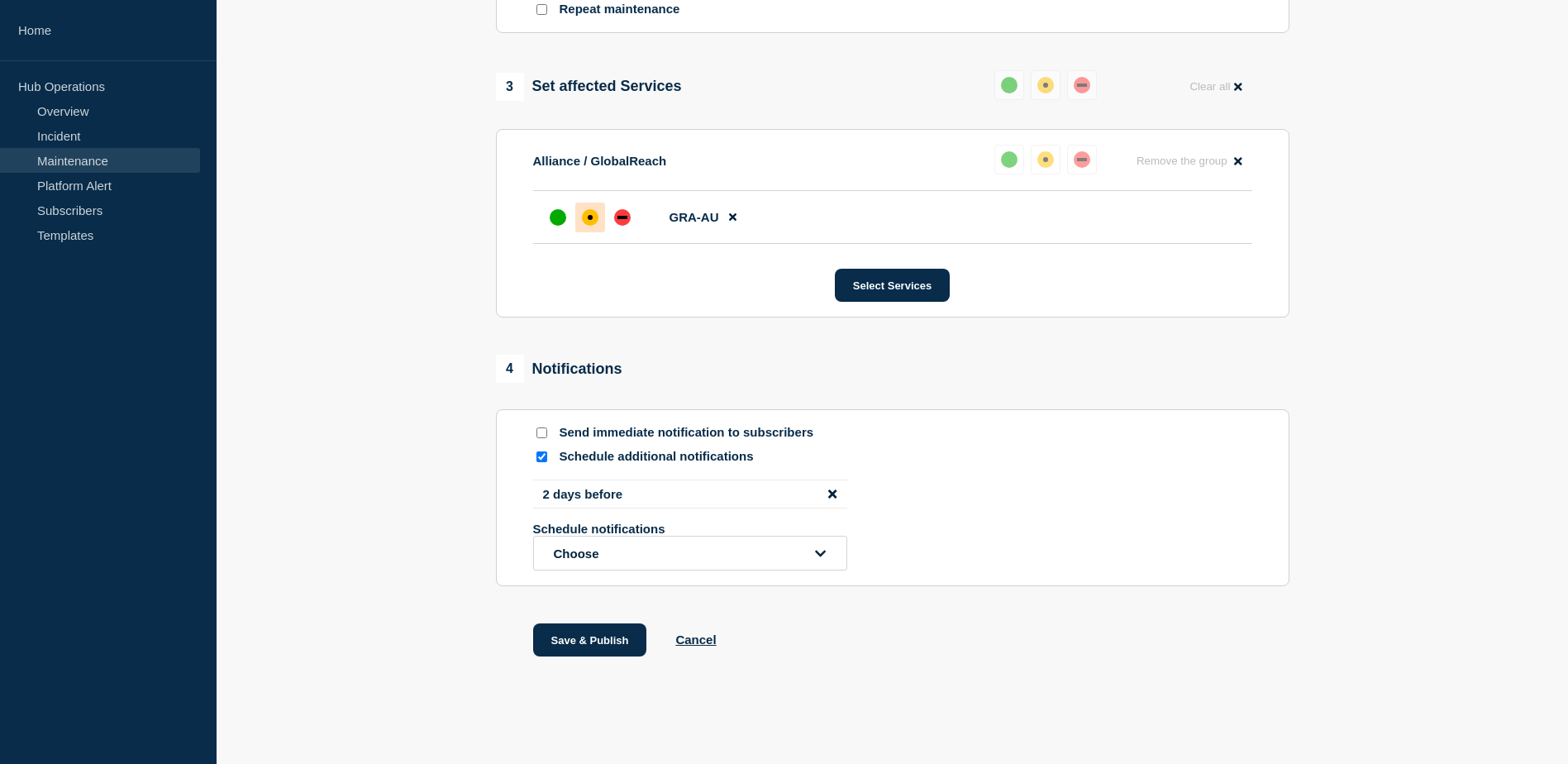
click at [895, 659] on div "Save & Publish Cancel" at bounding box center [893, 660] width 793 height 74
click at [542, 454] on input "Schedule additional notifications" at bounding box center [542, 457] width 10 height 10
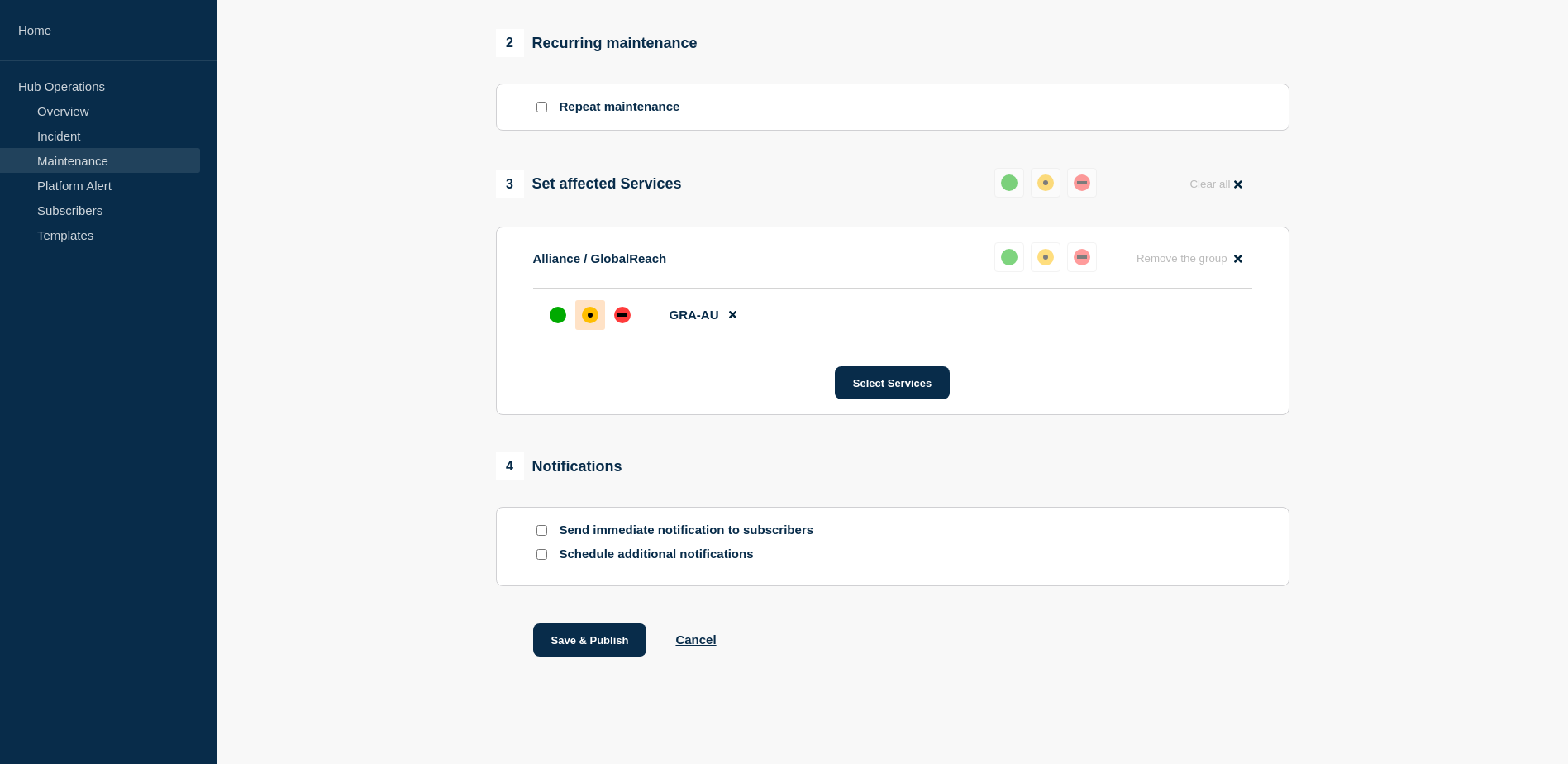
scroll to position [710, 0]
click at [542, 454] on div "4 Notifications" at bounding box center [559, 467] width 126 height 28
click at [545, 552] on input "Schedule additional notifications" at bounding box center [542, 555] width 10 height 10
checkbox input "true"
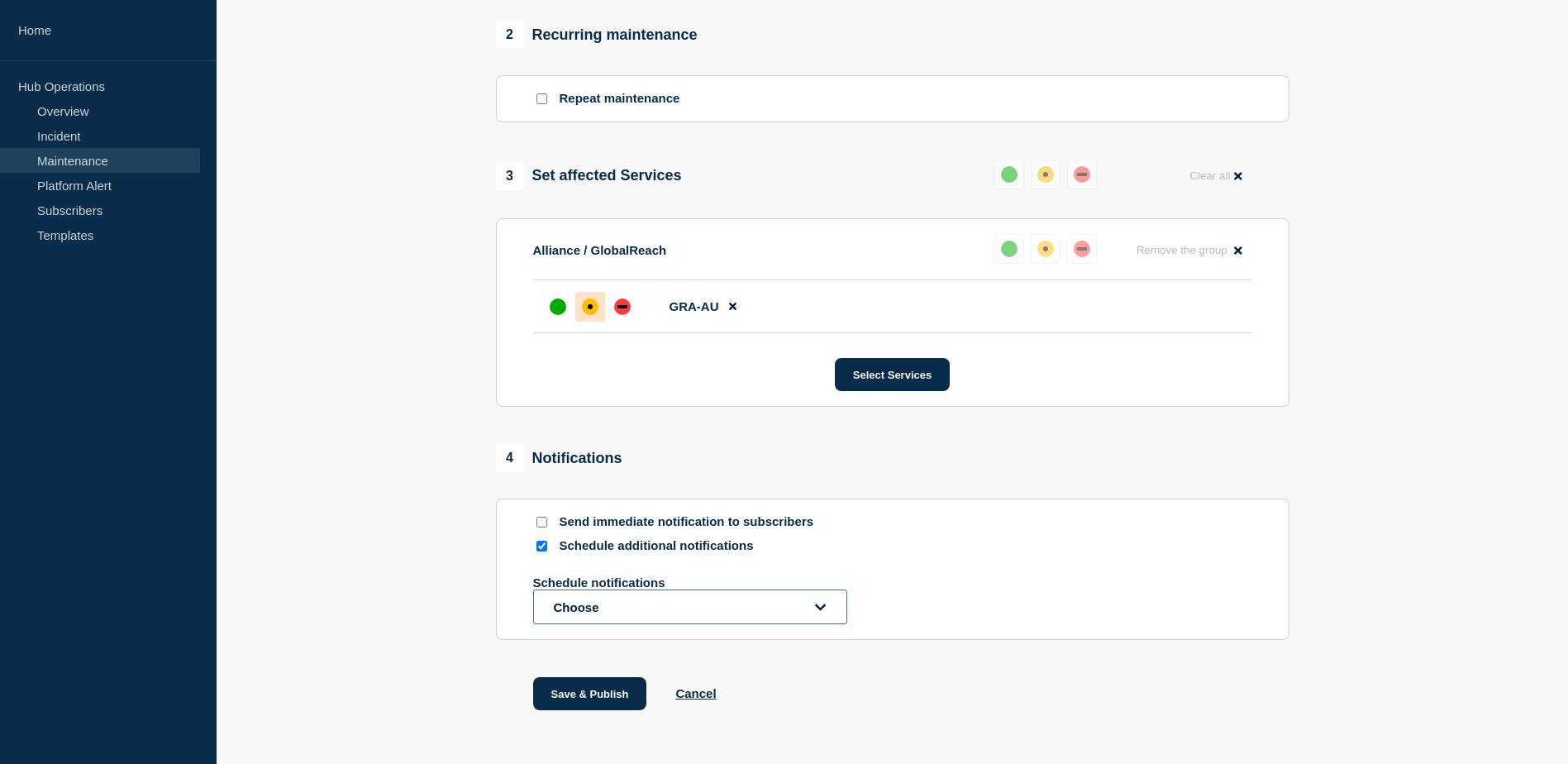
click at [741, 615] on button "Choose" at bounding box center [690, 607] width 314 height 35
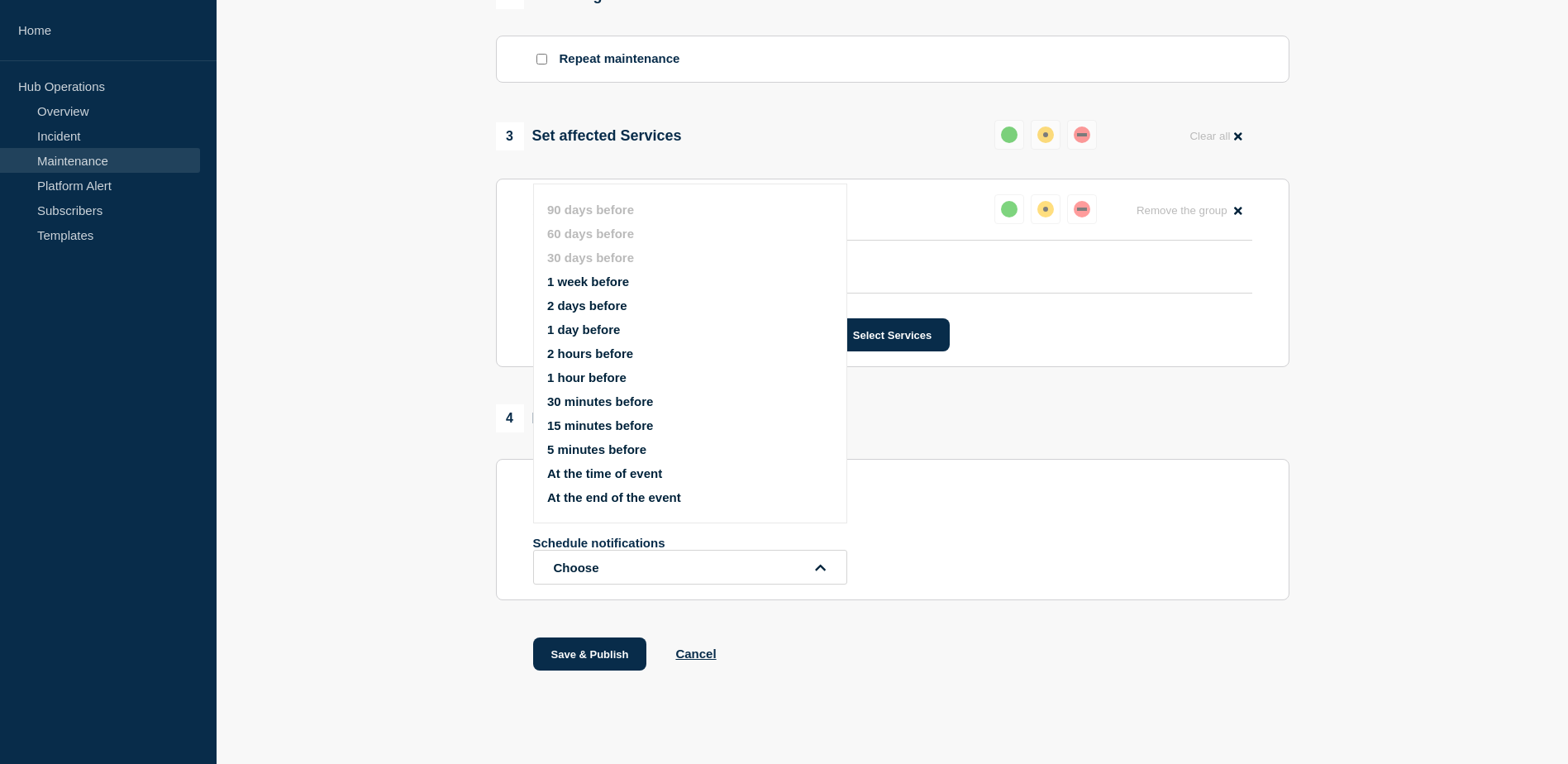
scroll to position [772, 0]
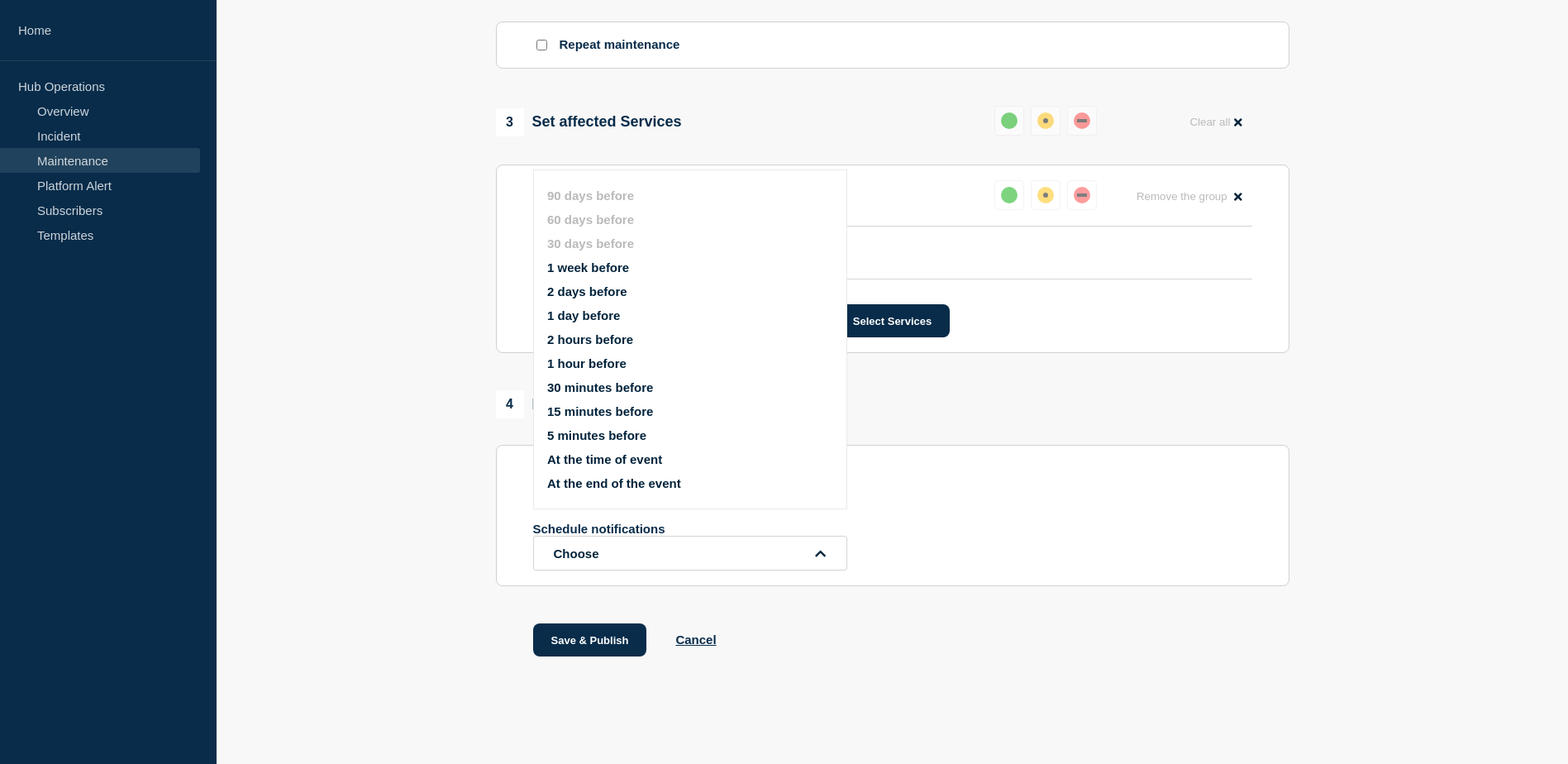
click at [607, 285] on button "2 days before" at bounding box center [587, 291] width 80 height 14
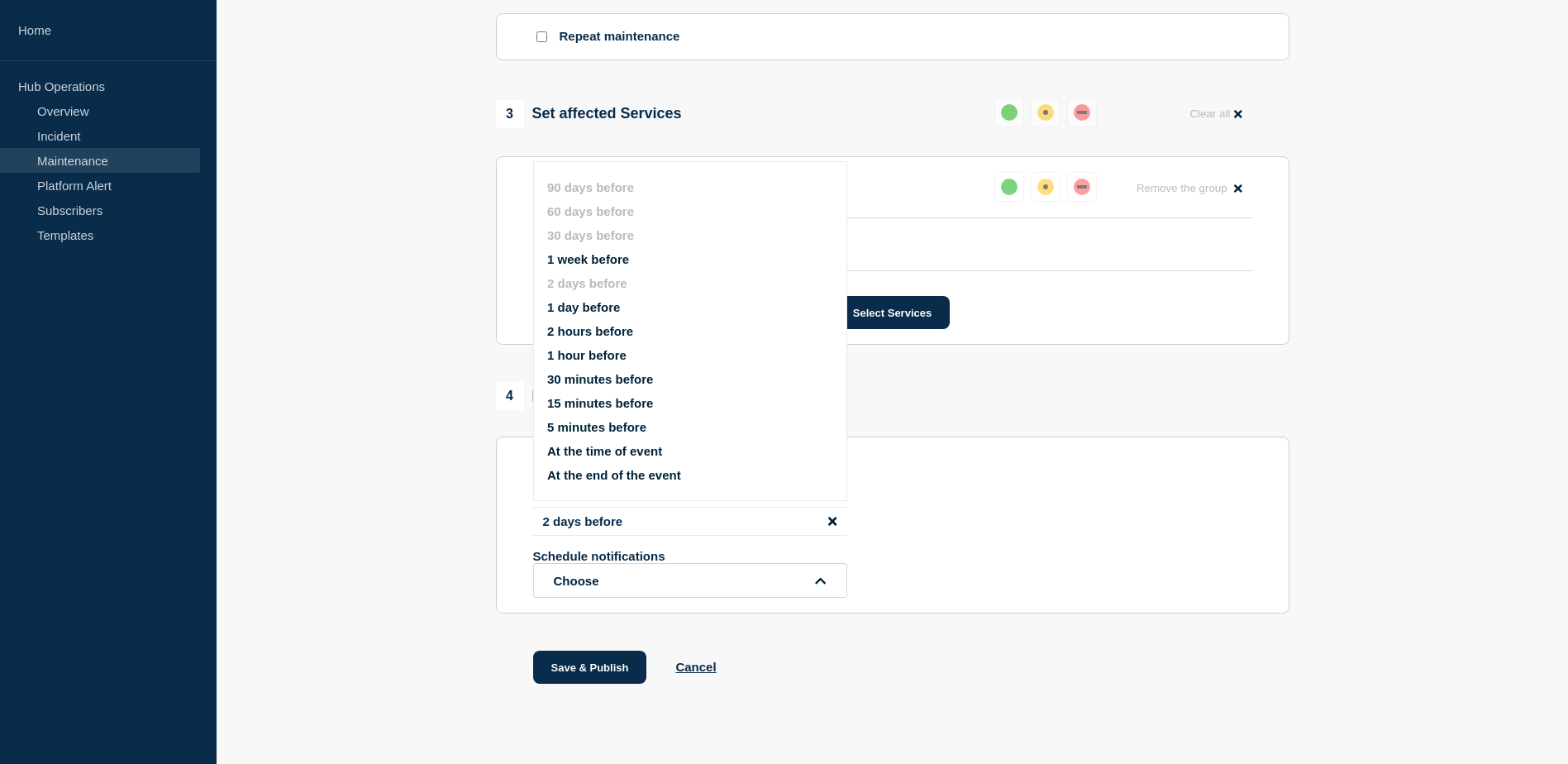
click at [628, 636] on div "1 Provide details Title (required) SAA - Maintenance - PROD - 01/Nov/2025 - WT-…" at bounding box center [893, 60] width 812 height 1333
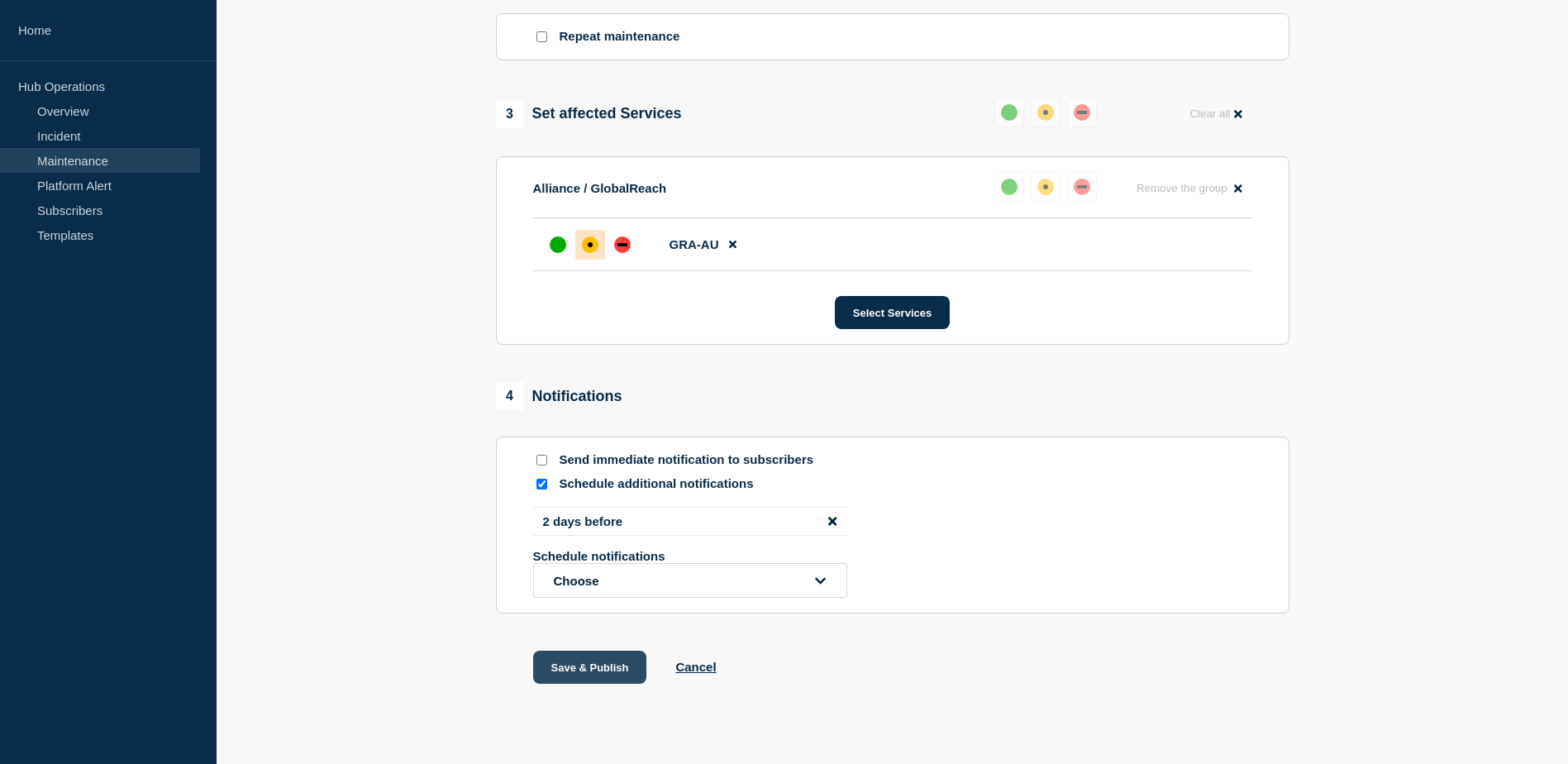
click at [585, 684] on button "Save & Publish" at bounding box center [590, 667] width 114 height 33
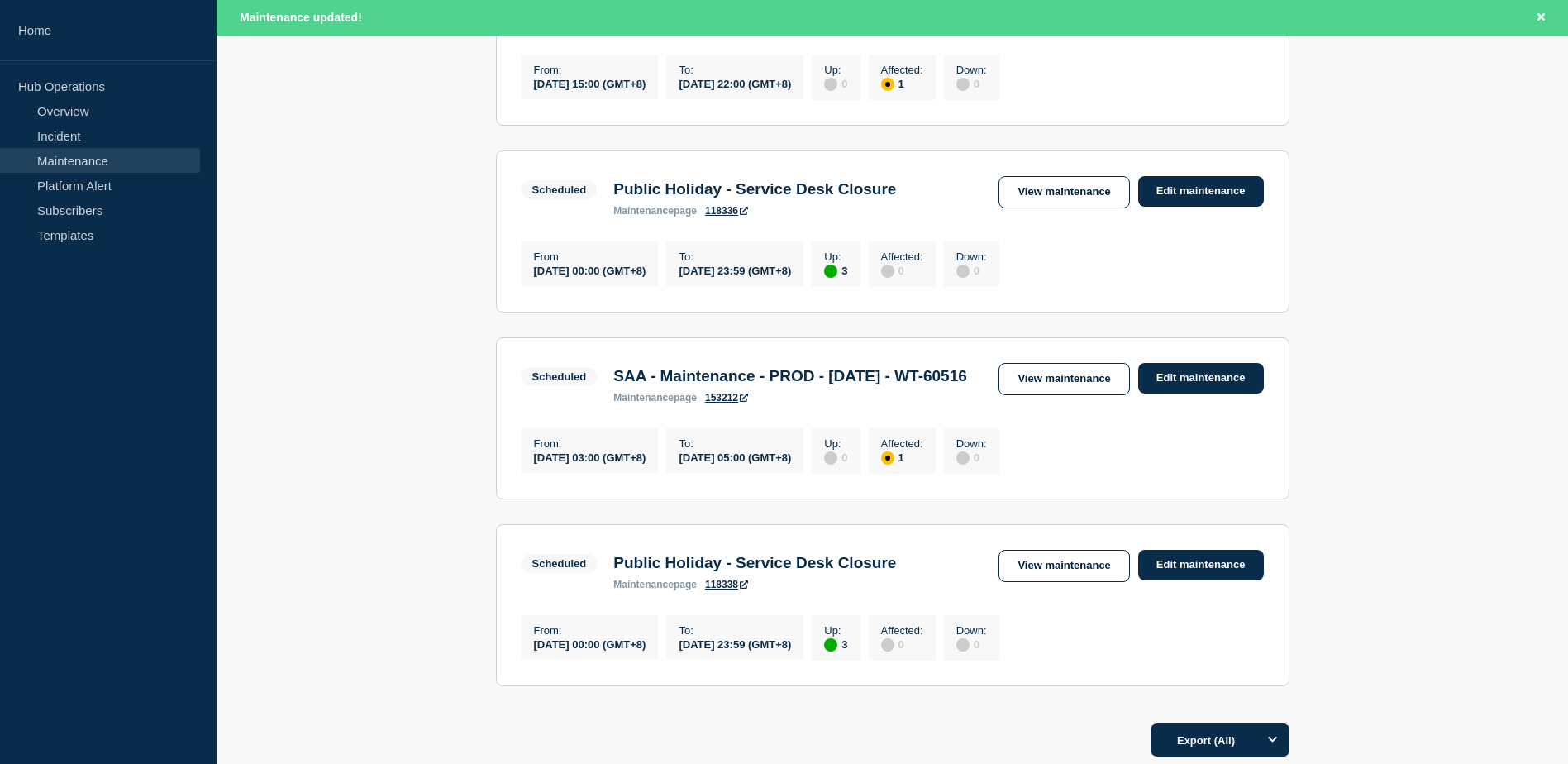
scroll to position [496, 0]
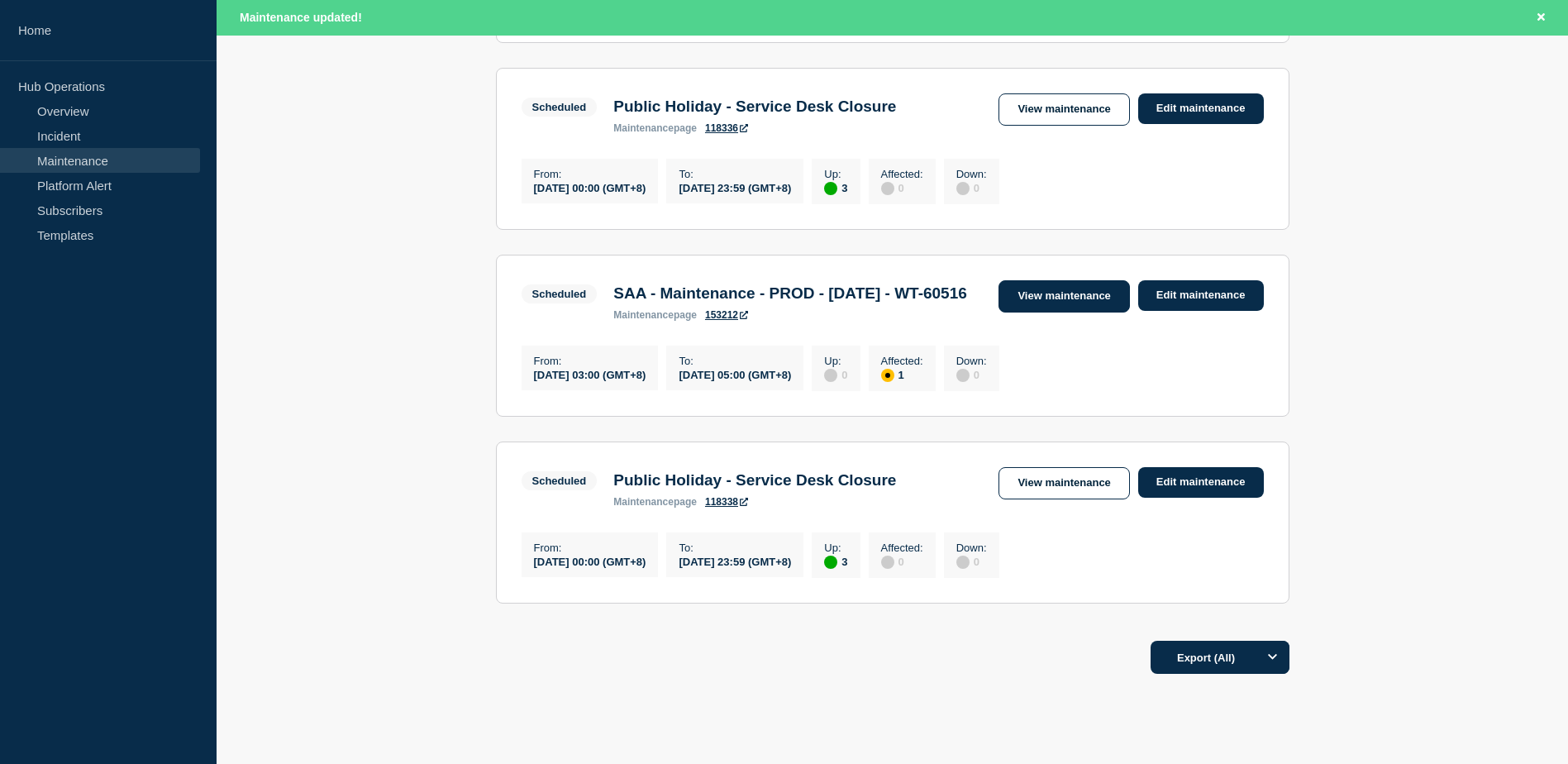
click at [1070, 313] on link "View maintenance" at bounding box center [1064, 297] width 131 height 32
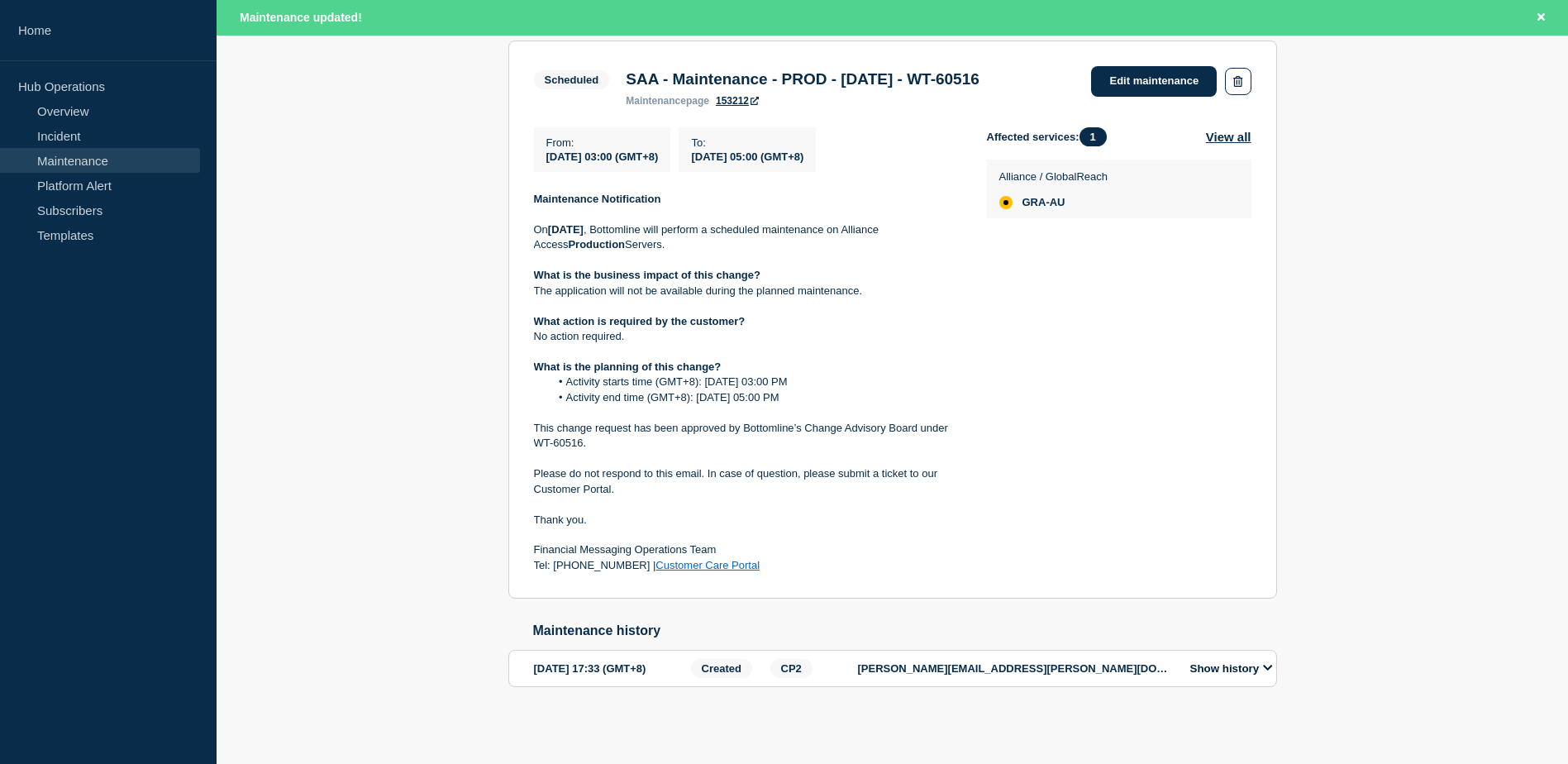
scroll to position [345, 0]
click at [1239, 663] on button "Show history" at bounding box center [1232, 669] width 92 height 14
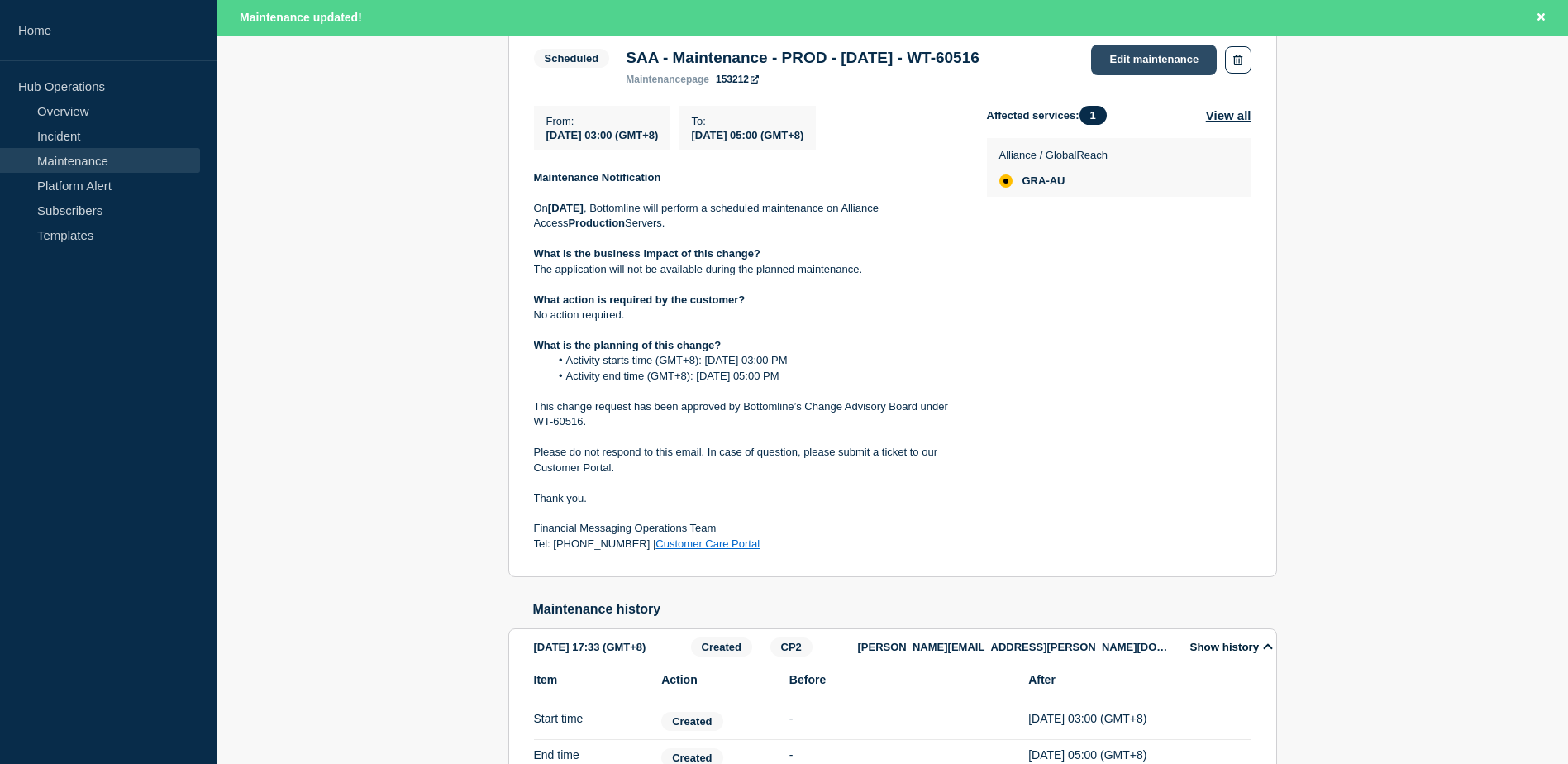
click at [1130, 60] on link "Edit maintenance" at bounding box center [1154, 59] width 126 height 31
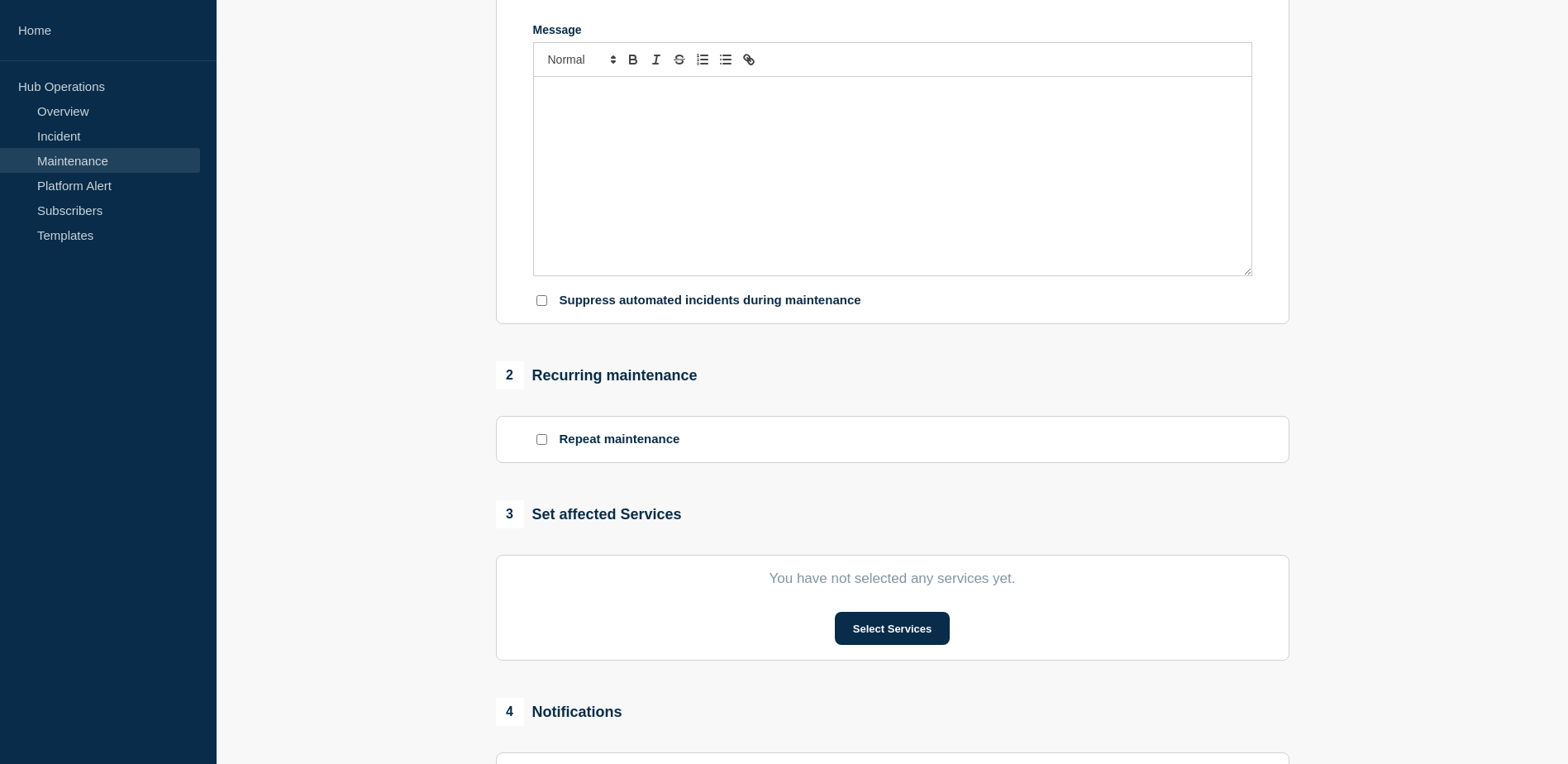
type input "SAA - Maintenance - PROD - [DATE] - WT-60516"
type input "[DATE]"
type input "03:00"
type input "[DATE]"
type input "05:00"
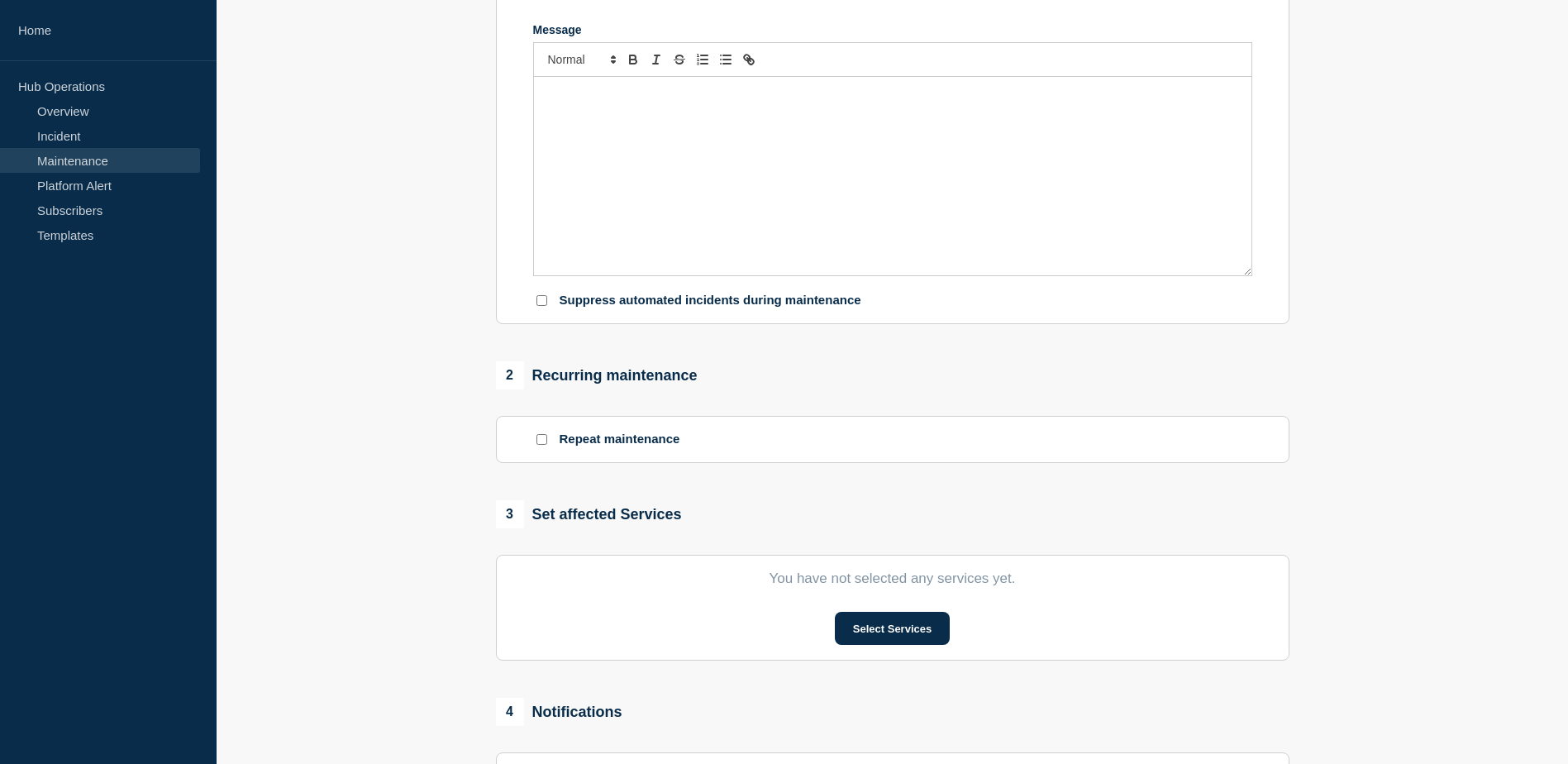
checkbox input "false"
checkbox input "true"
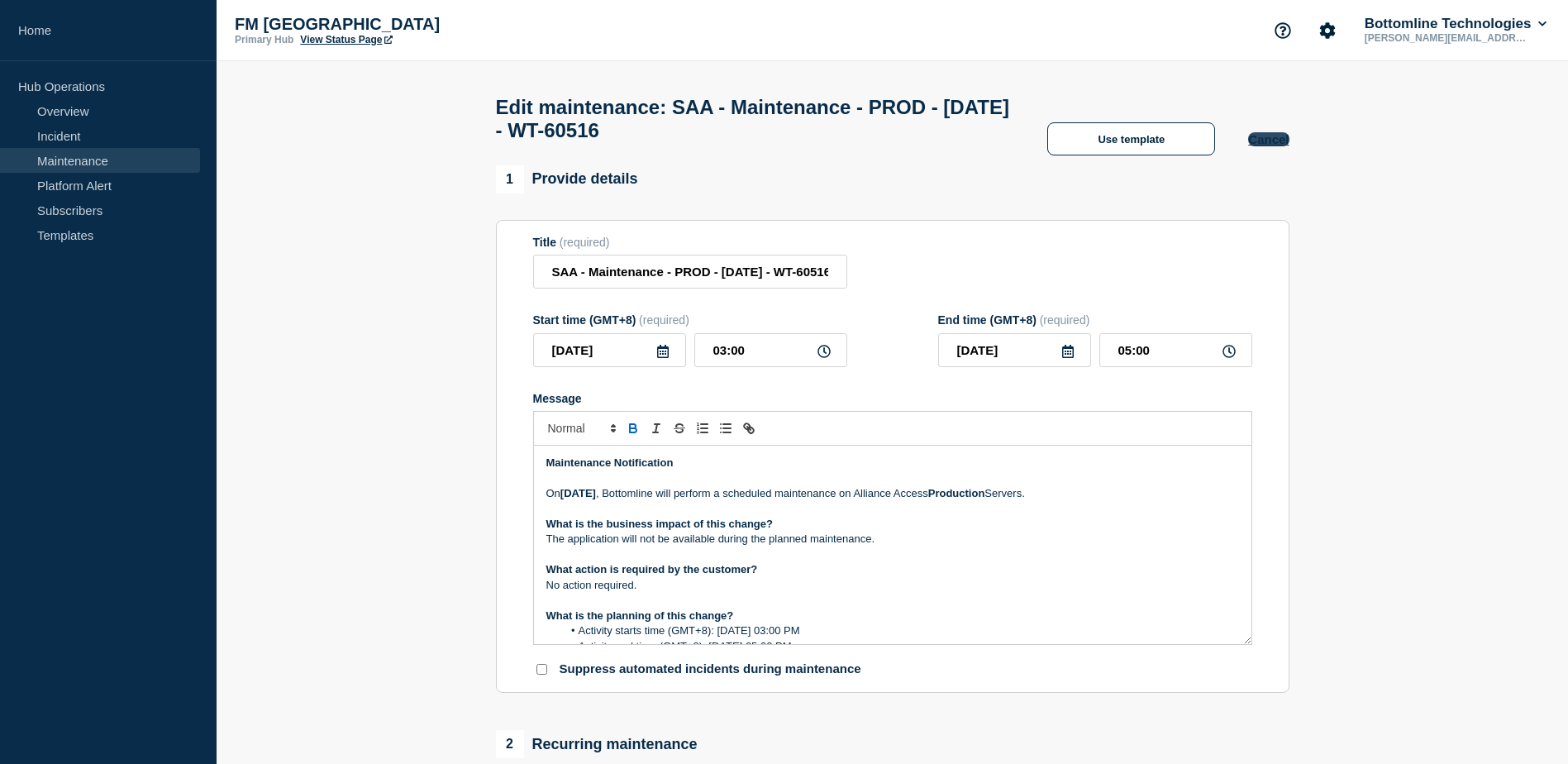
click at [1274, 147] on button "Cancel" at bounding box center [1268, 140] width 40 height 14
